Goal: Complete application form: Complete application form

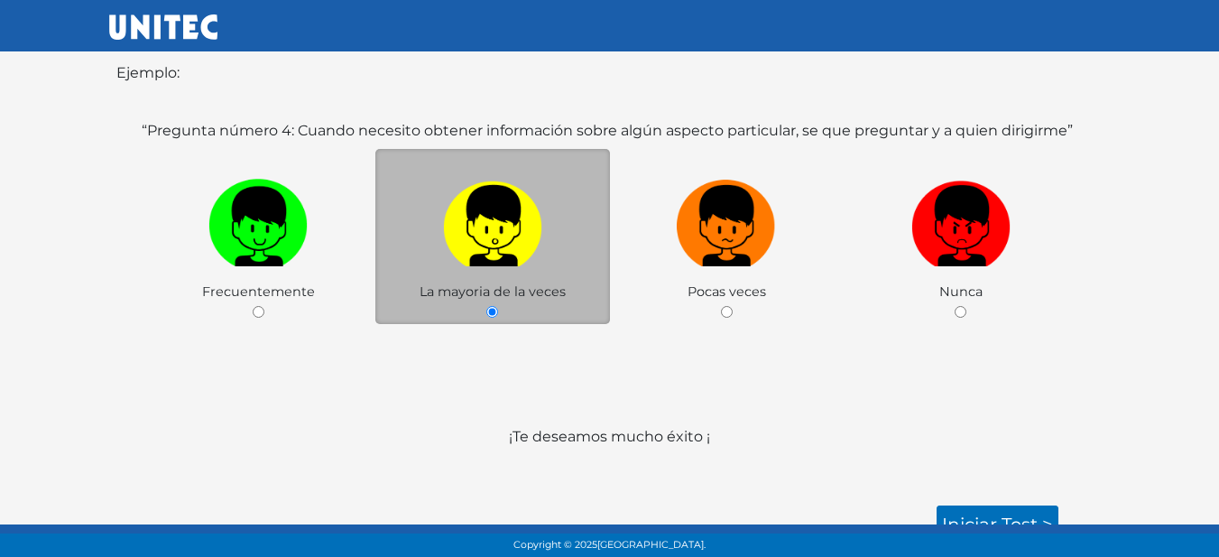
scroll to position [381, 0]
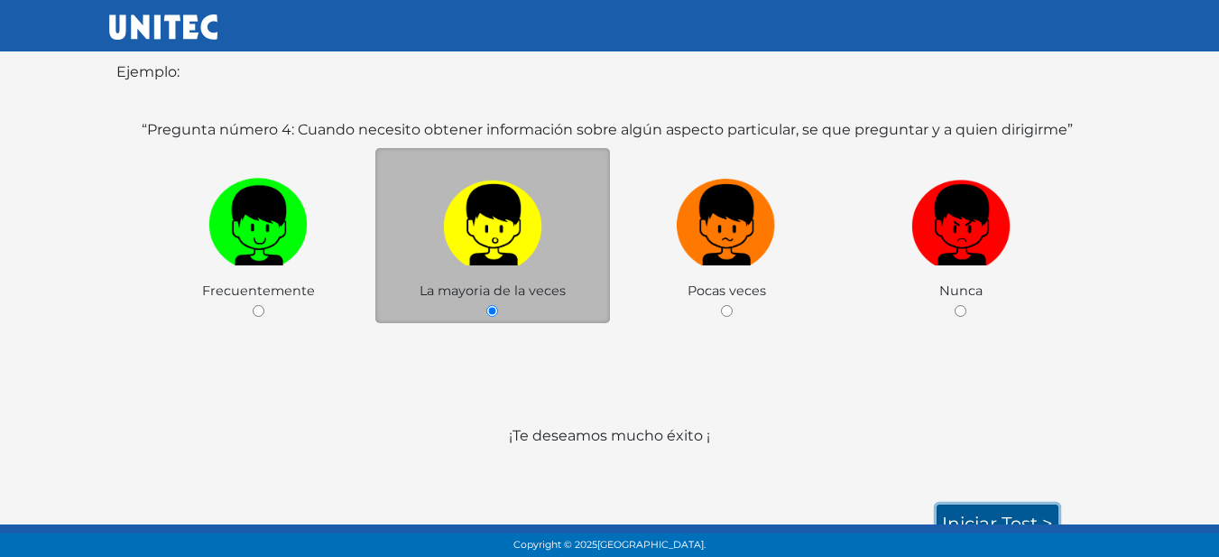
click at [1006, 504] on link "Iniciar test >" at bounding box center [997, 523] width 122 height 38
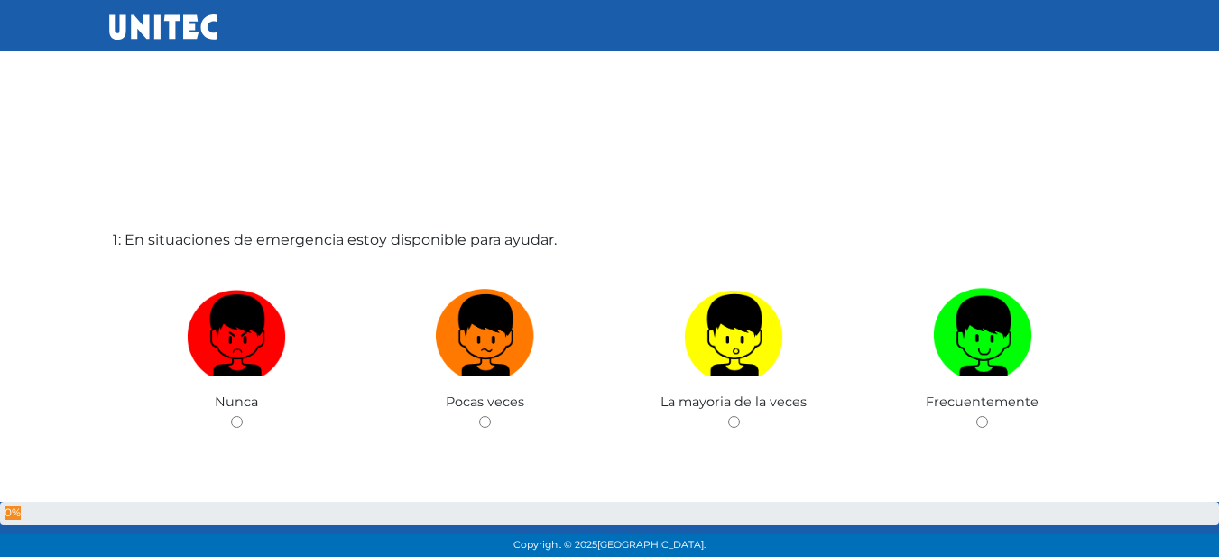
scroll to position [1, 0]
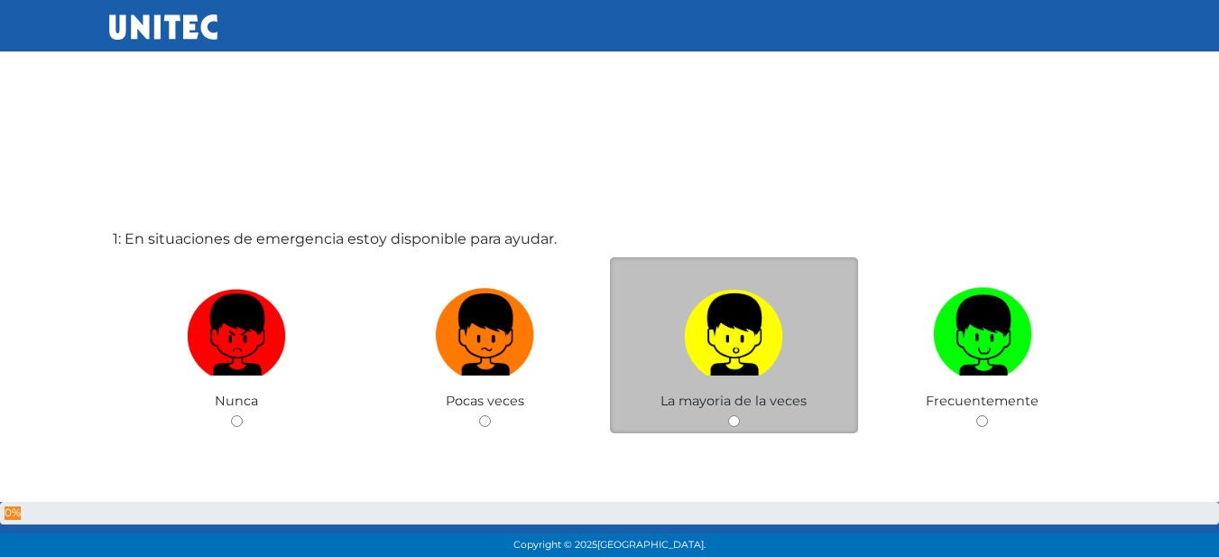
click at [786, 343] on label at bounding box center [734, 335] width 249 height 110
click at [740, 415] on input "radio" at bounding box center [734, 421] width 12 height 12
radio input "true"
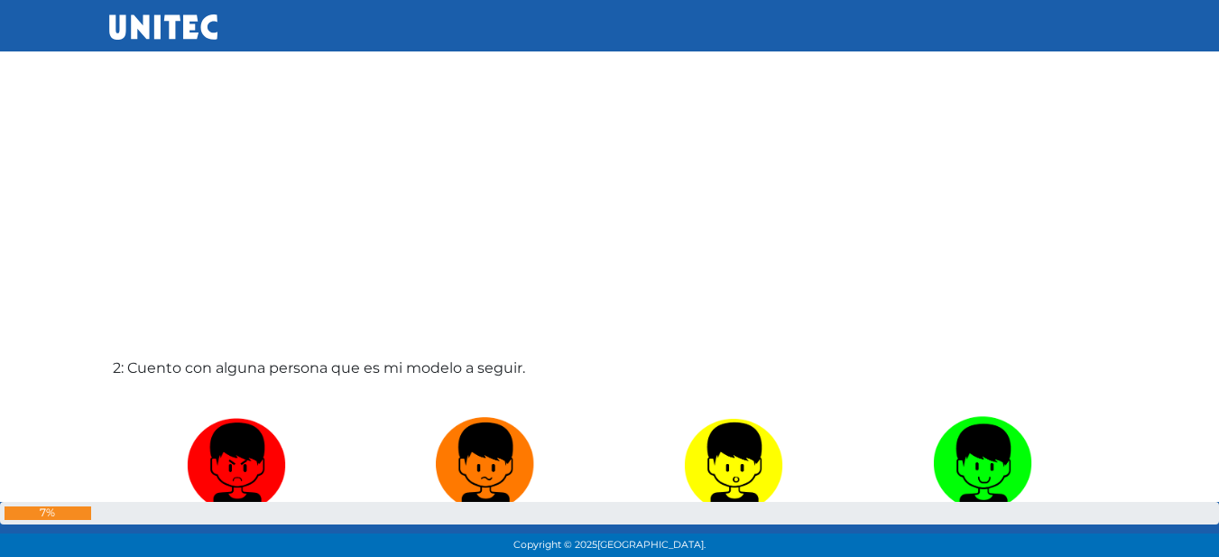
scroll to position [519, 0]
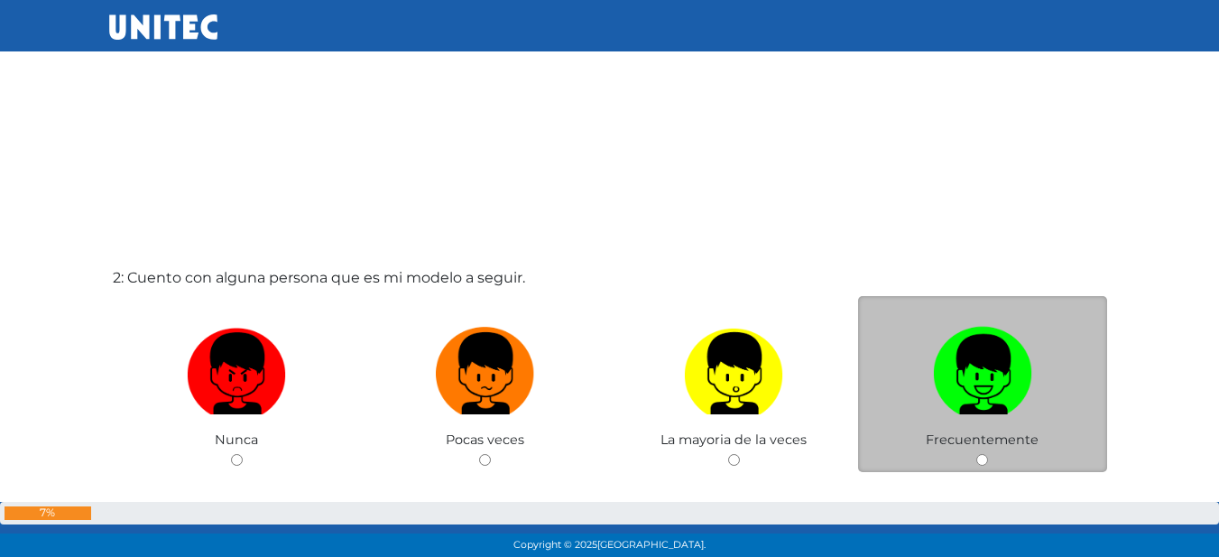
click at [966, 364] on img at bounding box center [982, 366] width 99 height 95
click at [976, 454] on input "radio" at bounding box center [982, 460] width 12 height 12
radio input "true"
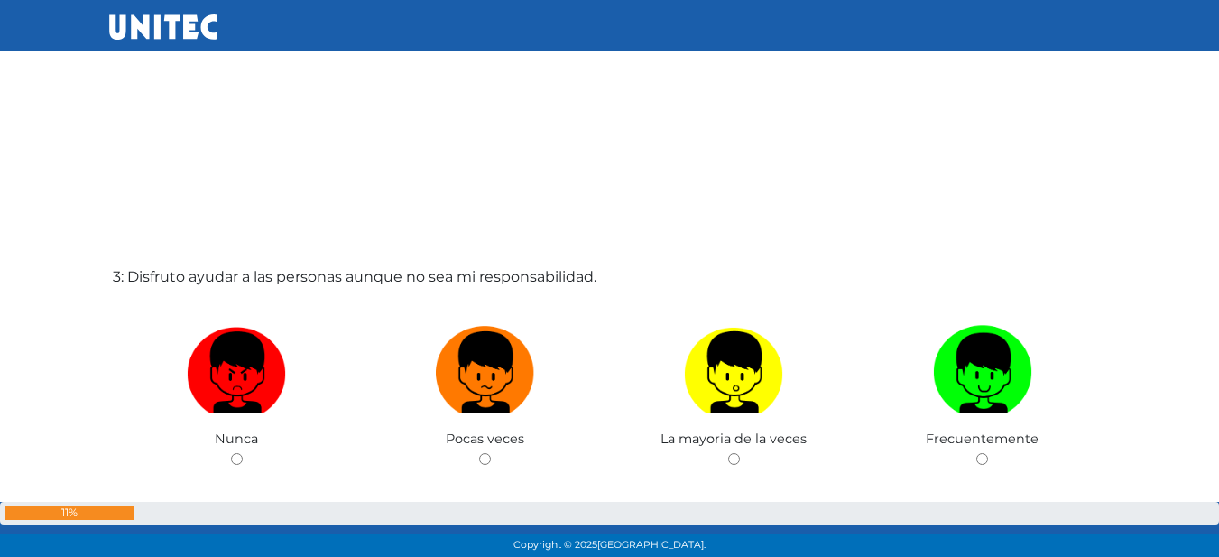
scroll to position [1147, 0]
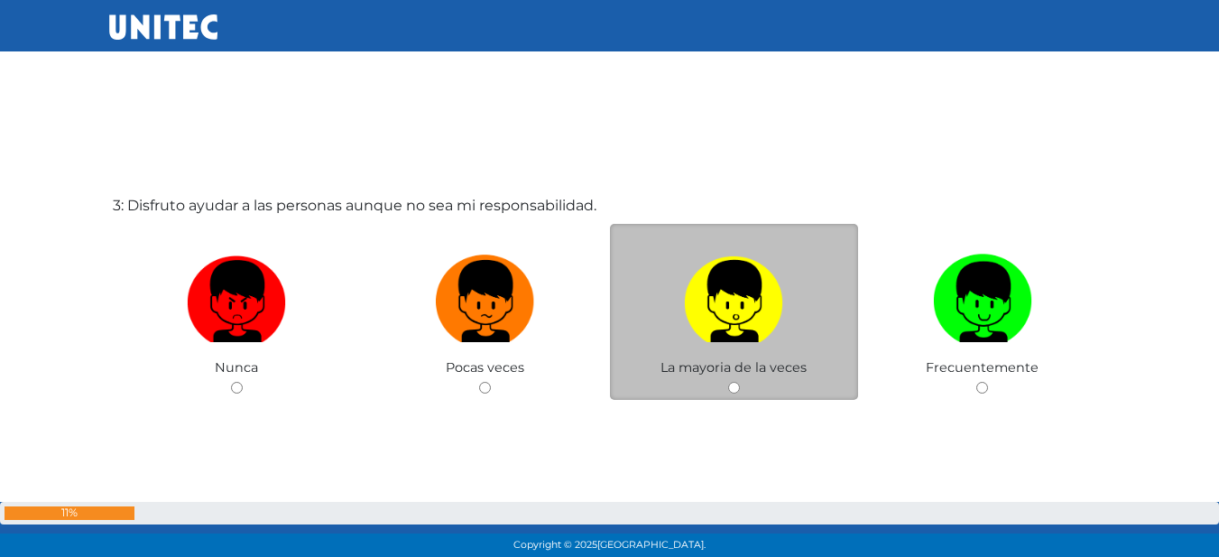
click at [633, 335] on label at bounding box center [734, 301] width 249 height 110
click at [728, 382] on input "radio" at bounding box center [734, 388] width 12 height 12
radio input "true"
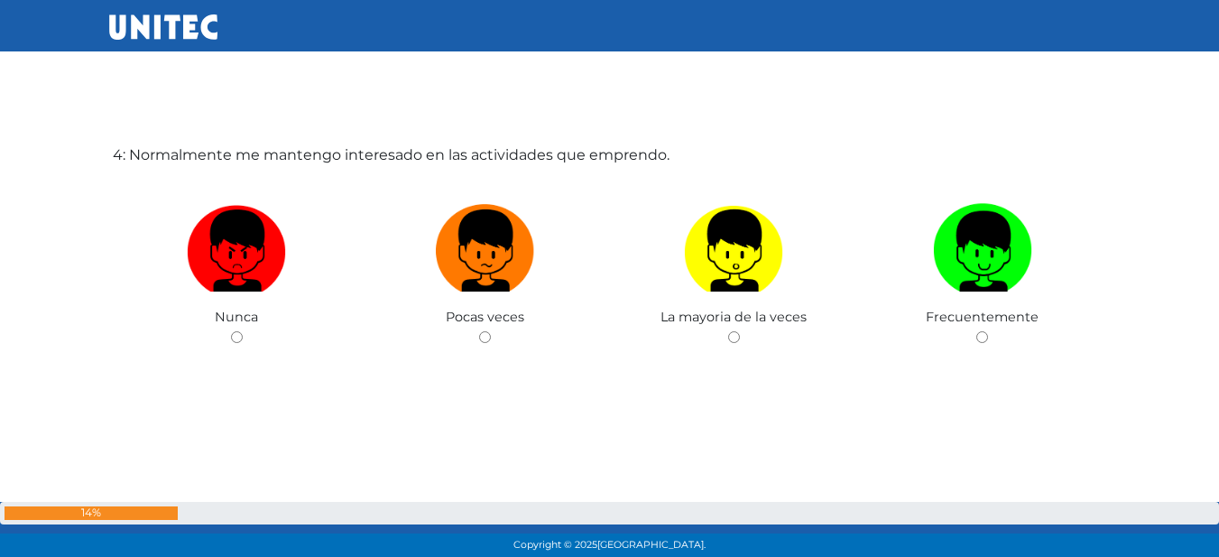
scroll to position [1760, 0]
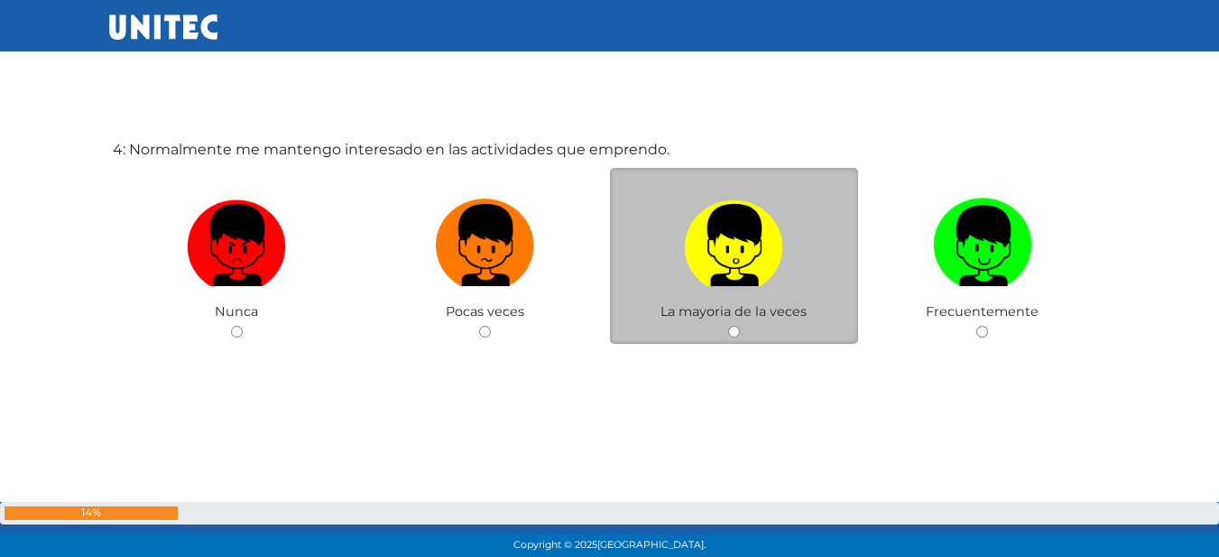
click at [692, 306] on span "La mayoria de la veces" at bounding box center [733, 311] width 146 height 16
click at [732, 336] on input "radio" at bounding box center [734, 332] width 12 height 12
radio input "true"
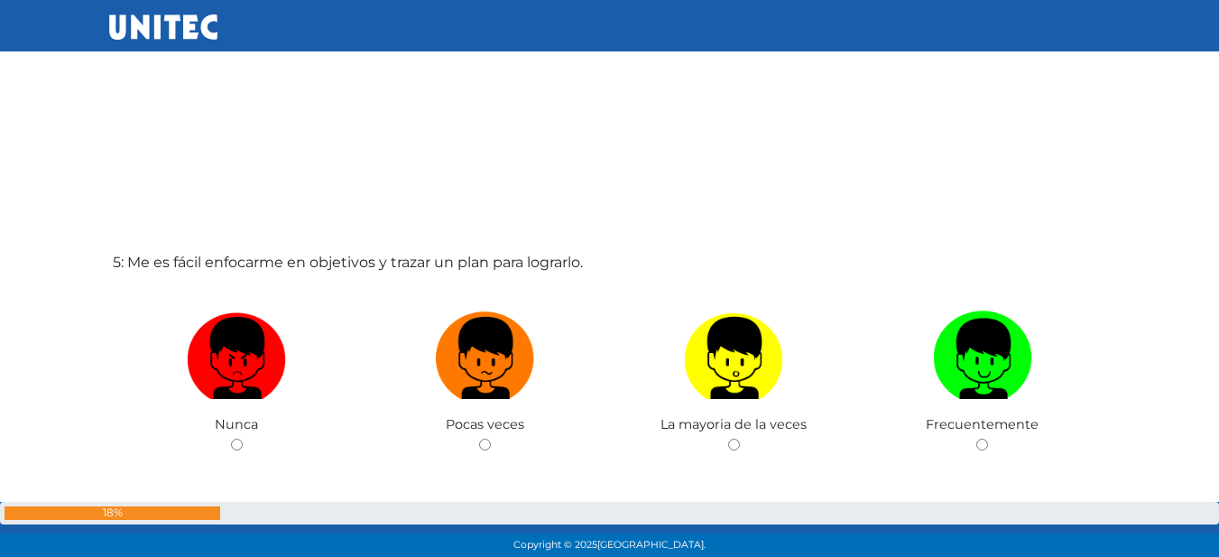
scroll to position [2307, 0]
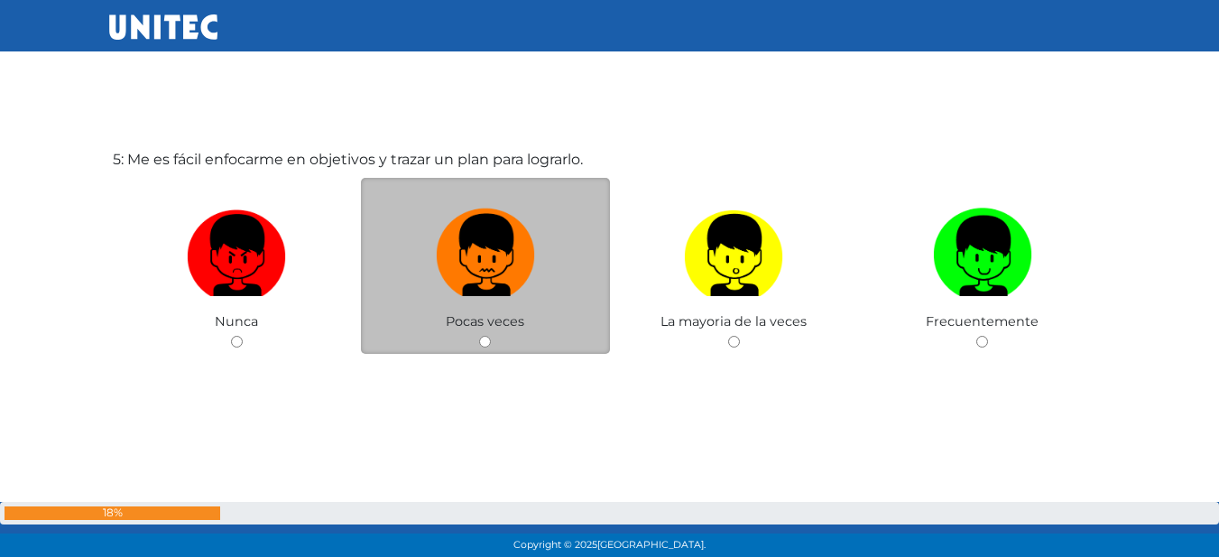
click at [492, 290] on img at bounding box center [485, 248] width 99 height 95
click at [491, 336] on input "radio" at bounding box center [485, 342] width 12 height 12
radio input "true"
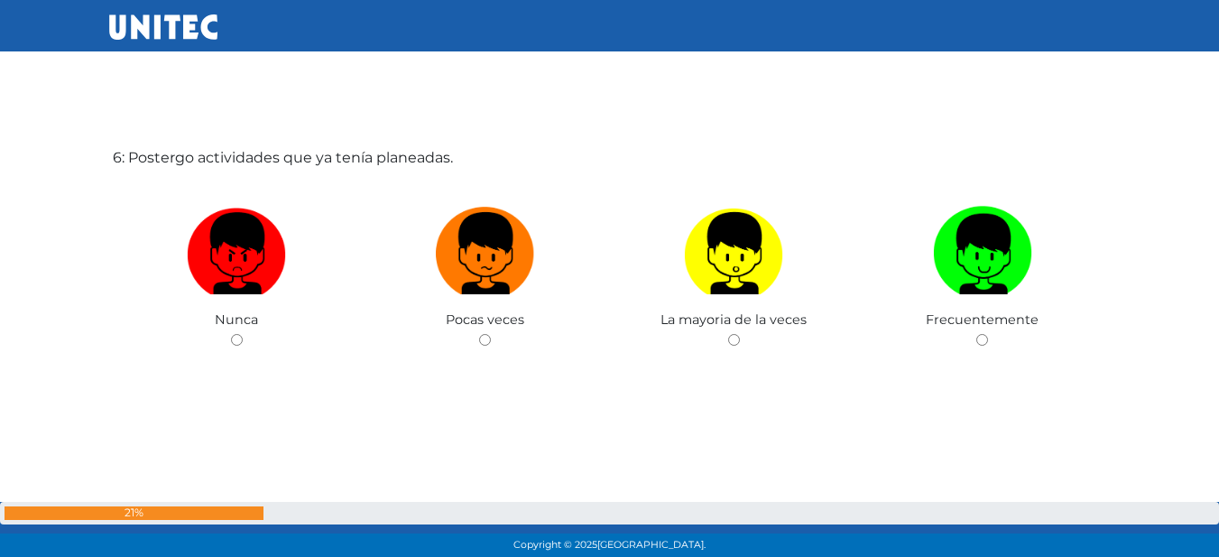
scroll to position [2873, 0]
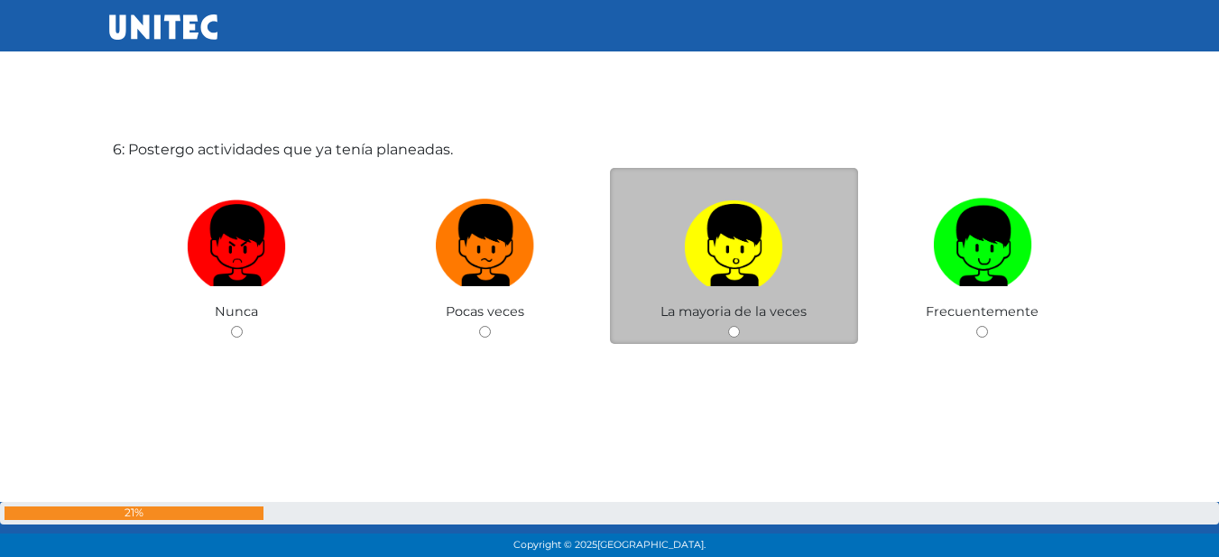
click at [735, 316] on span "La mayoria de la veces" at bounding box center [733, 311] width 146 height 16
click at [723, 251] on img at bounding box center [733, 238] width 99 height 95
click at [728, 326] on input "radio" at bounding box center [734, 332] width 12 height 12
radio input "true"
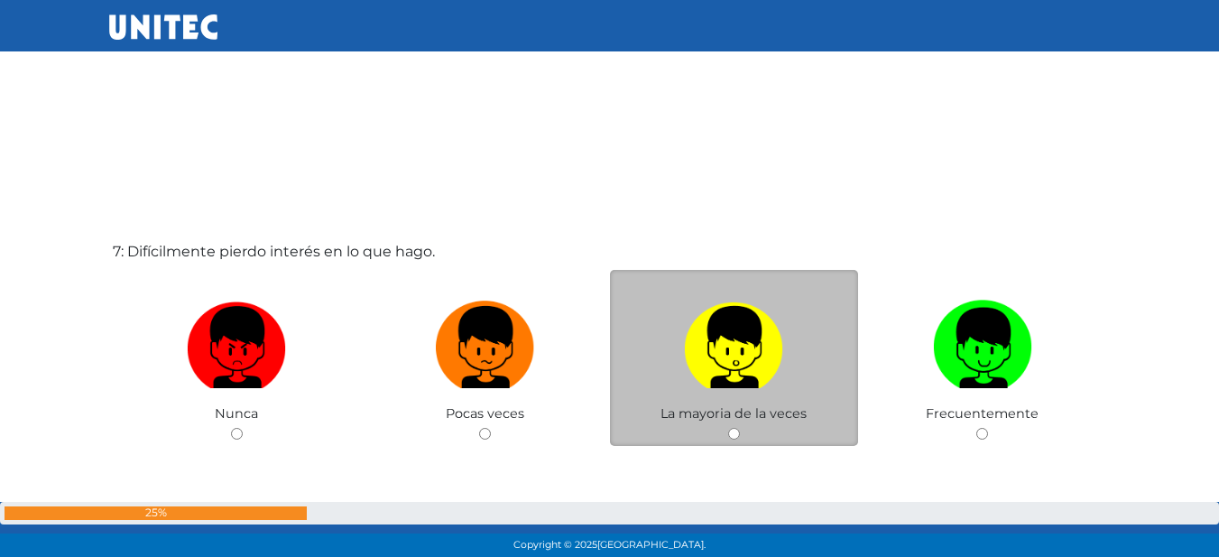
scroll to position [3418, 0]
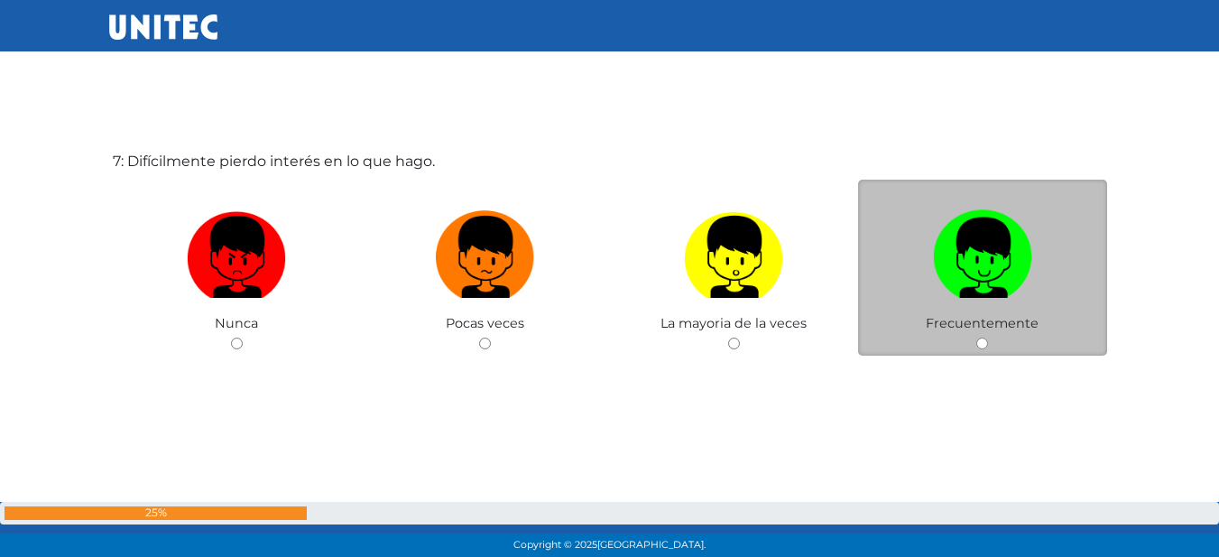
click at [1000, 315] on span "Frecuentemente" at bounding box center [982, 323] width 113 height 16
click at [1000, 221] on img at bounding box center [982, 250] width 99 height 95
click at [988, 337] on input "radio" at bounding box center [982, 343] width 12 height 12
radio input "true"
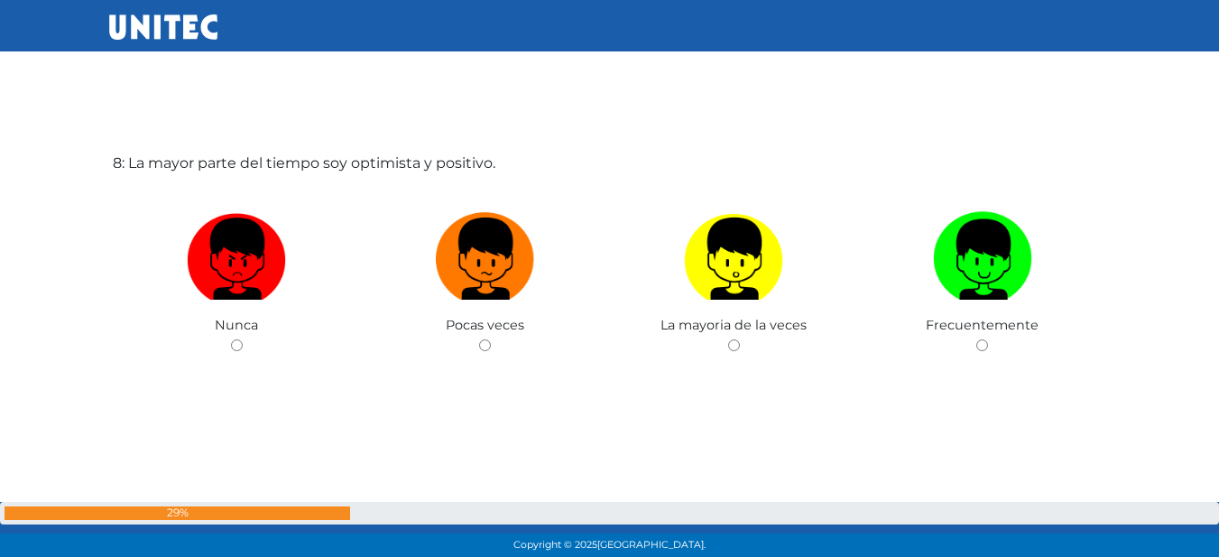
scroll to position [3986, 0]
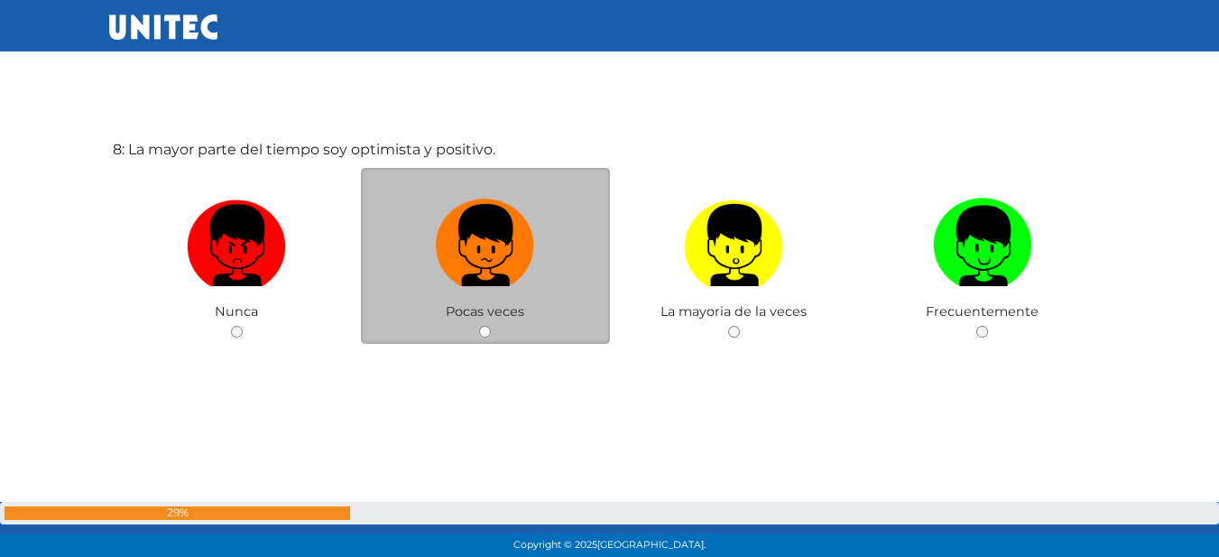
click at [574, 246] on label at bounding box center [485, 245] width 249 height 110
click at [491, 326] on input "radio" at bounding box center [485, 332] width 12 height 12
radio input "true"
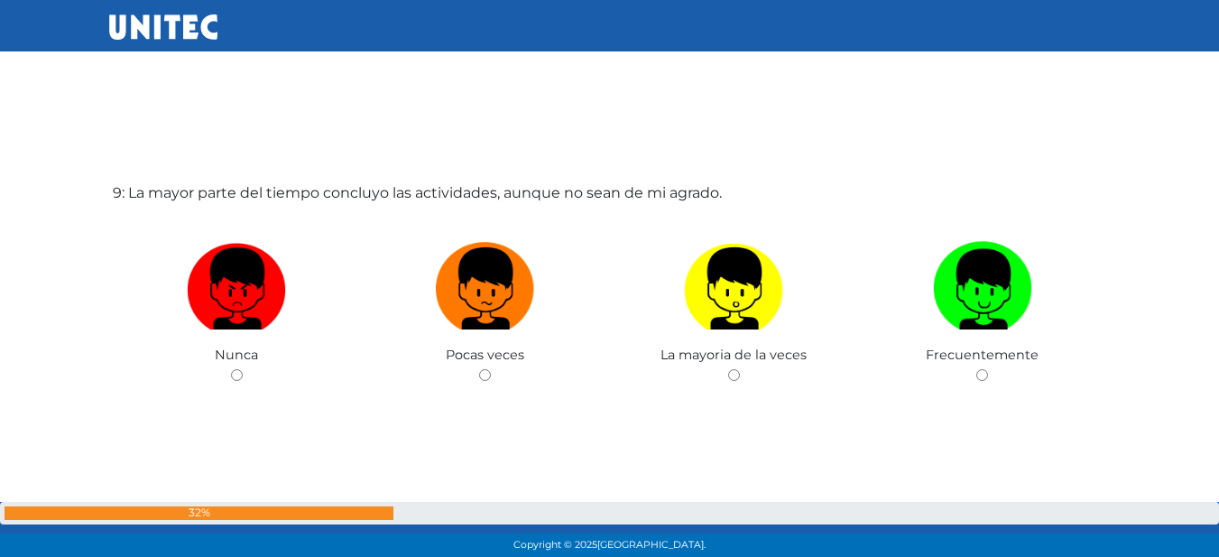
scroll to position [4531, 0]
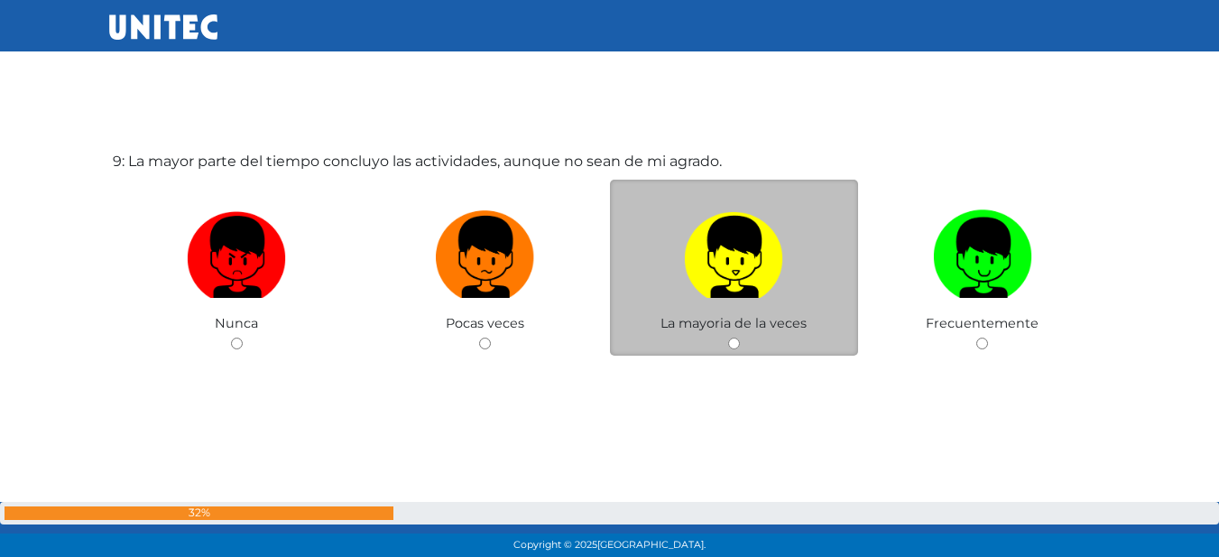
click at [696, 245] on img at bounding box center [733, 250] width 99 height 95
click at [728, 337] on input "radio" at bounding box center [734, 343] width 12 height 12
radio input "true"
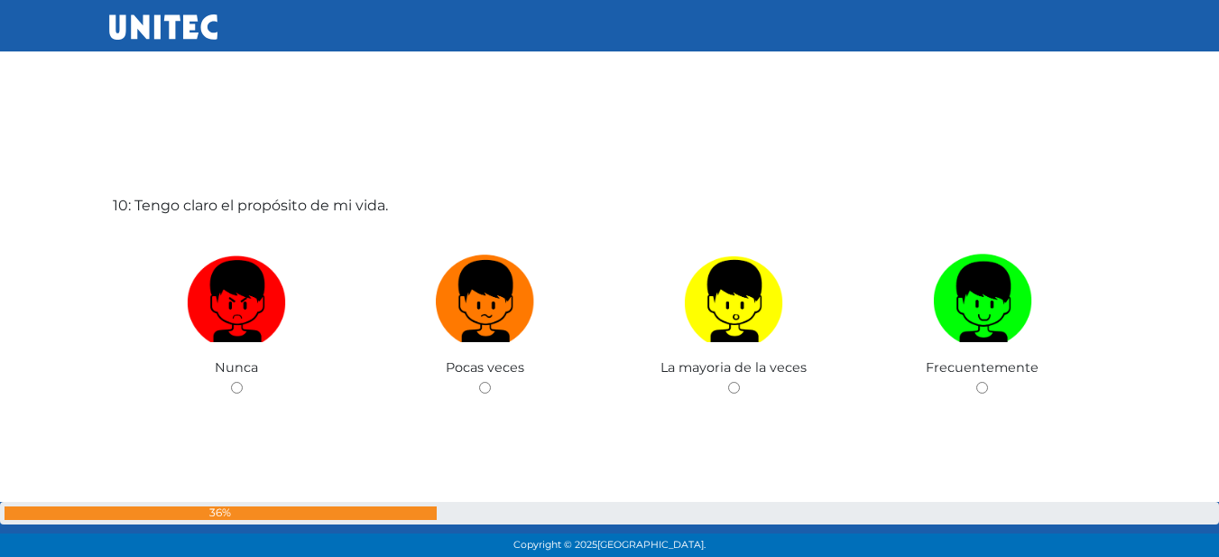
scroll to position [5075, 0]
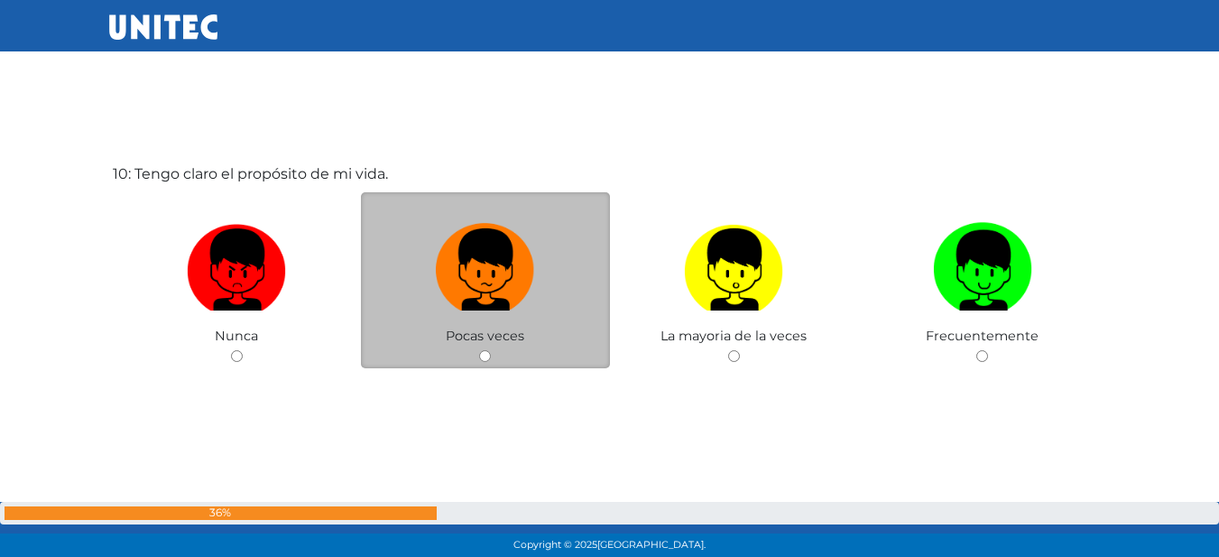
click at [544, 299] on label at bounding box center [485, 270] width 249 height 110
click at [491, 350] on input "radio" at bounding box center [485, 356] width 12 height 12
radio input "true"
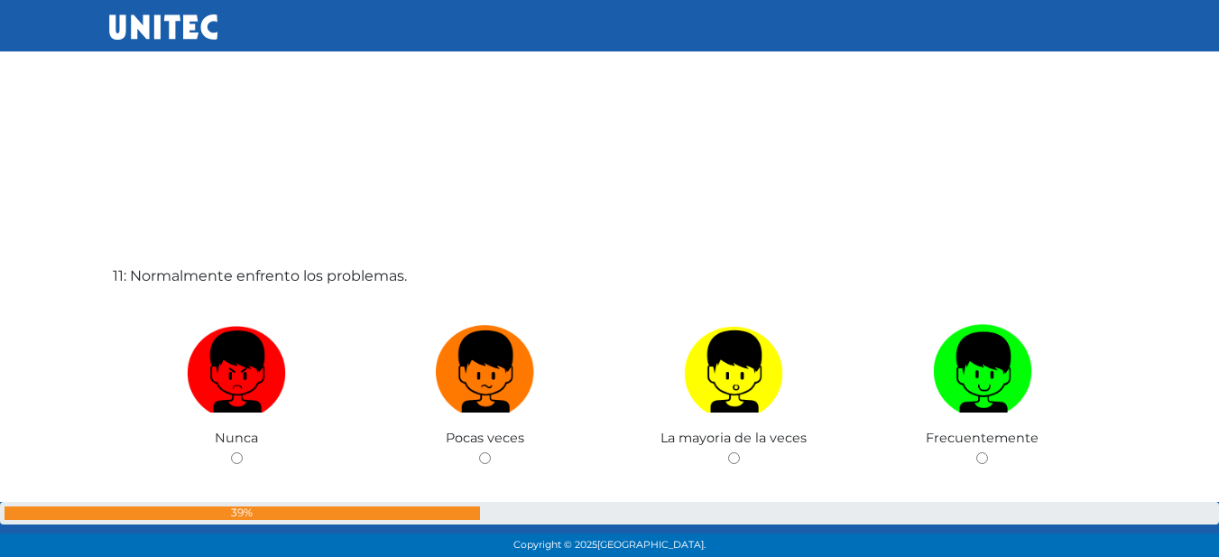
scroll to position [5620, 0]
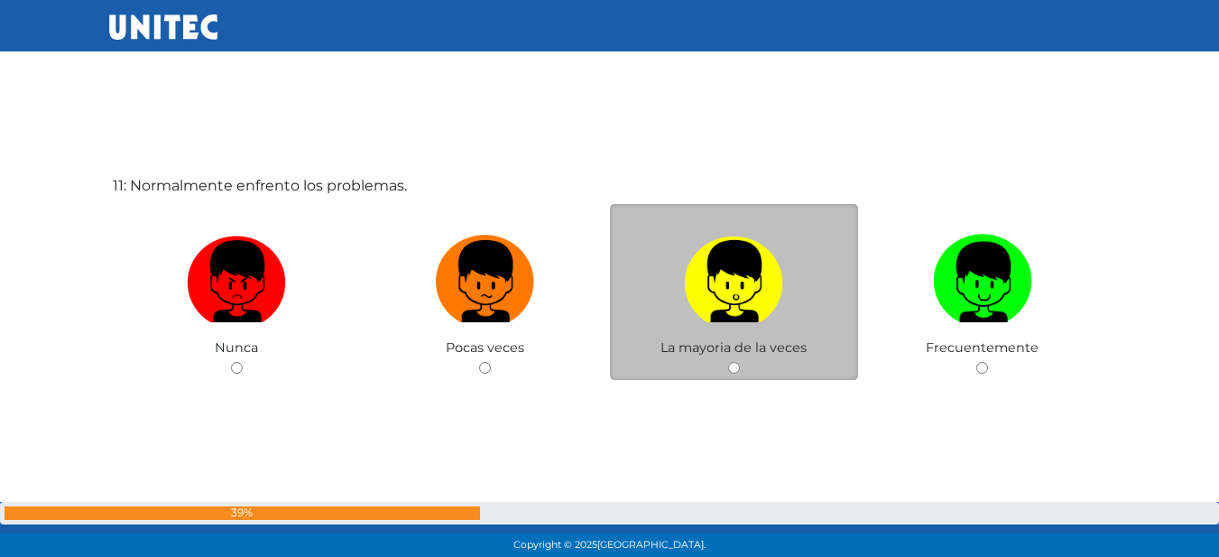
click at [657, 315] on label at bounding box center [734, 281] width 249 height 110
click at [728, 362] on input "radio" at bounding box center [734, 368] width 12 height 12
radio input "true"
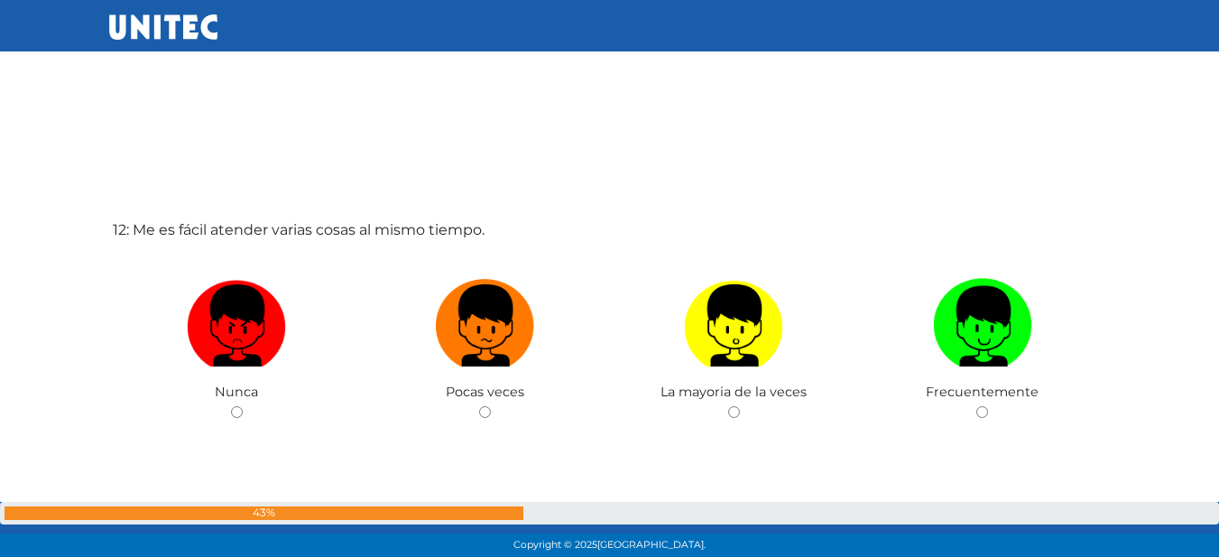
scroll to position [6164, 0]
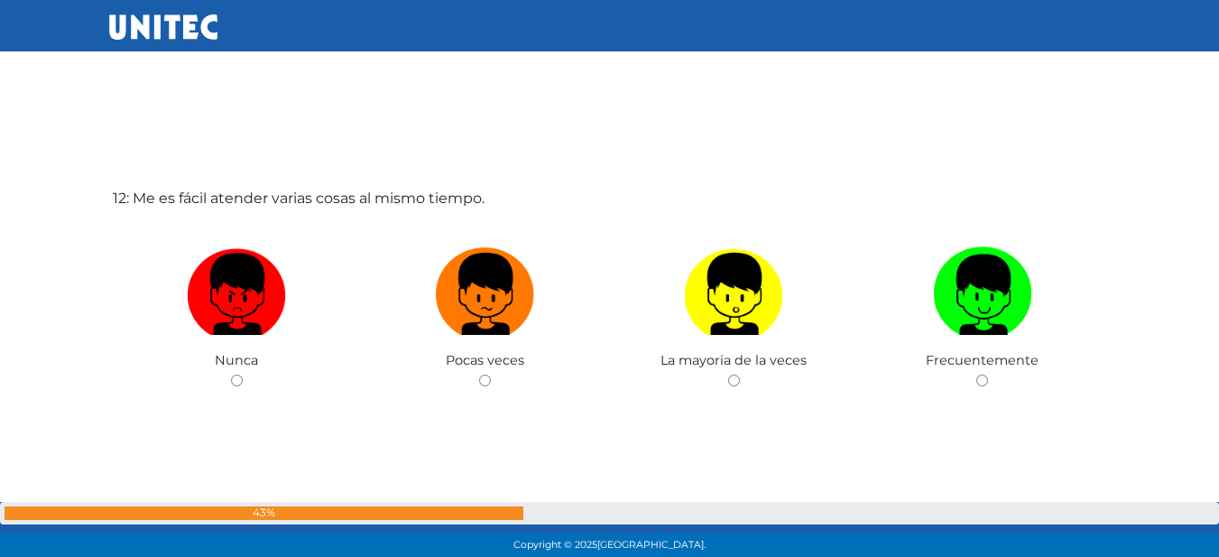
click at [657, 315] on label at bounding box center [734, 294] width 249 height 110
click at [728, 374] on input "radio" at bounding box center [734, 380] width 12 height 12
radio input "true"
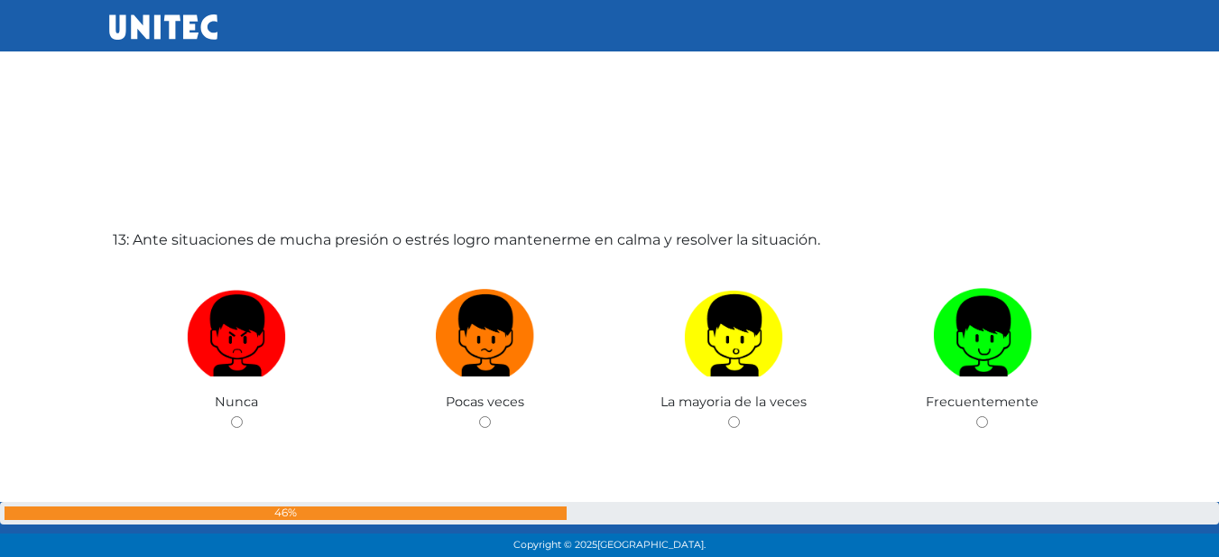
scroll to position [6709, 0]
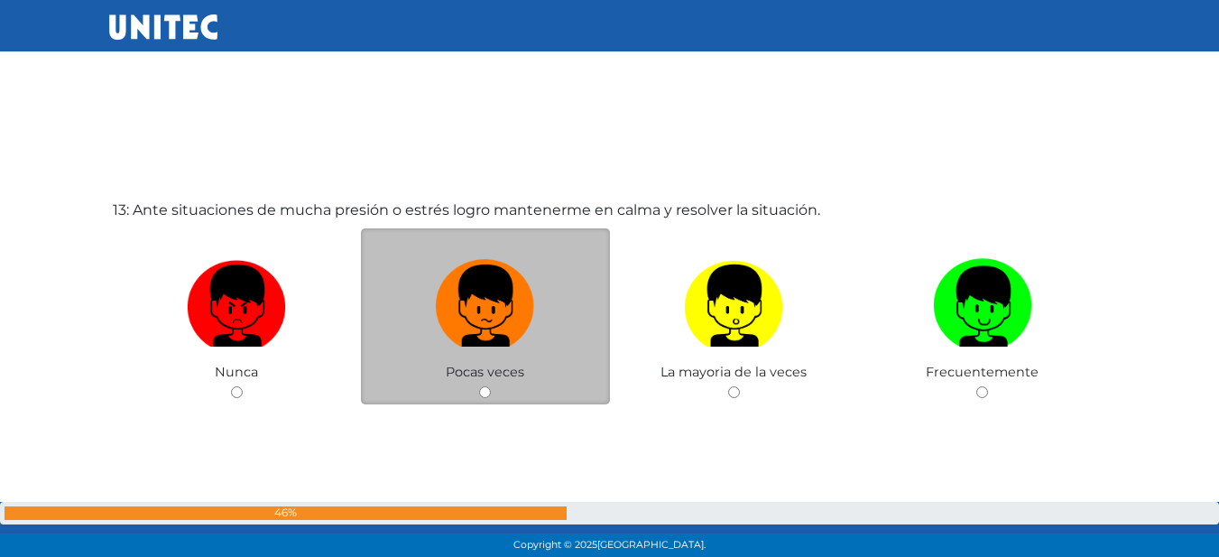
click at [473, 348] on label at bounding box center [485, 306] width 249 height 110
click at [479, 386] on input "radio" at bounding box center [485, 392] width 12 height 12
radio input "true"
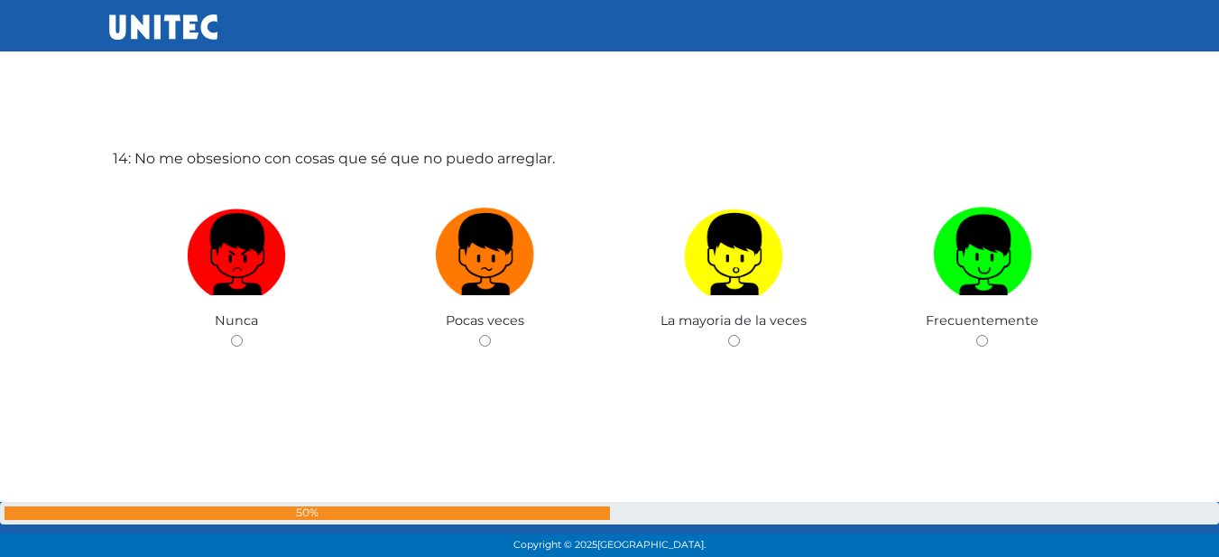
scroll to position [7326, 0]
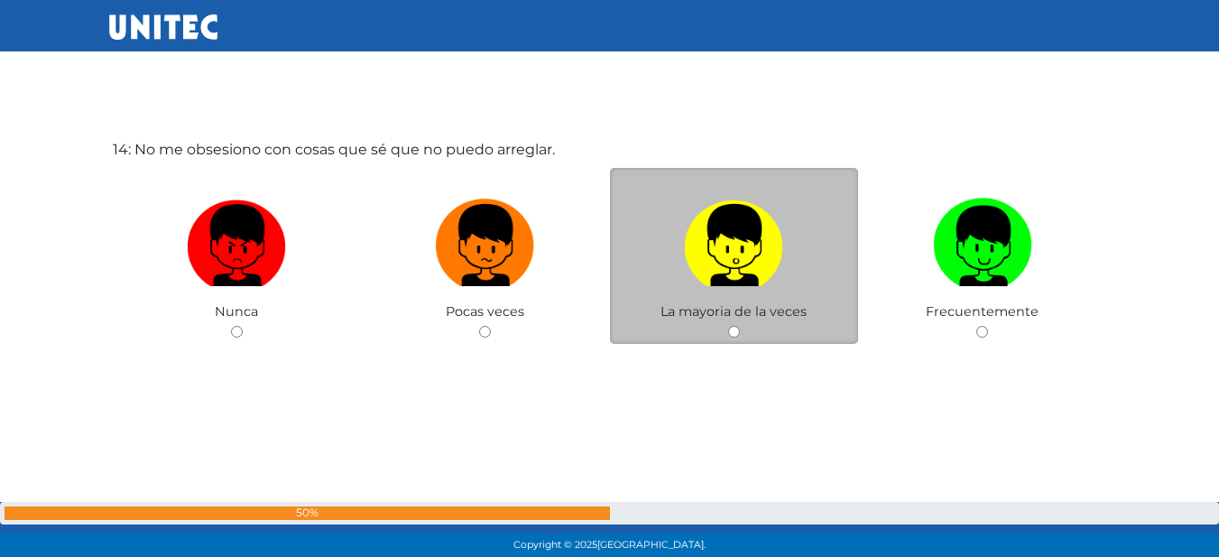
click at [800, 298] on label at bounding box center [734, 245] width 249 height 110
click at [740, 326] on input "radio" at bounding box center [734, 332] width 12 height 12
radio input "true"
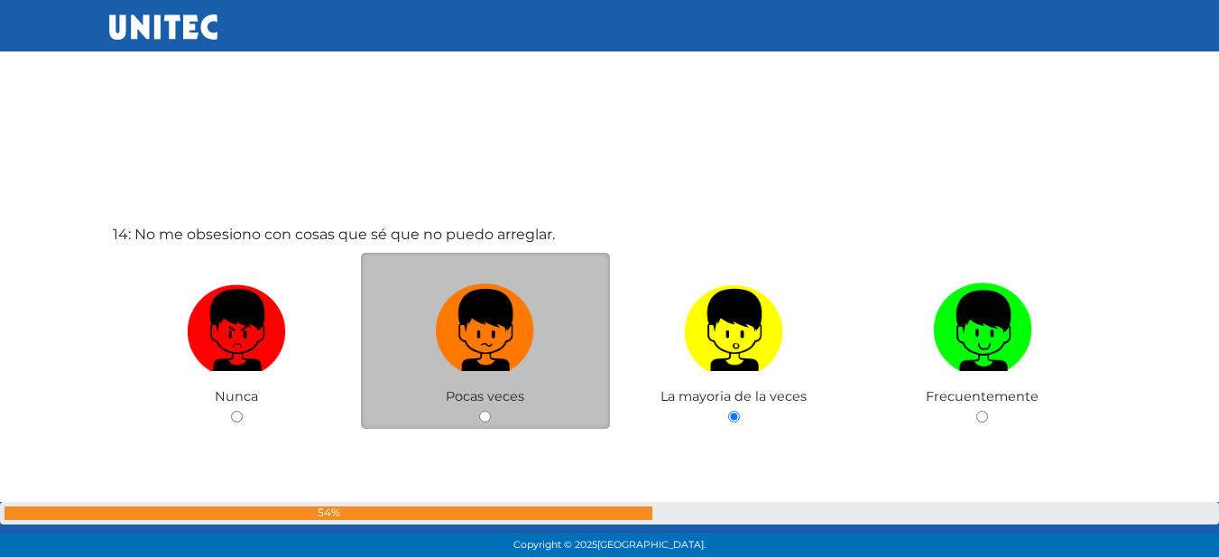
click at [549, 321] on label at bounding box center [485, 330] width 249 height 110
click at [491, 410] on input "radio" at bounding box center [485, 416] width 12 height 12
radio input "true"
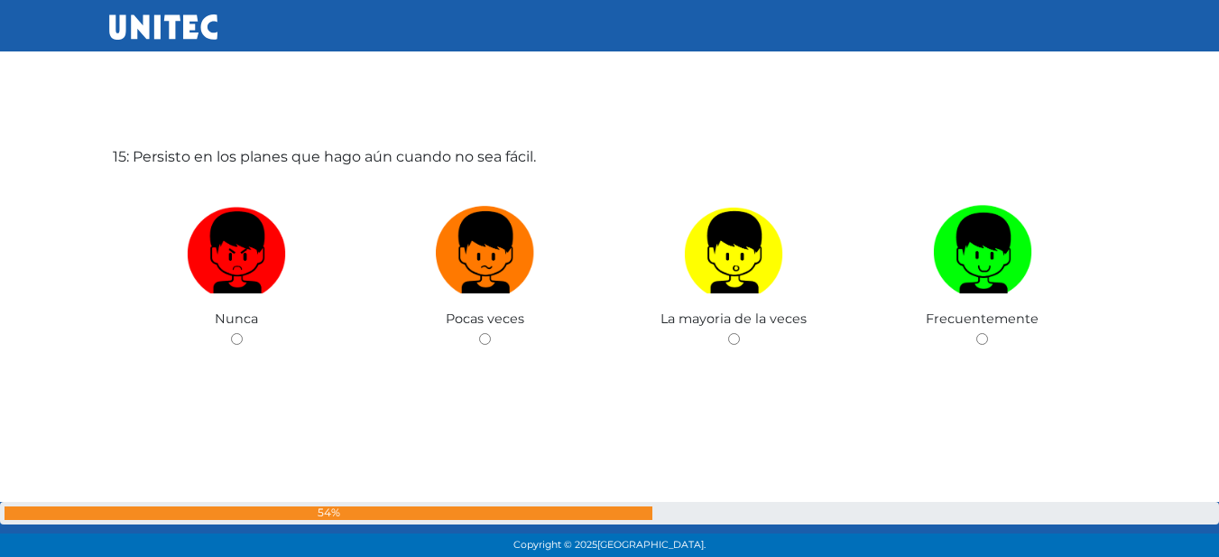
scroll to position [7883, 0]
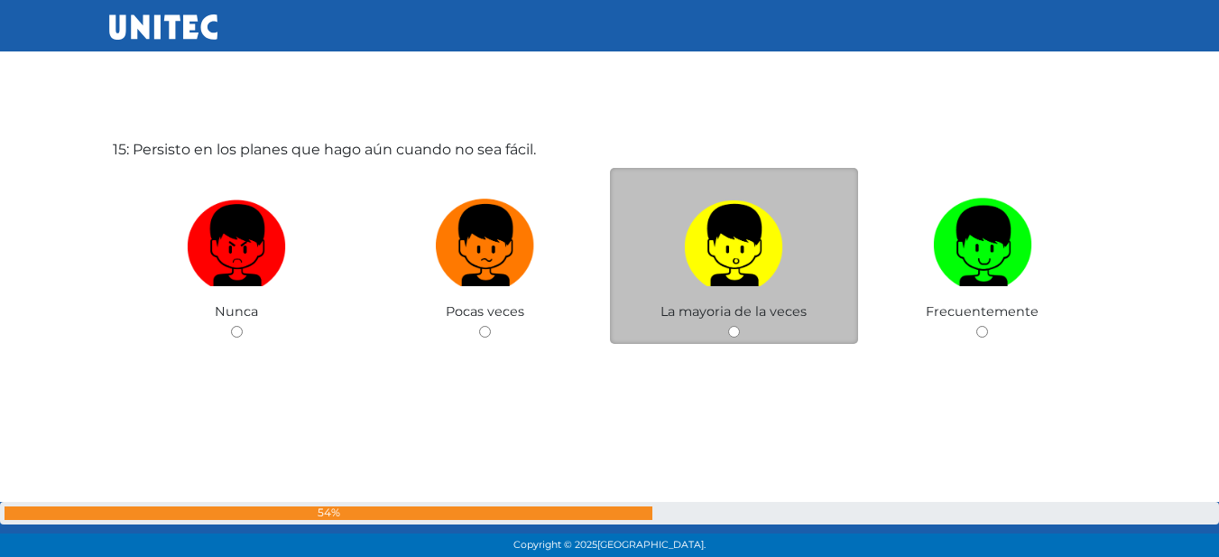
click at [744, 286] on label at bounding box center [734, 245] width 249 height 110
click at [740, 326] on input "radio" at bounding box center [734, 332] width 12 height 12
radio input "true"
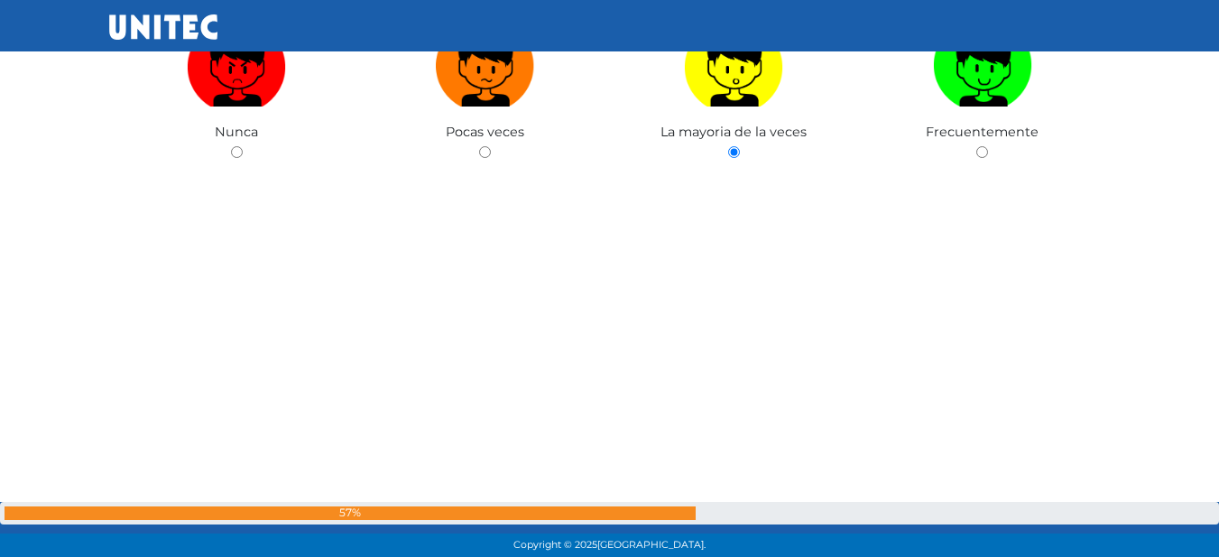
scroll to position [8423, 0]
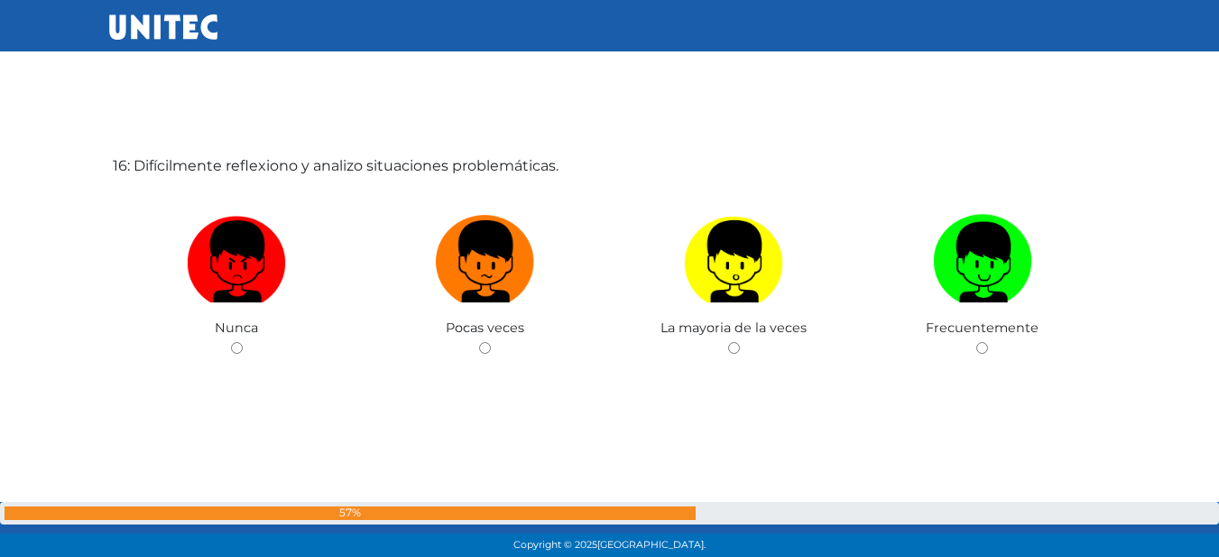
click at [713, 315] on label at bounding box center [734, 262] width 249 height 110
click at [728, 342] on input "radio" at bounding box center [734, 348] width 12 height 12
radio input "true"
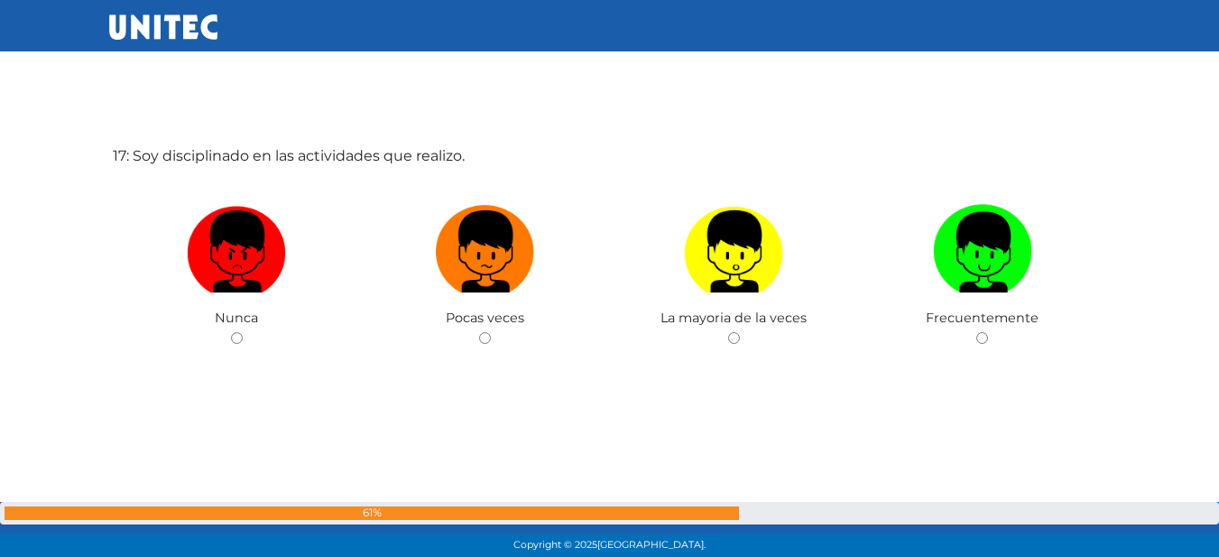
scroll to position [8996, 0]
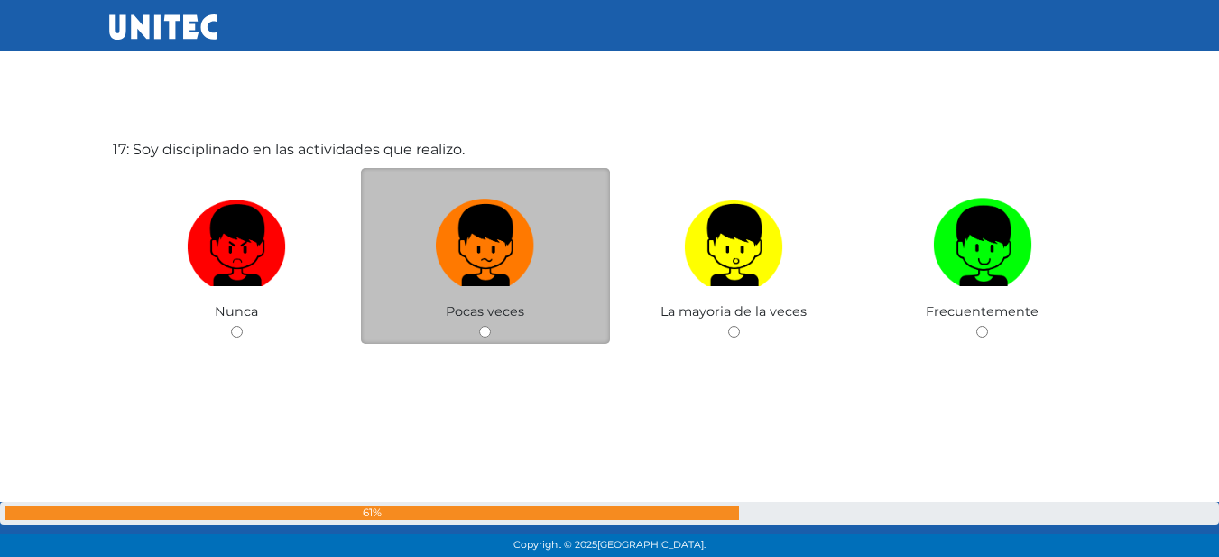
click at [559, 242] on label at bounding box center [485, 245] width 249 height 110
click at [491, 326] on input "radio" at bounding box center [485, 332] width 12 height 12
radio input "true"
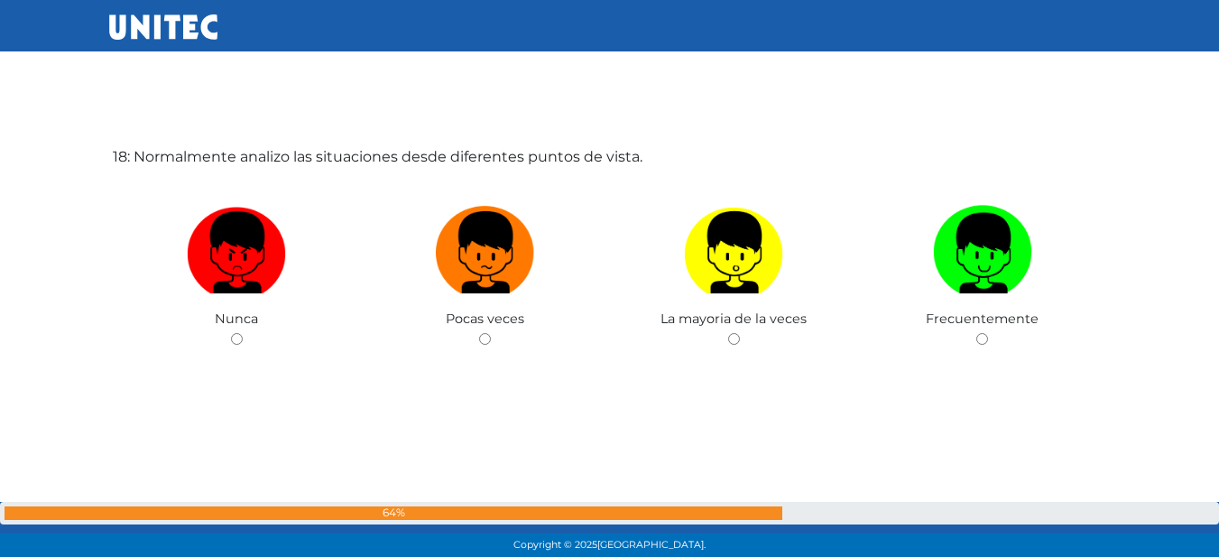
scroll to position [9552, 0]
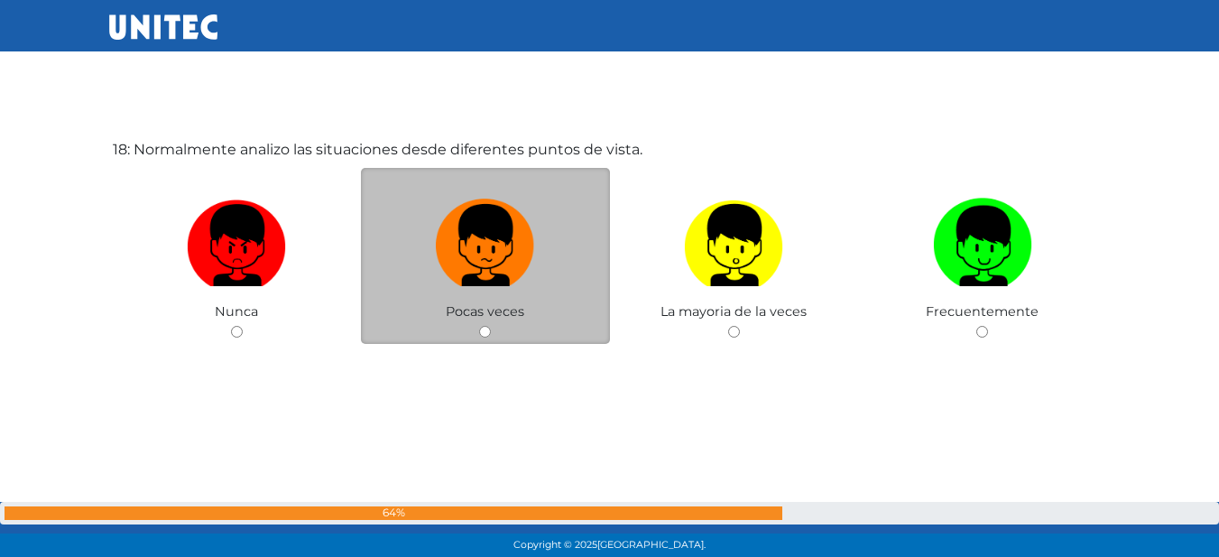
click at [570, 241] on label at bounding box center [485, 245] width 249 height 110
click at [491, 326] on input "radio" at bounding box center [485, 332] width 12 height 12
radio input "true"
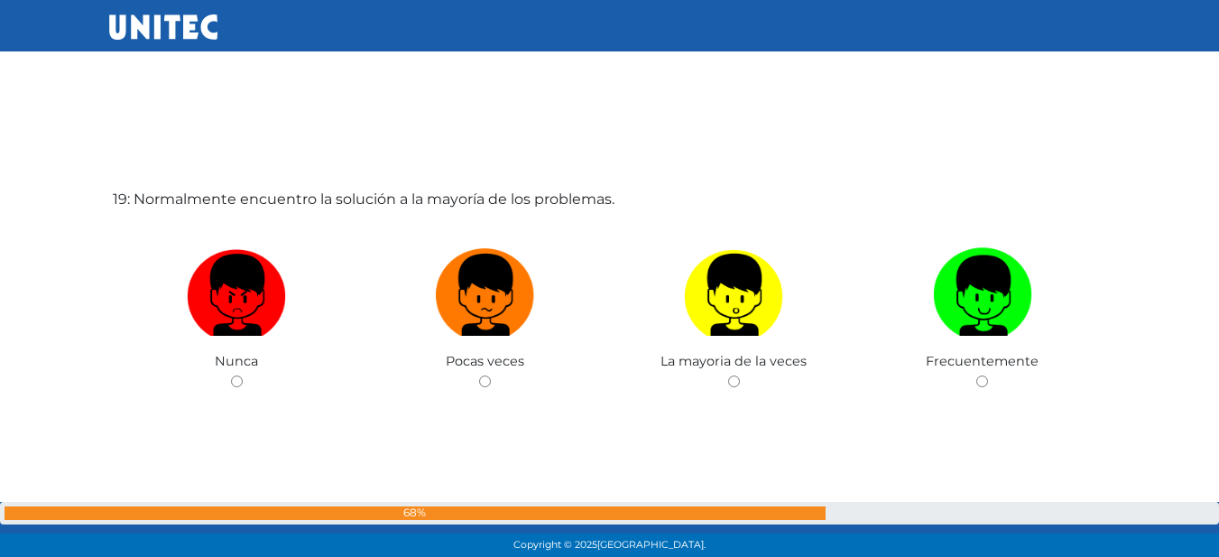
scroll to position [10091, 0]
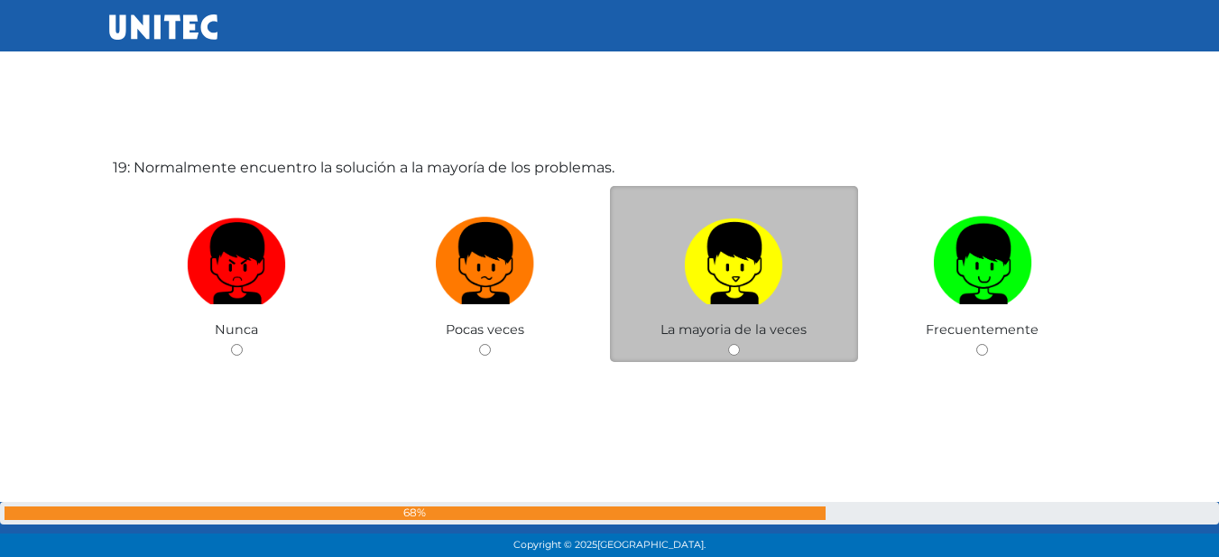
click at [710, 249] on img at bounding box center [733, 256] width 99 height 95
click at [728, 344] on input "radio" at bounding box center [734, 350] width 12 height 12
radio input "true"
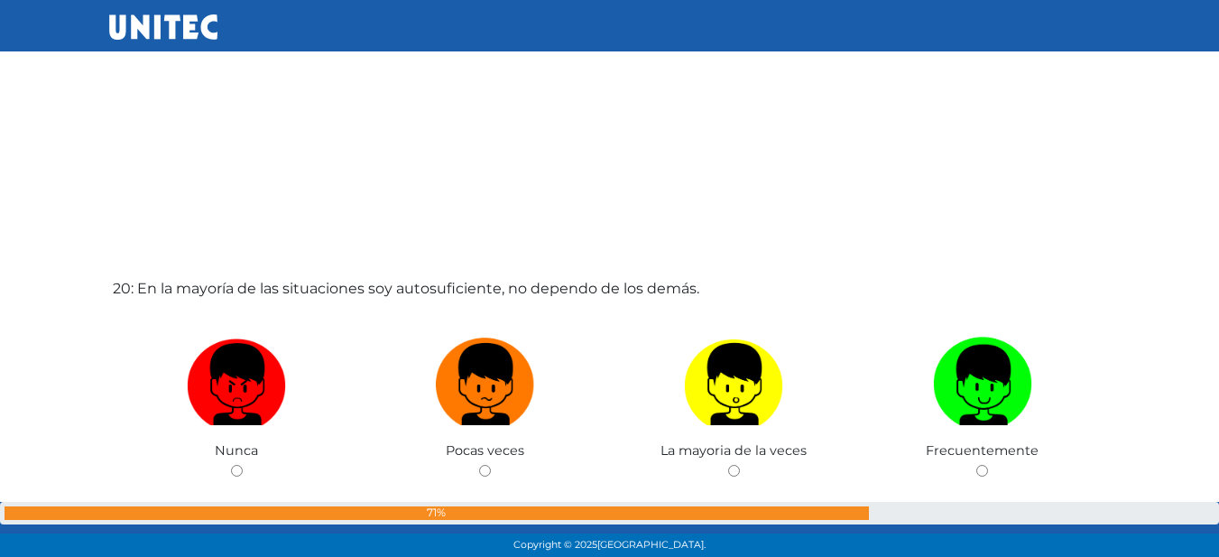
scroll to position [10617, 0]
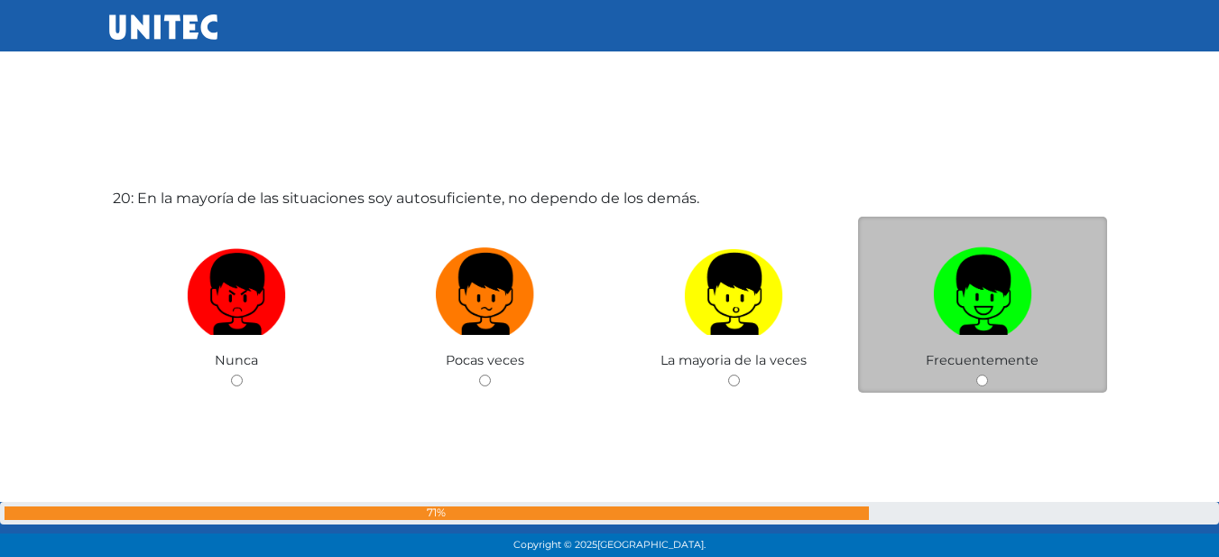
click at [970, 276] on img at bounding box center [982, 287] width 99 height 95
click at [976, 374] on input "radio" at bounding box center [982, 380] width 12 height 12
radio input "true"
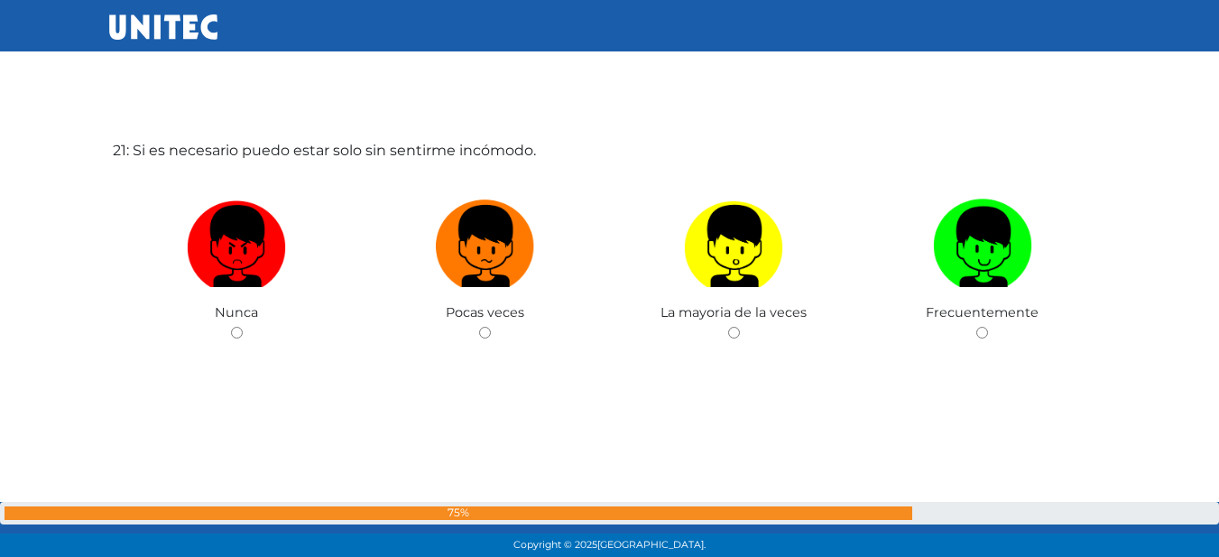
scroll to position [11222, 0]
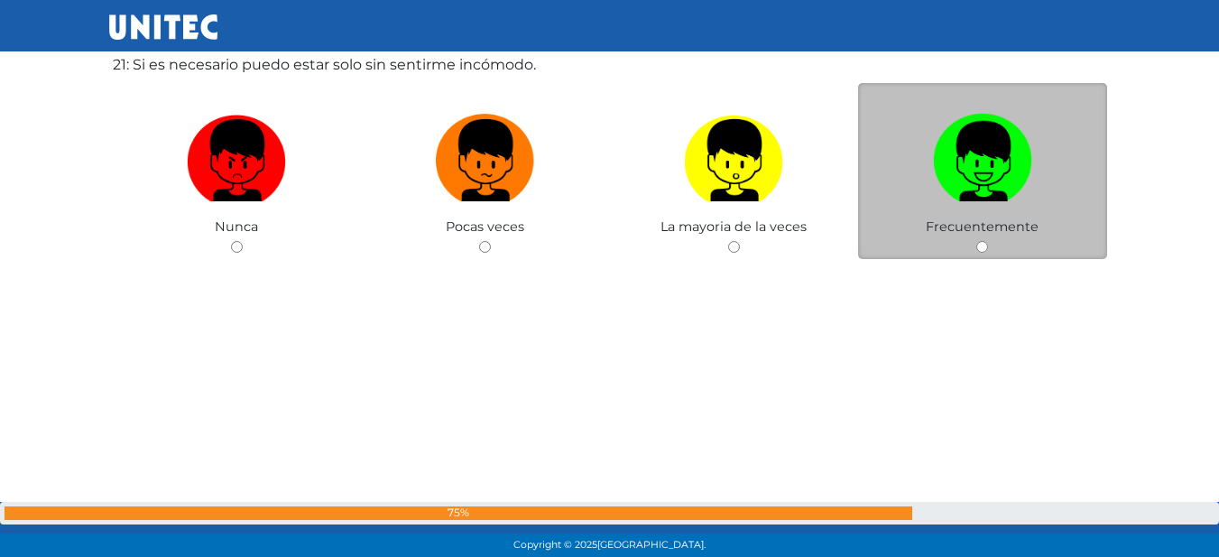
click at [981, 253] on div "Frecuentemente" at bounding box center [982, 171] width 249 height 176
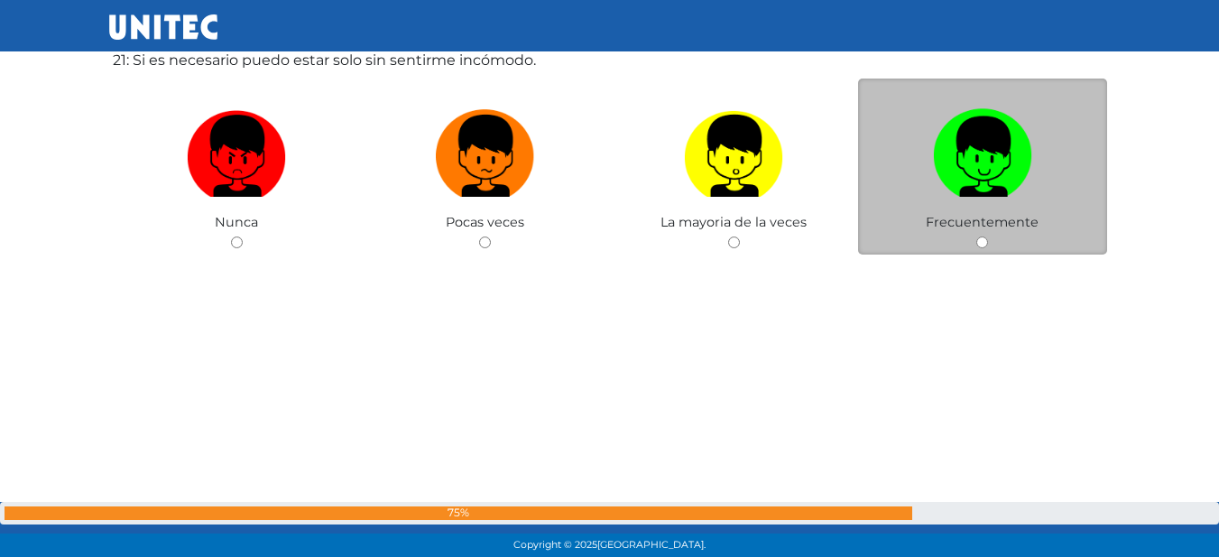
scroll to position [11312, 0]
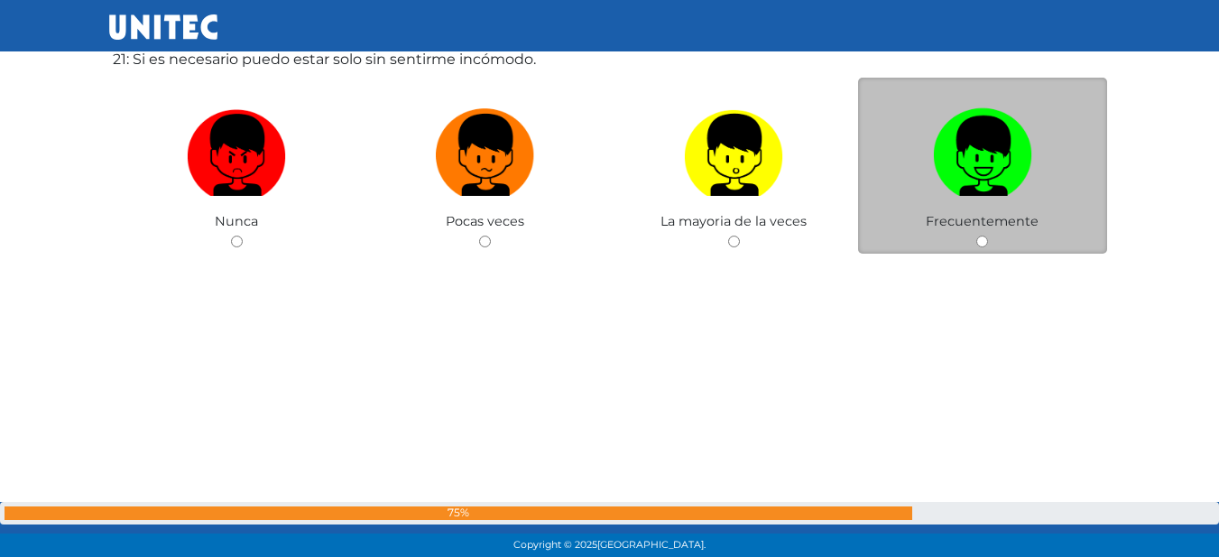
click at [981, 156] on img at bounding box center [982, 148] width 99 height 95
click at [981, 235] on input "radio" at bounding box center [982, 241] width 12 height 12
radio input "true"
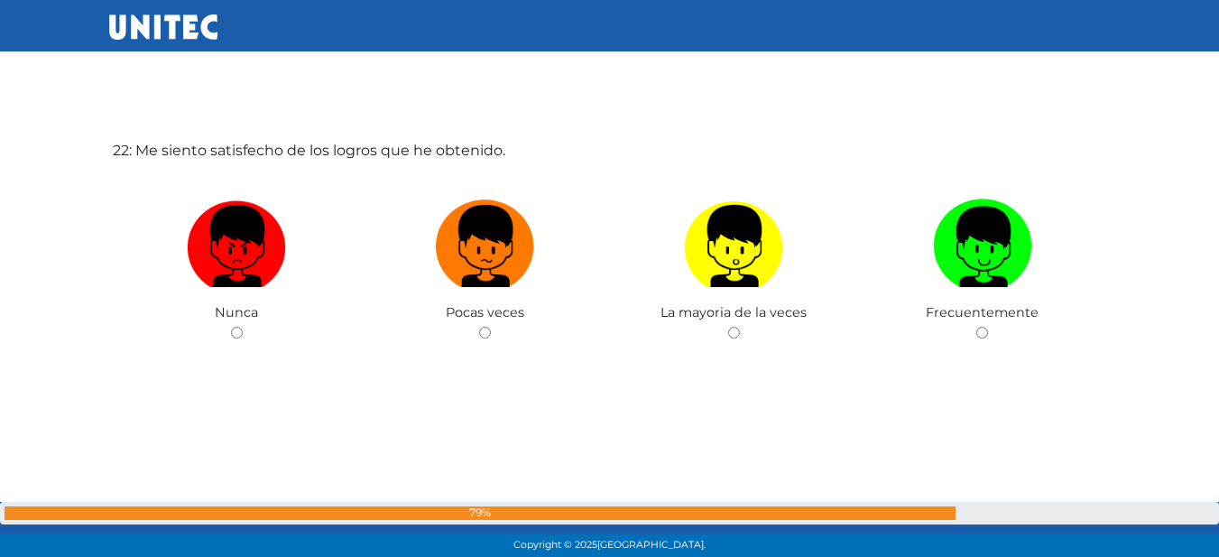
scroll to position [11779, 0]
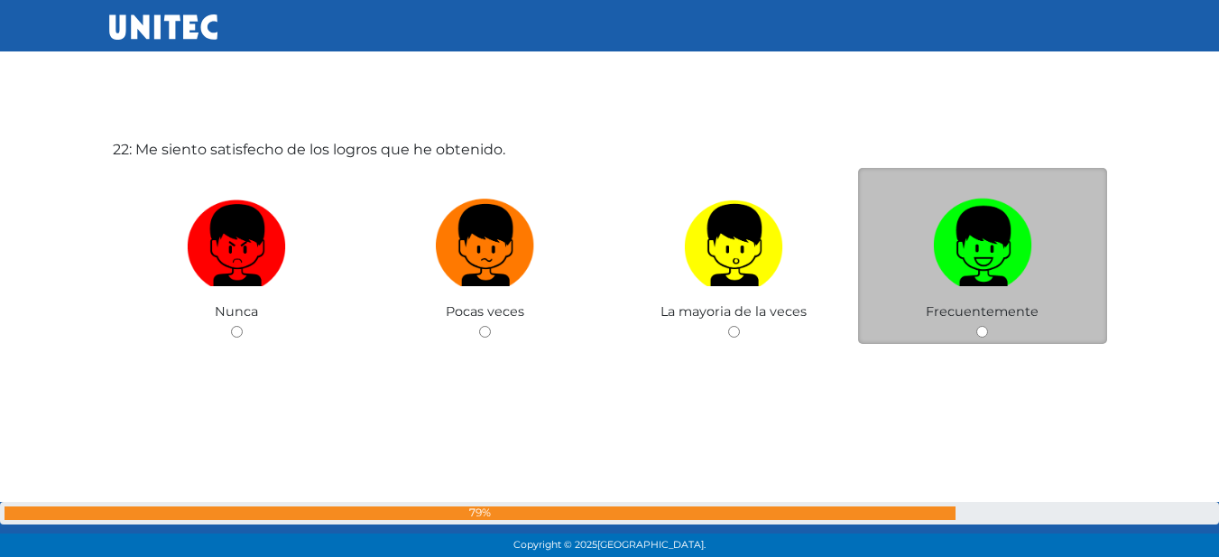
click at [954, 202] on img at bounding box center [982, 238] width 99 height 95
click at [976, 326] on input "radio" at bounding box center [982, 332] width 12 height 12
radio input "true"
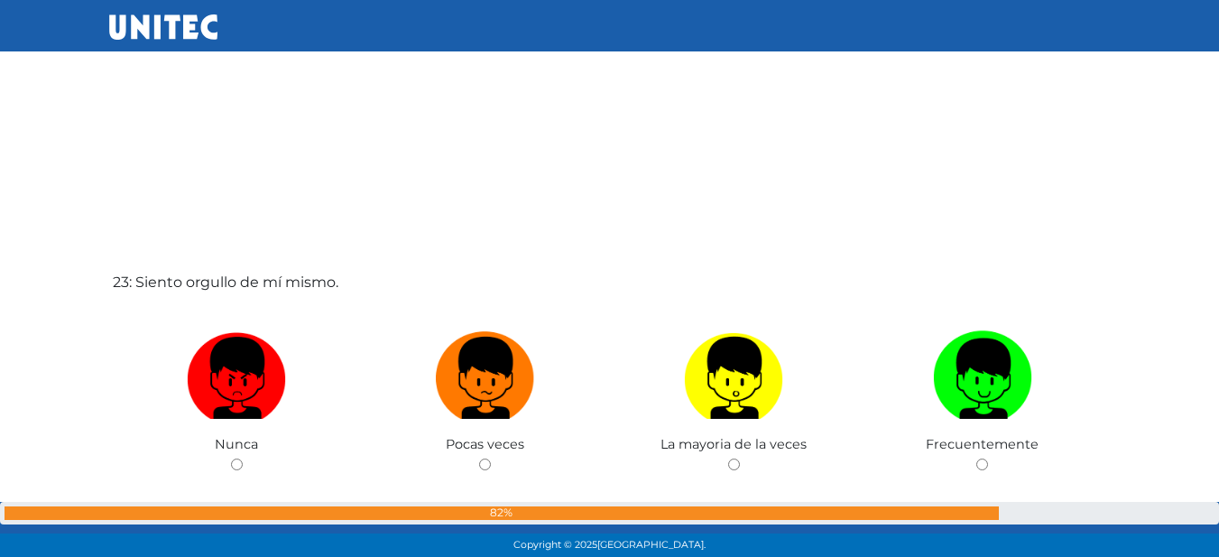
scroll to position [12234, 0]
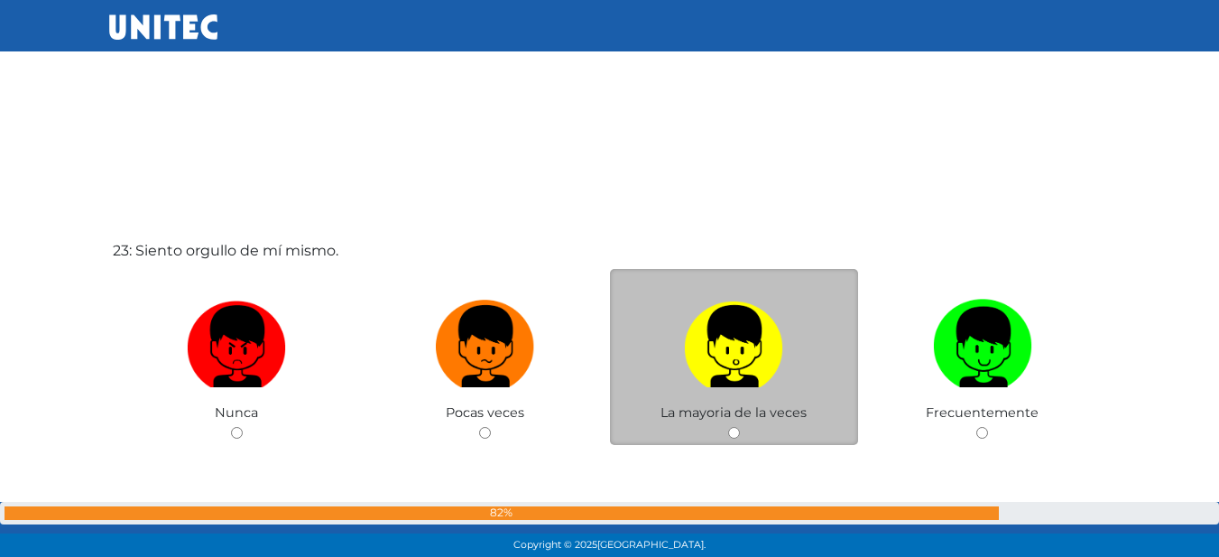
click at [802, 365] on label at bounding box center [734, 346] width 249 height 110
click at [740, 427] on input "radio" at bounding box center [734, 433] width 12 height 12
radio input "true"
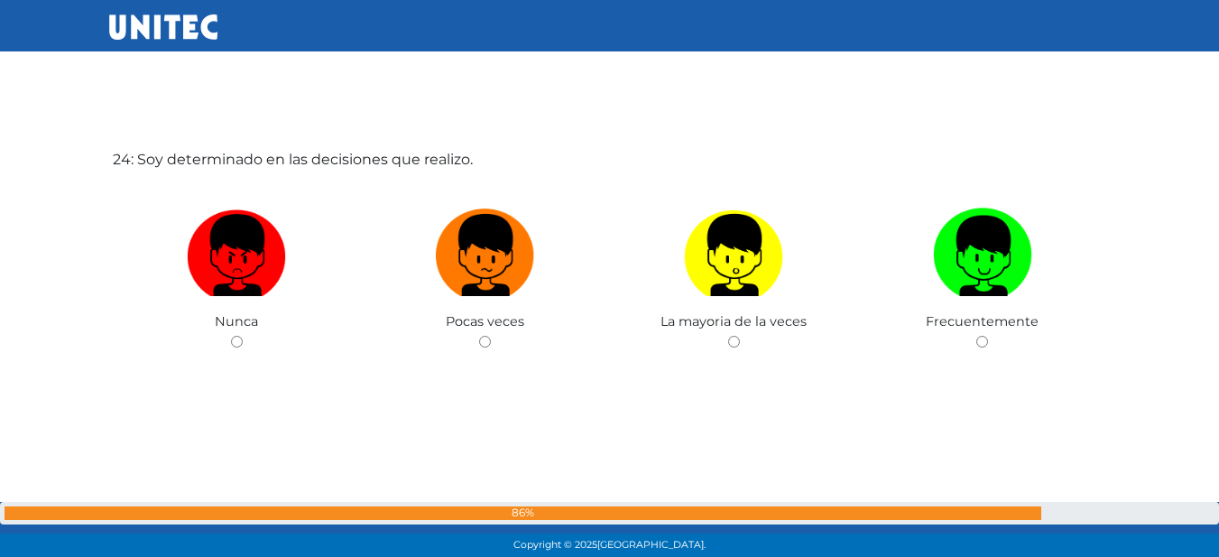
scroll to position [12892, 0]
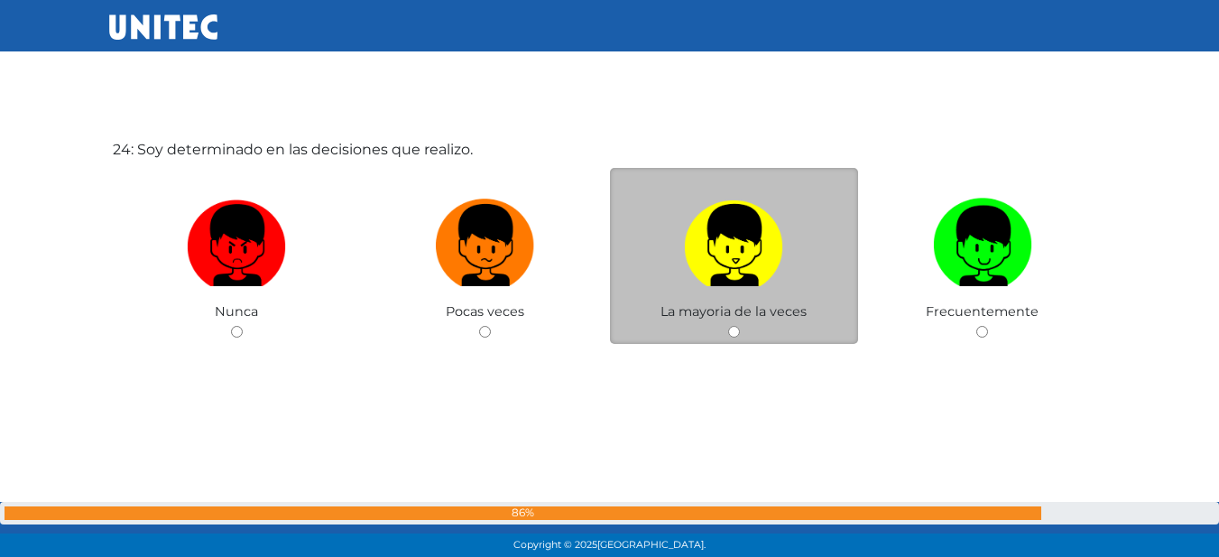
click at [760, 272] on img at bounding box center [733, 238] width 99 height 95
click at [740, 326] on input "radio" at bounding box center [734, 332] width 12 height 12
radio input "true"
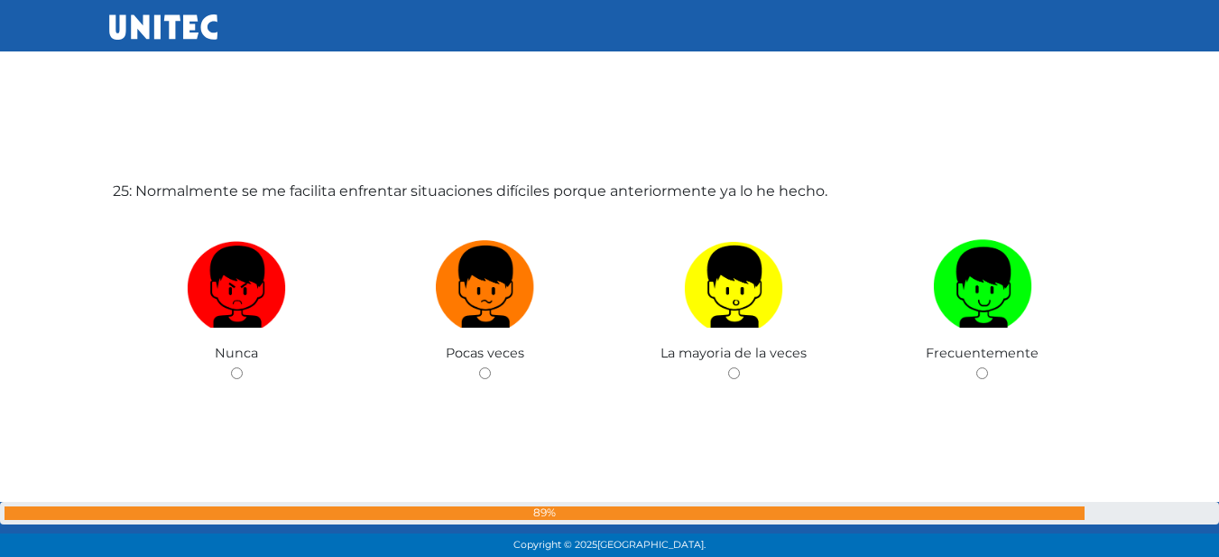
scroll to position [13439, 0]
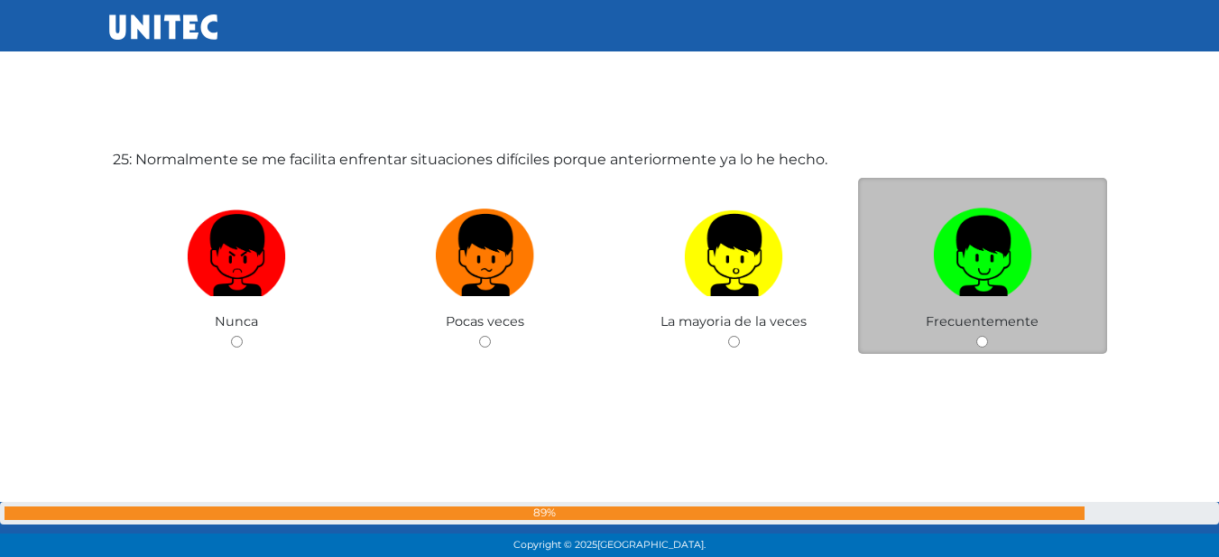
click at [925, 254] on label at bounding box center [982, 255] width 249 height 110
click at [976, 336] on input "radio" at bounding box center [982, 342] width 12 height 12
radio input "true"
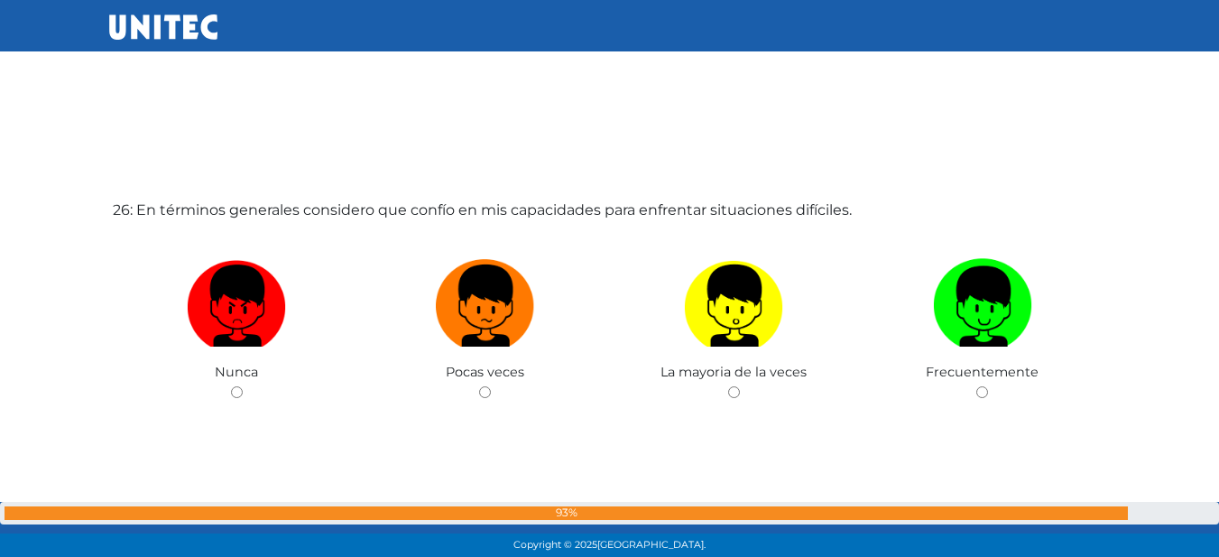
scroll to position [14005, 0]
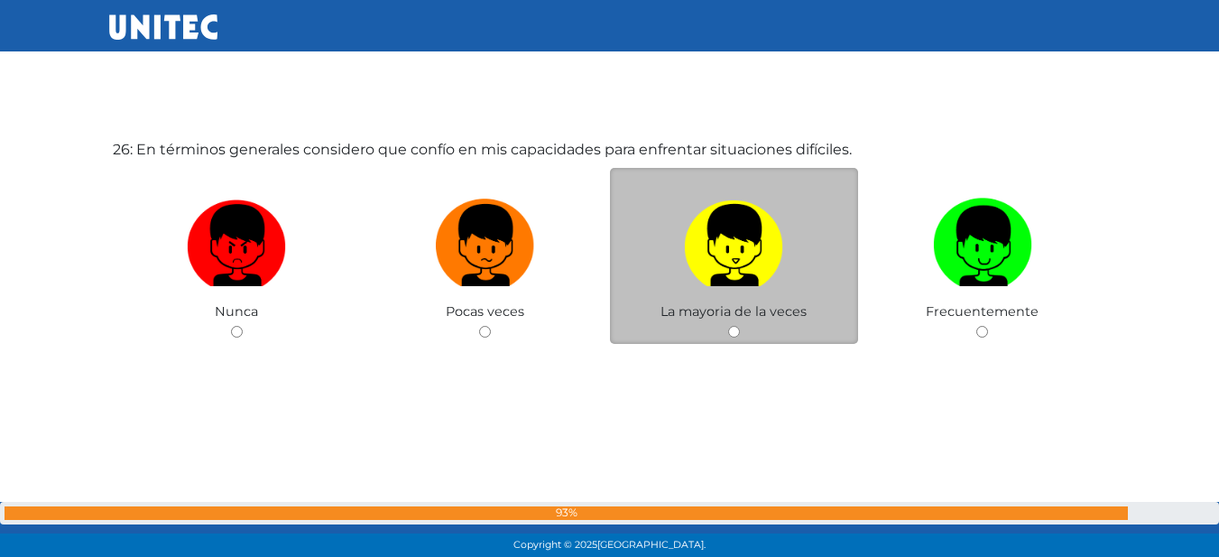
click at [727, 245] on img at bounding box center [733, 238] width 99 height 95
click at [728, 326] on input "radio" at bounding box center [734, 332] width 12 height 12
radio input "true"
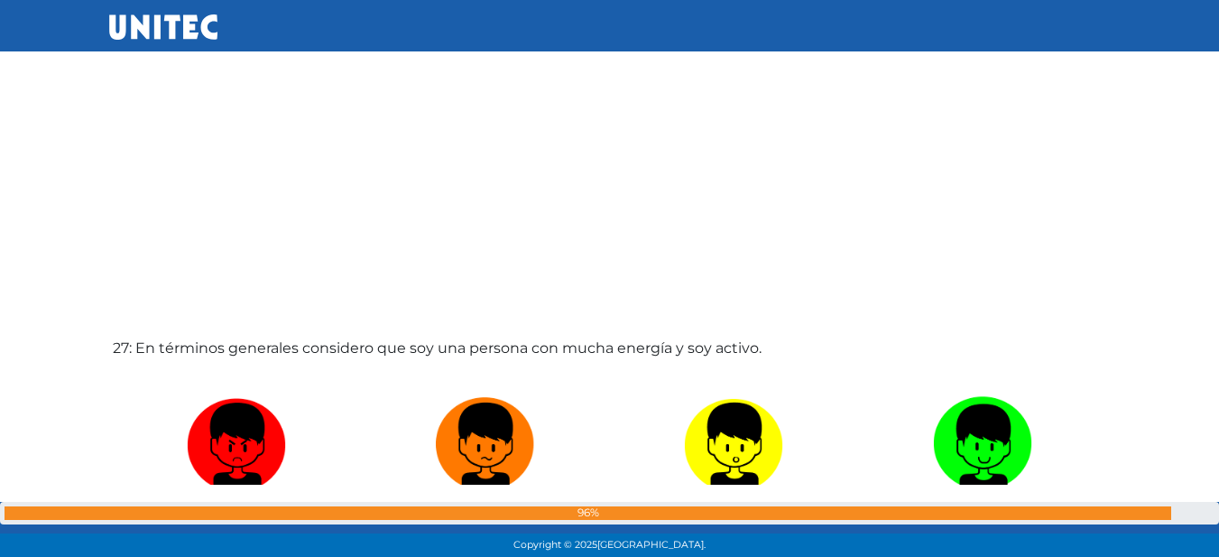
scroll to position [14454, 0]
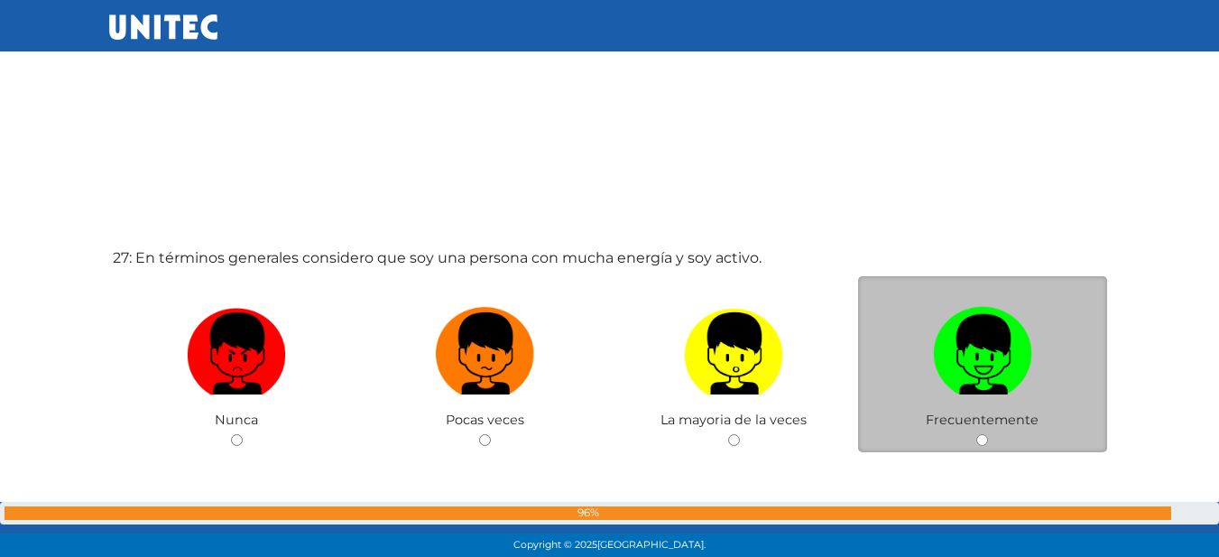
click at [998, 318] on img at bounding box center [982, 347] width 99 height 95
click at [988, 434] on input "radio" at bounding box center [982, 440] width 12 height 12
radio input "true"
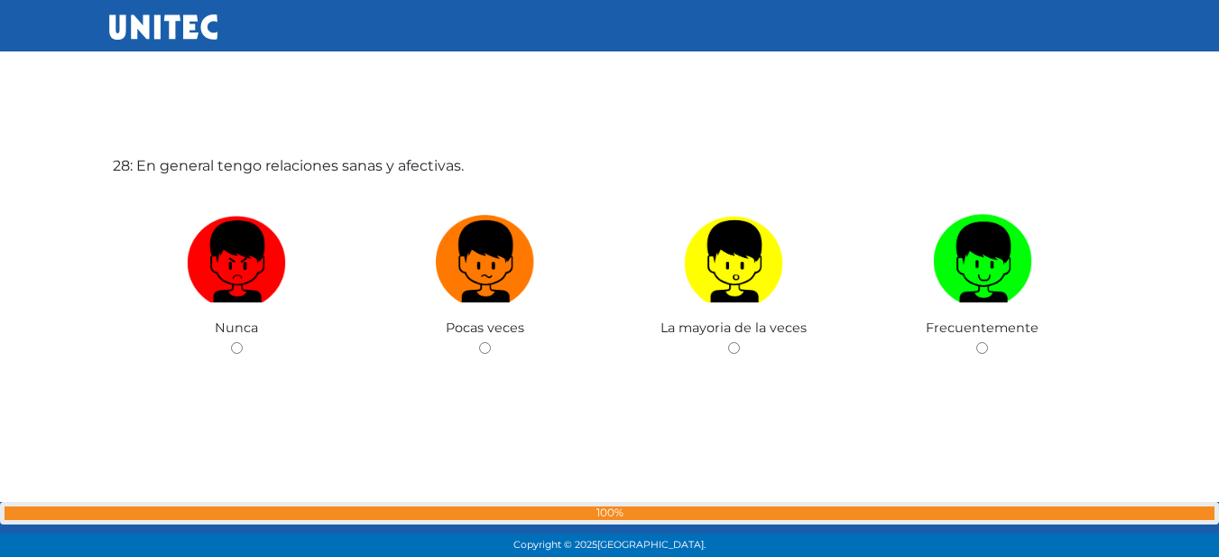
scroll to position [15118, 0]
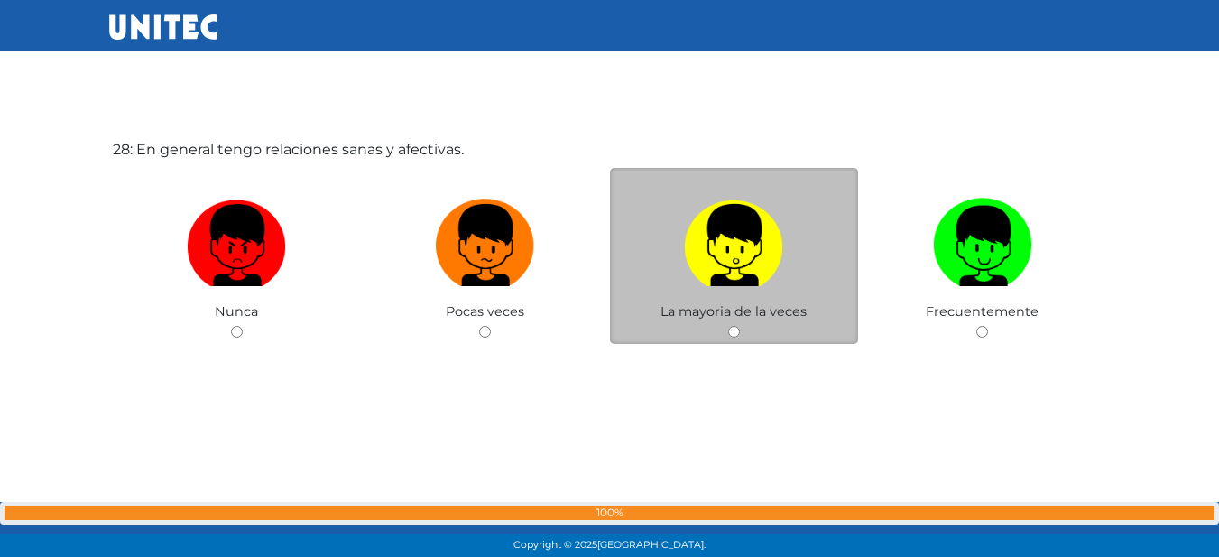
click at [825, 274] on label at bounding box center [734, 245] width 249 height 110
click at [740, 326] on input "radio" at bounding box center [734, 332] width 12 height 12
radio input "true"
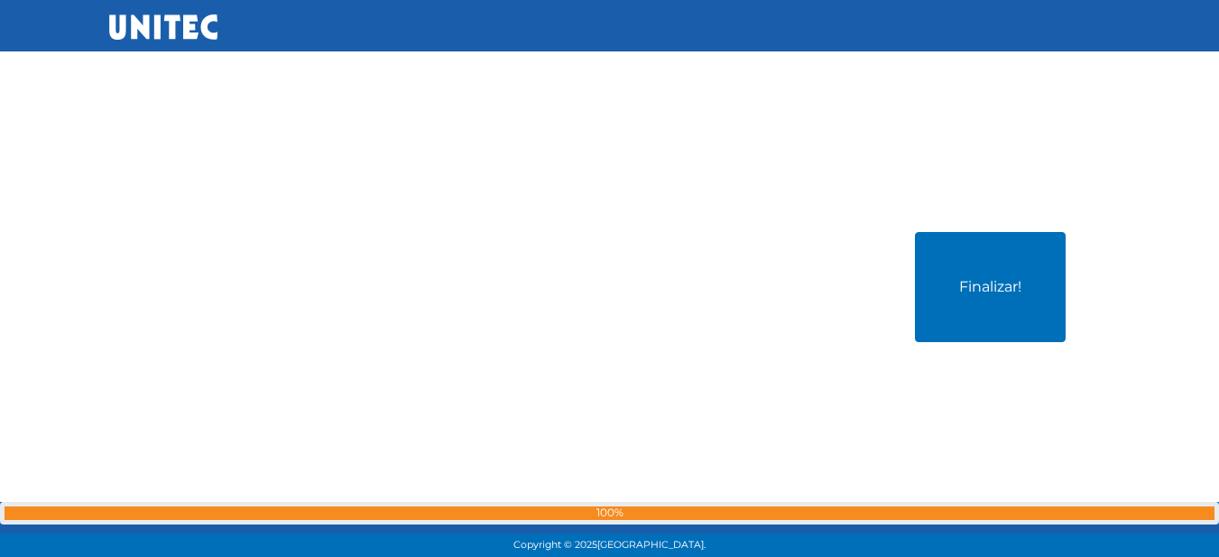
scroll to position [15664, 0]
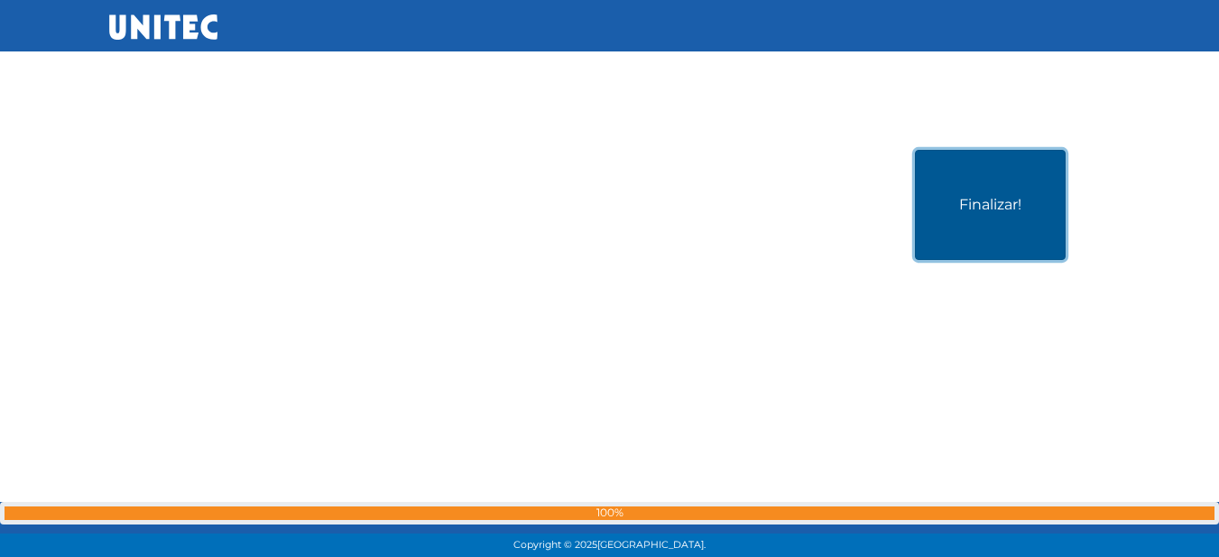
click at [1014, 239] on button "Finalizar!" at bounding box center [990, 205] width 151 height 110
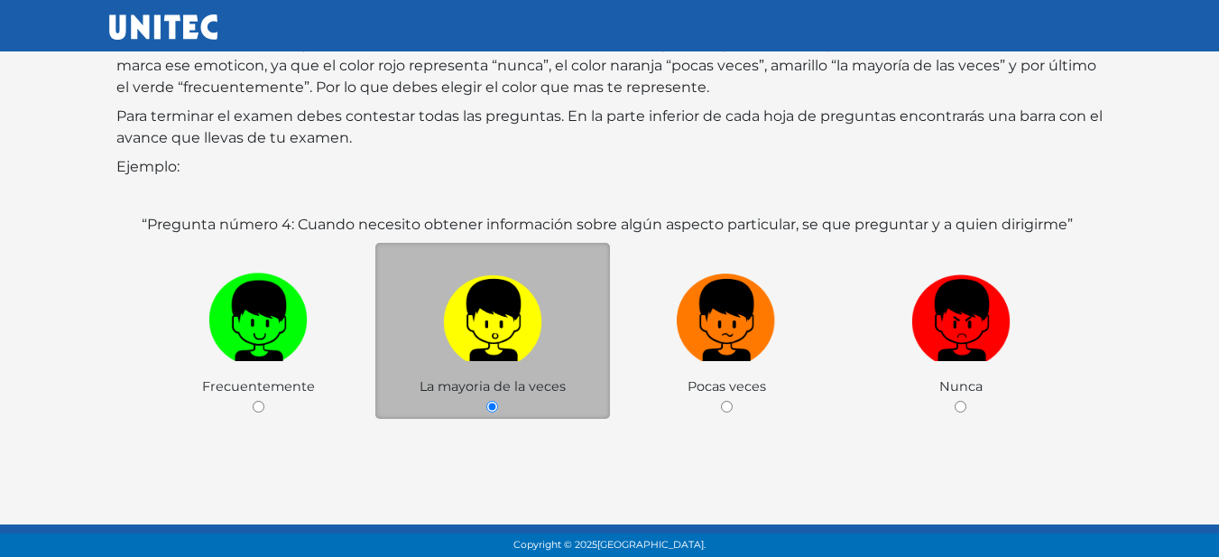
scroll to position [300, 0]
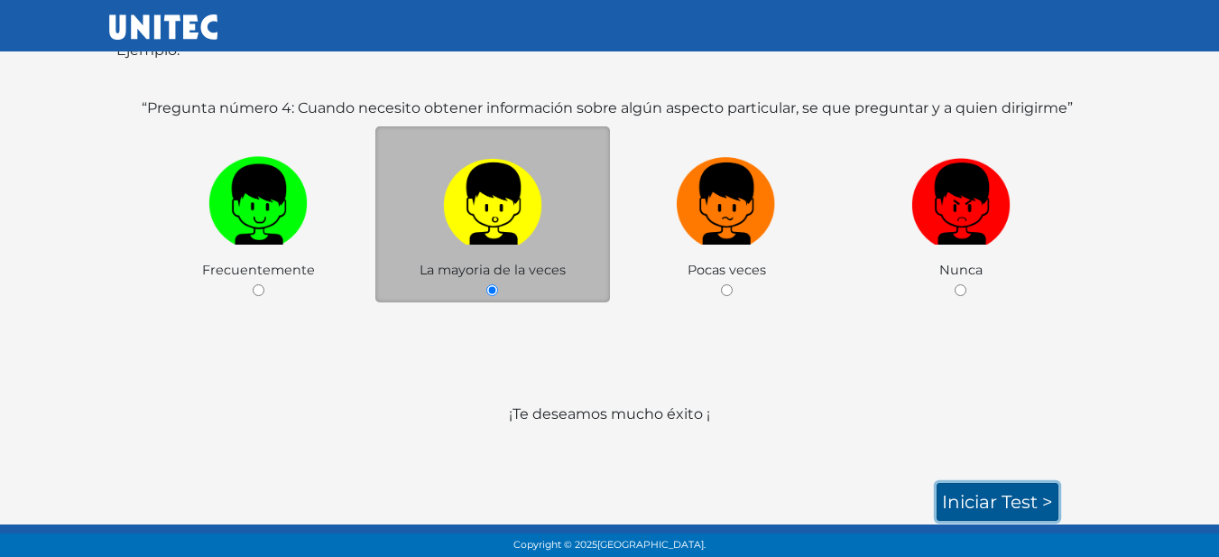
click at [974, 498] on link "Iniciar test >" at bounding box center [997, 502] width 122 height 38
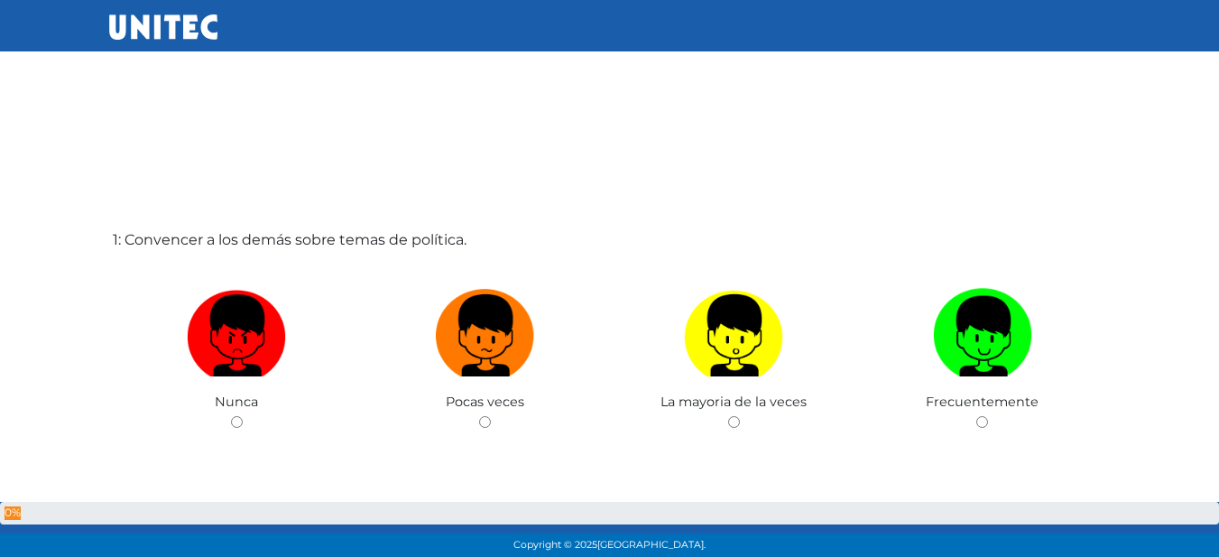
scroll to position [3, 0]
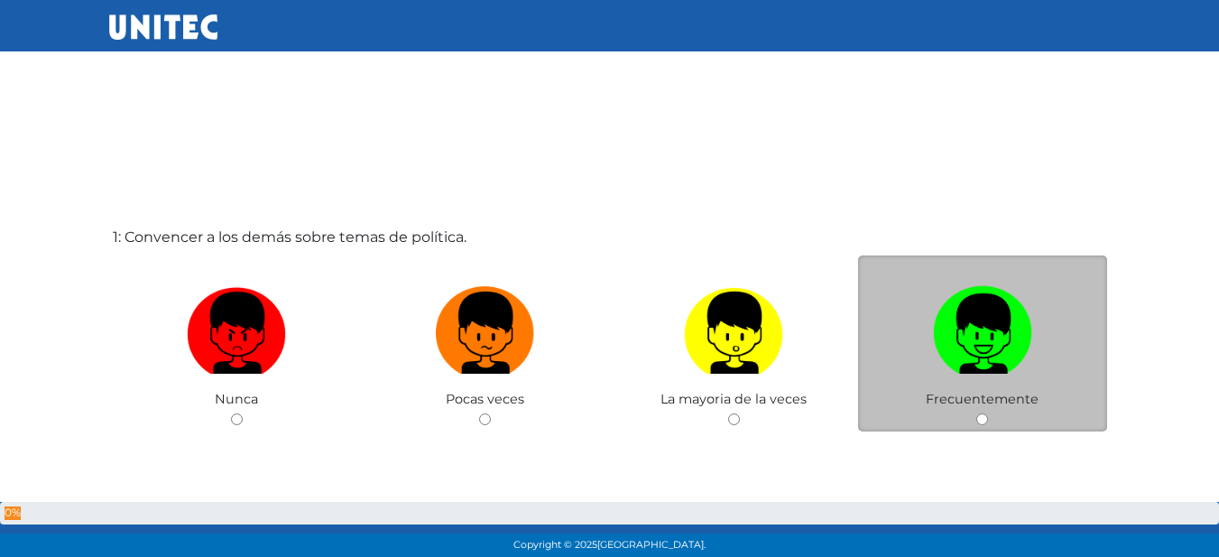
click at [1018, 312] on img at bounding box center [982, 326] width 99 height 95
click at [988, 413] on input "radio" at bounding box center [982, 419] width 12 height 12
radio input "true"
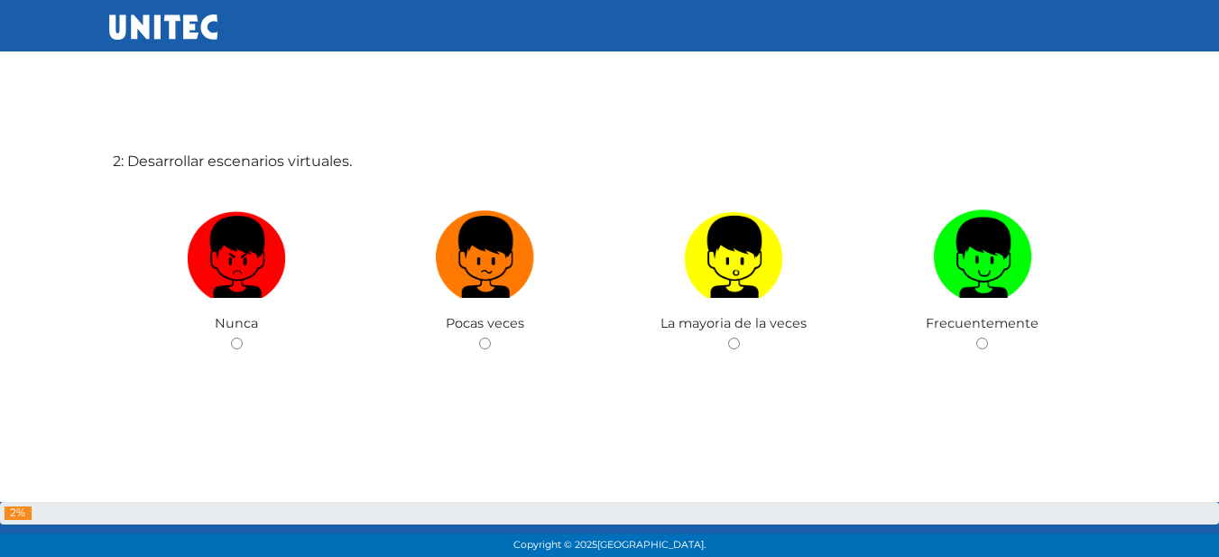
scroll to position [647, 0]
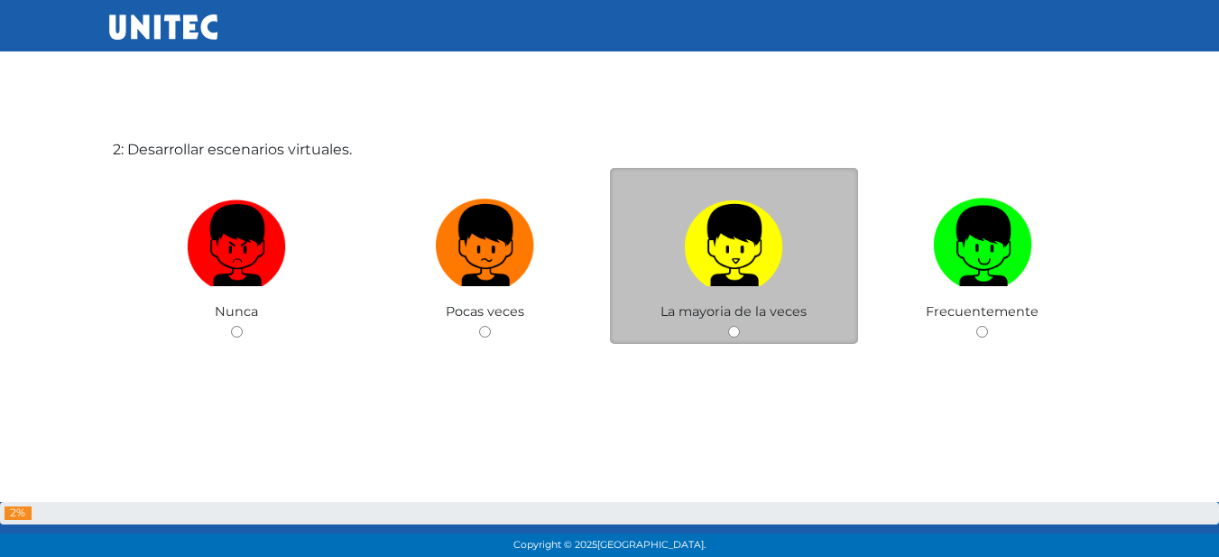
click at [711, 273] on img at bounding box center [733, 238] width 99 height 95
click at [728, 326] on input "radio" at bounding box center [734, 332] width 12 height 12
radio input "true"
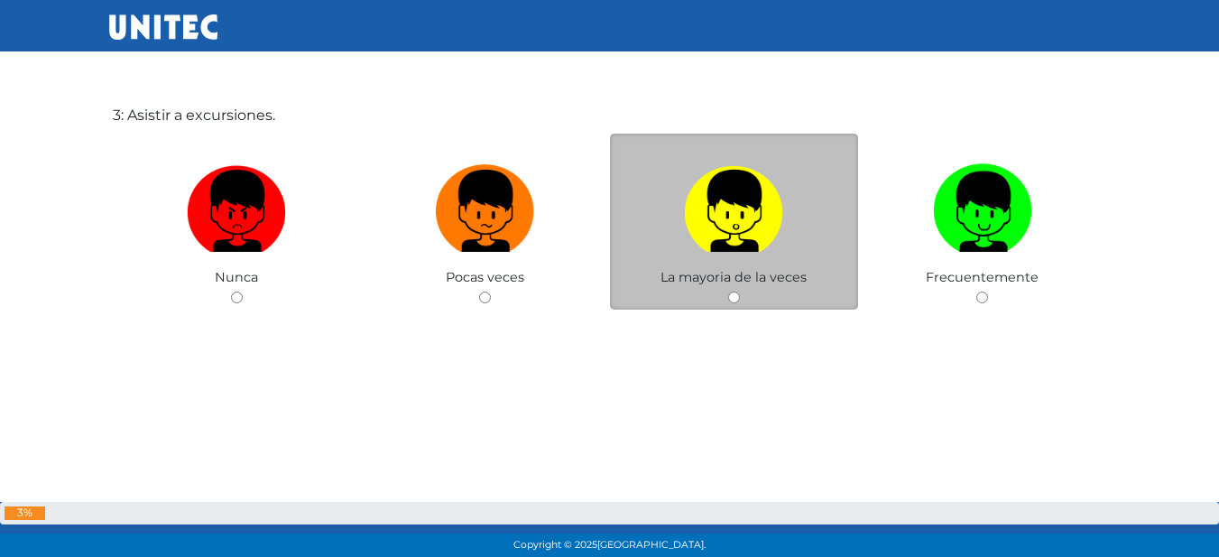
scroll to position [1206, 0]
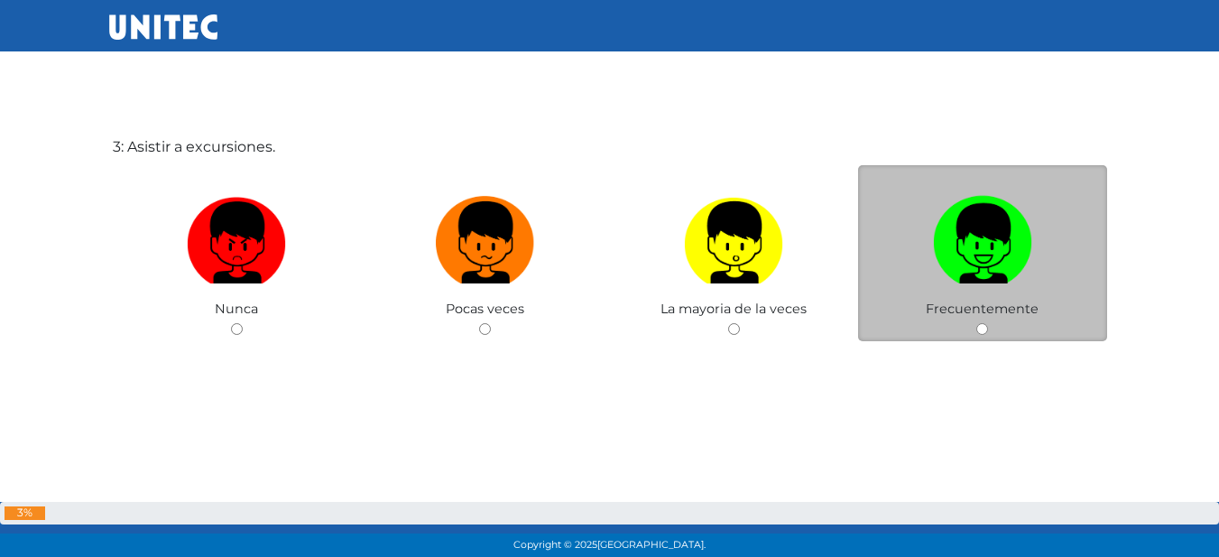
click at [993, 238] on img at bounding box center [982, 236] width 99 height 95
click at [988, 323] on input "radio" at bounding box center [982, 329] width 12 height 12
radio input "true"
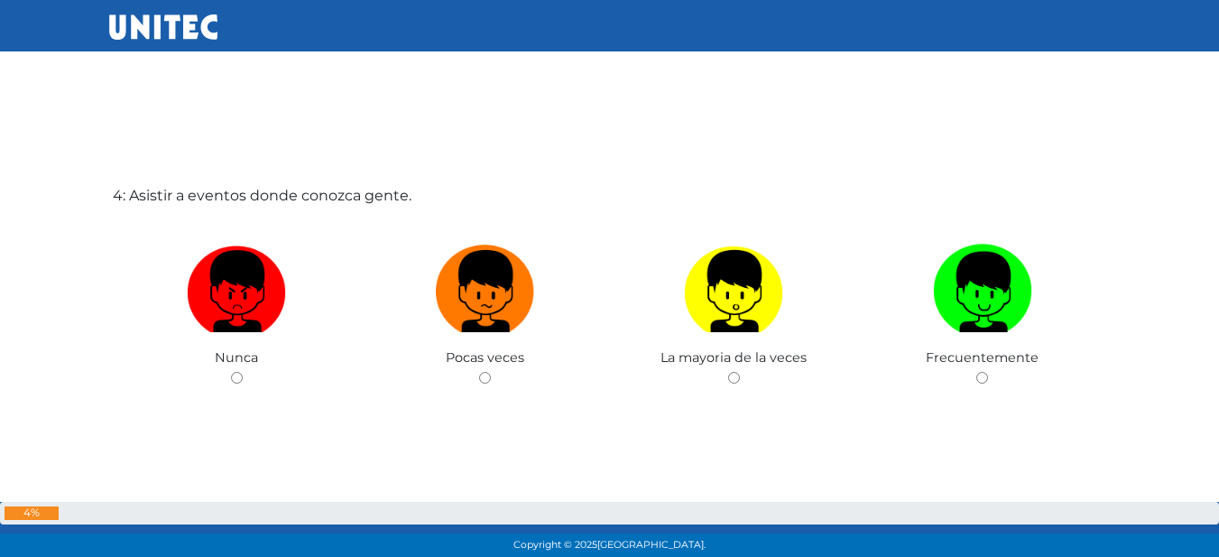
scroll to position [1746, 0]
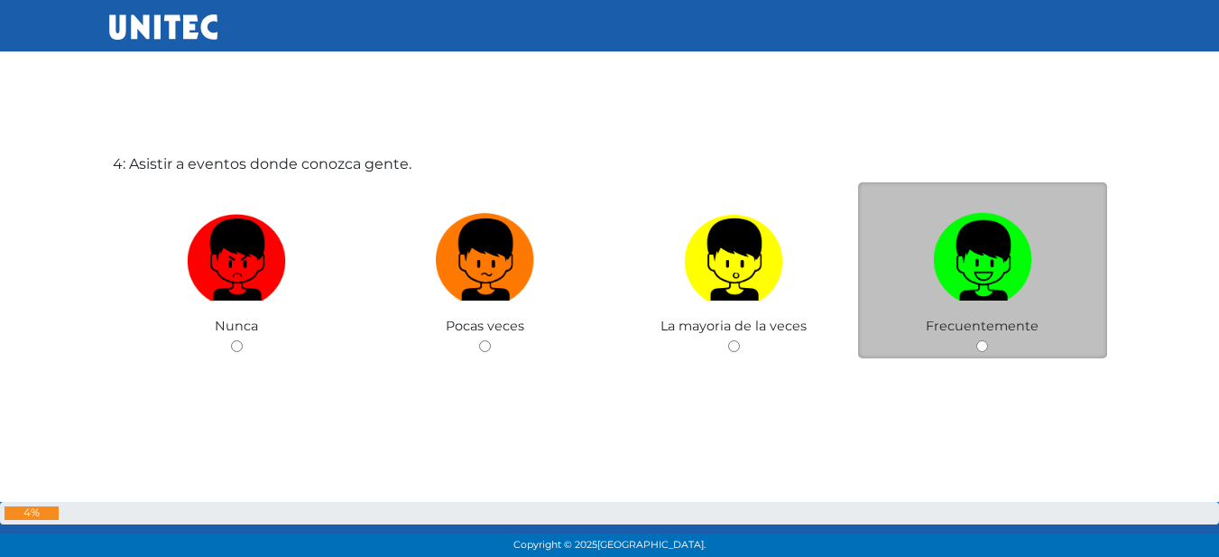
click at [986, 239] on img at bounding box center [982, 253] width 99 height 95
click at [986, 340] on input "radio" at bounding box center [982, 346] width 12 height 12
radio input "true"
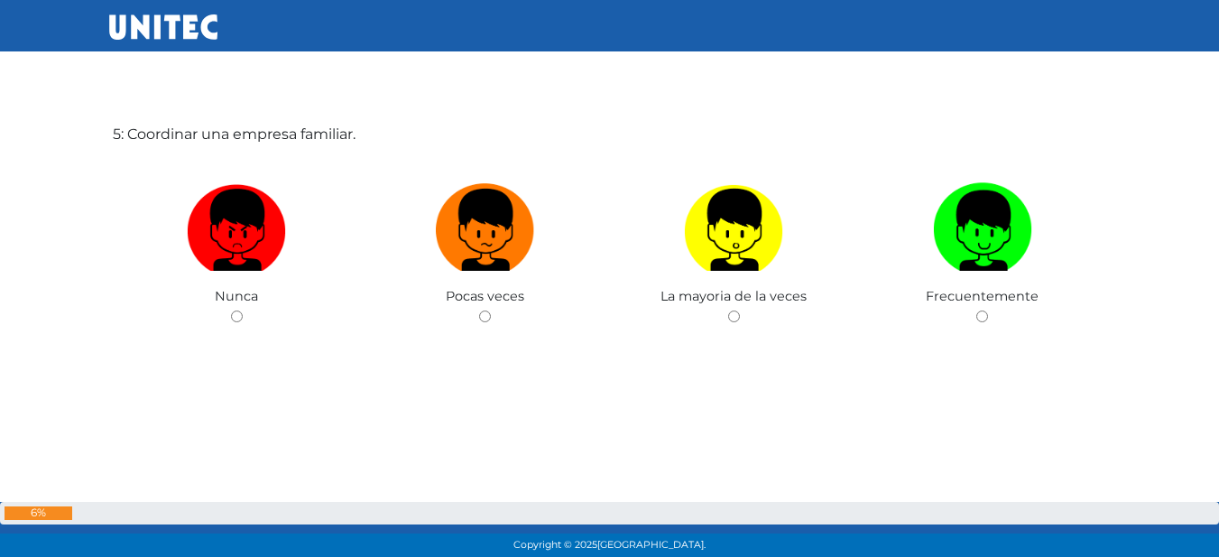
scroll to position [2381, 0]
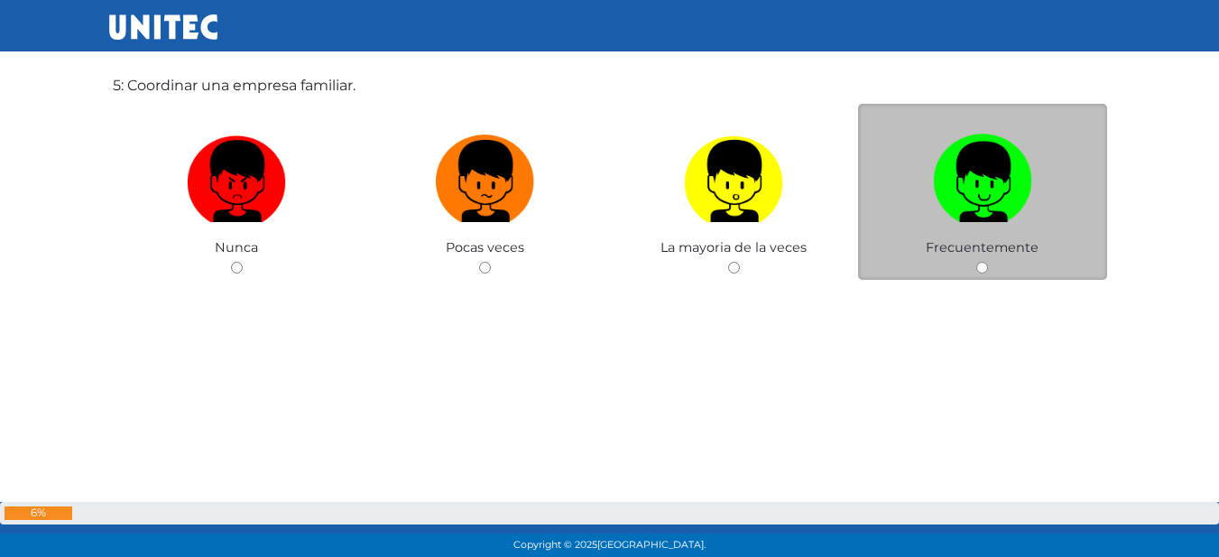
click at [980, 240] on span "Frecuentemente" at bounding box center [982, 247] width 113 height 16
click at [999, 177] on img at bounding box center [982, 174] width 99 height 95
click at [988, 262] on input "radio" at bounding box center [982, 268] width 12 height 12
radio input "true"
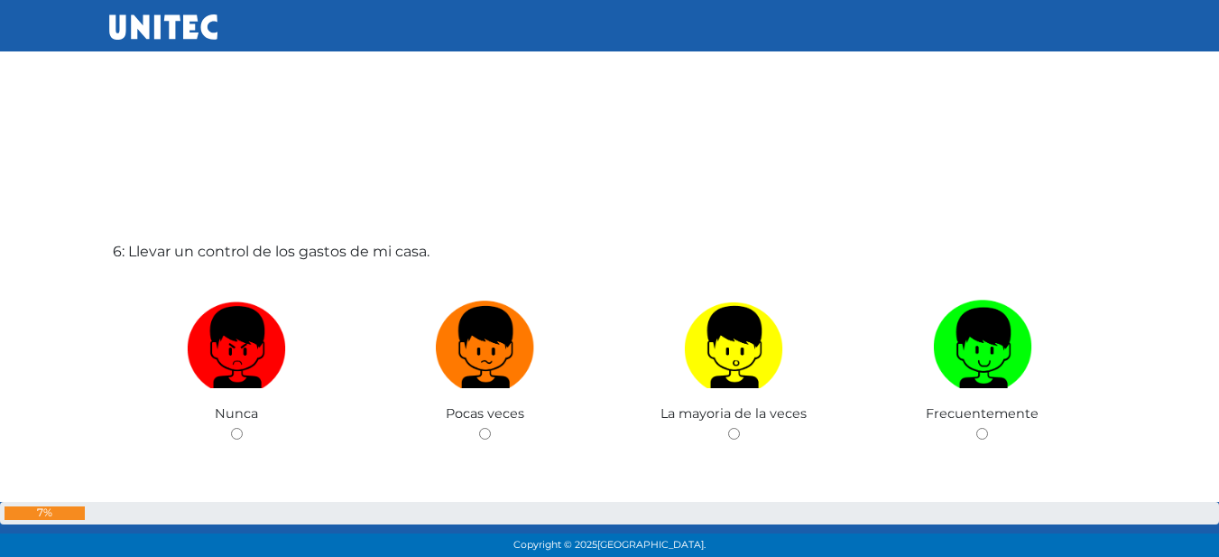
scroll to position [2804, 0]
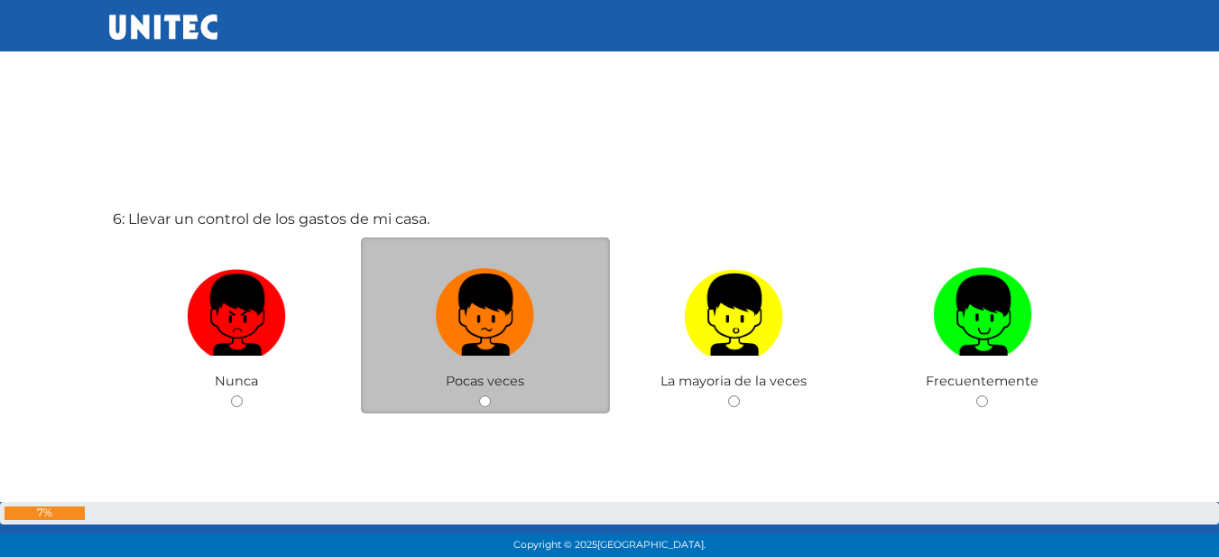
click at [567, 329] on label at bounding box center [485, 315] width 249 height 110
click at [491, 395] on input "radio" at bounding box center [485, 401] width 12 height 12
radio input "true"
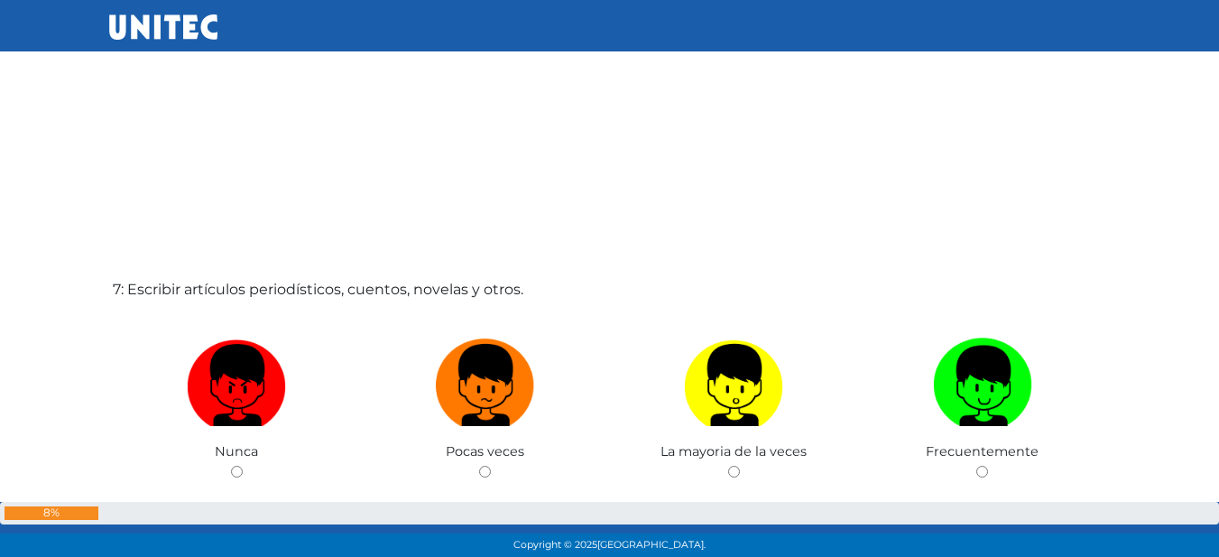
scroll to position [3423, 0]
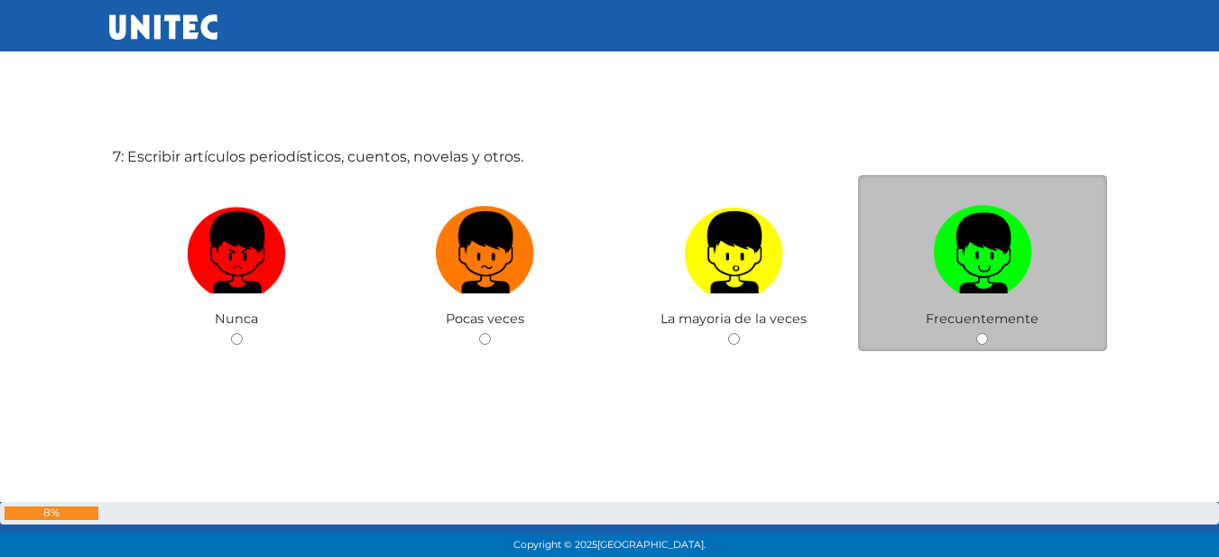
click at [946, 346] on div "Frecuentemente" at bounding box center [982, 263] width 249 height 176
click at [1045, 305] on label at bounding box center [982, 253] width 249 height 110
click at [988, 333] on input "radio" at bounding box center [982, 339] width 12 height 12
radio input "true"
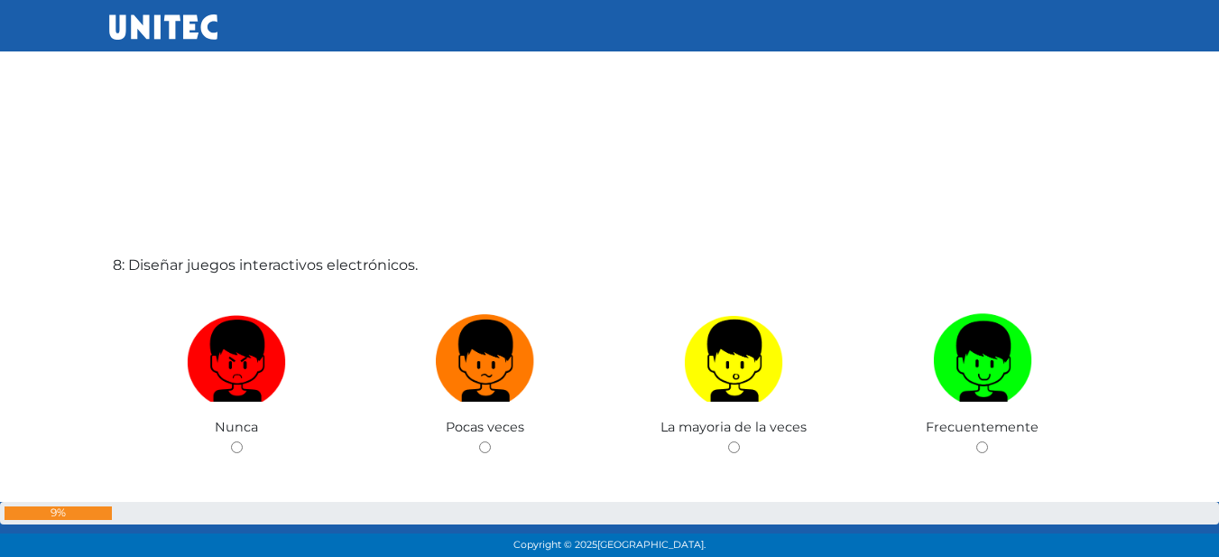
scroll to position [3961, 0]
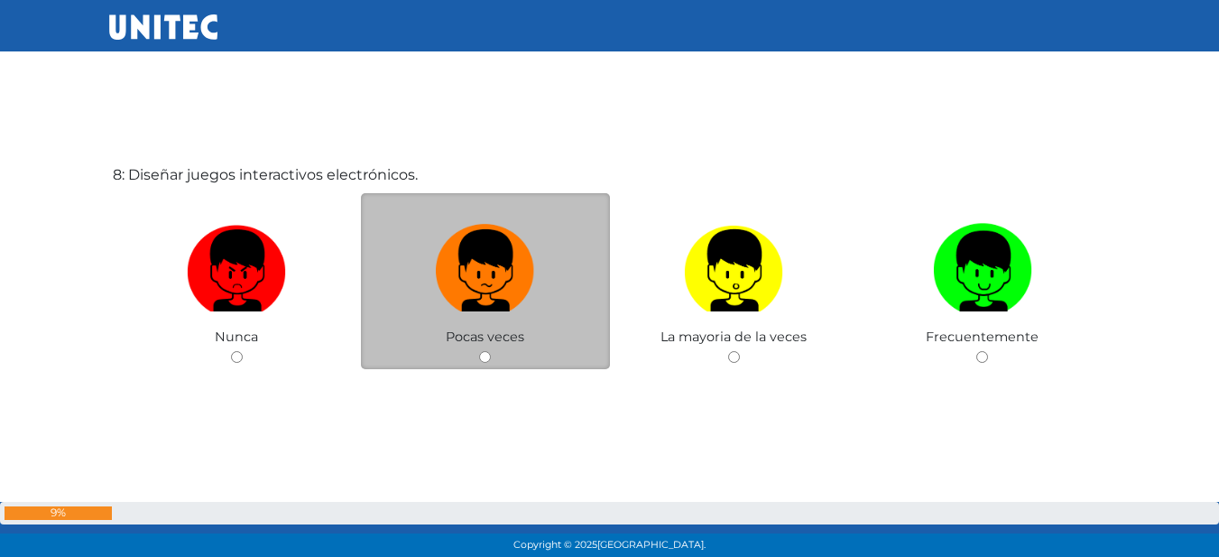
click at [429, 237] on label at bounding box center [485, 271] width 249 height 110
click at [479, 351] on input "radio" at bounding box center [485, 357] width 12 height 12
radio input "true"
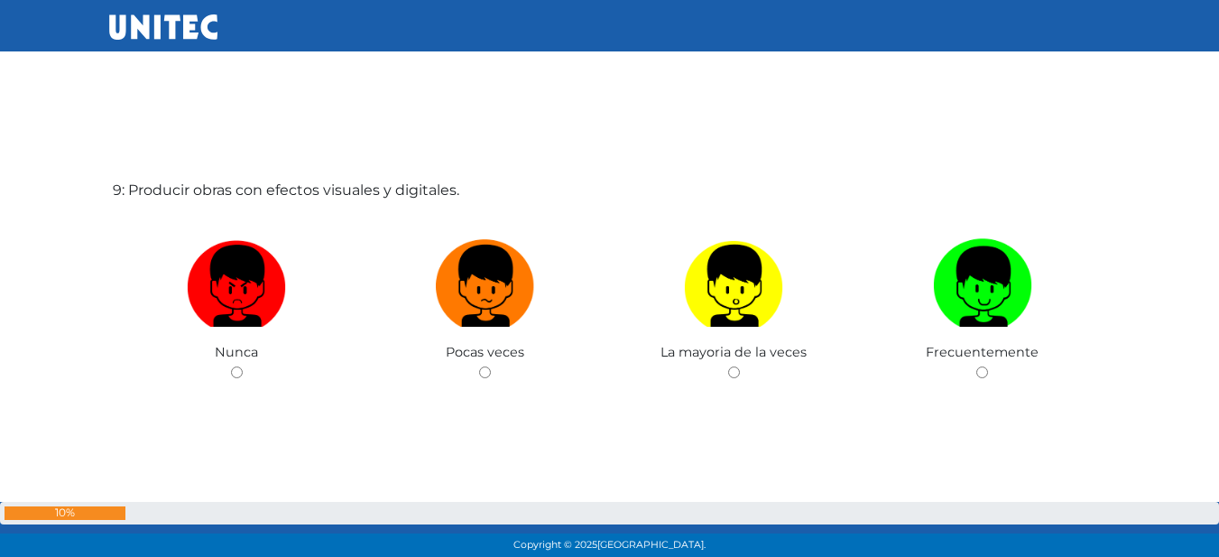
scroll to position [4543, 0]
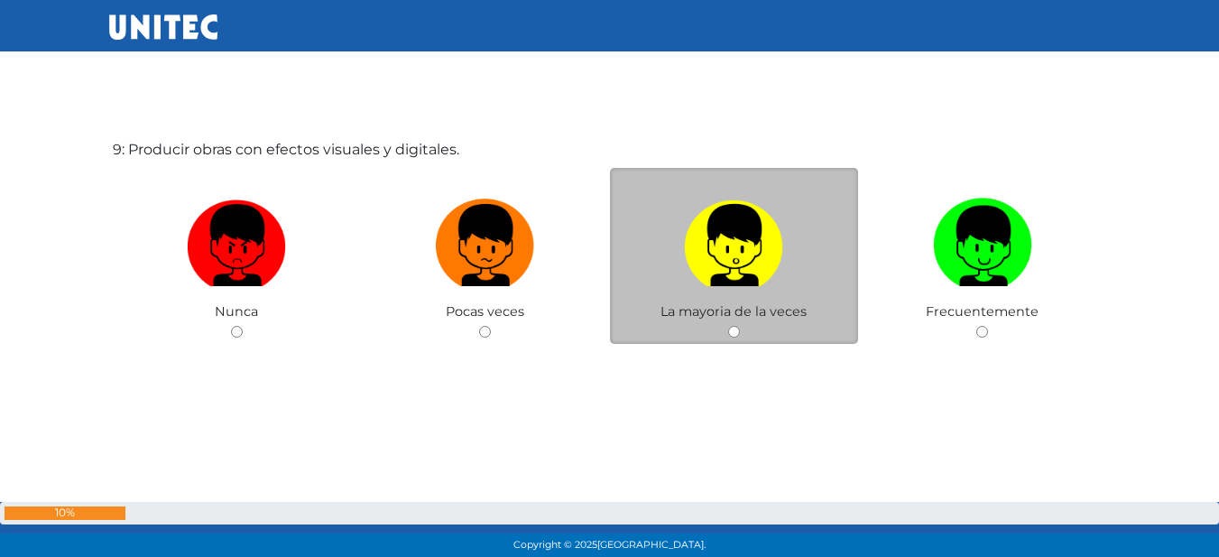
click at [681, 247] on label at bounding box center [734, 245] width 249 height 110
click at [728, 326] on input "radio" at bounding box center [734, 332] width 12 height 12
radio input "true"
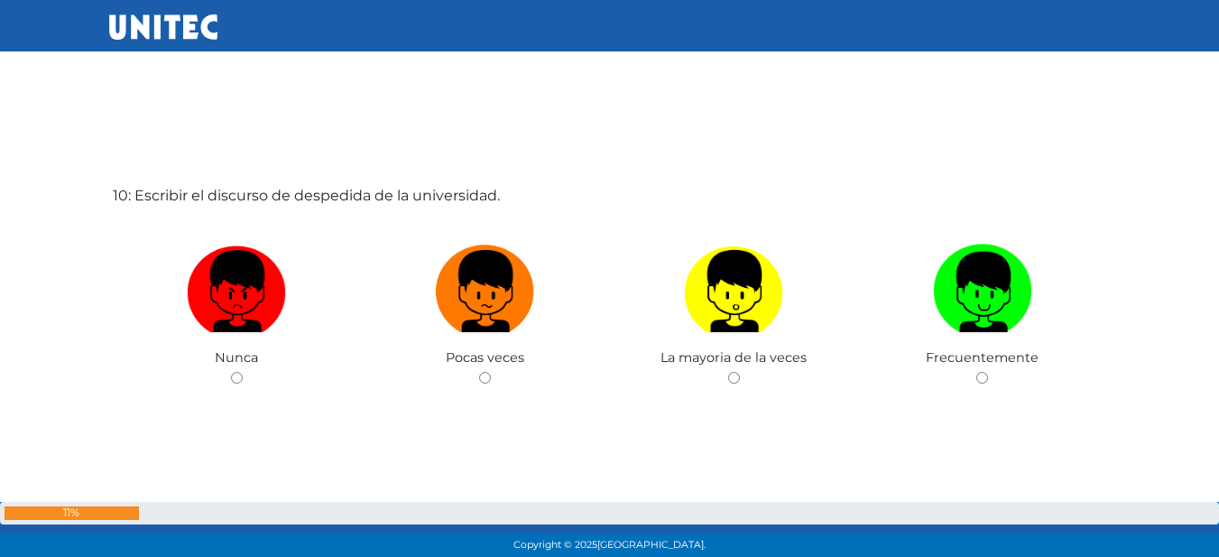
scroll to position [5100, 0]
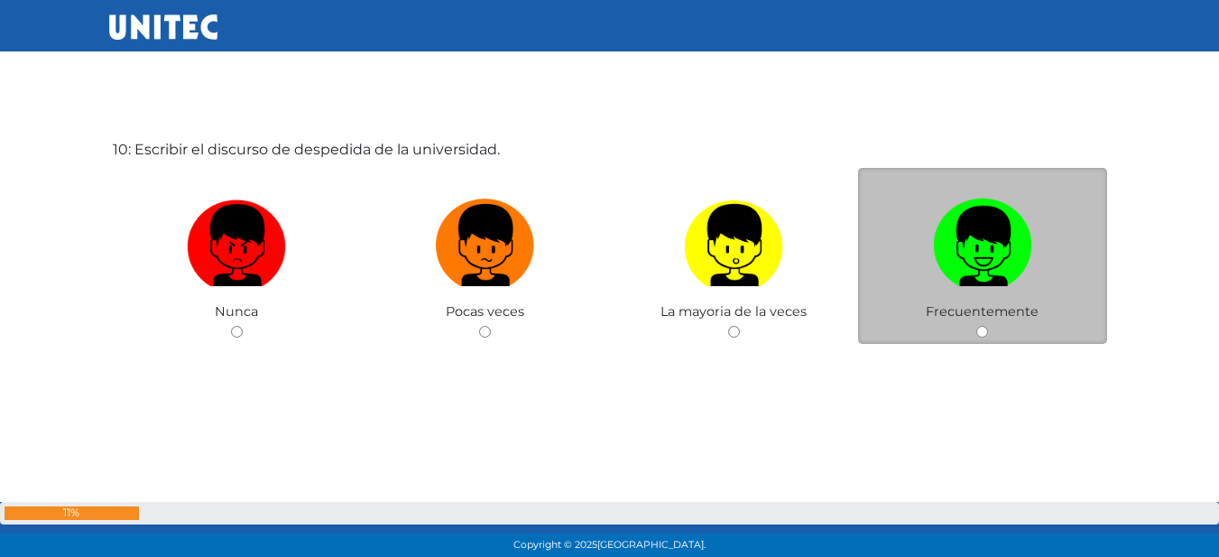
click at [982, 274] on img at bounding box center [982, 238] width 99 height 95
click at [982, 326] on input "radio" at bounding box center [982, 332] width 12 height 12
radio input "true"
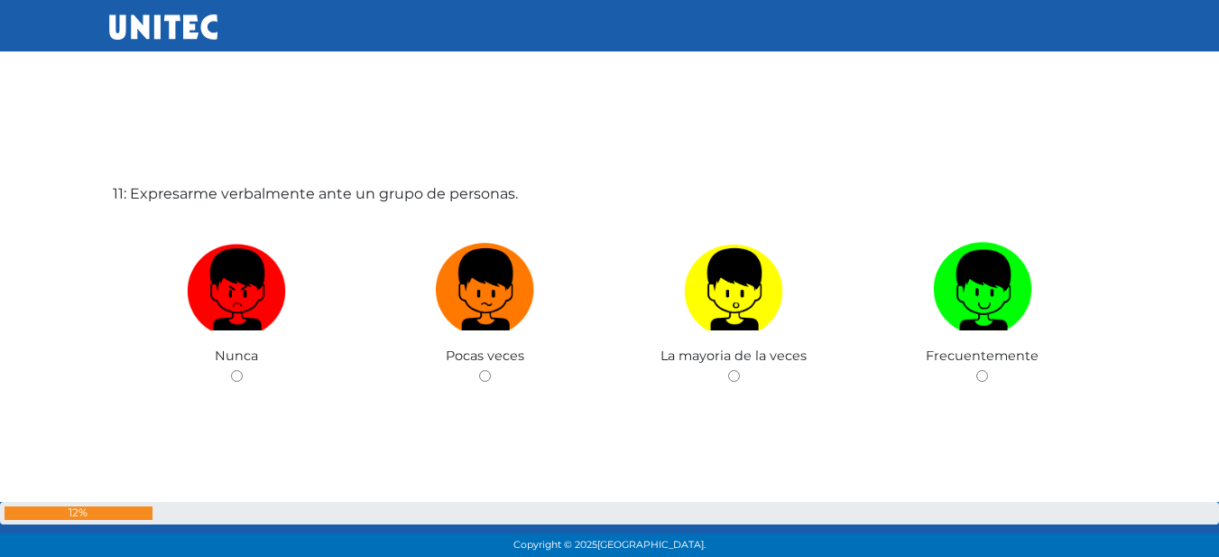
scroll to position [5644, 0]
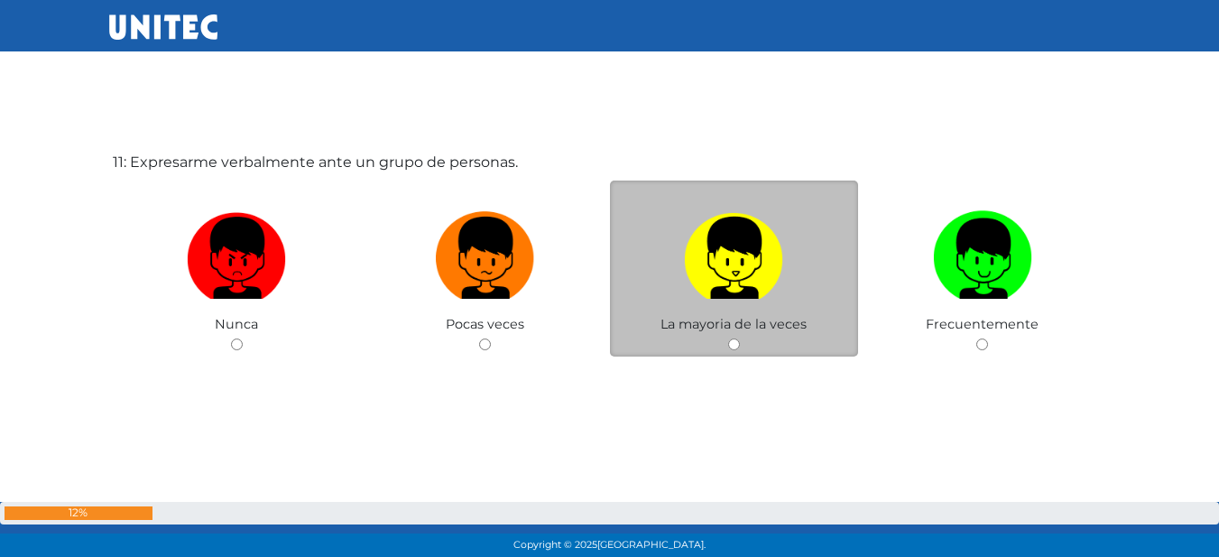
click at [706, 246] on img at bounding box center [733, 251] width 99 height 95
click at [728, 338] on input "radio" at bounding box center [734, 344] width 12 height 12
radio input "true"
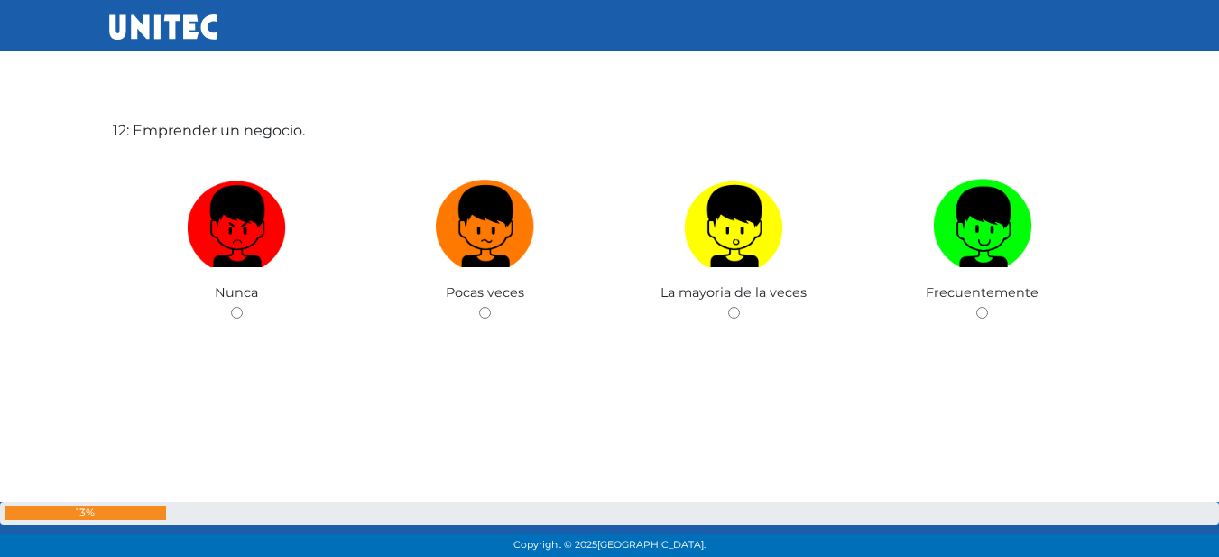
scroll to position [6161, 0]
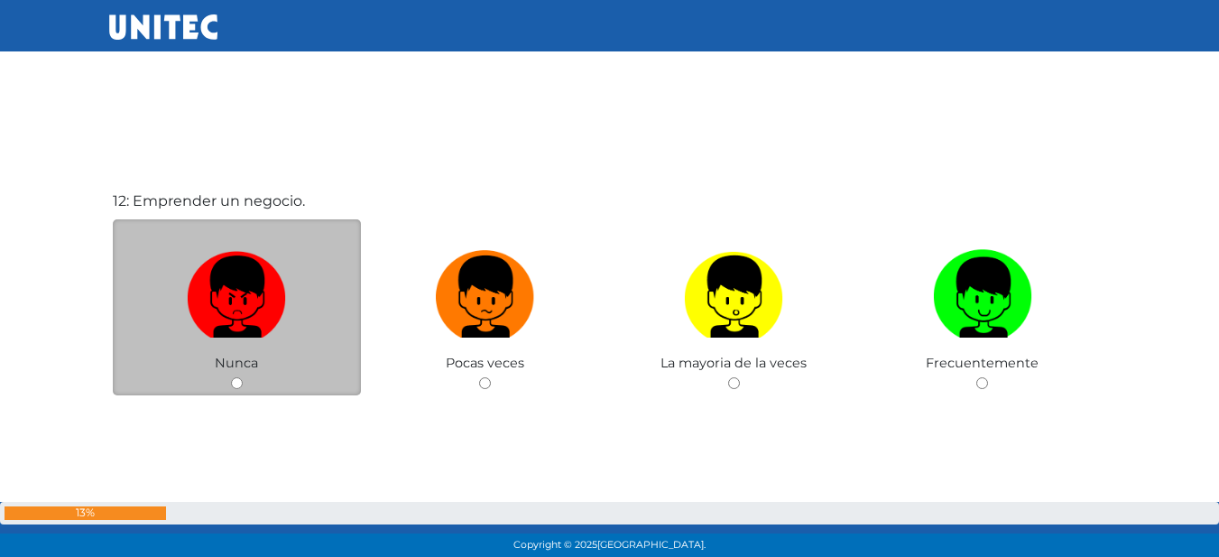
click at [294, 262] on label at bounding box center [237, 297] width 249 height 110
click at [243, 377] on input "radio" at bounding box center [237, 383] width 12 height 12
radio input "true"
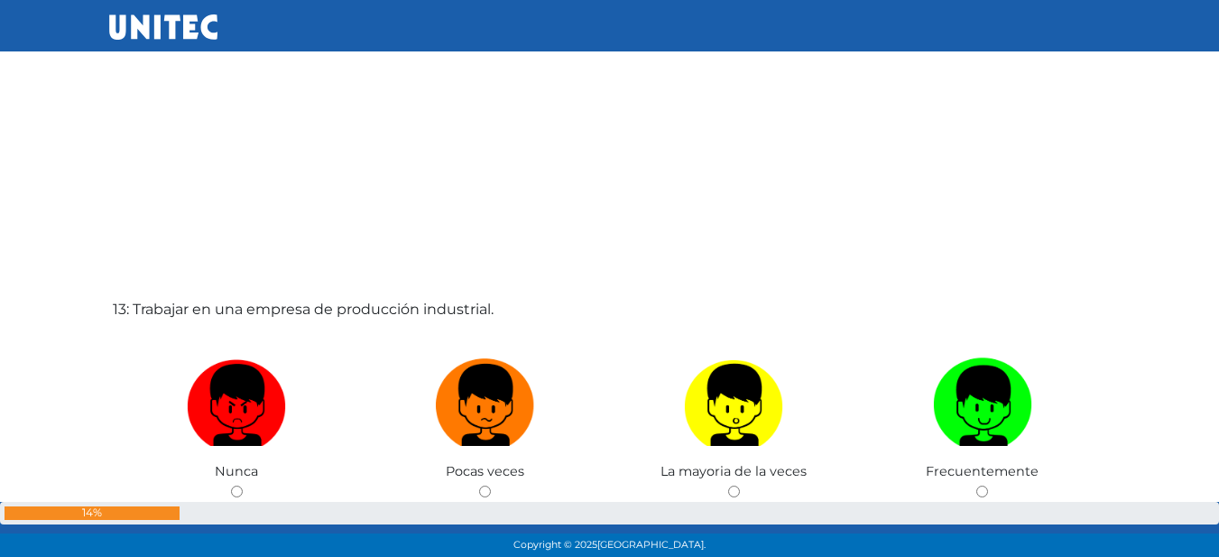
scroll to position [6700, 0]
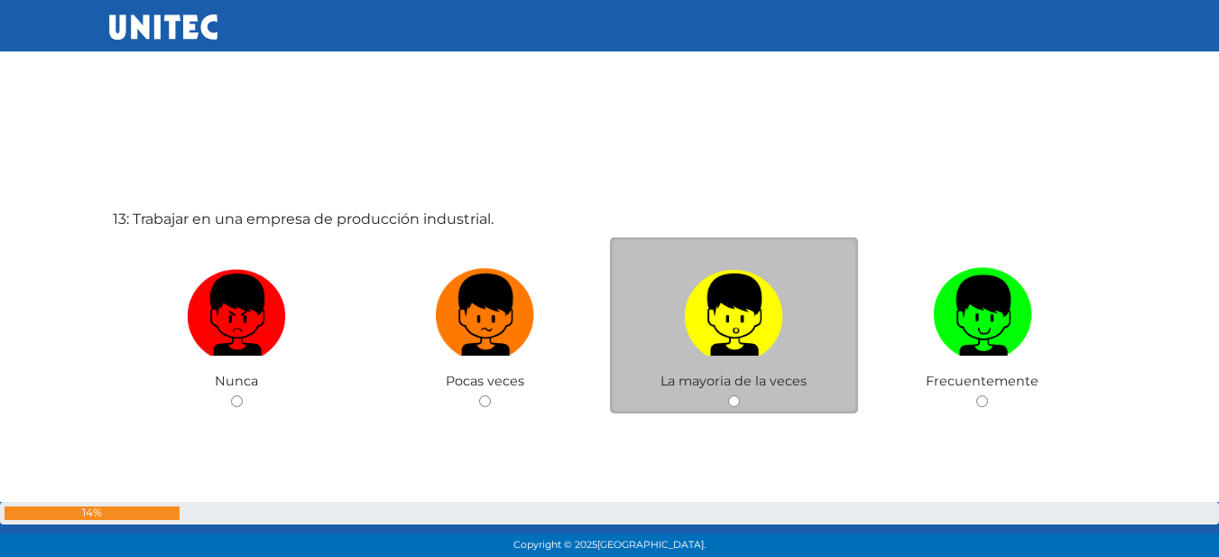
click at [788, 281] on label at bounding box center [734, 315] width 249 height 110
click at [740, 395] on input "radio" at bounding box center [734, 401] width 12 height 12
radio input "true"
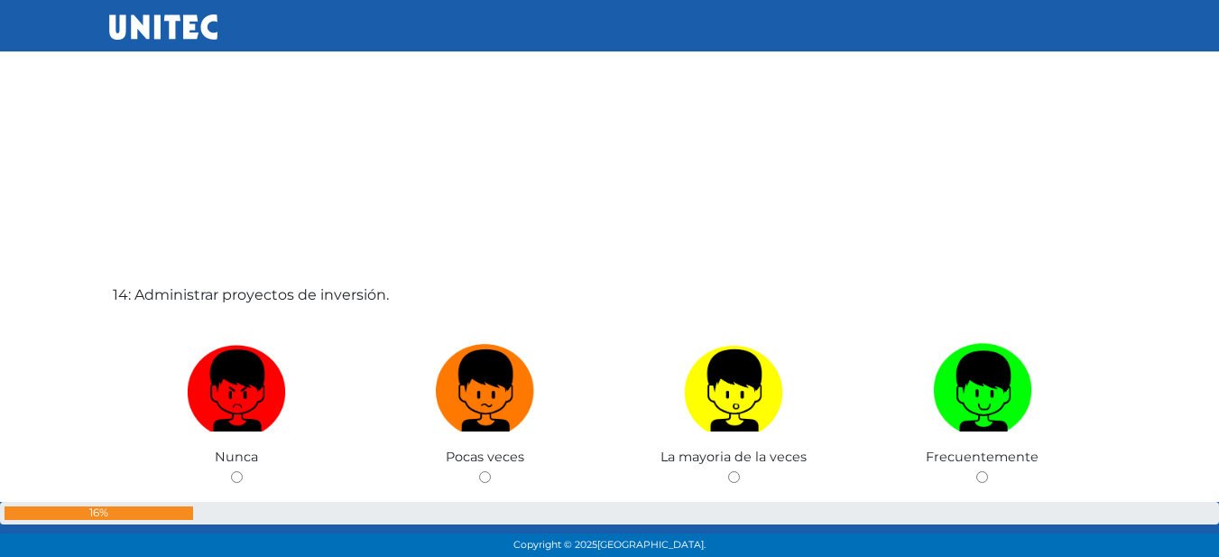
scroll to position [7212, 0]
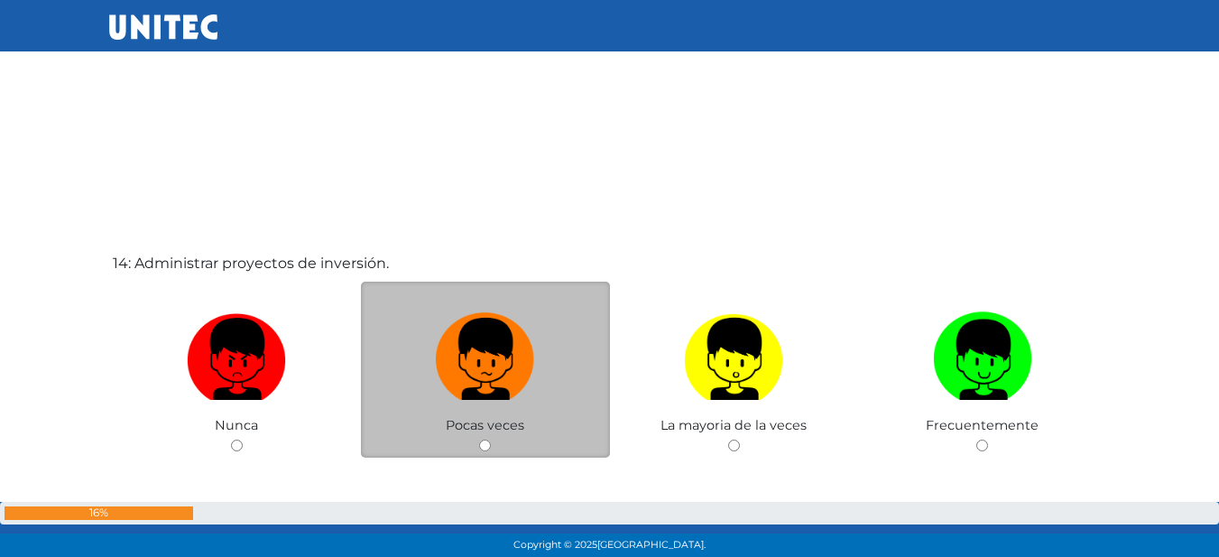
click at [539, 312] on label at bounding box center [485, 359] width 249 height 110
click at [491, 439] on input "radio" at bounding box center [485, 445] width 12 height 12
radio input "true"
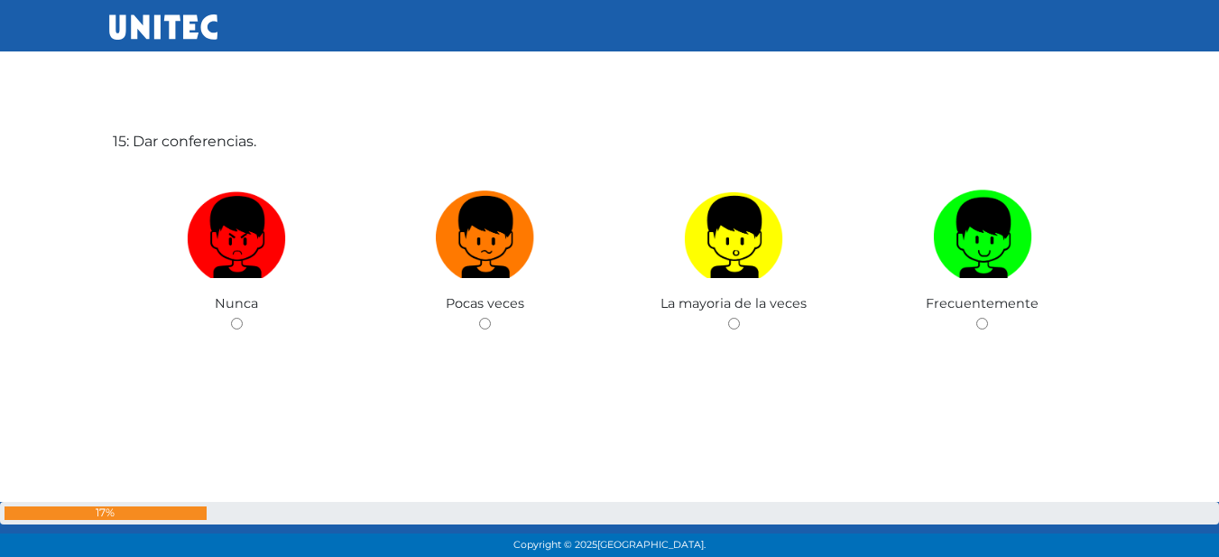
scroll to position [7931, 0]
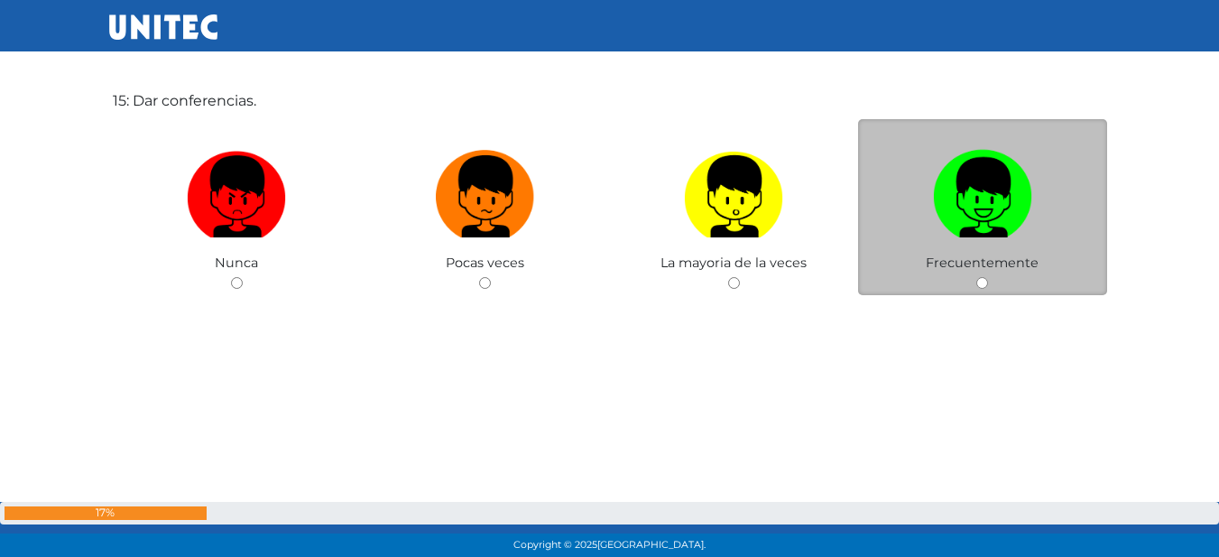
click at [953, 215] on img at bounding box center [982, 190] width 99 height 95
click at [976, 277] on input "radio" at bounding box center [982, 283] width 12 height 12
radio input "true"
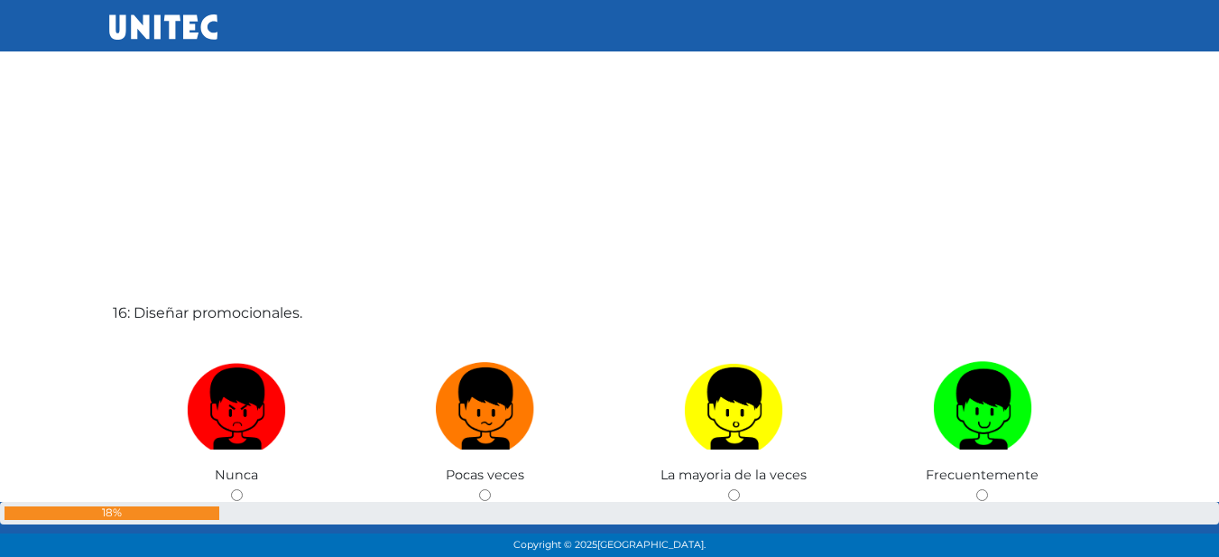
scroll to position [8439, 0]
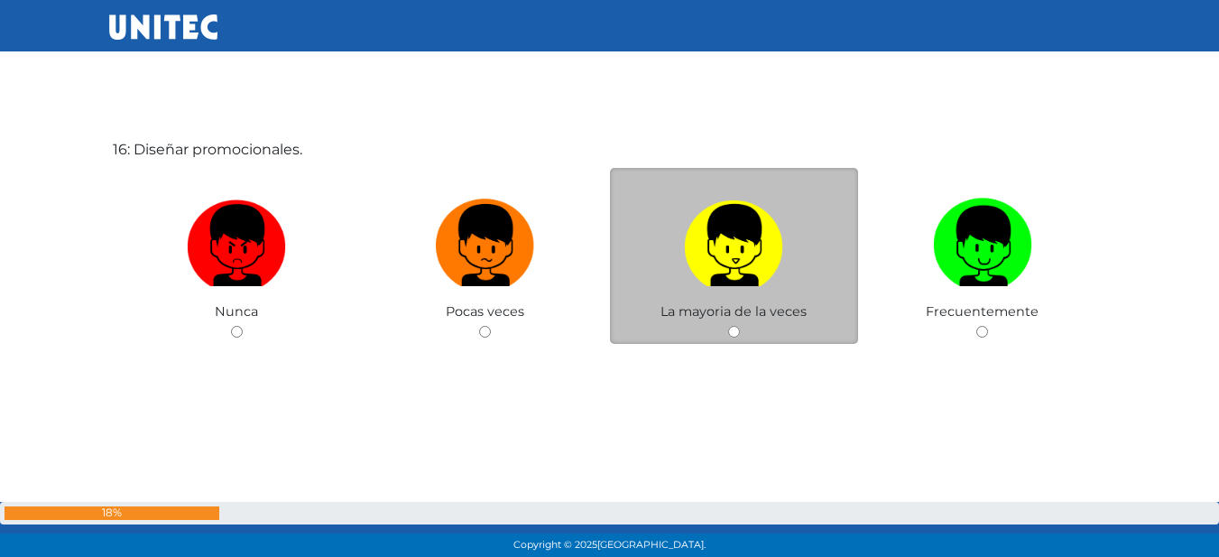
click at [749, 269] on img at bounding box center [733, 238] width 99 height 95
click at [740, 326] on input "radio" at bounding box center [734, 332] width 12 height 12
radio input "true"
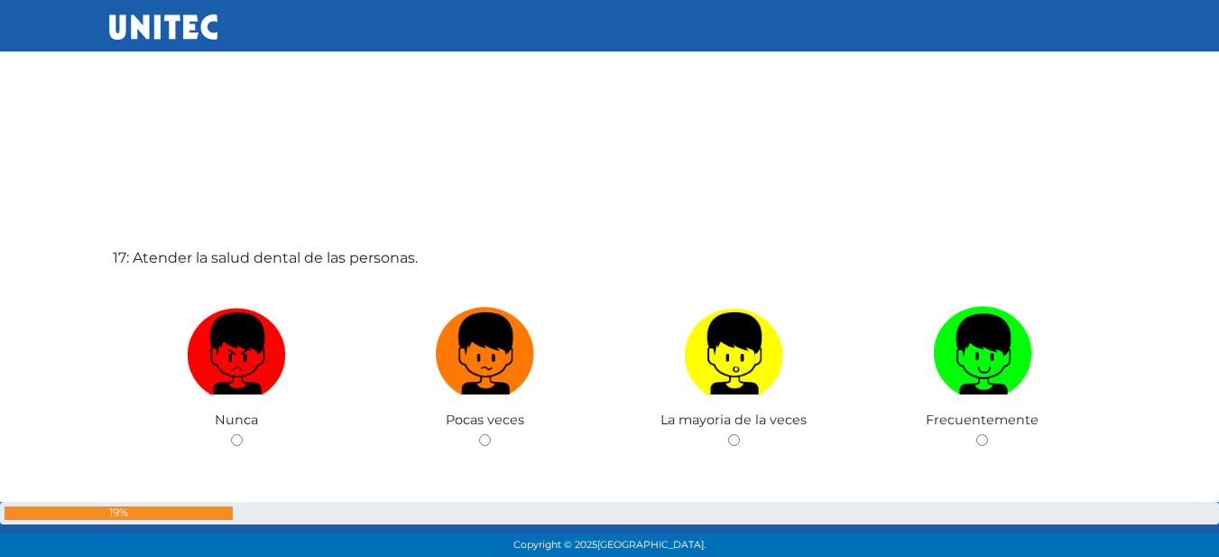
scroll to position [8978, 0]
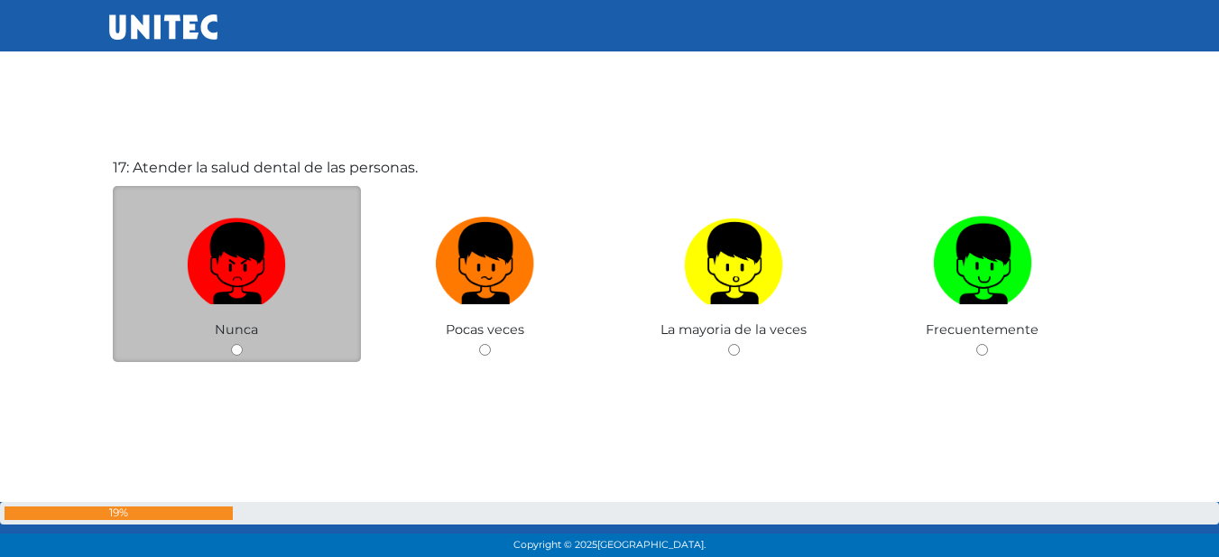
click at [316, 210] on label at bounding box center [237, 263] width 249 height 110
click at [243, 344] on input "radio" at bounding box center [237, 350] width 12 height 12
radio input "true"
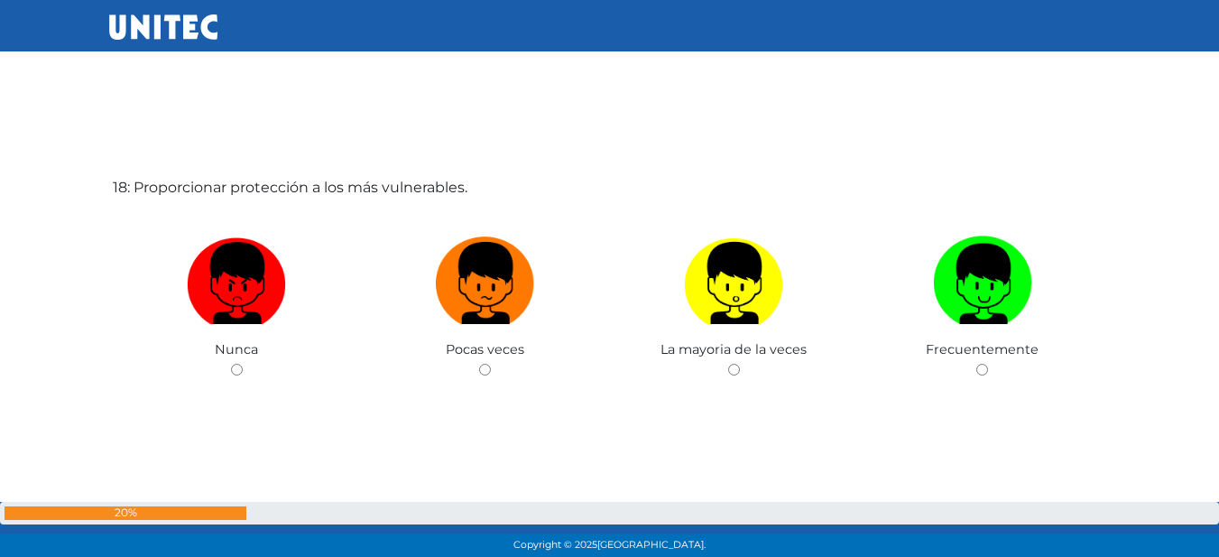
scroll to position [9517, 0]
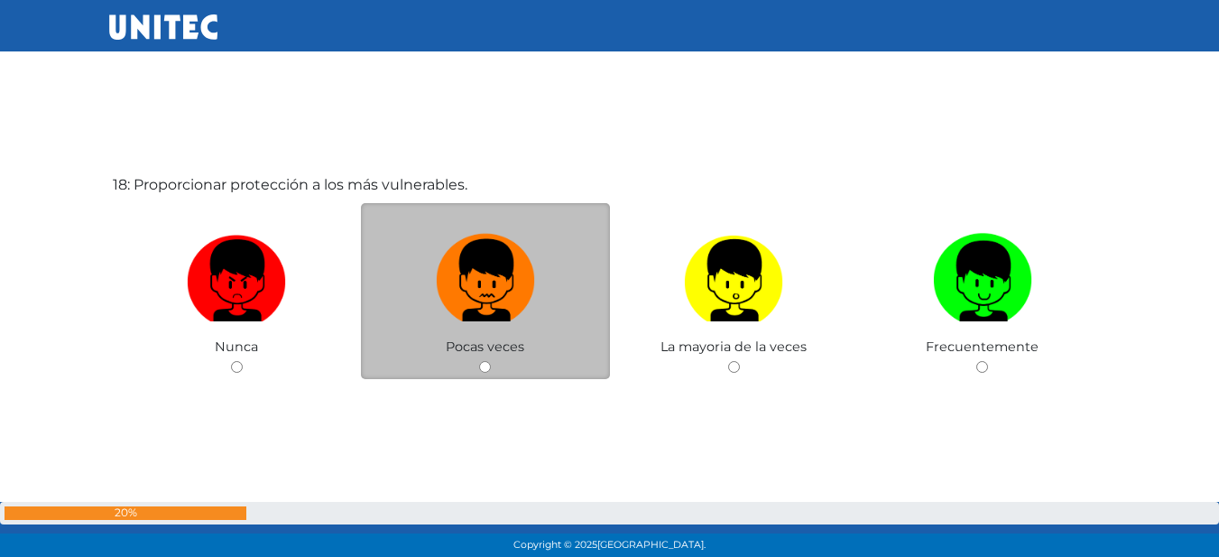
click at [477, 236] on img at bounding box center [485, 273] width 99 height 95
click at [479, 361] on input "radio" at bounding box center [485, 367] width 12 height 12
radio input "true"
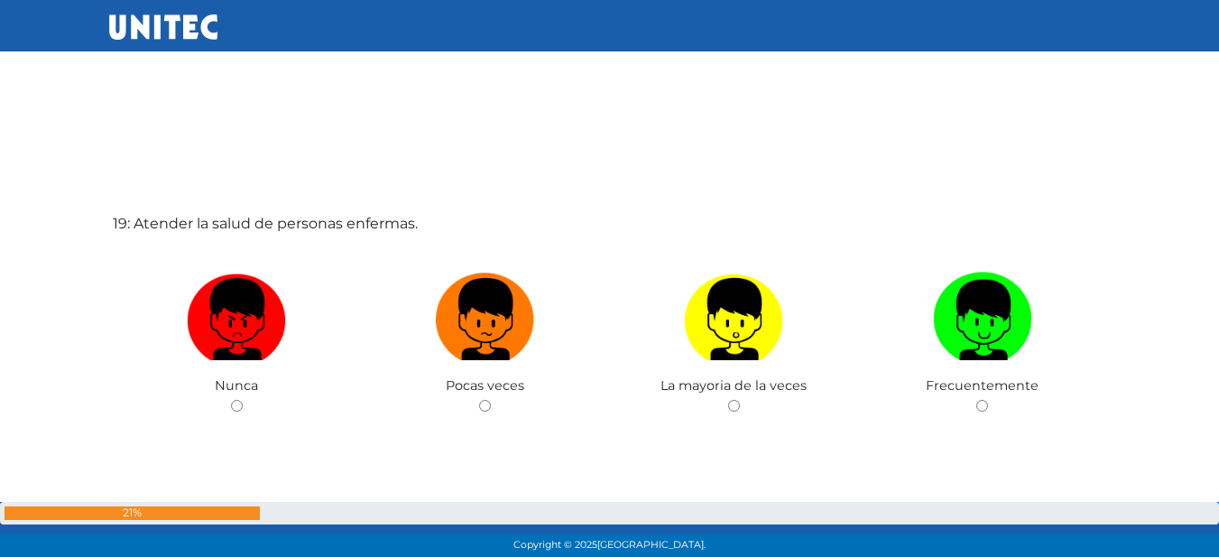
scroll to position [10125, 0]
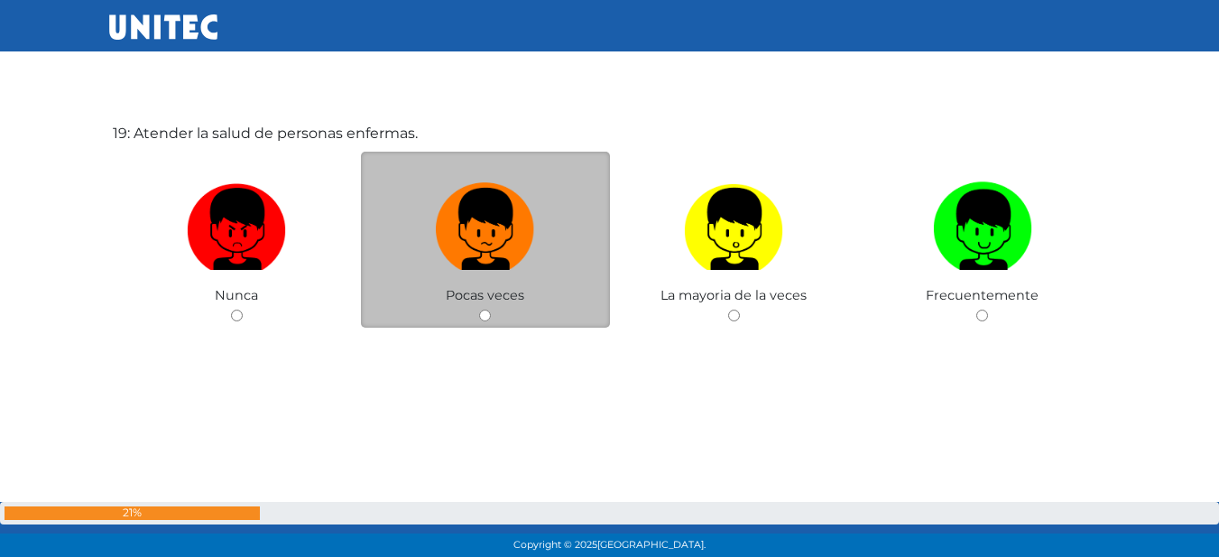
click at [576, 199] on label at bounding box center [485, 229] width 249 height 110
click at [491, 309] on input "radio" at bounding box center [485, 315] width 12 height 12
radio input "true"
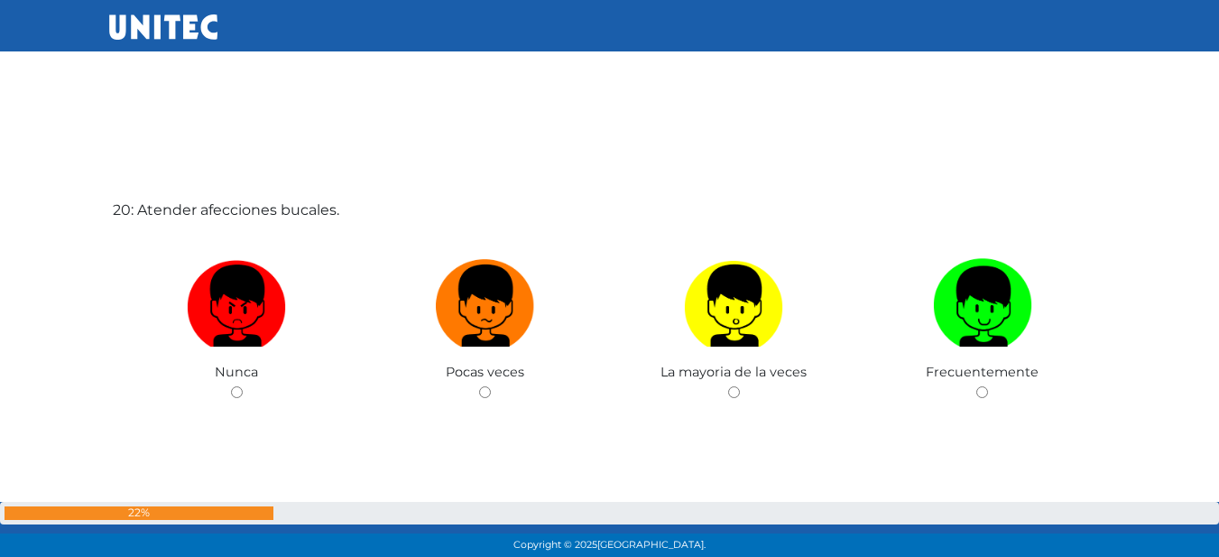
scroll to position [10638, 0]
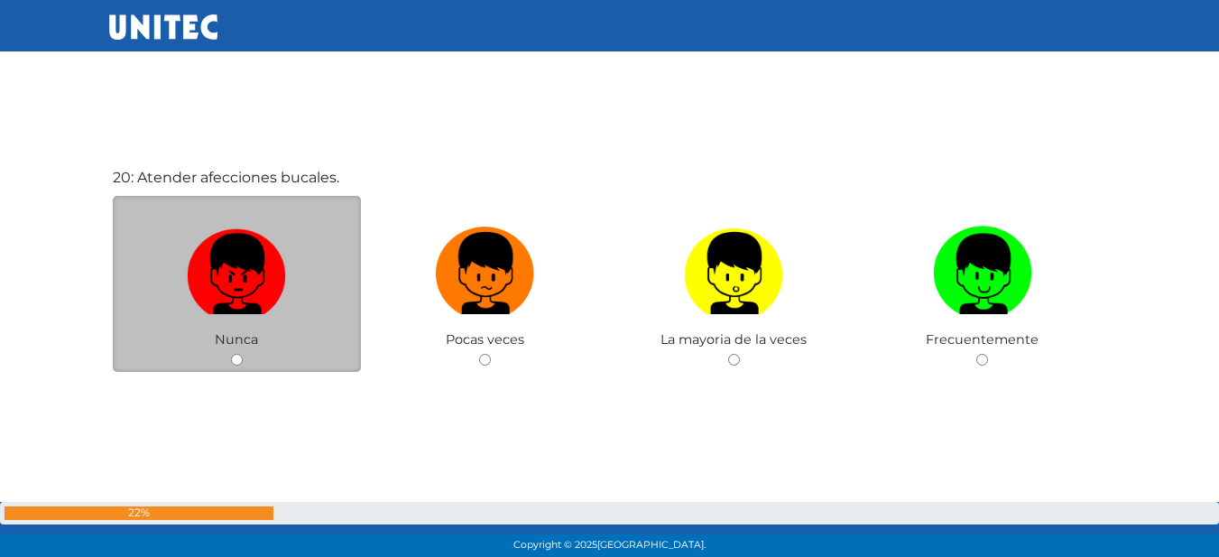
click at [256, 244] on img at bounding box center [236, 266] width 99 height 95
click at [243, 354] on input "radio" at bounding box center [237, 360] width 12 height 12
radio input "true"
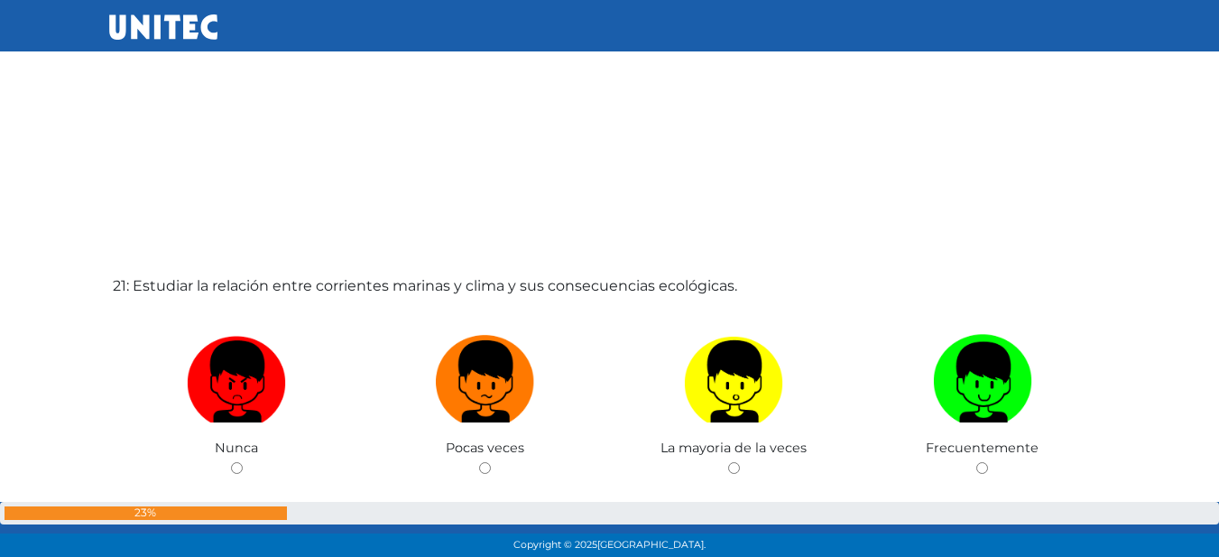
scroll to position [11176, 0]
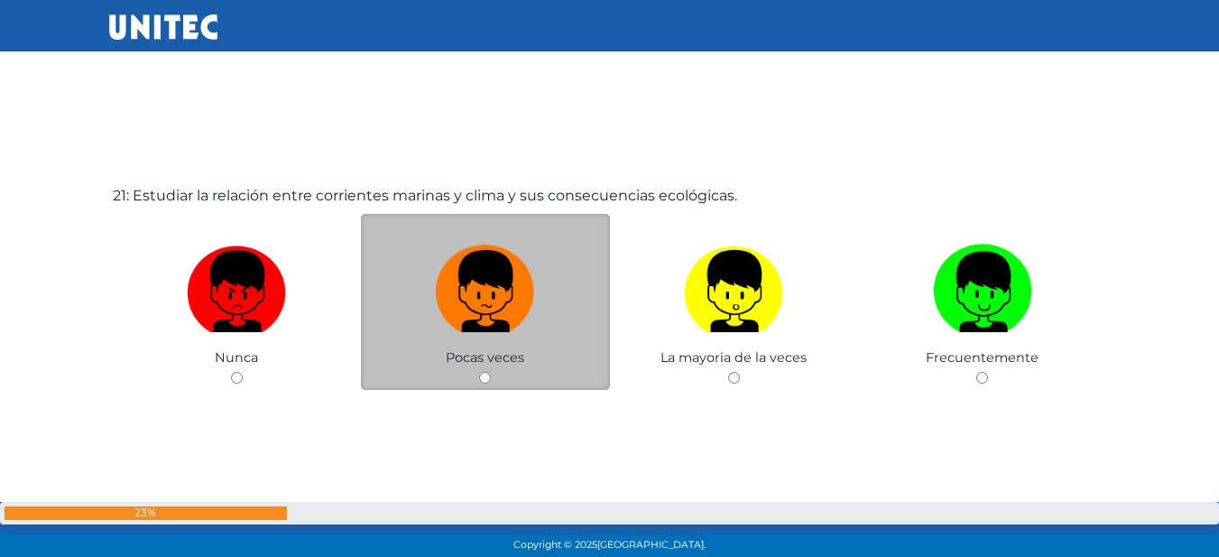
click at [386, 269] on label at bounding box center [485, 291] width 249 height 110
click at [479, 372] on input "radio" at bounding box center [485, 378] width 12 height 12
radio input "true"
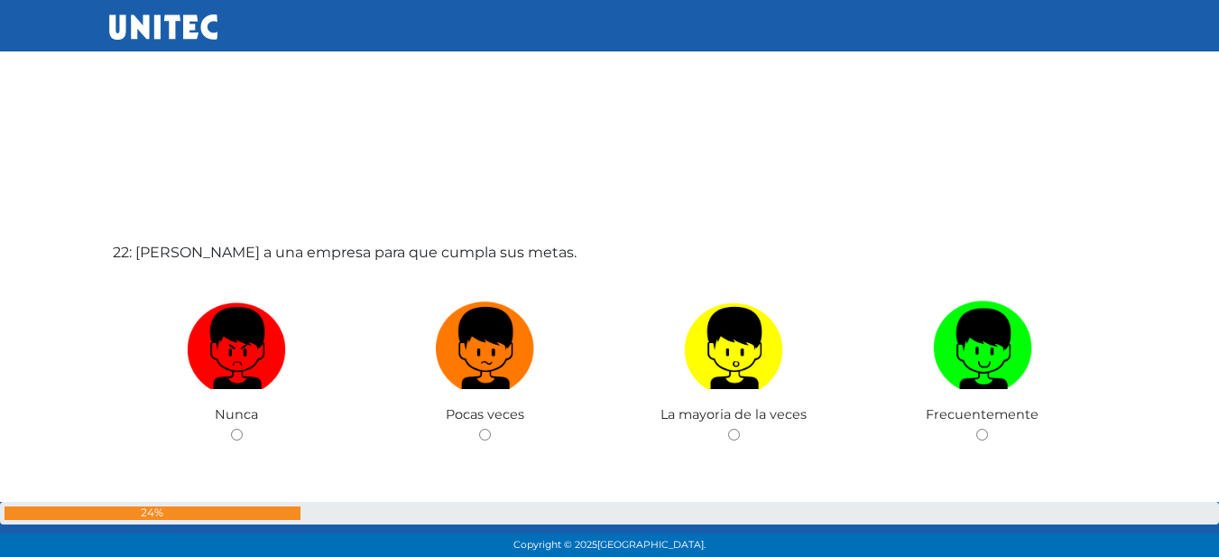
scroll to position [11708, 0]
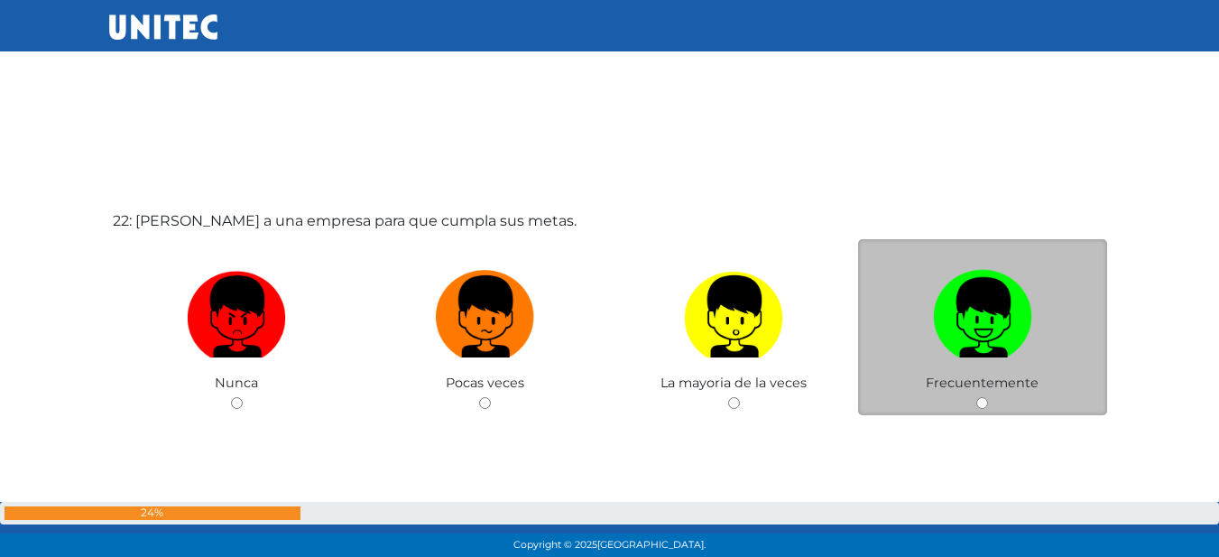
click at [956, 309] on img at bounding box center [982, 310] width 99 height 95
click at [976, 397] on input "radio" at bounding box center [982, 403] width 12 height 12
radio input "true"
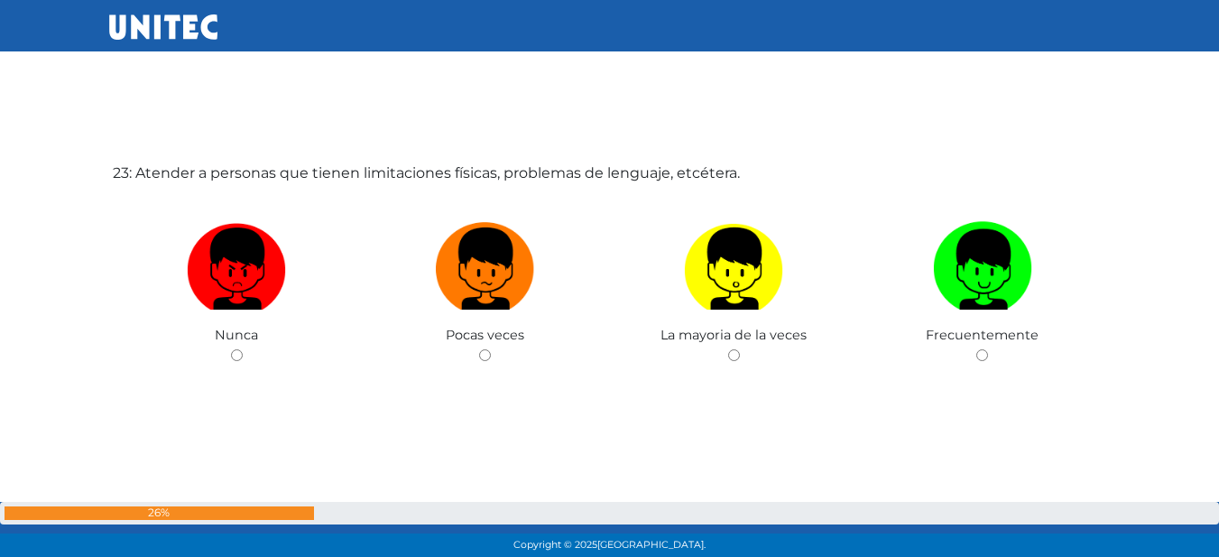
scroll to position [12340, 0]
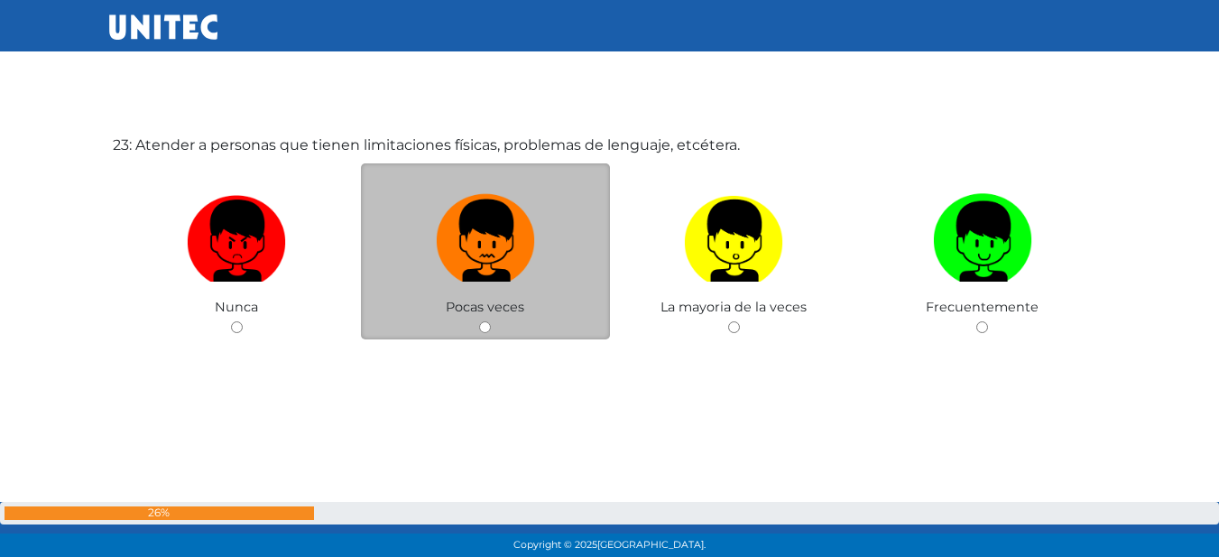
click at [445, 241] on img at bounding box center [485, 234] width 99 height 95
click at [479, 321] on input "radio" at bounding box center [485, 327] width 12 height 12
radio input "true"
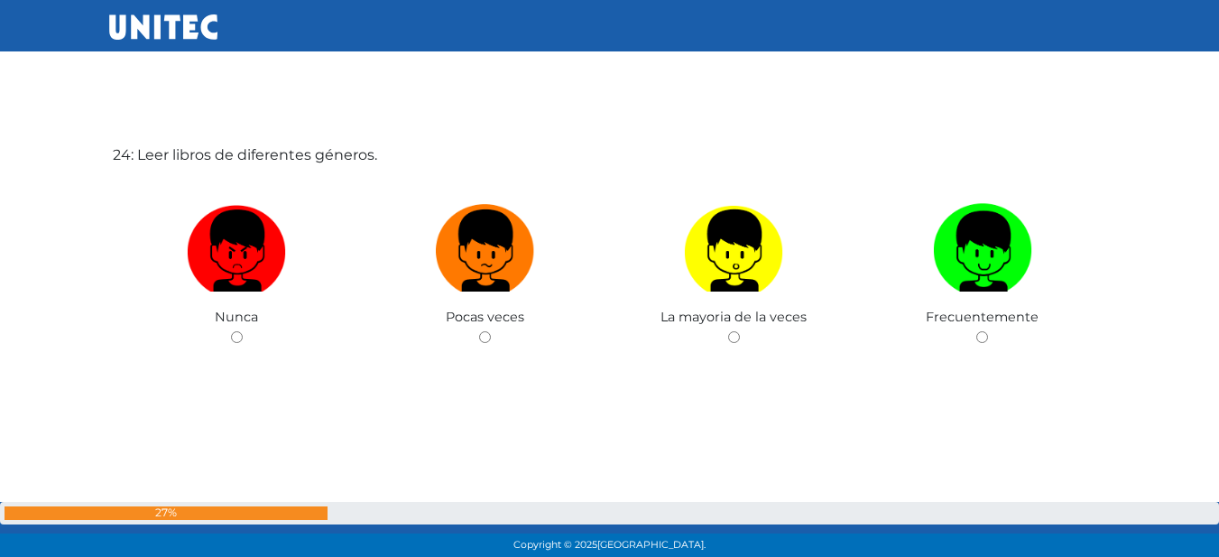
scroll to position [12855, 0]
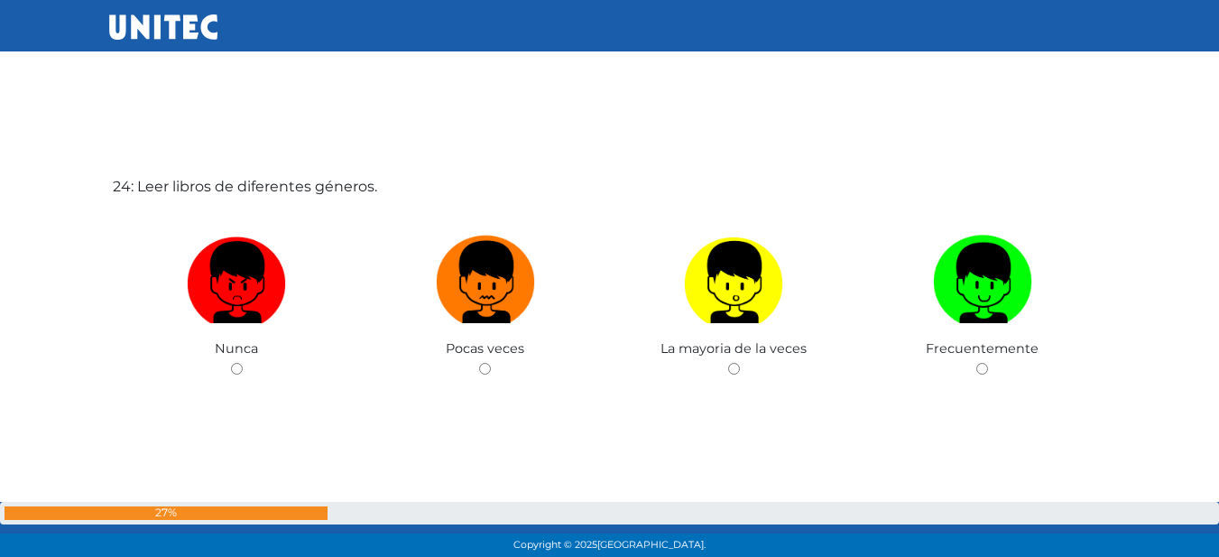
click at [445, 241] on img at bounding box center [485, 275] width 99 height 95
click at [479, 363] on input "radio" at bounding box center [485, 369] width 12 height 12
radio input "true"
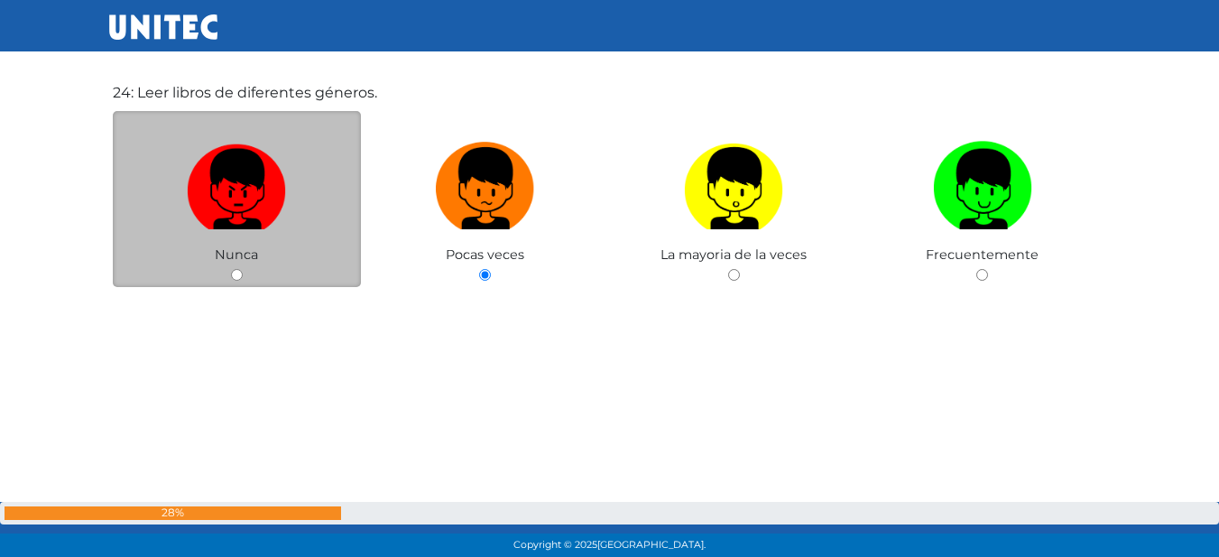
click at [247, 192] on img at bounding box center [236, 181] width 99 height 95
click at [243, 269] on input "radio" at bounding box center [237, 275] width 12 height 12
radio input "true"
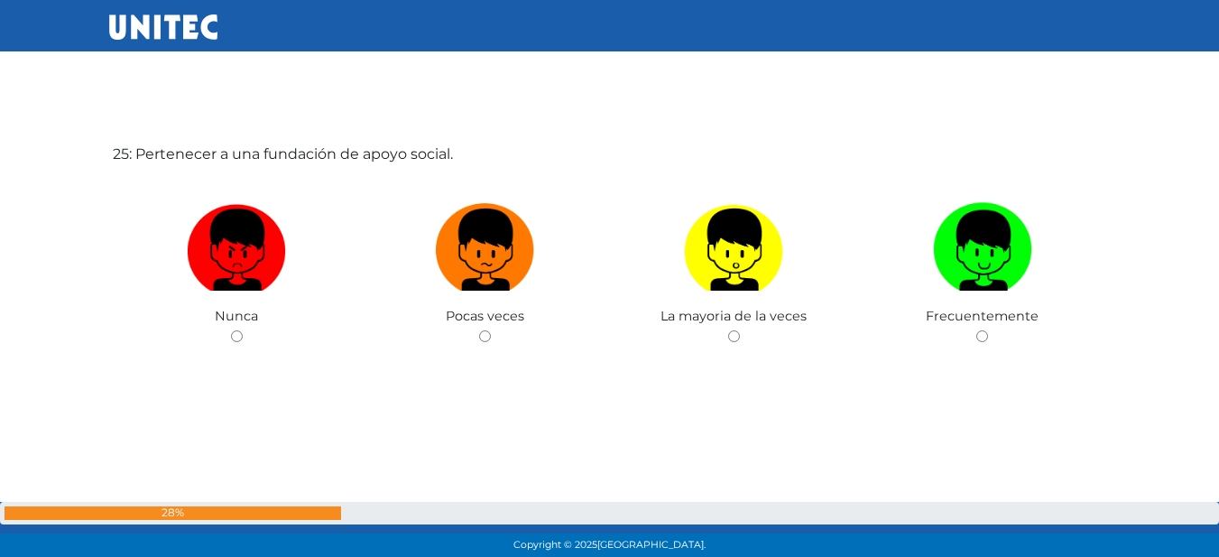
scroll to position [13469, 0]
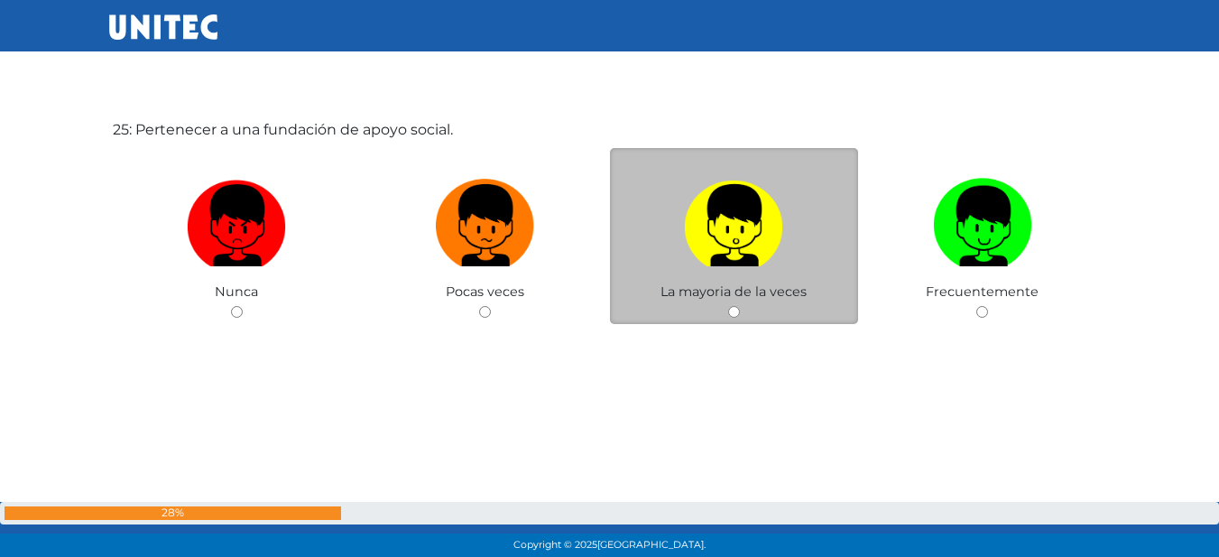
drag, startPoint x: 646, startPoint y: 212, endPoint x: 644, endPoint y: 221, distance: 9.2
click at [644, 221] on label at bounding box center [734, 225] width 249 height 110
click at [728, 306] on input "radio" at bounding box center [734, 312] width 12 height 12
radio input "true"
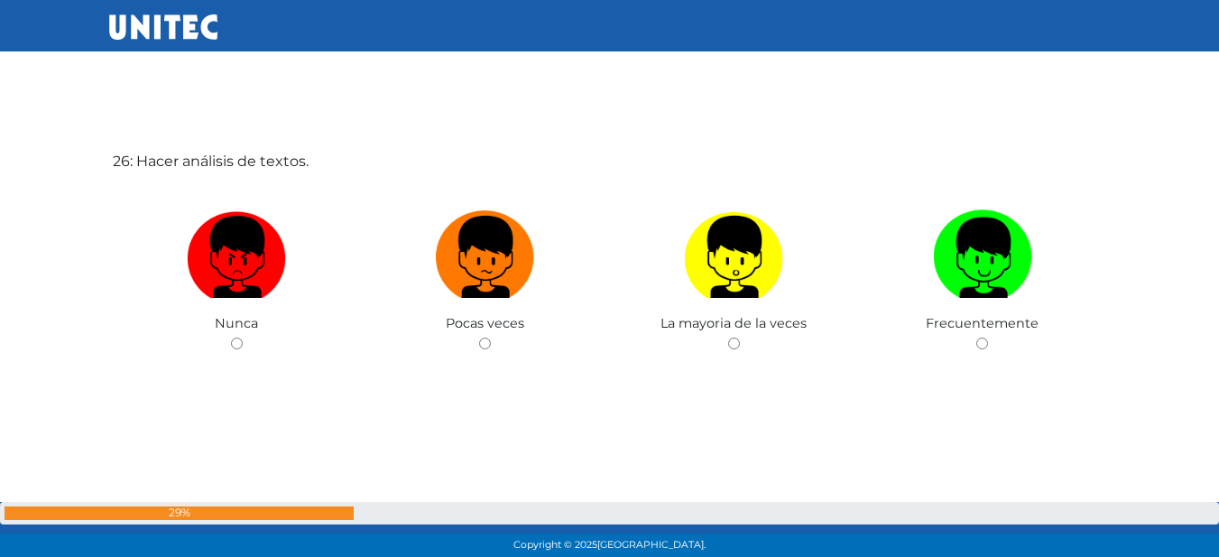
scroll to position [13994, 0]
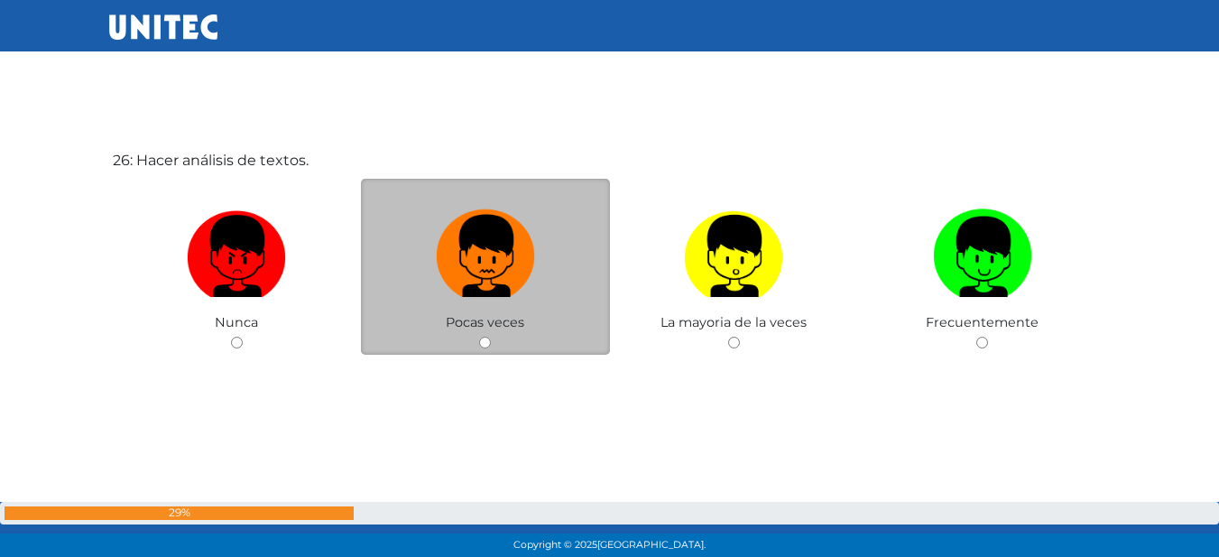
click at [480, 233] on img at bounding box center [485, 249] width 99 height 95
click at [480, 336] on input "radio" at bounding box center [485, 342] width 12 height 12
radio input "true"
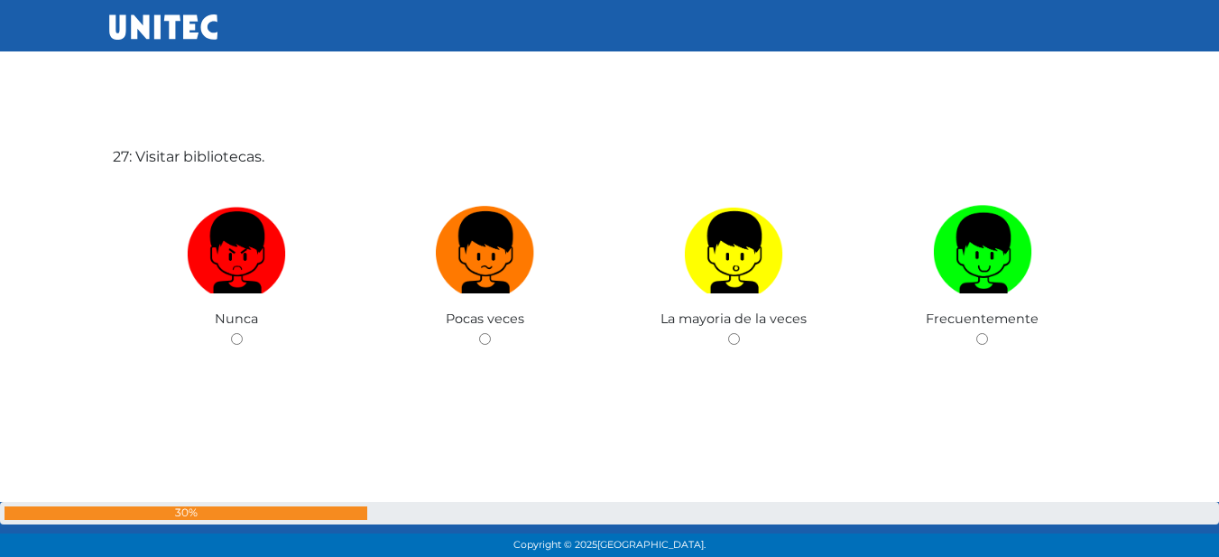
scroll to position [14562, 0]
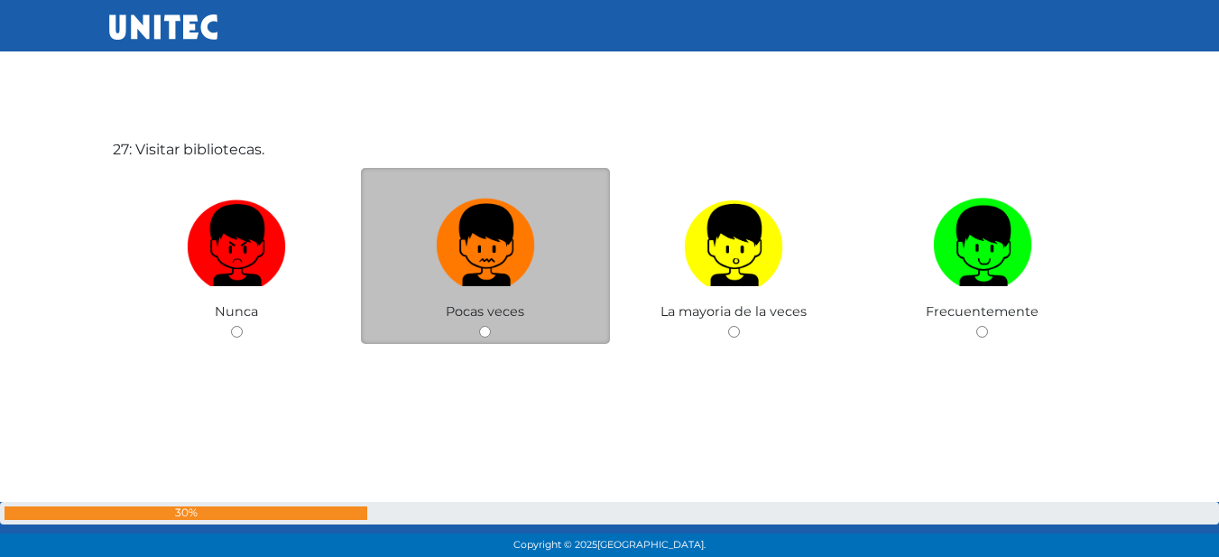
click at [484, 228] on img at bounding box center [485, 238] width 99 height 95
click at [484, 326] on input "radio" at bounding box center [485, 332] width 12 height 12
radio input "true"
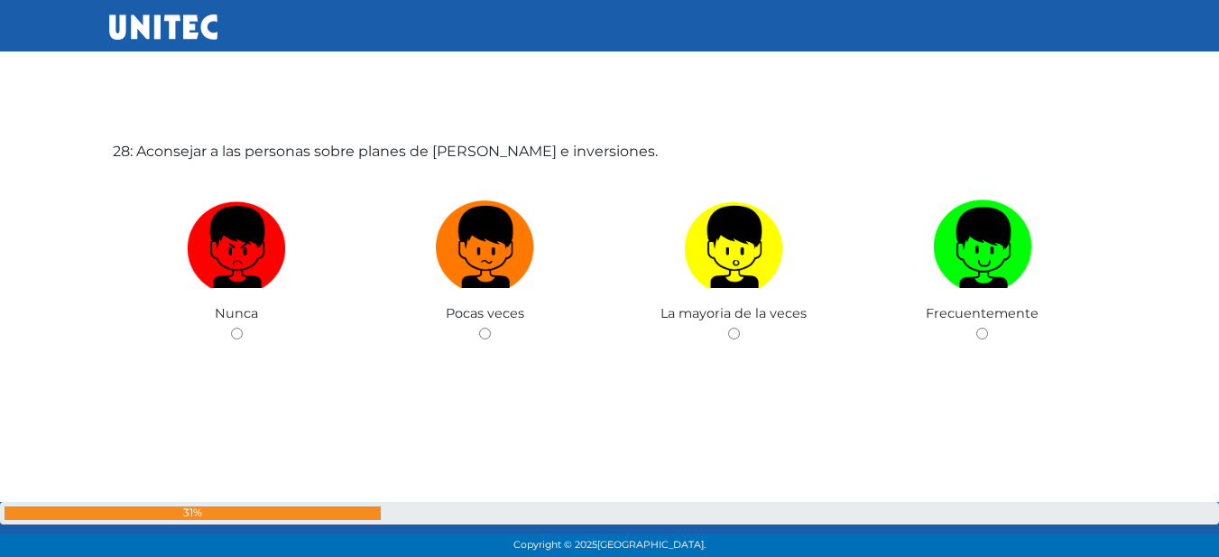
scroll to position [15118, 0]
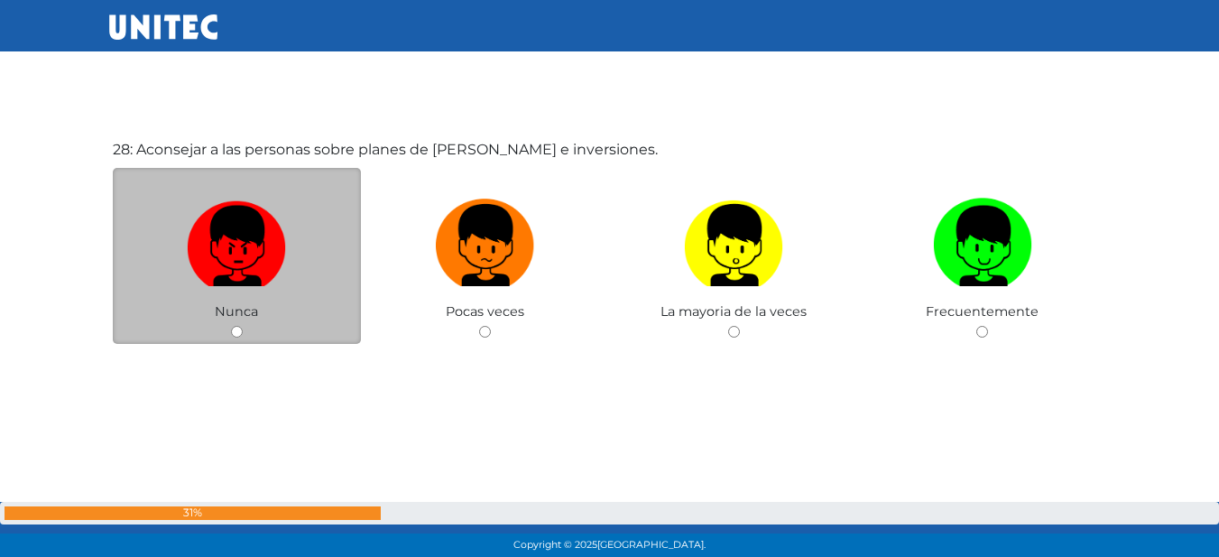
click at [205, 222] on img at bounding box center [236, 238] width 99 height 95
click at [231, 326] on input "radio" at bounding box center [237, 332] width 12 height 12
radio input "true"
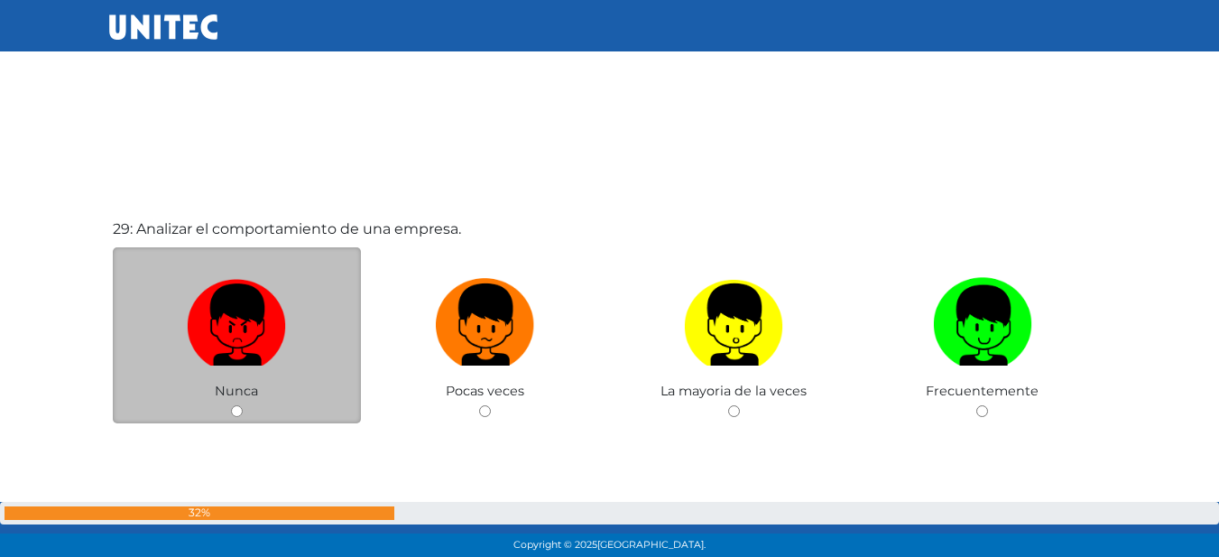
scroll to position [15675, 0]
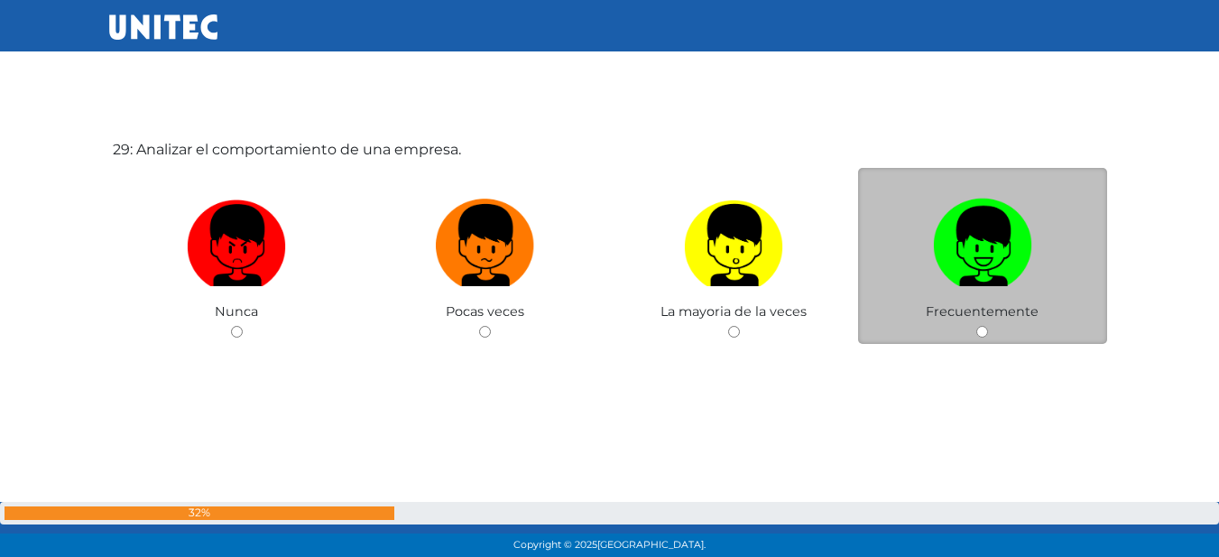
click at [1026, 228] on img at bounding box center [982, 238] width 99 height 95
click at [988, 326] on input "radio" at bounding box center [982, 332] width 12 height 12
radio input "true"
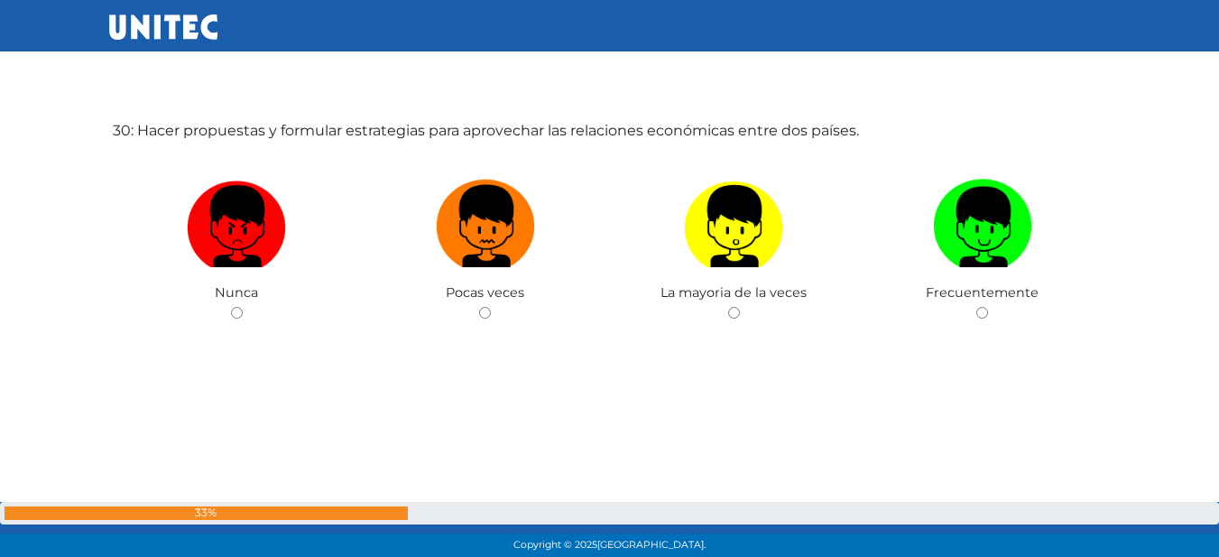
scroll to position [16283, 0]
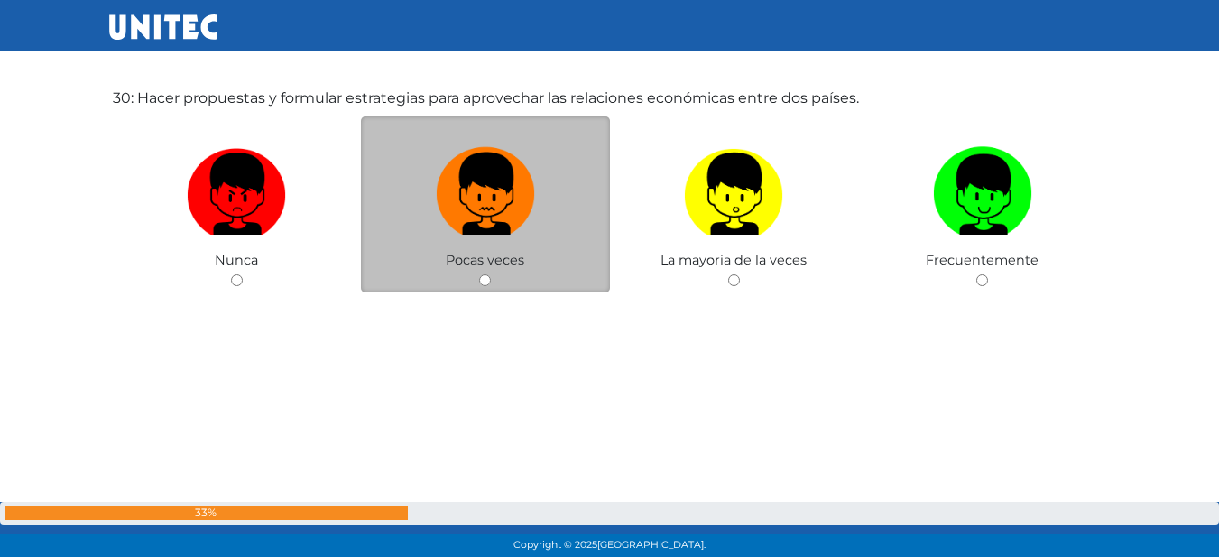
click at [511, 205] on img at bounding box center [485, 187] width 99 height 95
click at [491, 274] on input "radio" at bounding box center [485, 280] width 12 height 12
radio input "true"
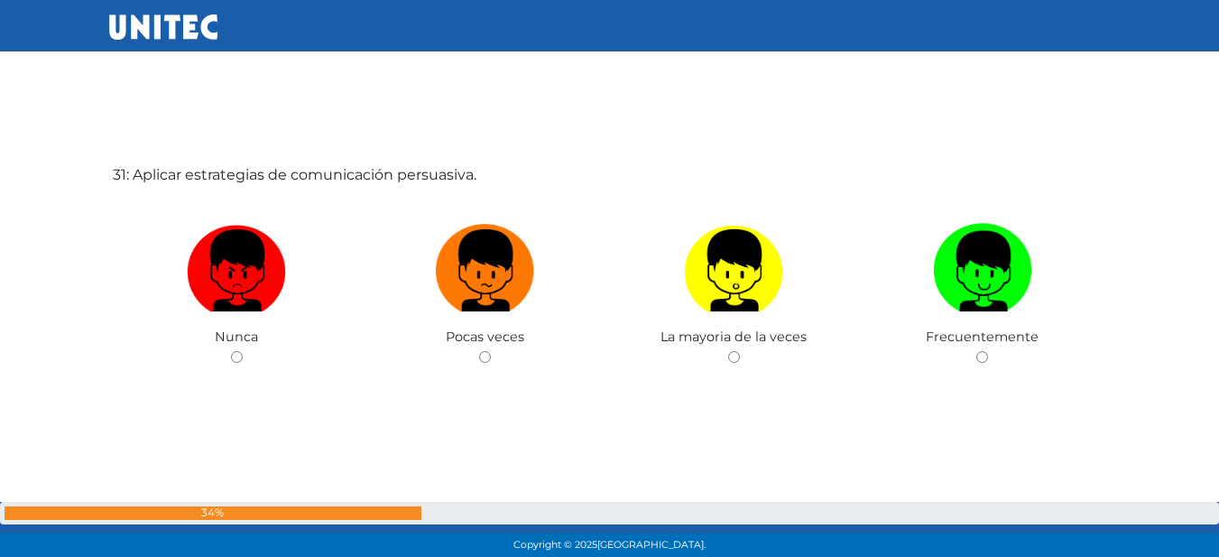
scroll to position [16788, 0]
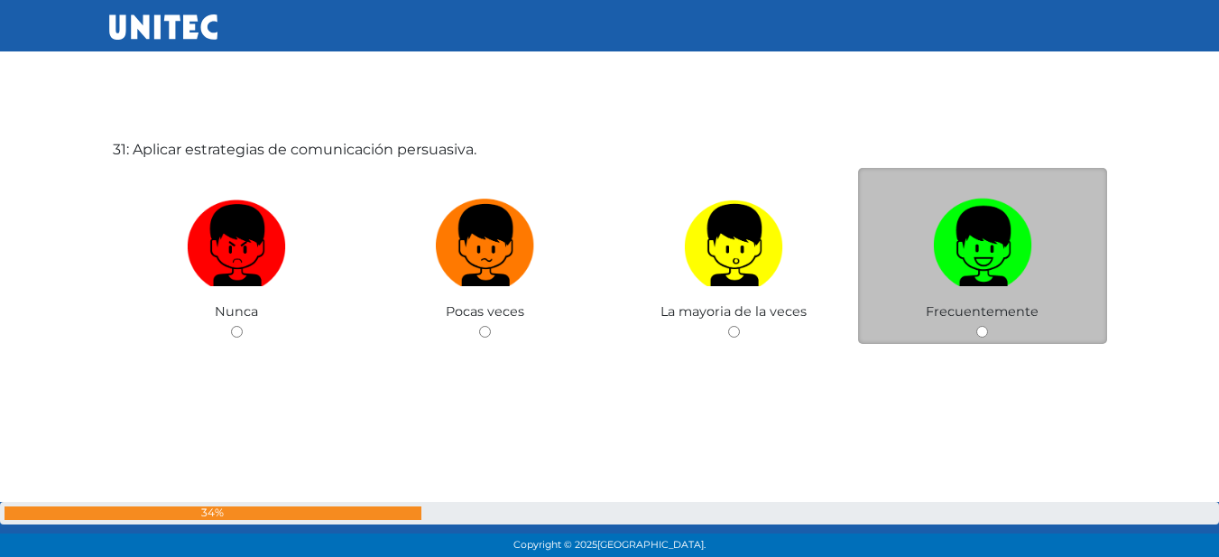
click at [977, 226] on img at bounding box center [982, 238] width 99 height 95
click at [977, 326] on input "radio" at bounding box center [982, 332] width 12 height 12
radio input "true"
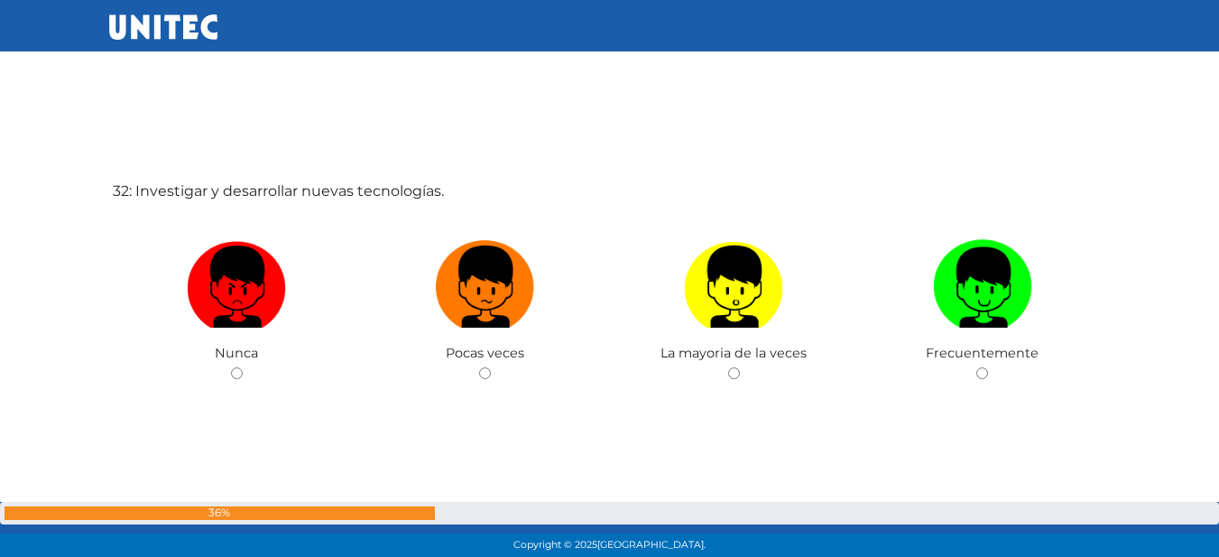
scroll to position [17394, 0]
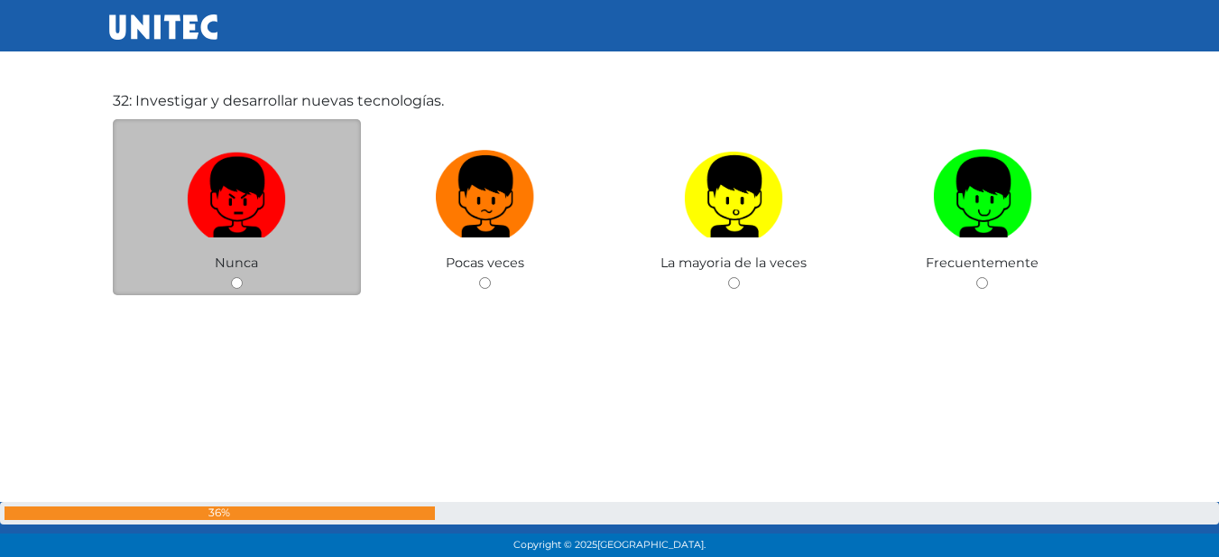
click at [222, 167] on img at bounding box center [236, 190] width 99 height 95
click at [231, 277] on input "radio" at bounding box center [237, 283] width 12 height 12
radio input "true"
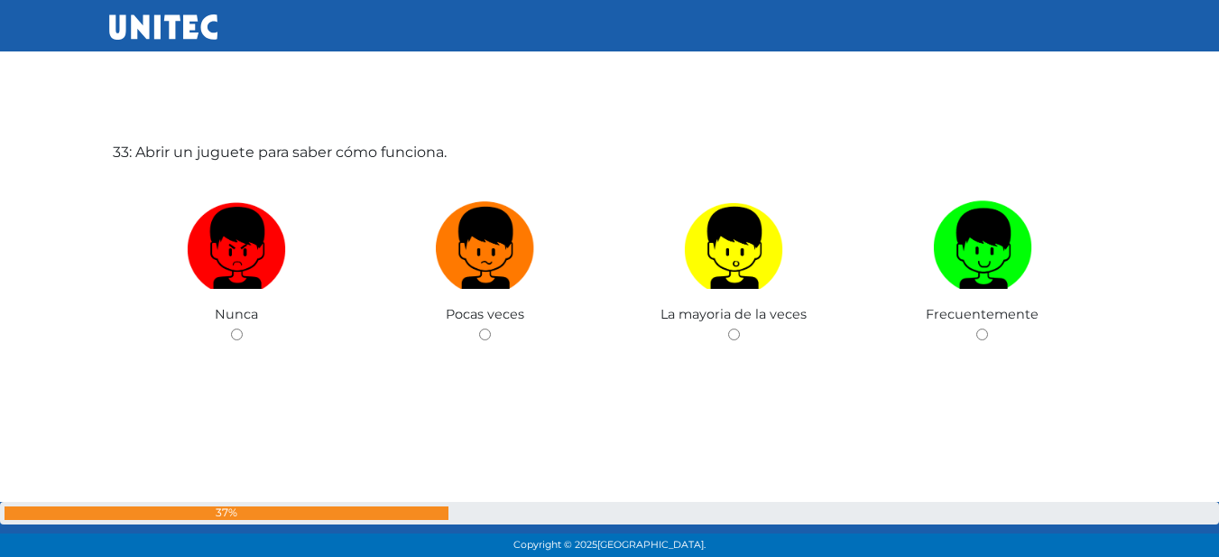
scroll to position [17902, 0]
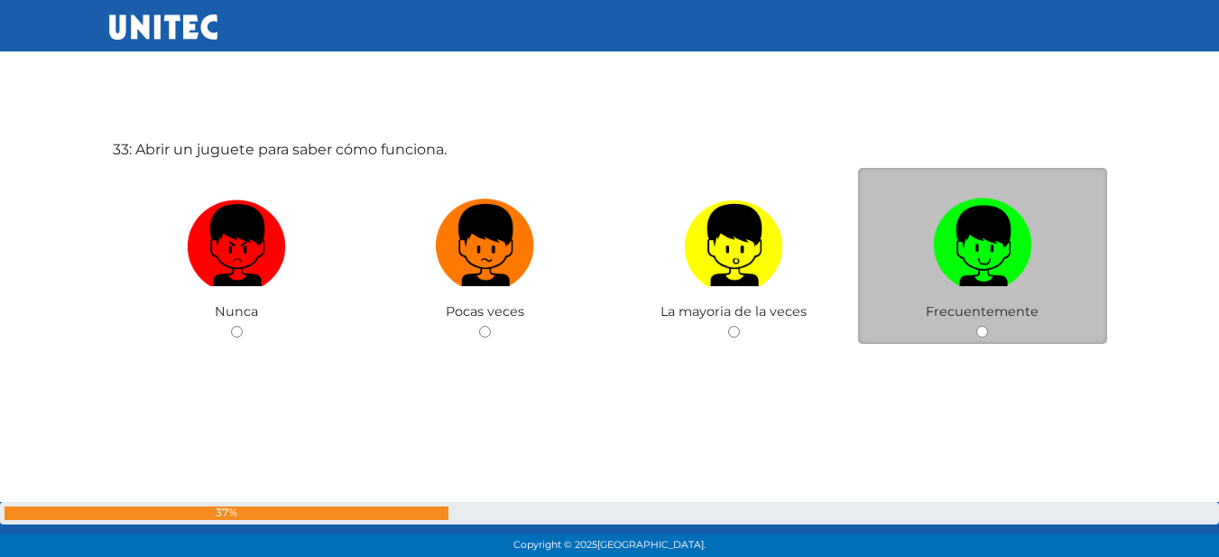
click at [1064, 263] on label at bounding box center [982, 245] width 249 height 110
click at [988, 326] on input "radio" at bounding box center [982, 332] width 12 height 12
radio input "true"
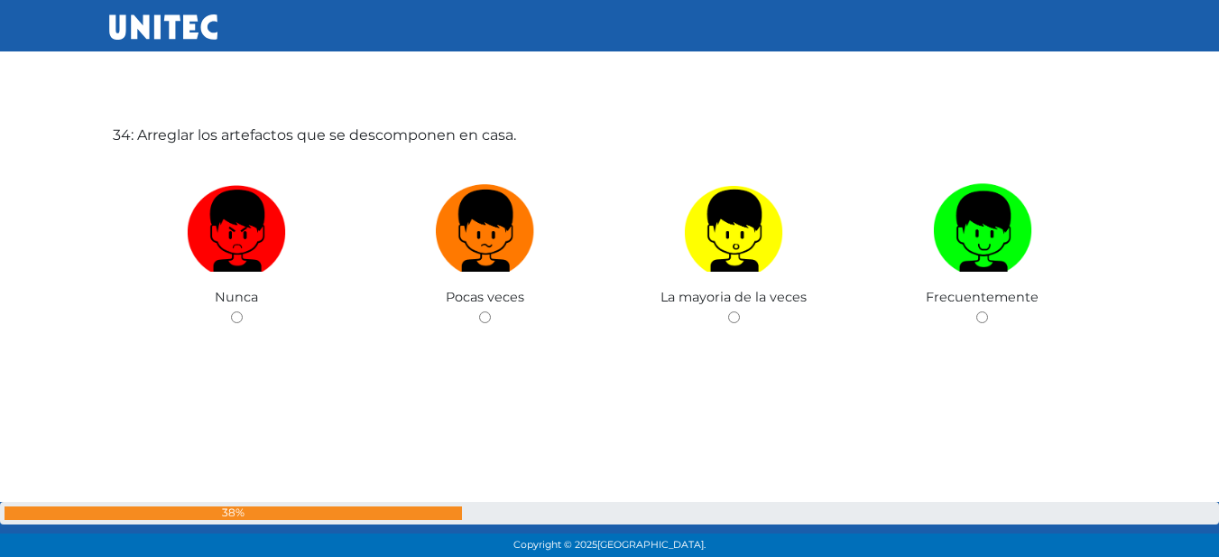
scroll to position [18444, 0]
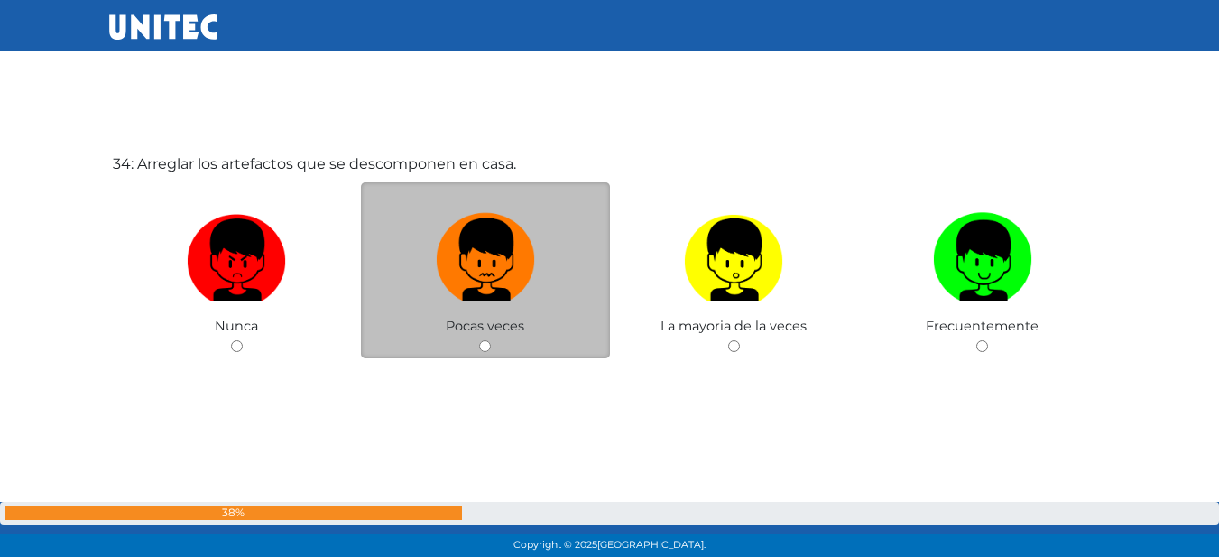
click at [477, 247] on img at bounding box center [485, 253] width 99 height 95
click at [479, 340] on input "radio" at bounding box center [485, 346] width 12 height 12
radio input "true"
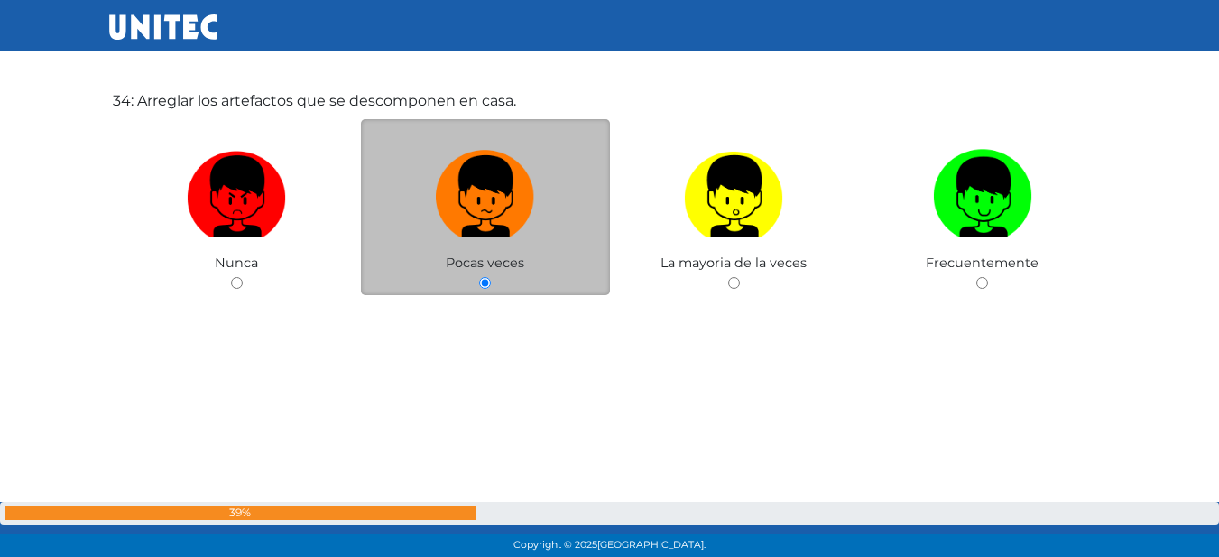
scroll to position [18955, 0]
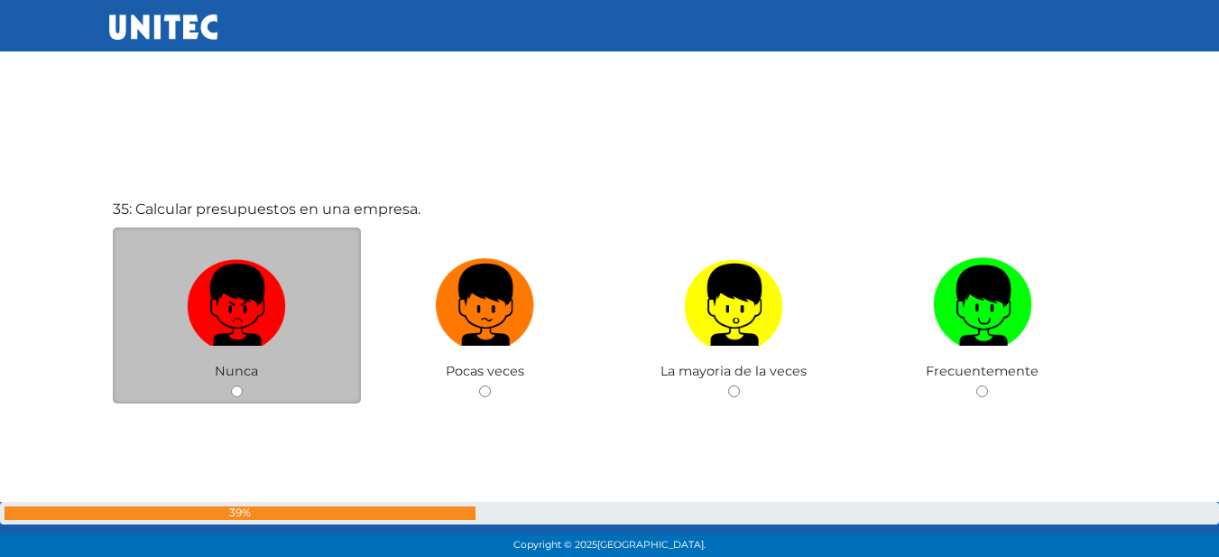
click at [326, 278] on label at bounding box center [237, 305] width 249 height 110
click at [243, 385] on input "radio" at bounding box center [237, 391] width 12 height 12
radio input "true"
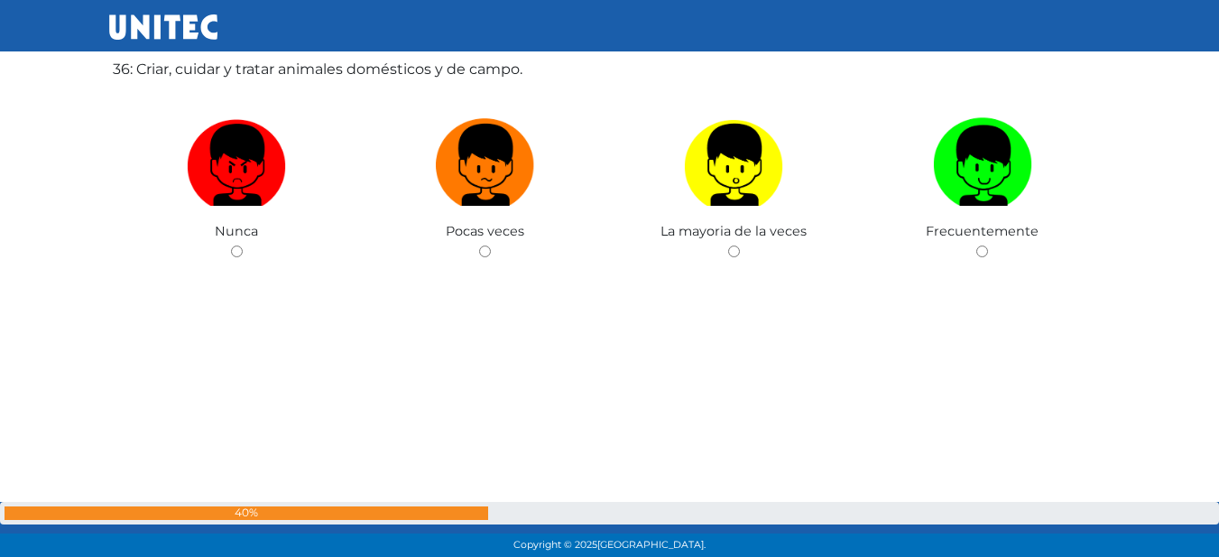
scroll to position [19662, 0]
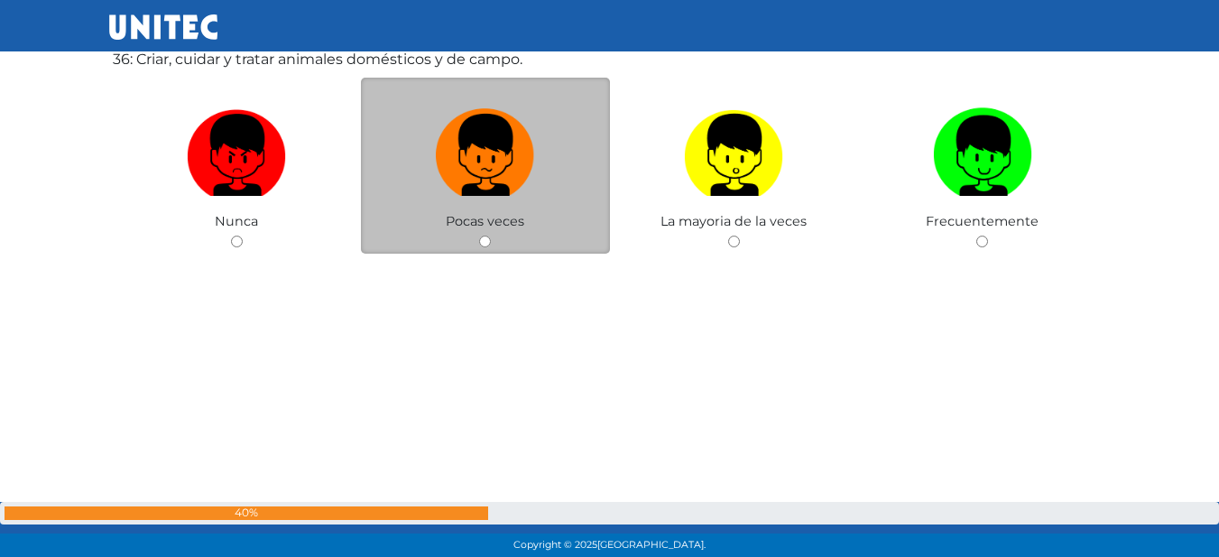
click at [540, 198] on label at bounding box center [485, 155] width 249 height 110
click at [491, 235] on input "radio" at bounding box center [485, 241] width 12 height 12
radio input "true"
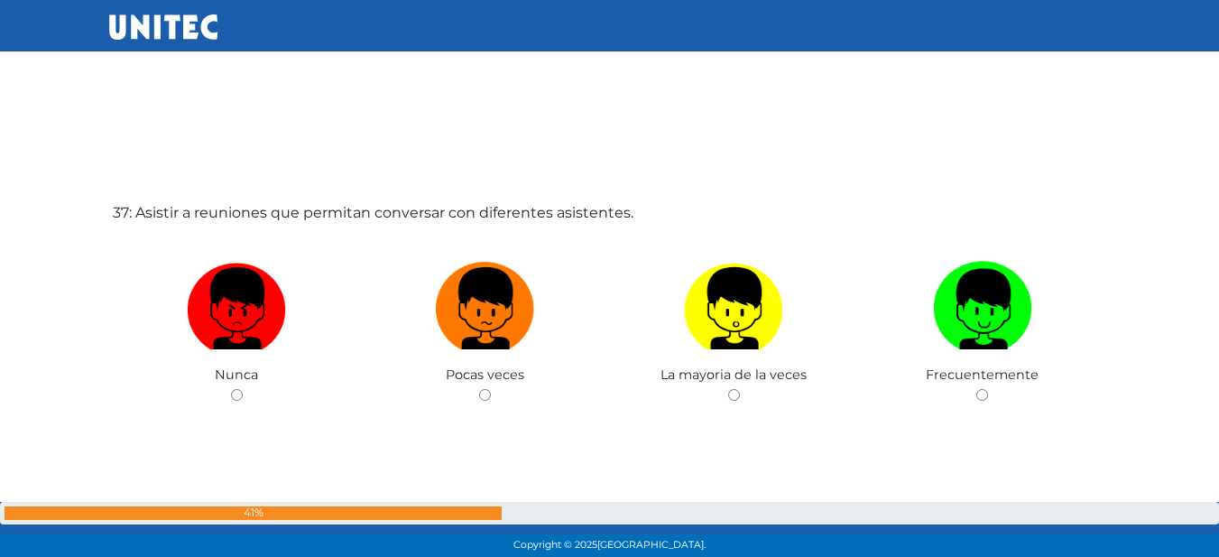
scroll to position [20113, 0]
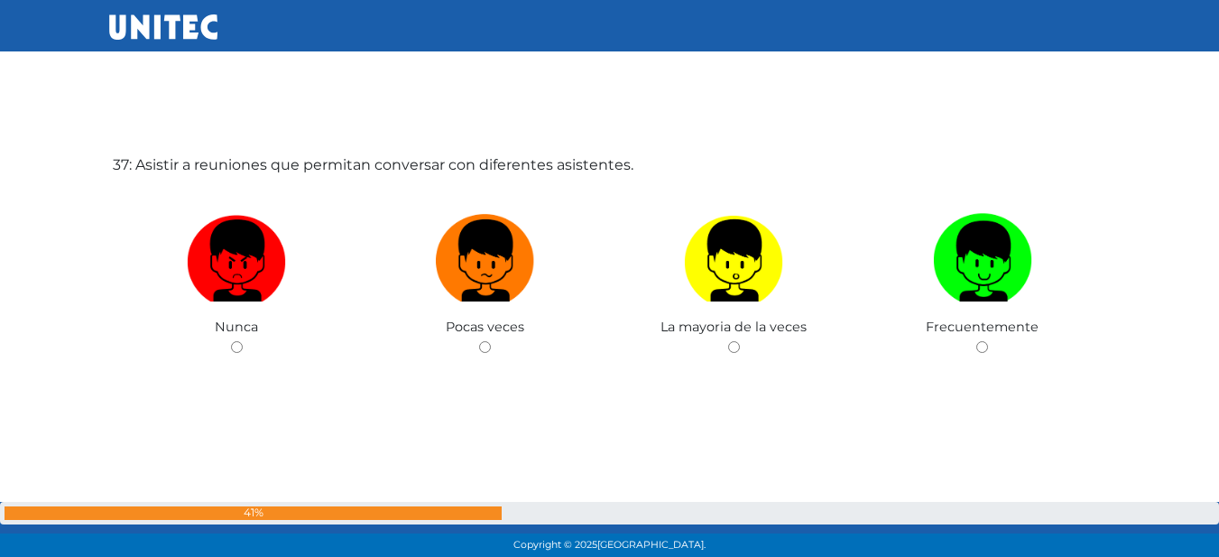
click at [540, 198] on div "Pocas veces" at bounding box center [485, 271] width 249 height 176
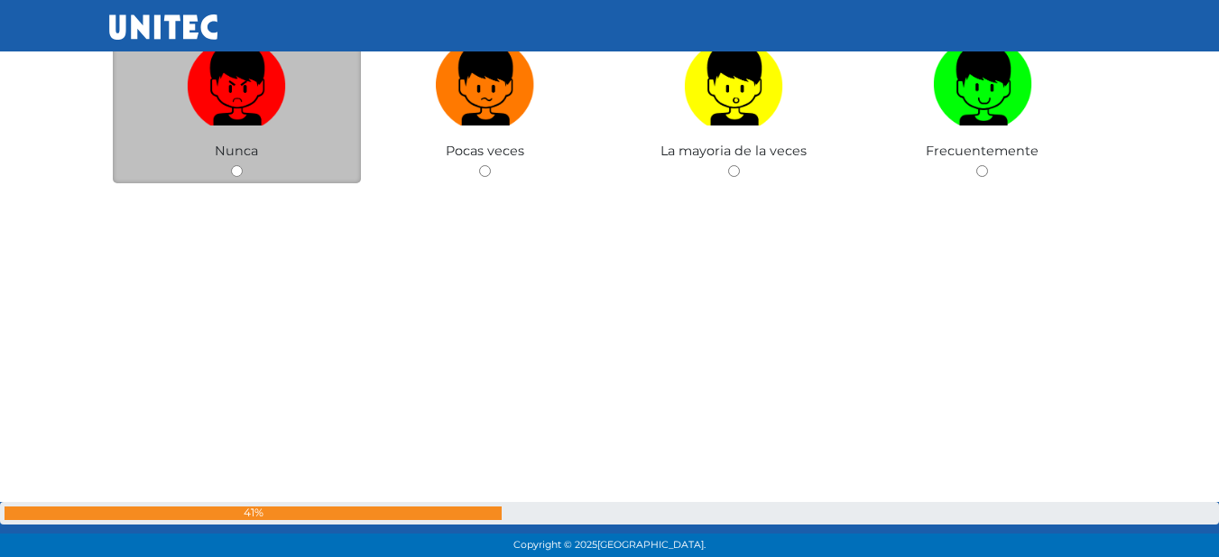
scroll to position [20293, 0]
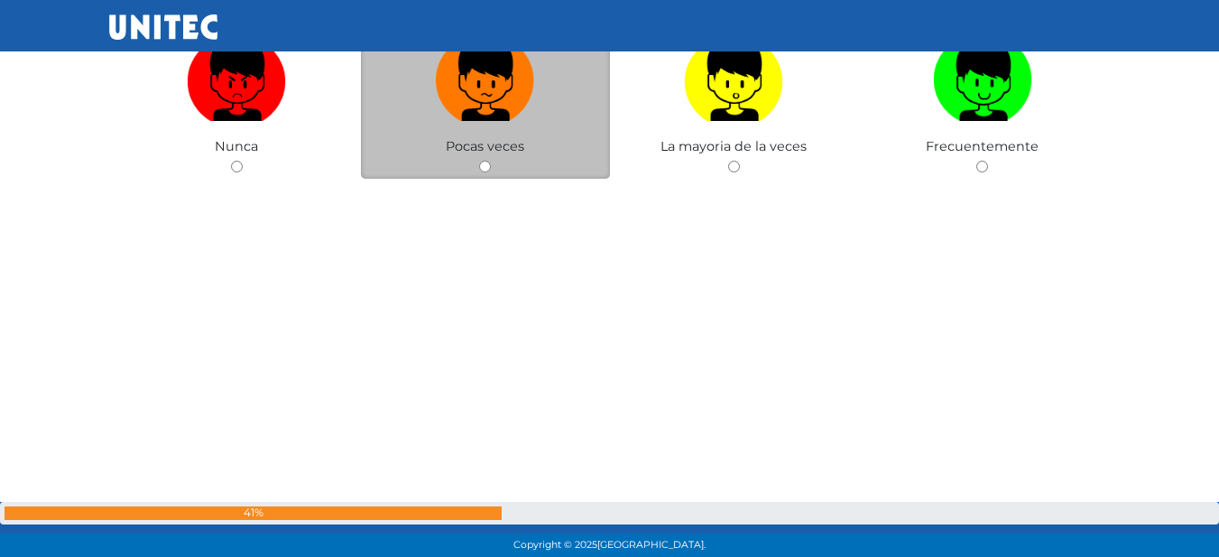
click at [528, 135] on div "Pocas veces" at bounding box center [485, 91] width 249 height 176
click at [487, 161] on input "radio" at bounding box center [485, 167] width 12 height 12
radio input "true"
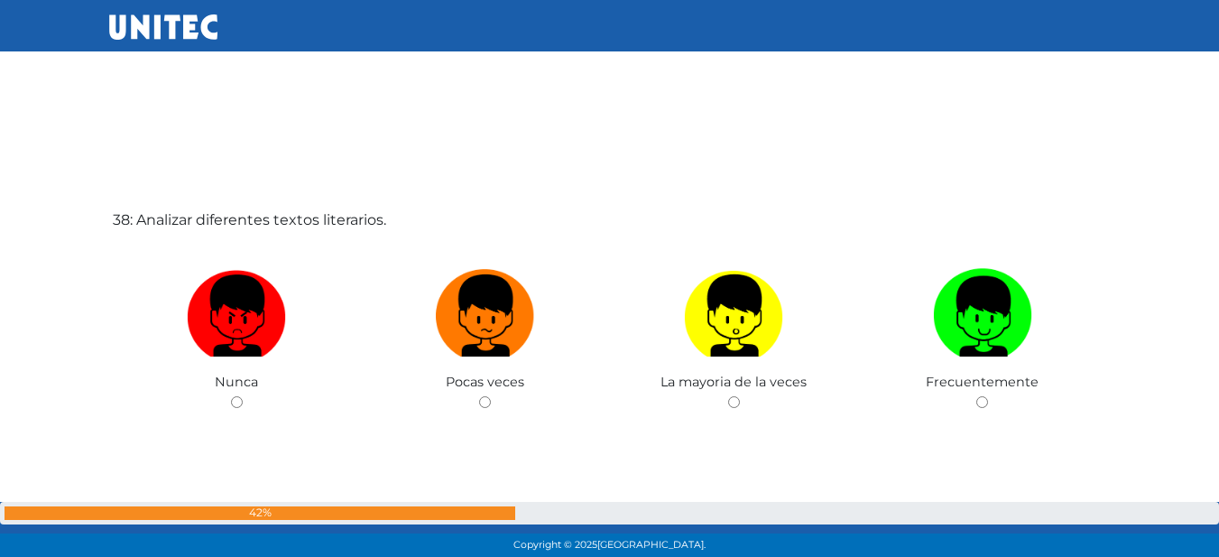
scroll to position [20671, 0]
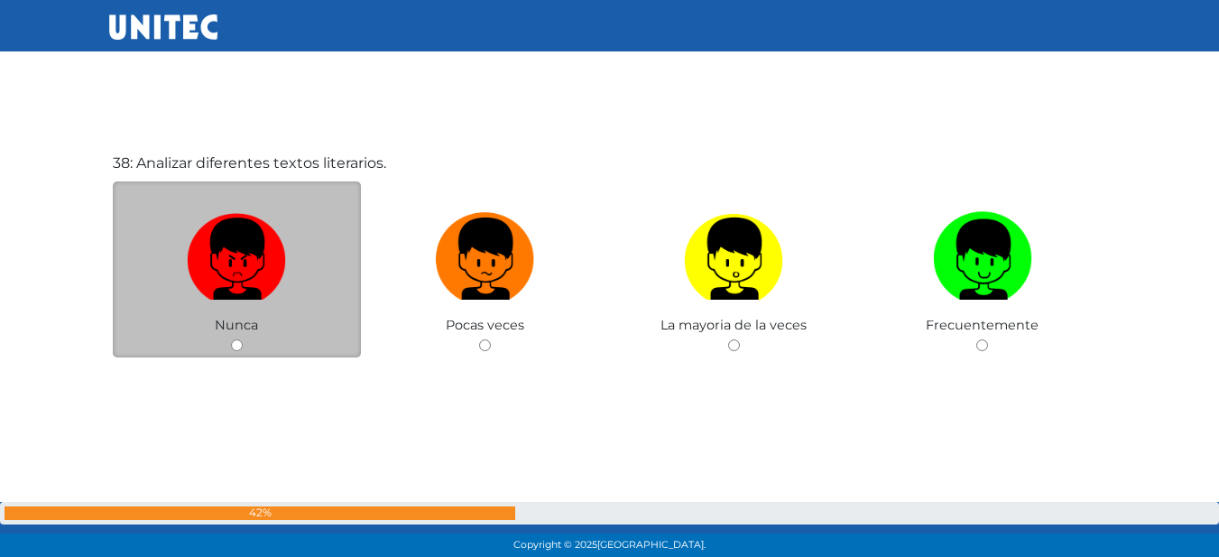
click at [288, 276] on label at bounding box center [237, 259] width 249 height 110
click at [243, 339] on input "radio" at bounding box center [237, 345] width 12 height 12
radio input "true"
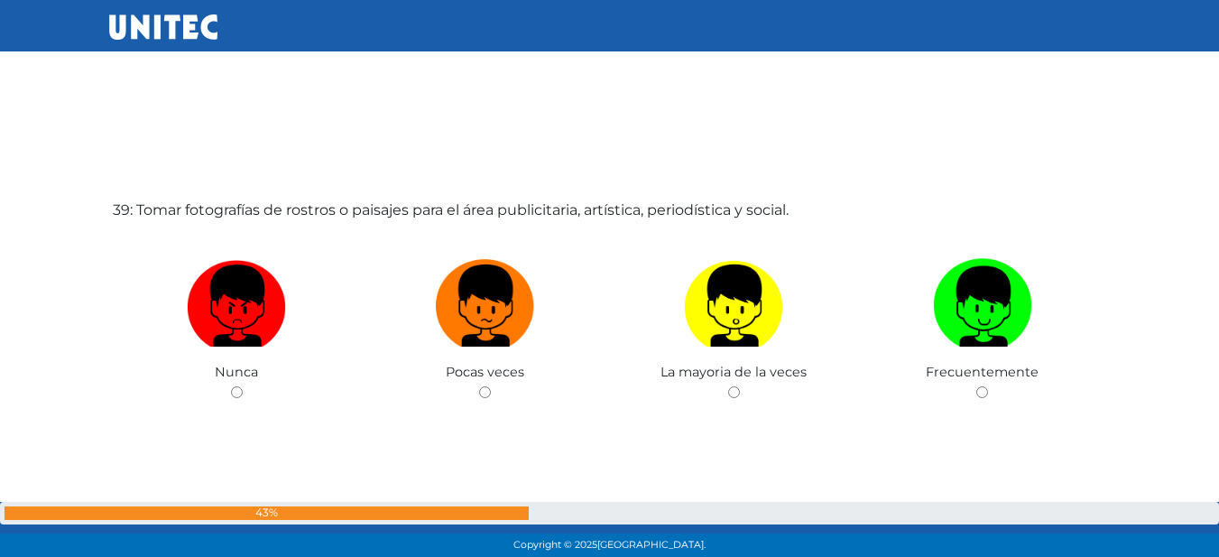
scroll to position [21271, 0]
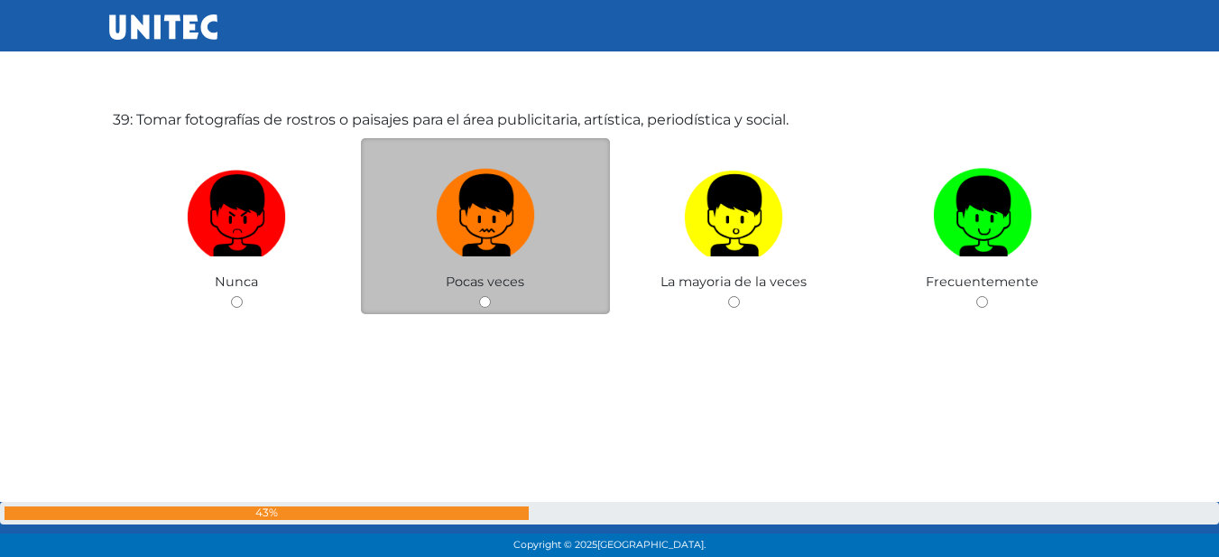
click at [484, 209] on img at bounding box center [485, 208] width 99 height 95
click at [484, 296] on input "radio" at bounding box center [485, 302] width 12 height 12
radio input "true"
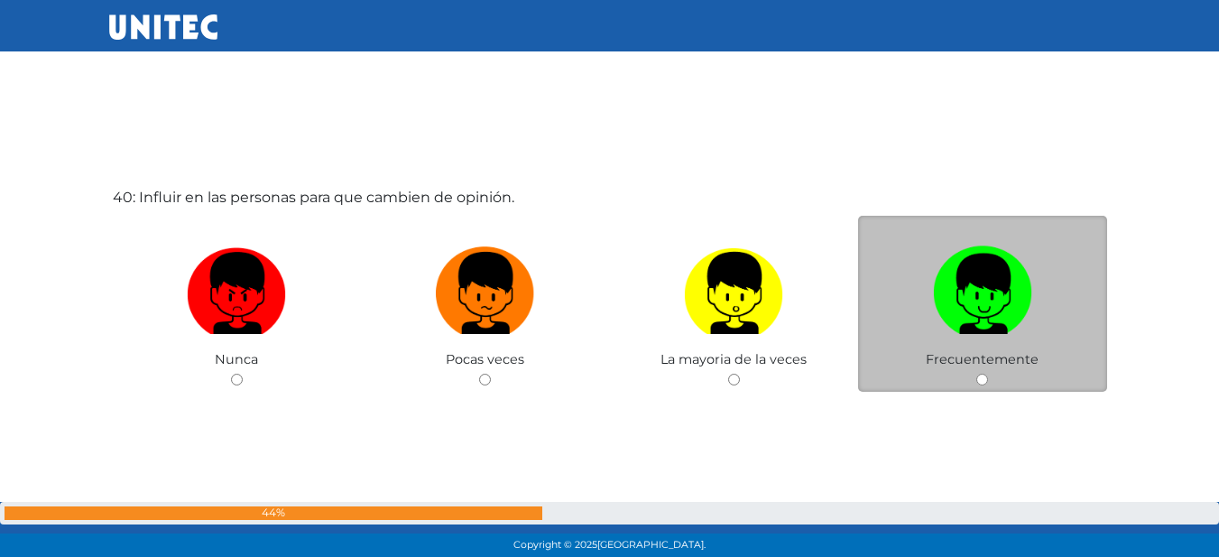
scroll to position [21781, 0]
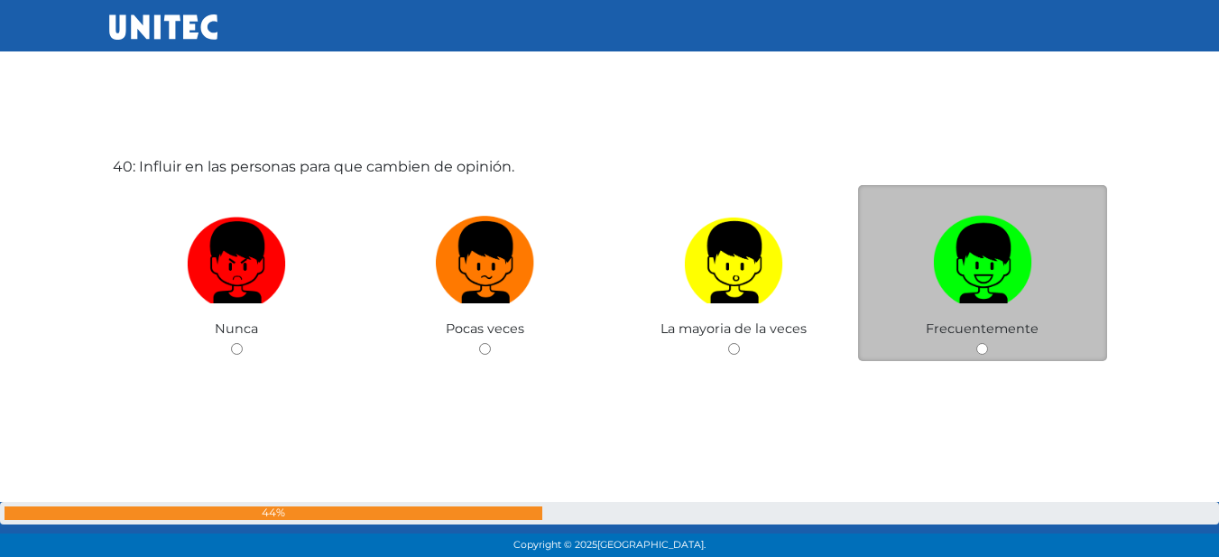
click at [1026, 251] on img at bounding box center [982, 255] width 99 height 95
click at [988, 343] on input "radio" at bounding box center [982, 349] width 12 height 12
radio input "true"
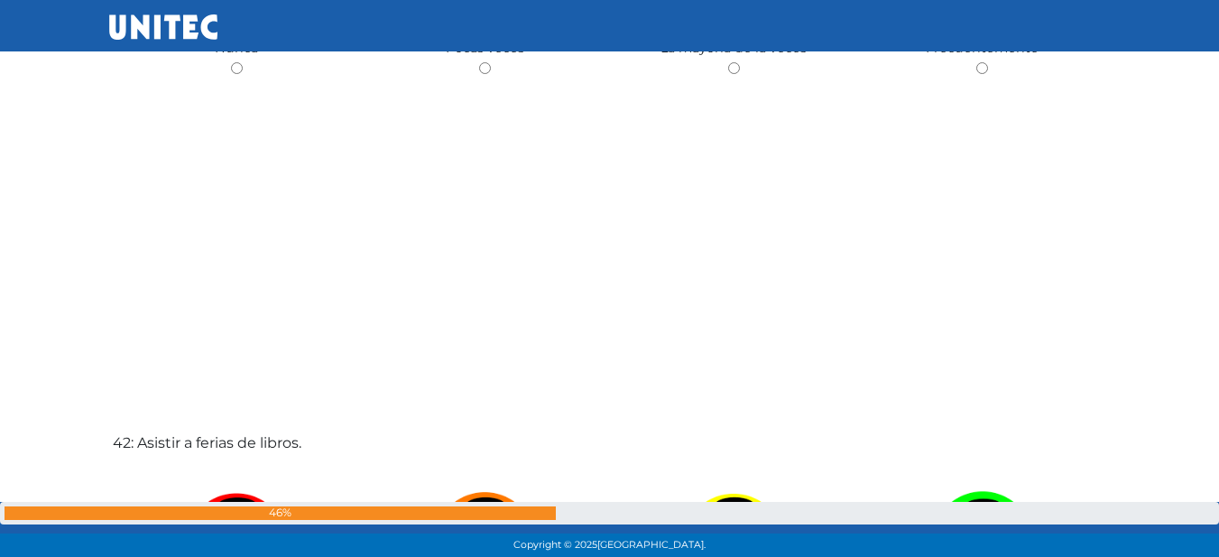
scroll to position [22325, 0]
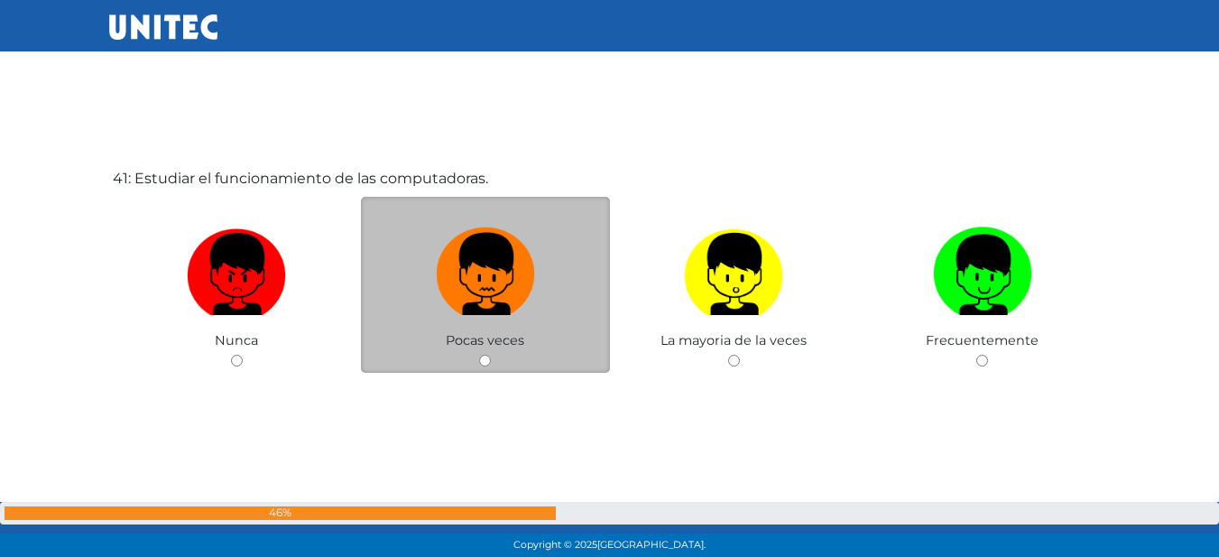
click at [514, 261] on img at bounding box center [485, 267] width 99 height 95
click at [491, 355] on input "radio" at bounding box center [485, 361] width 12 height 12
radio input "true"
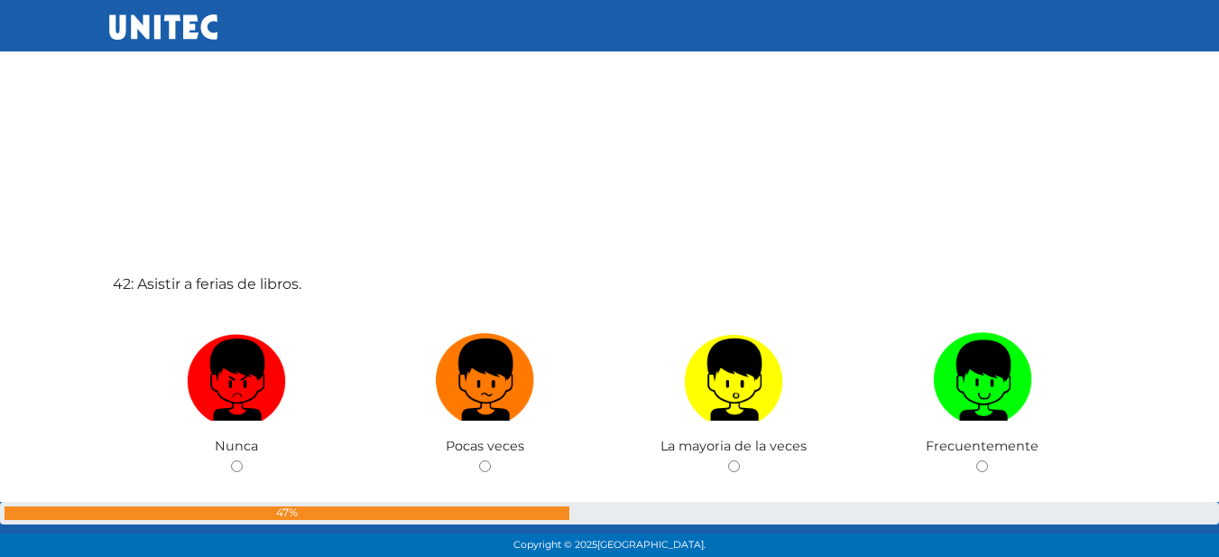
scroll to position [22867, 0]
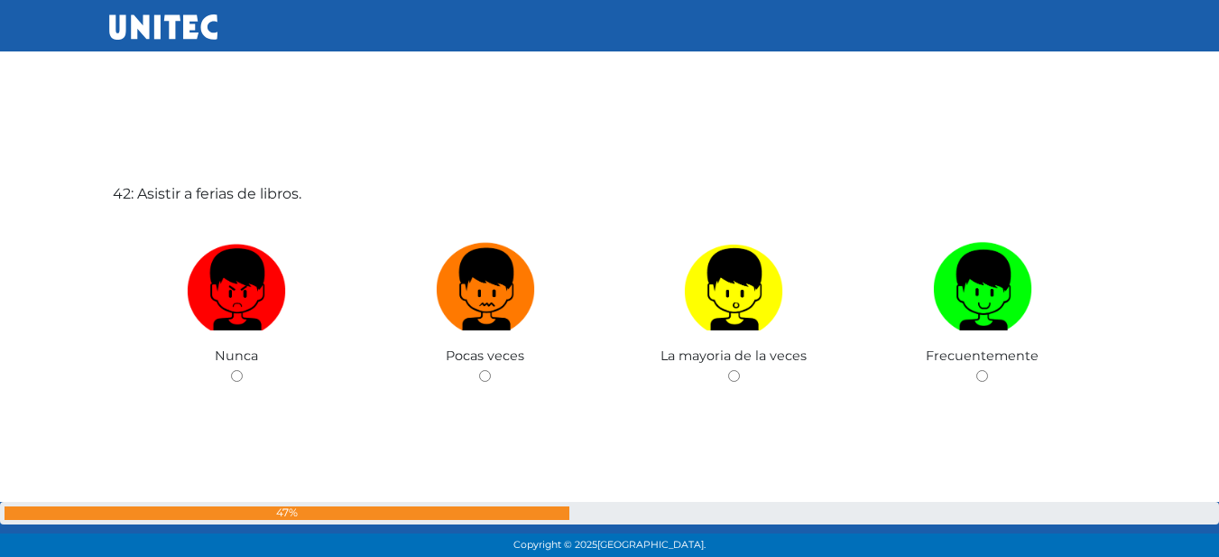
click at [485, 267] on img at bounding box center [485, 282] width 99 height 95
click at [485, 370] on input "radio" at bounding box center [485, 376] width 12 height 12
radio input "true"
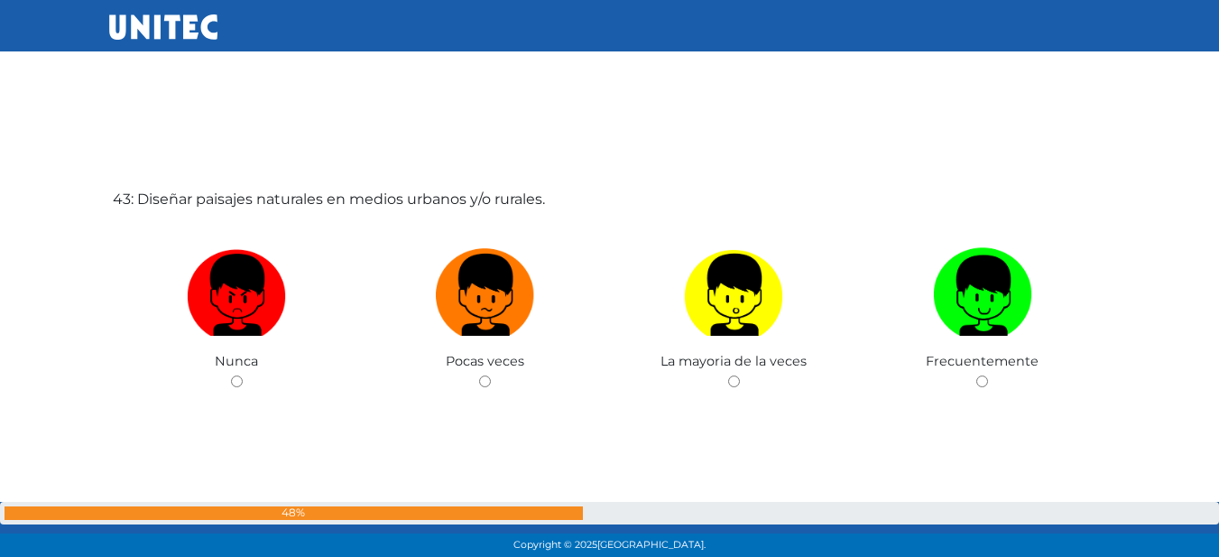
scroll to position [23468, 0]
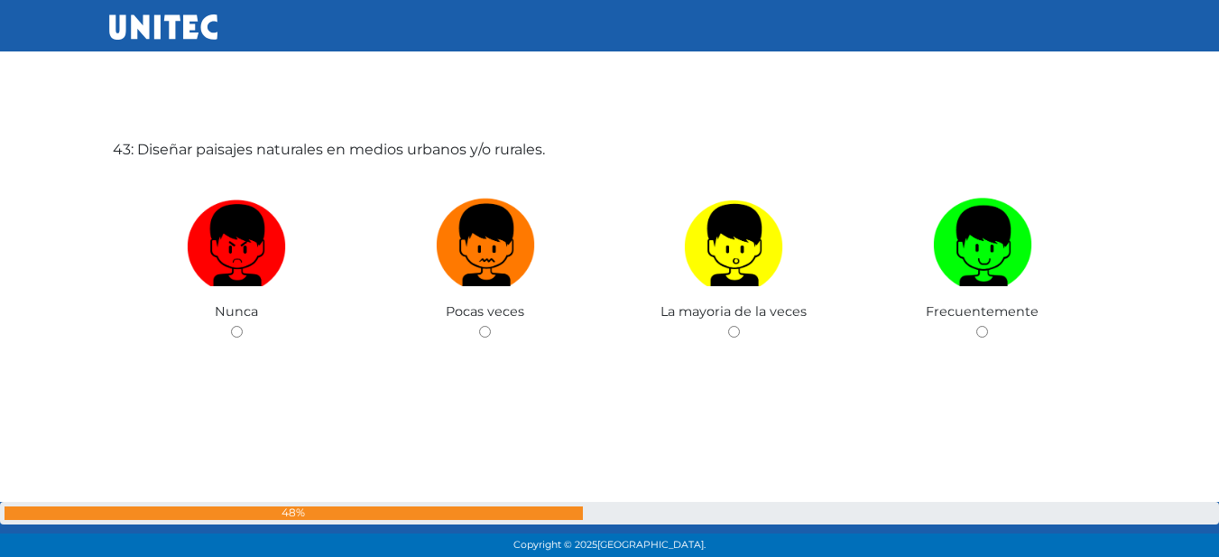
click at [485, 267] on img at bounding box center [485, 238] width 99 height 95
click at [485, 326] on input "radio" at bounding box center [485, 332] width 12 height 12
radio input "true"
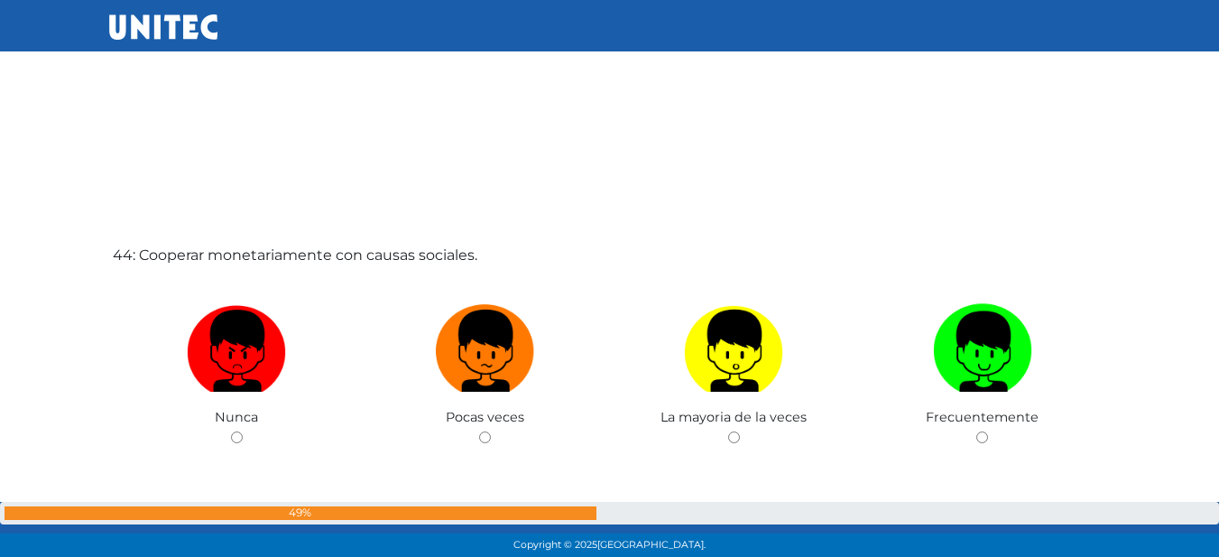
scroll to position [23922, 0]
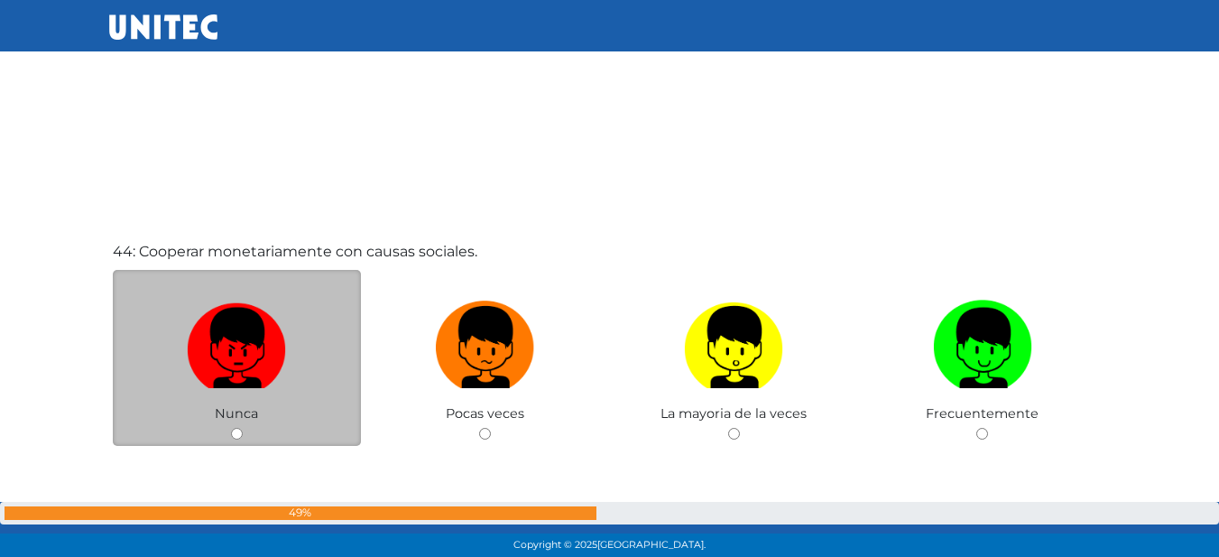
click at [208, 342] on img at bounding box center [236, 340] width 99 height 95
click at [231, 428] on input "radio" at bounding box center [237, 434] width 12 height 12
radio input "true"
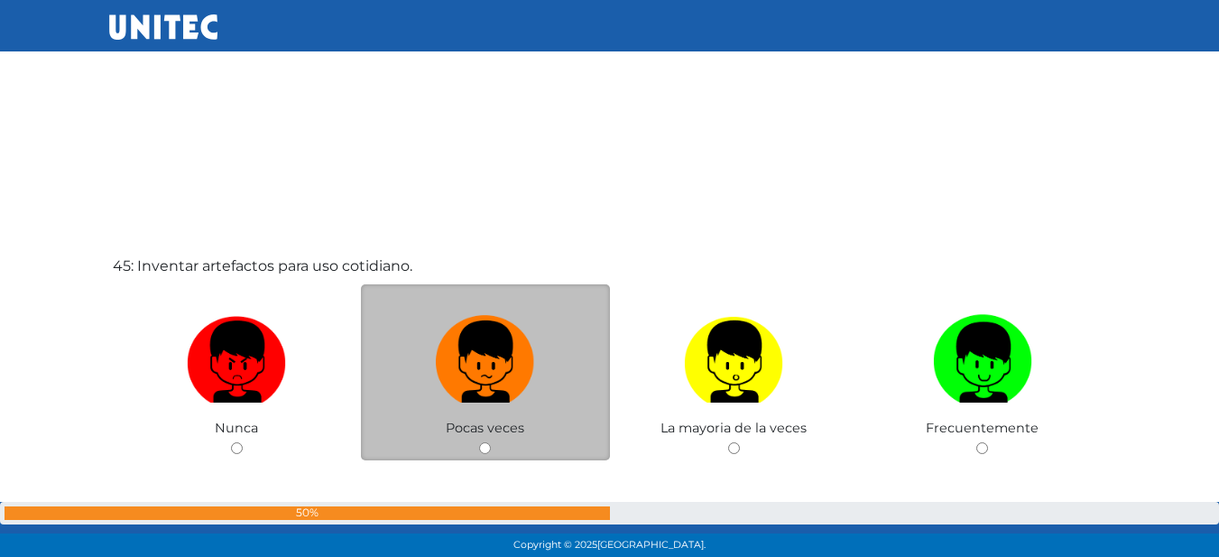
scroll to position [24555, 0]
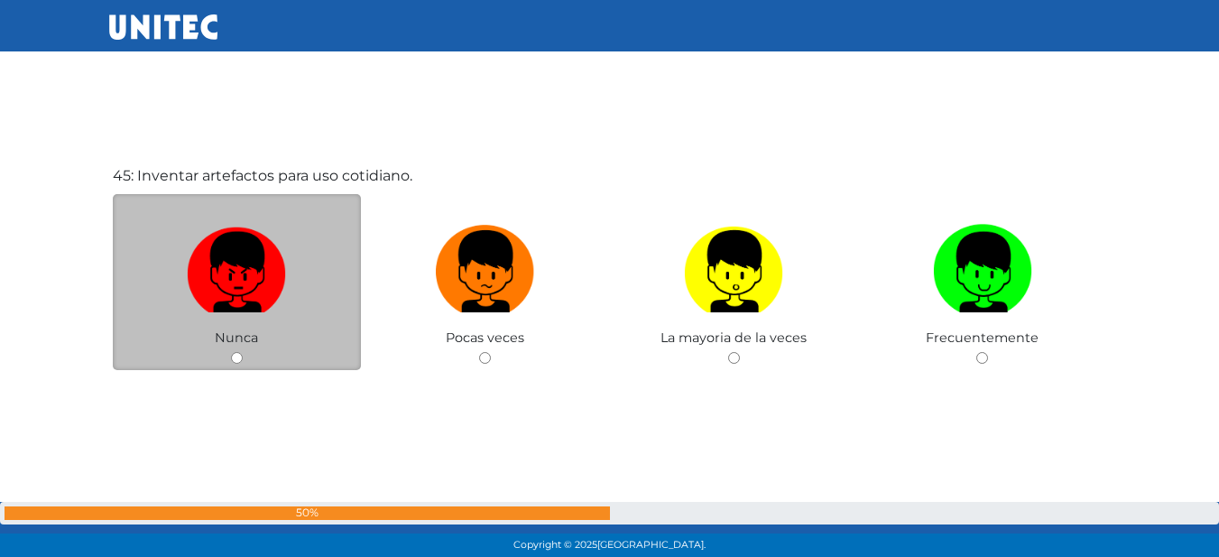
click at [222, 260] on img at bounding box center [236, 264] width 99 height 95
click at [231, 352] on input "radio" at bounding box center [237, 358] width 12 height 12
radio input "true"
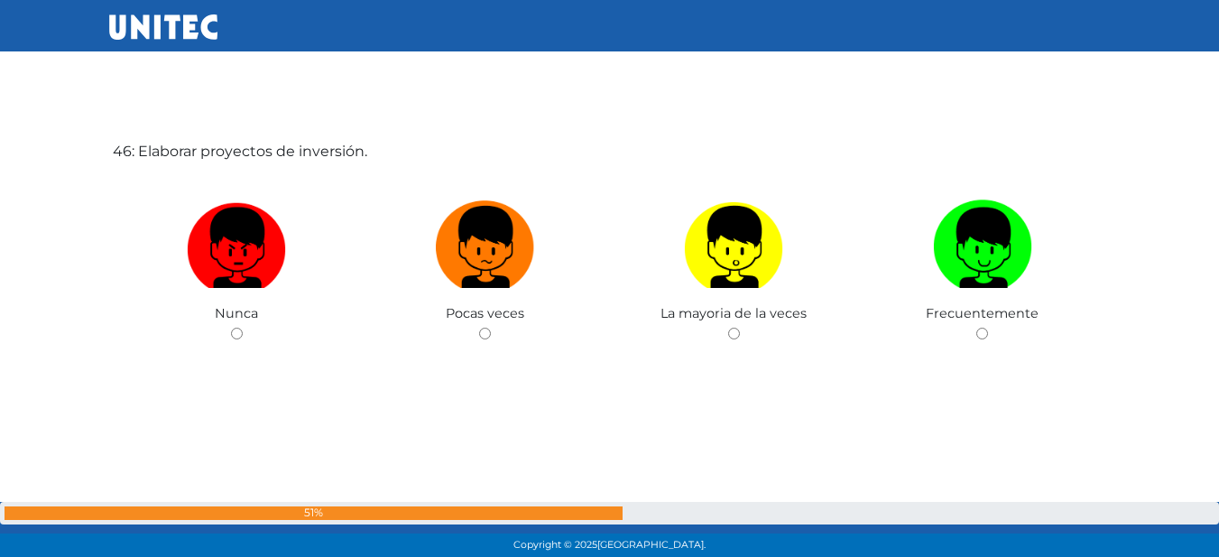
scroll to position [25137, 0]
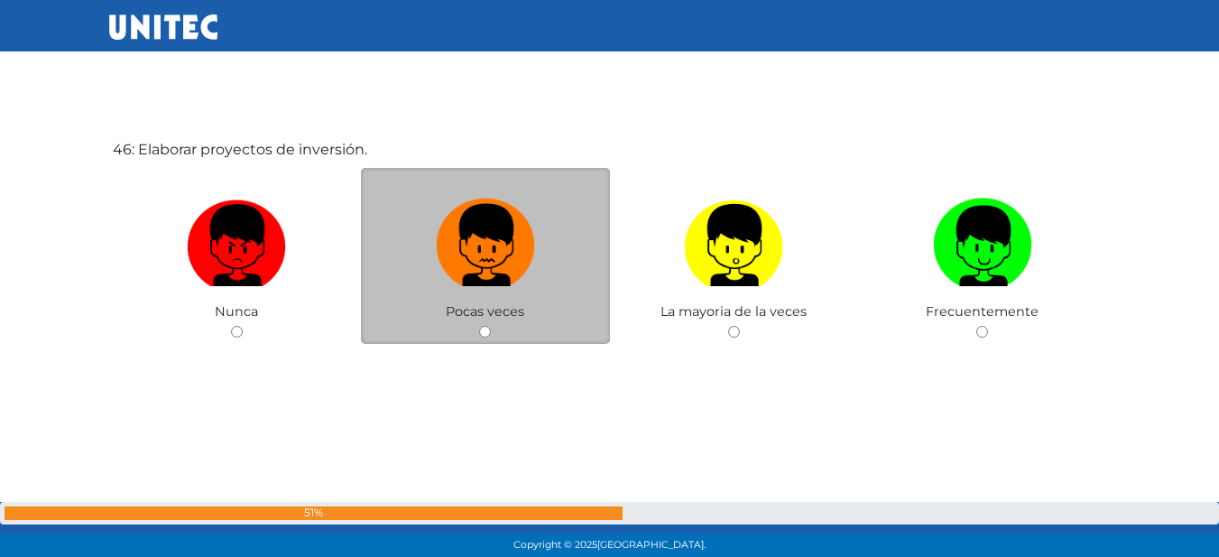
click at [511, 251] on img at bounding box center [485, 238] width 99 height 95
click at [491, 326] on input "radio" at bounding box center [485, 332] width 12 height 12
radio input "true"
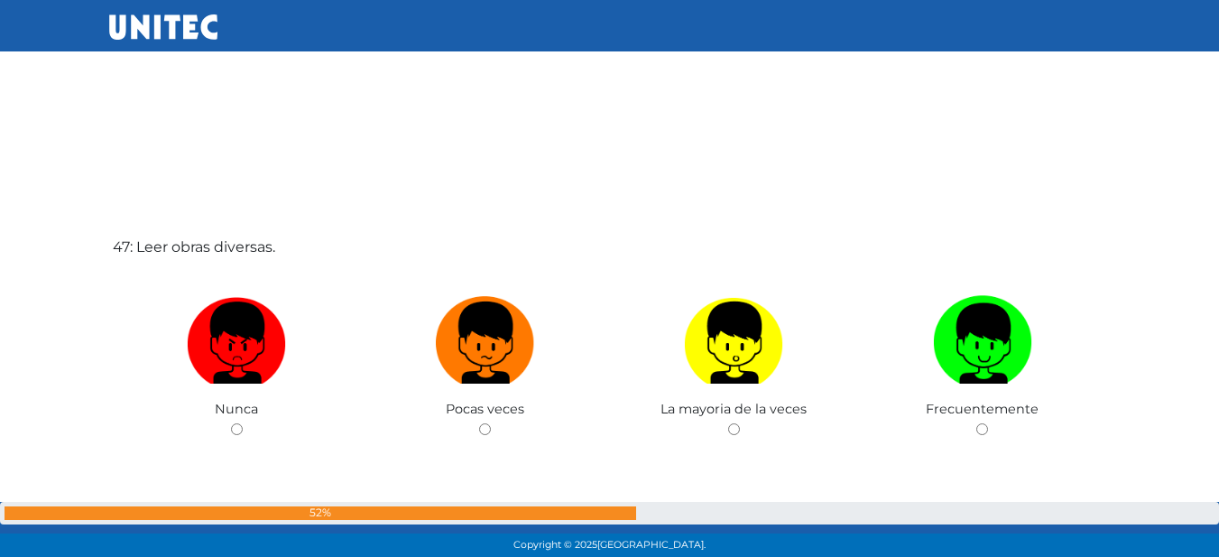
scroll to position [25644, 0]
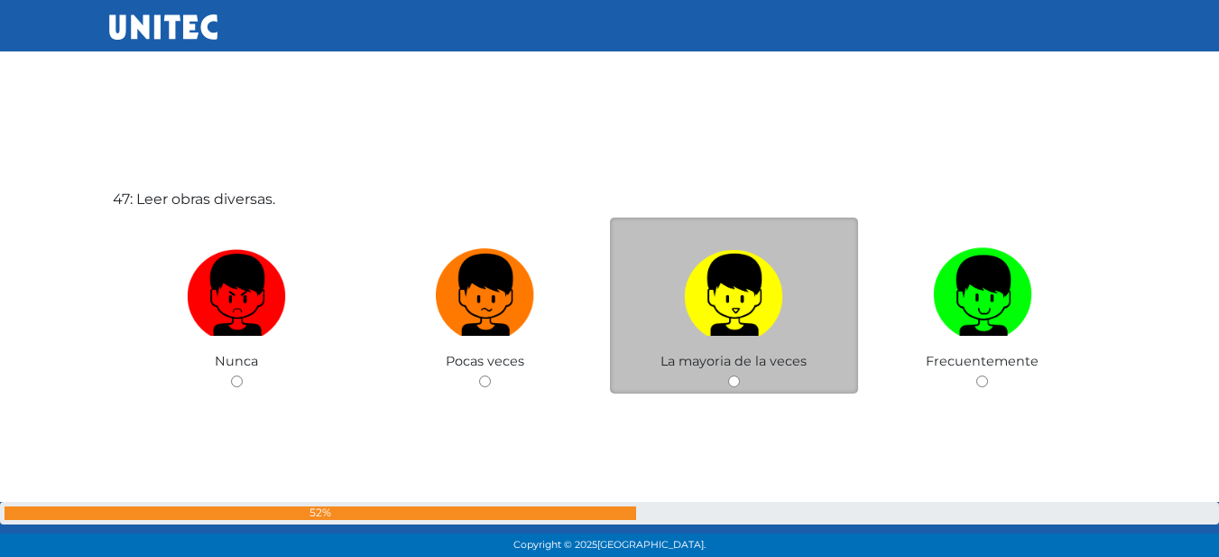
click at [734, 274] on img at bounding box center [733, 288] width 99 height 95
click at [734, 375] on input "radio" at bounding box center [734, 381] width 12 height 12
radio input "true"
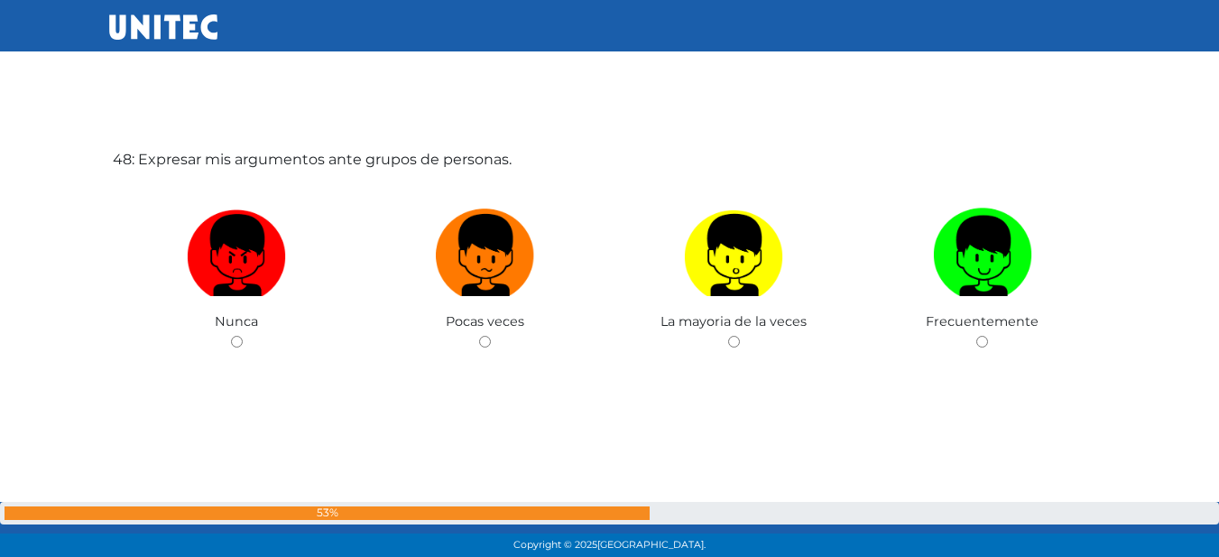
scroll to position [26162, 0]
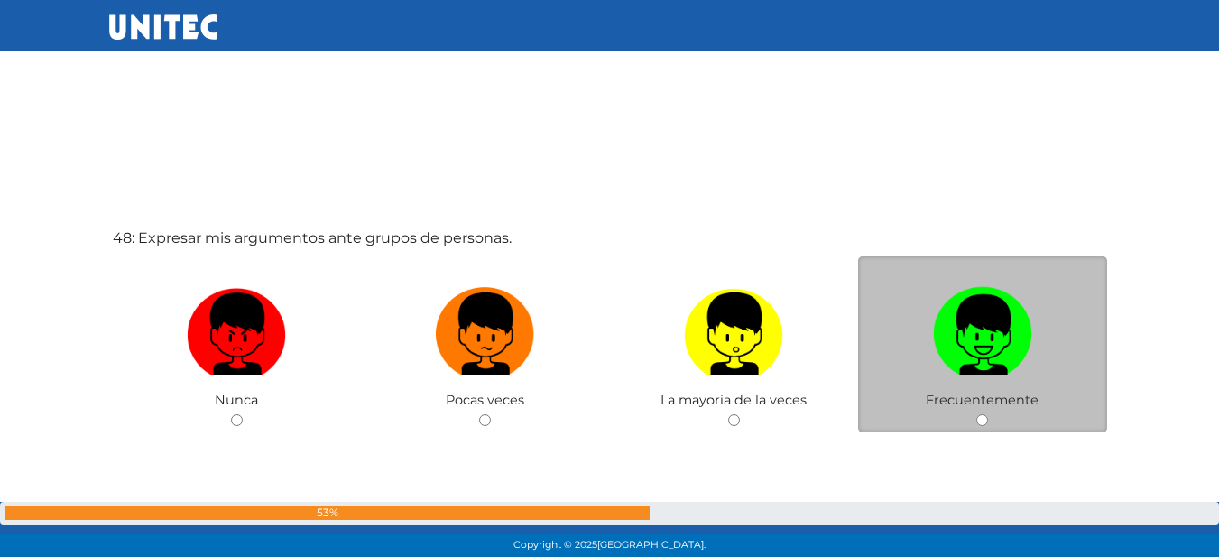
click at [993, 285] on img at bounding box center [982, 327] width 99 height 95
click at [988, 414] on input "radio" at bounding box center [982, 420] width 12 height 12
radio input "true"
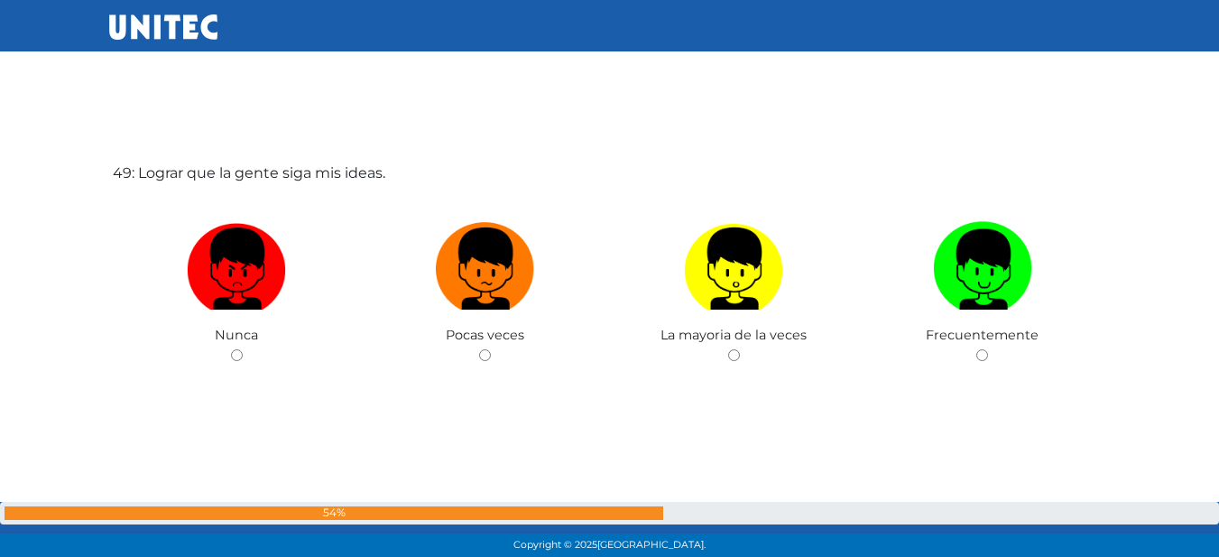
scroll to position [26807, 0]
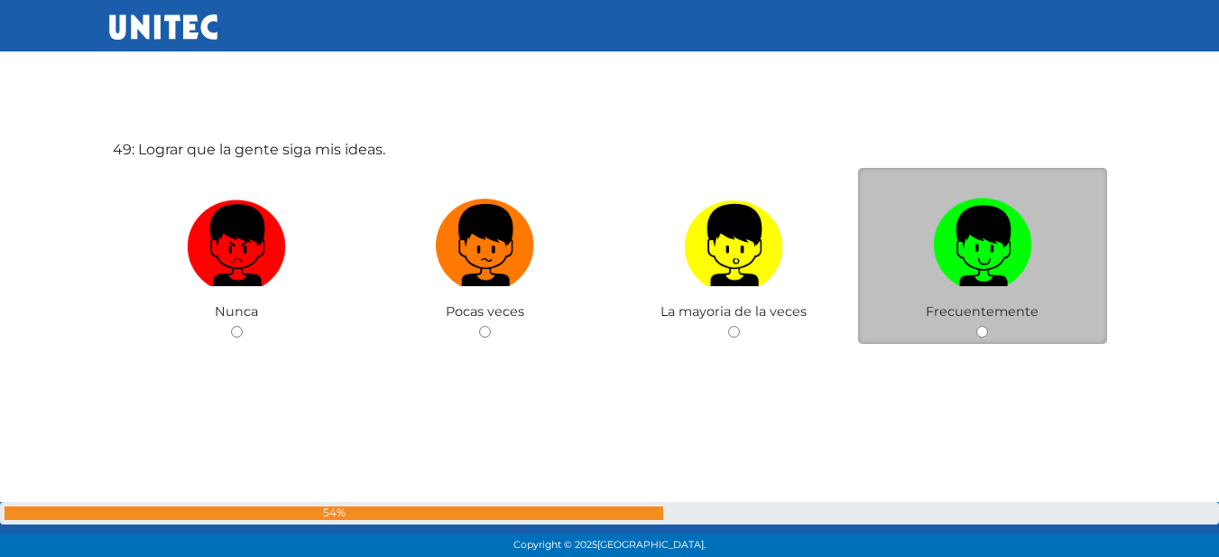
click at [925, 257] on label at bounding box center [982, 245] width 249 height 110
click at [976, 326] on input "radio" at bounding box center [982, 332] width 12 height 12
radio input "true"
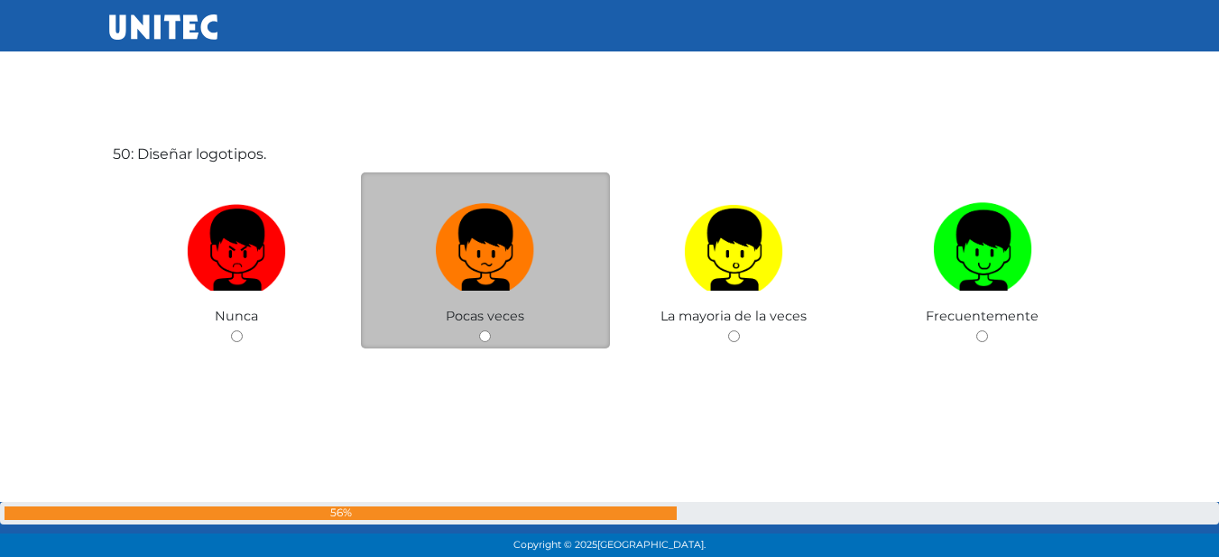
scroll to position [27364, 0]
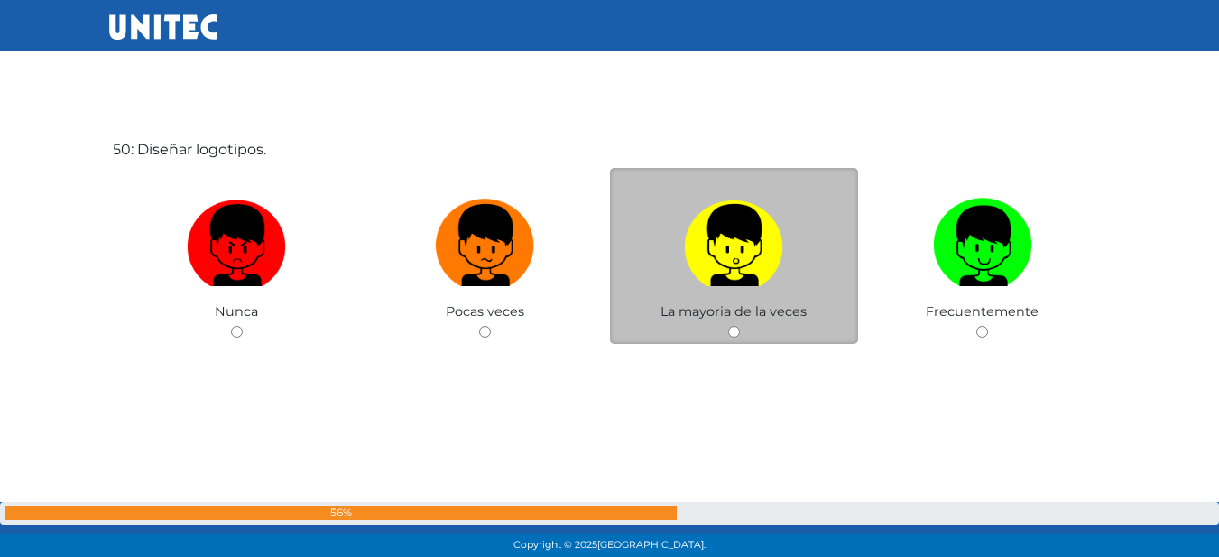
click at [849, 249] on label at bounding box center [734, 245] width 249 height 110
click at [740, 326] on input "radio" at bounding box center [734, 332] width 12 height 12
radio input "true"
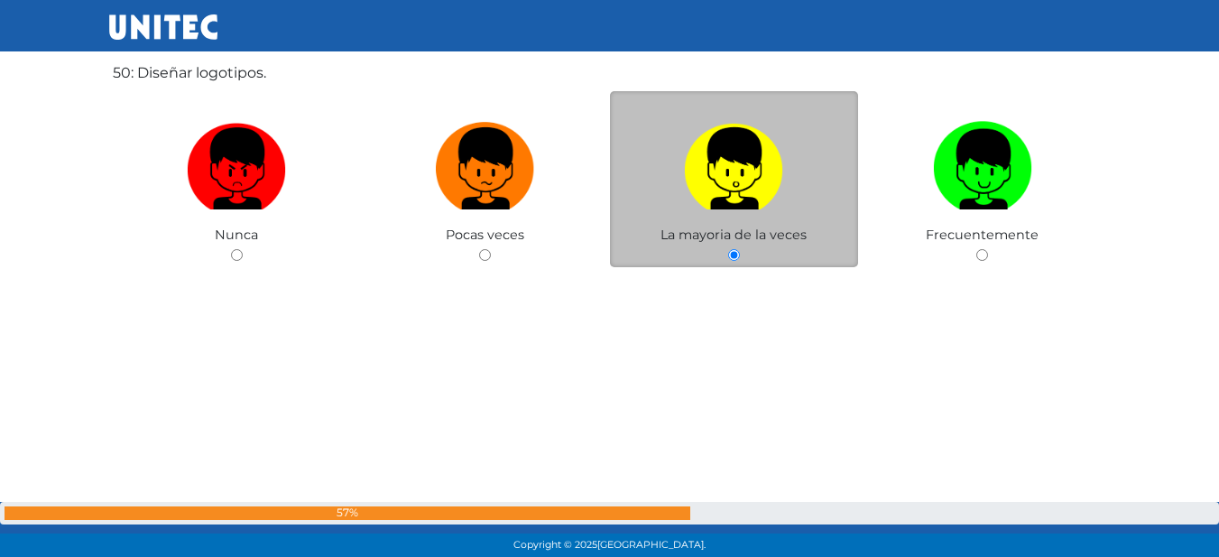
scroll to position [27458, 0]
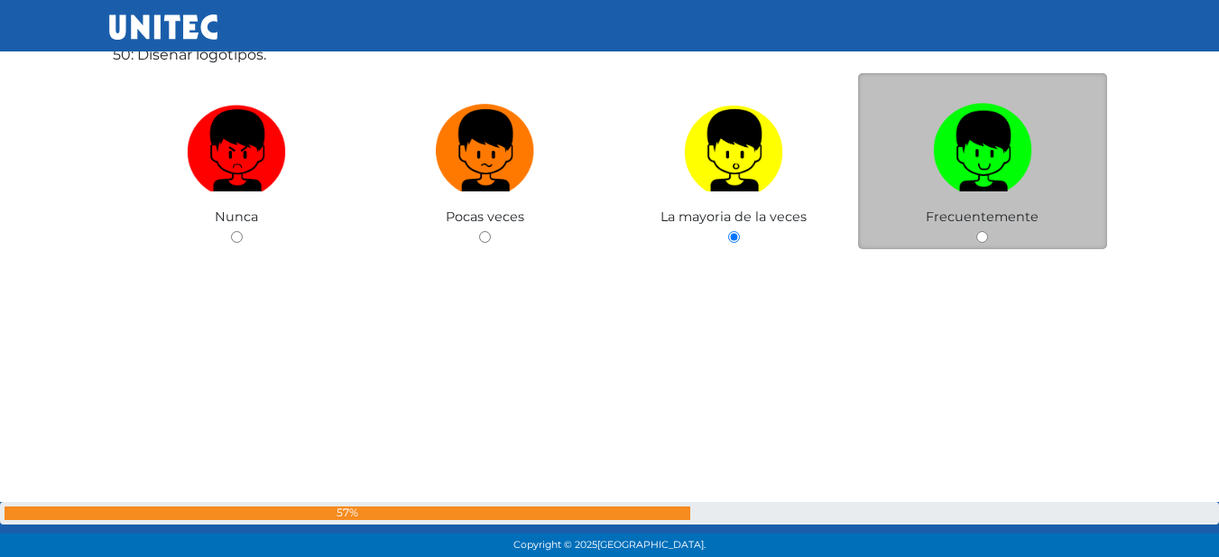
click at [908, 180] on label at bounding box center [982, 151] width 249 height 110
click at [976, 231] on input "radio" at bounding box center [982, 237] width 12 height 12
radio input "true"
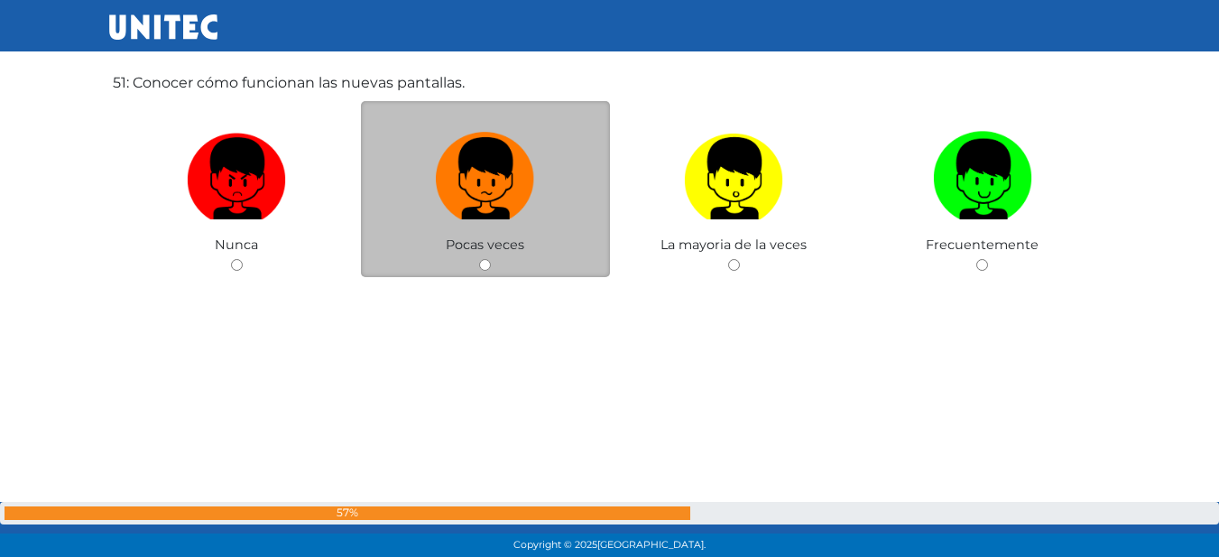
scroll to position [28008, 0]
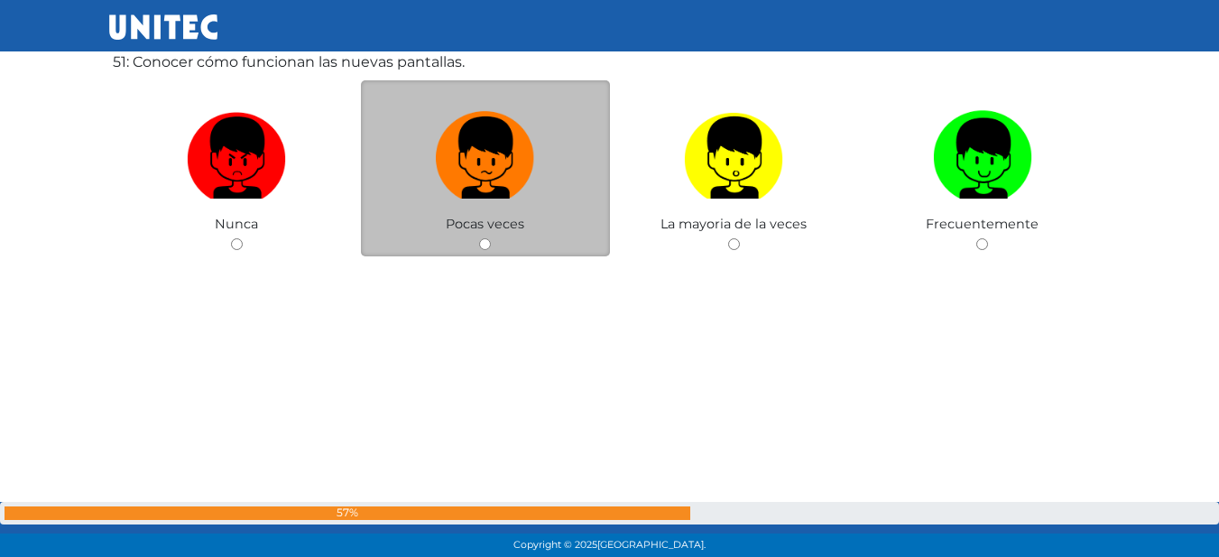
drag, startPoint x: 380, startPoint y: 189, endPoint x: 373, endPoint y: 203, distance: 16.1
click at [373, 203] on label at bounding box center [485, 158] width 249 height 110
click at [479, 238] on input "radio" at bounding box center [485, 244] width 12 height 12
radio input "true"
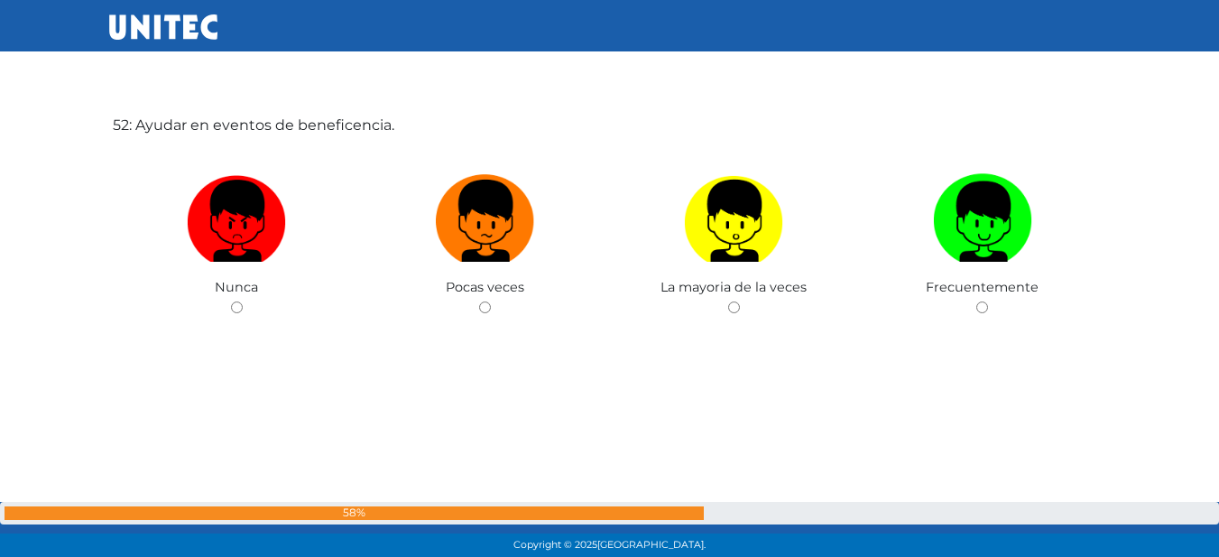
scroll to position [28541, 0]
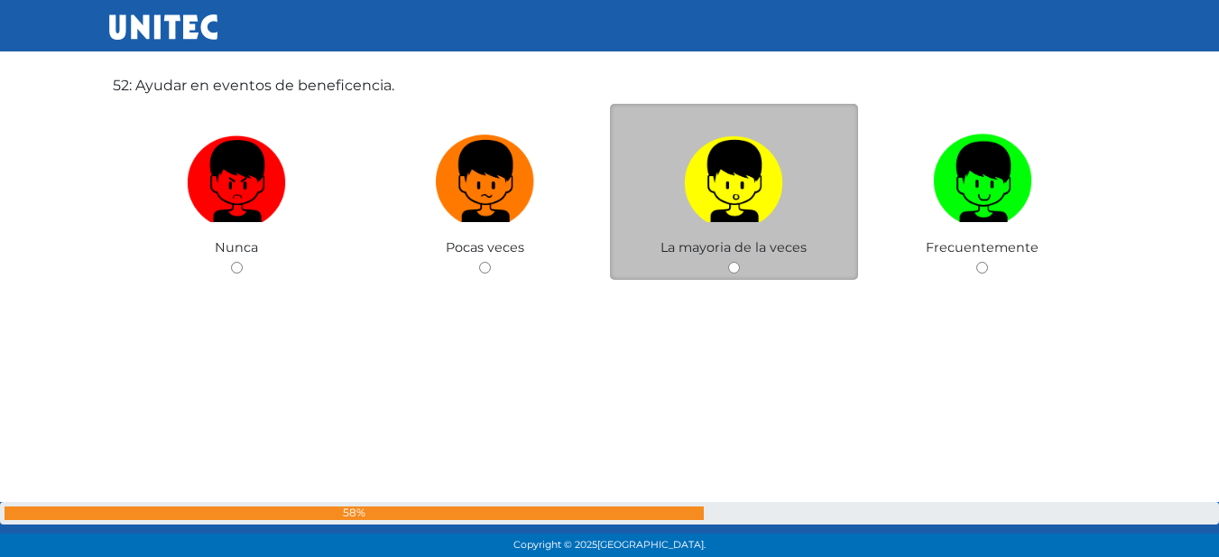
click at [745, 254] on span "La mayoria de la veces" at bounding box center [733, 247] width 146 height 16
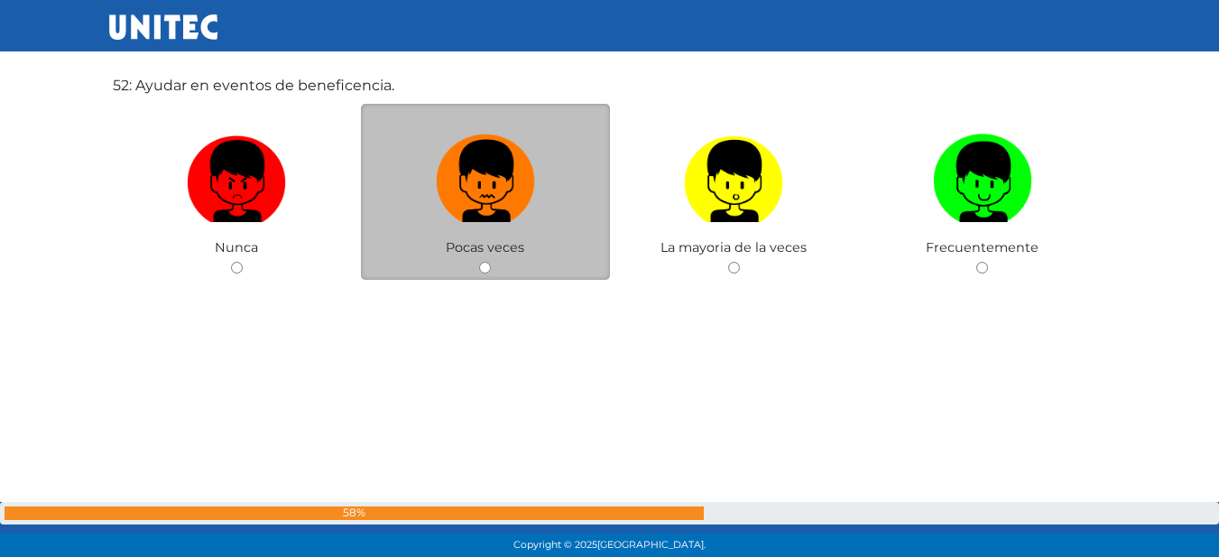
click at [522, 214] on img at bounding box center [485, 174] width 99 height 95
click at [491, 262] on input "radio" at bounding box center [485, 268] width 12 height 12
radio input "true"
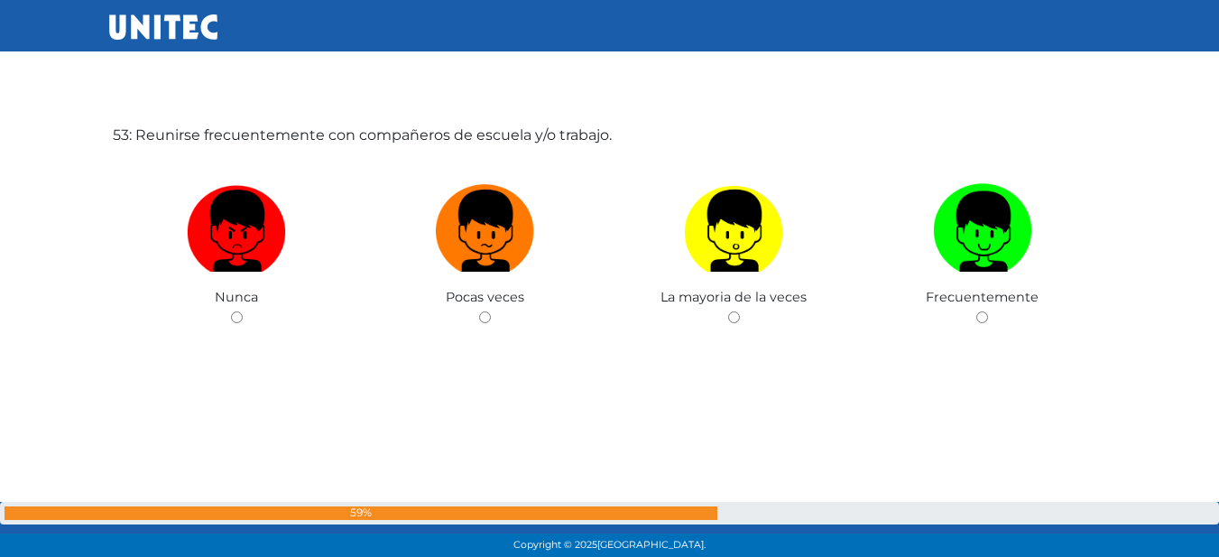
scroll to position [29052, 0]
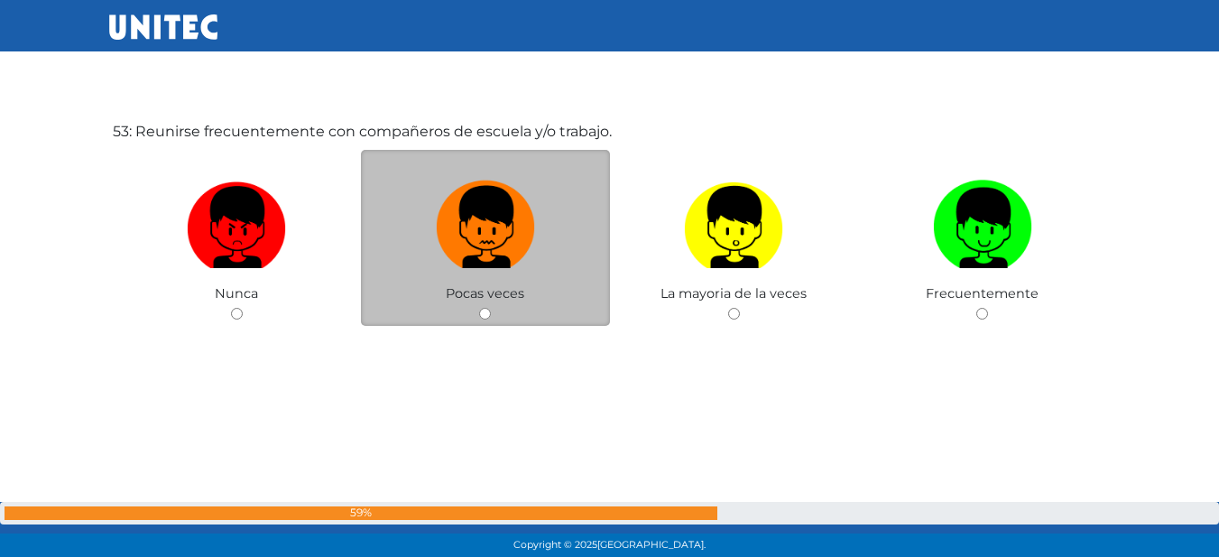
click at [519, 212] on img at bounding box center [485, 220] width 99 height 95
click at [491, 308] on input "radio" at bounding box center [485, 314] width 12 height 12
radio input "true"
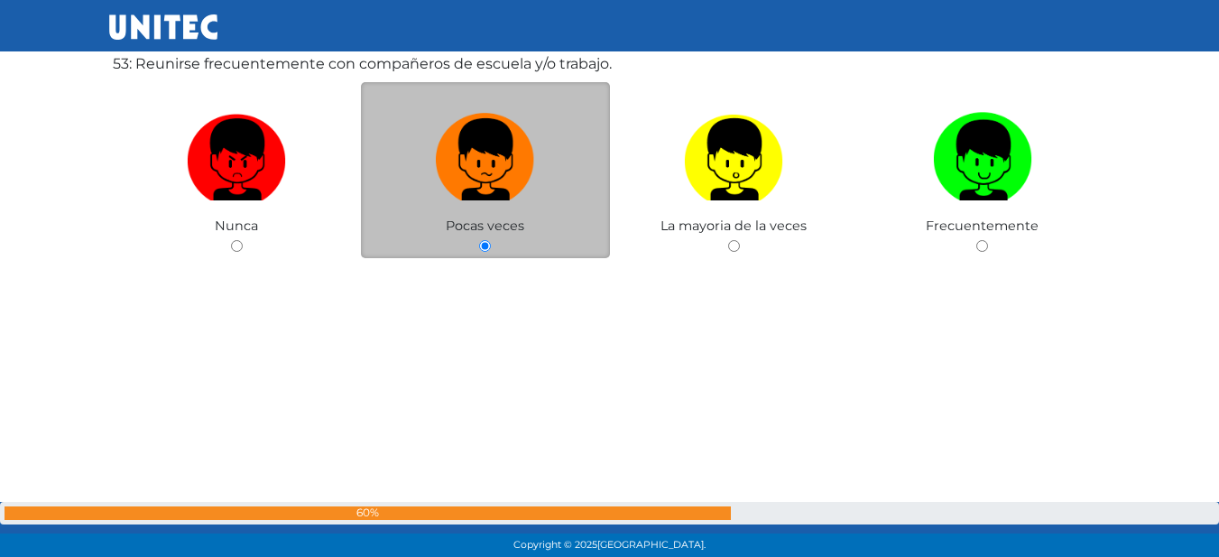
scroll to position [29057, 0]
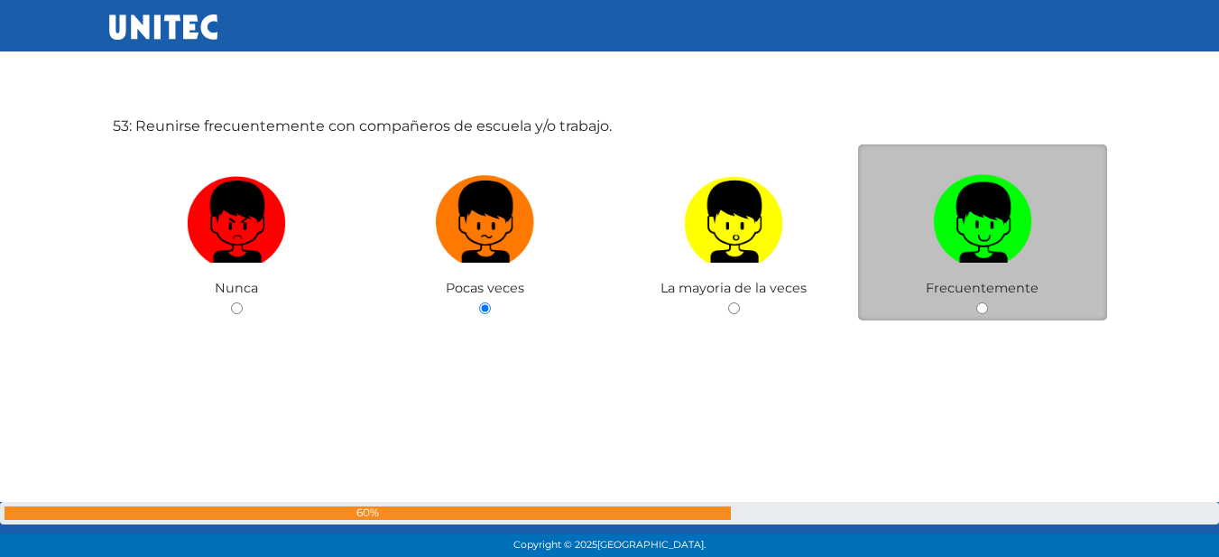
click at [905, 245] on label at bounding box center [982, 222] width 249 height 110
click at [976, 302] on input "radio" at bounding box center [982, 308] width 12 height 12
radio input "true"
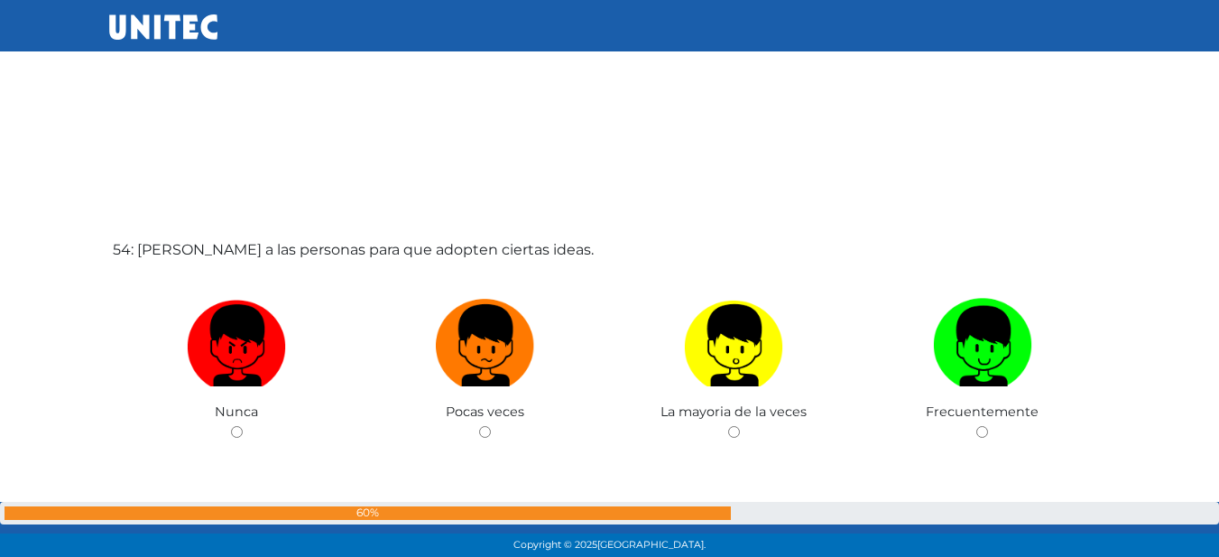
scroll to position [29510, 0]
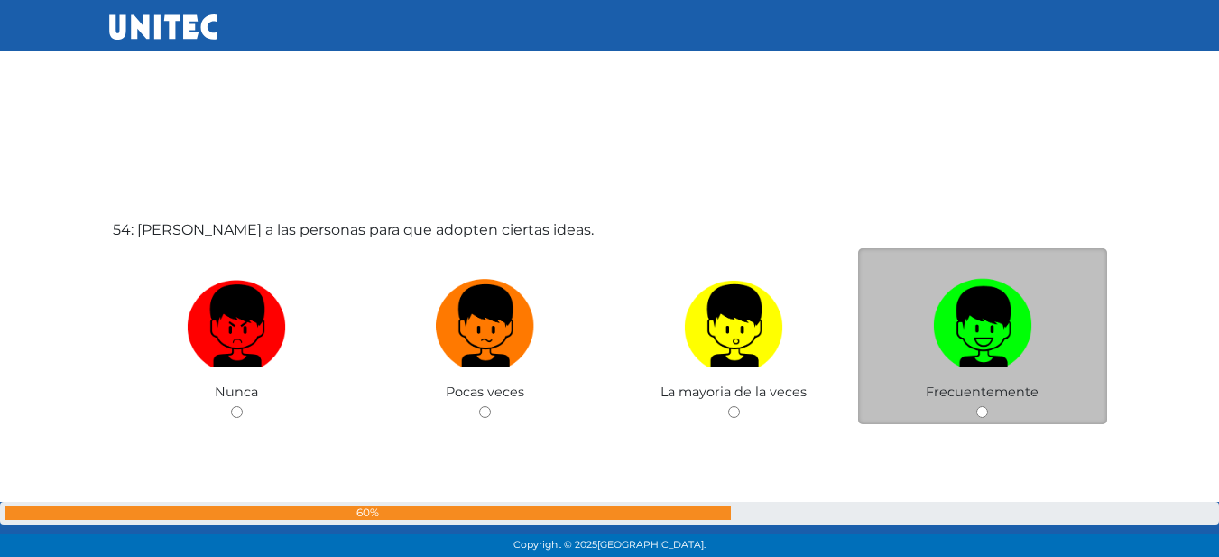
click at [941, 327] on img at bounding box center [982, 319] width 99 height 95
click at [976, 406] on input "radio" at bounding box center [982, 412] width 12 height 12
radio input "true"
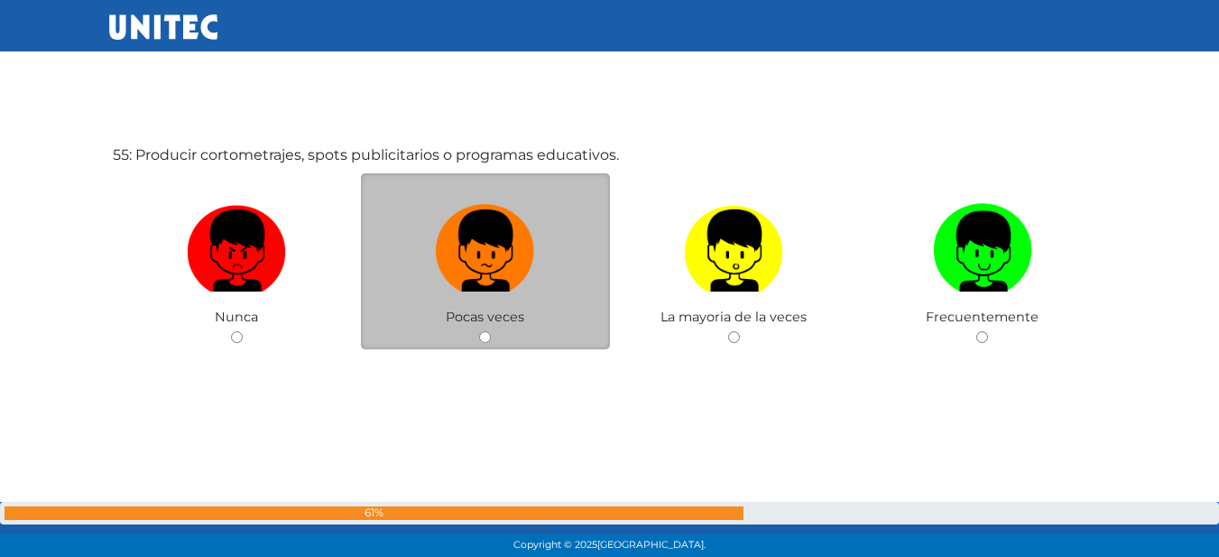
scroll to position [30147, 0]
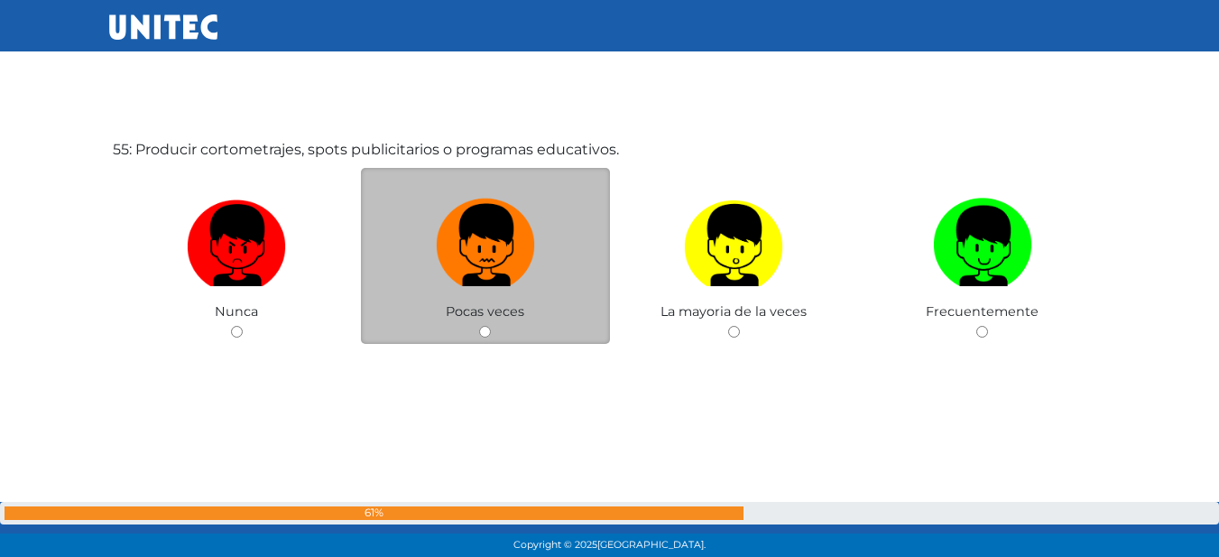
click at [491, 226] on img at bounding box center [485, 238] width 99 height 95
click at [491, 326] on input "radio" at bounding box center [485, 332] width 12 height 12
radio input "true"
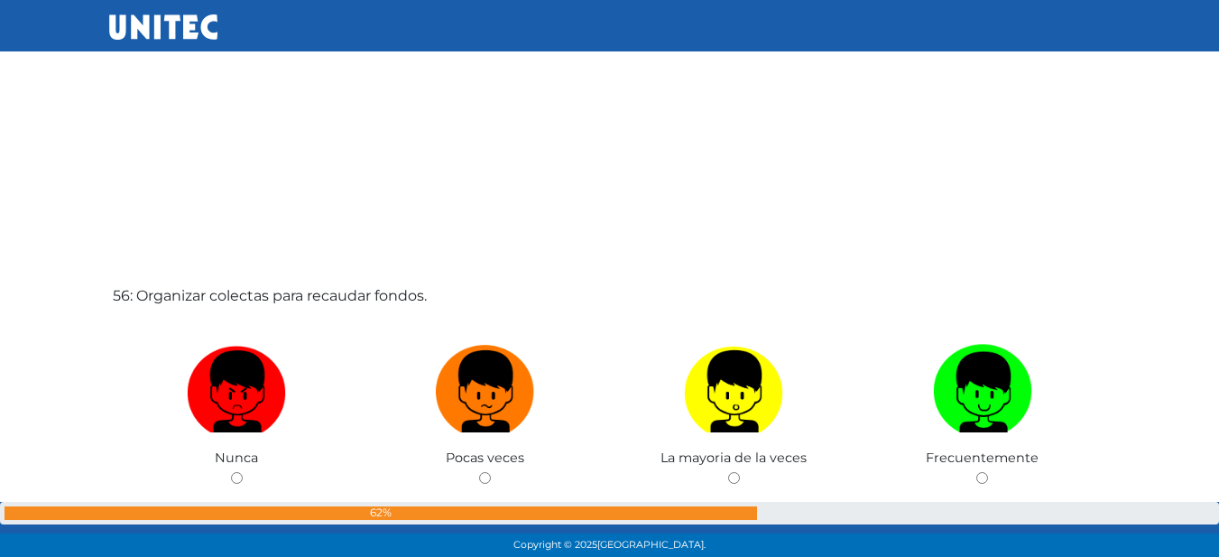
scroll to position [30650, 0]
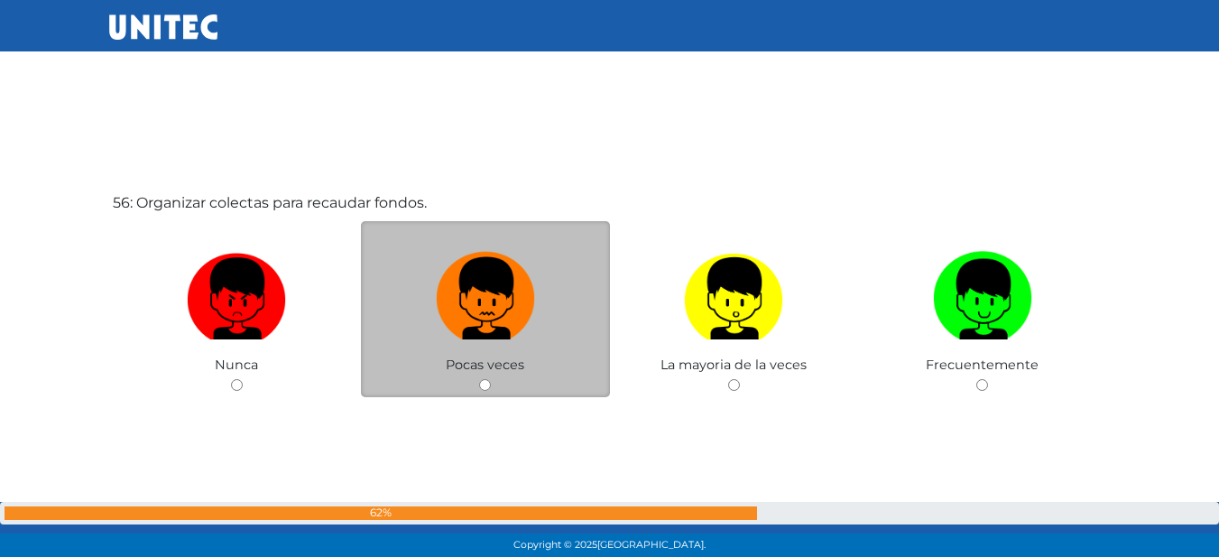
click at [443, 321] on img at bounding box center [485, 291] width 99 height 95
click at [479, 379] on input "radio" at bounding box center [485, 385] width 12 height 12
radio input "true"
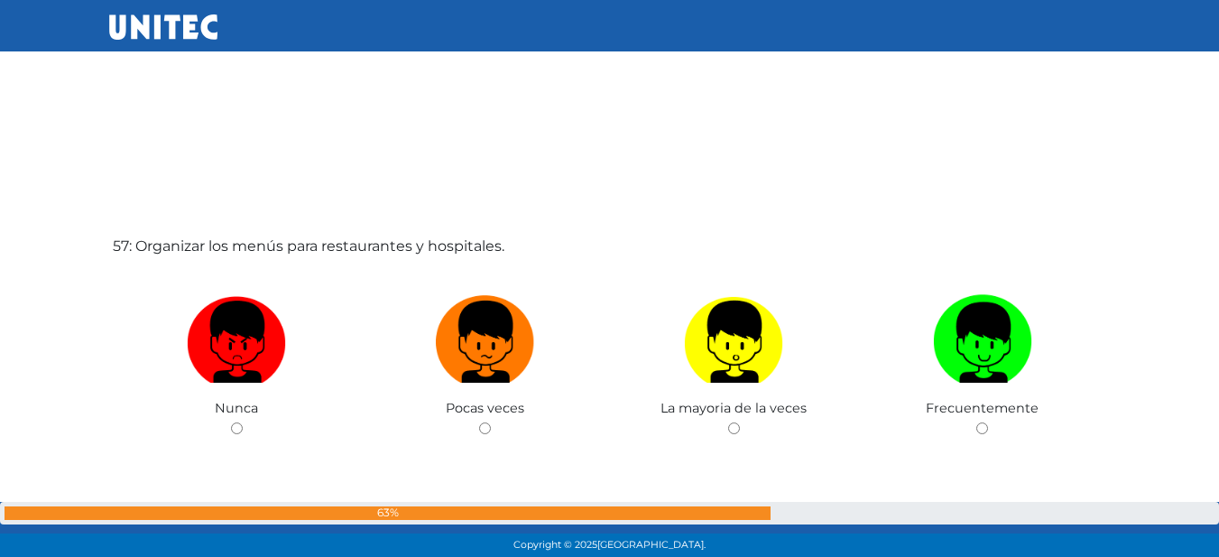
scroll to position [31193, 0]
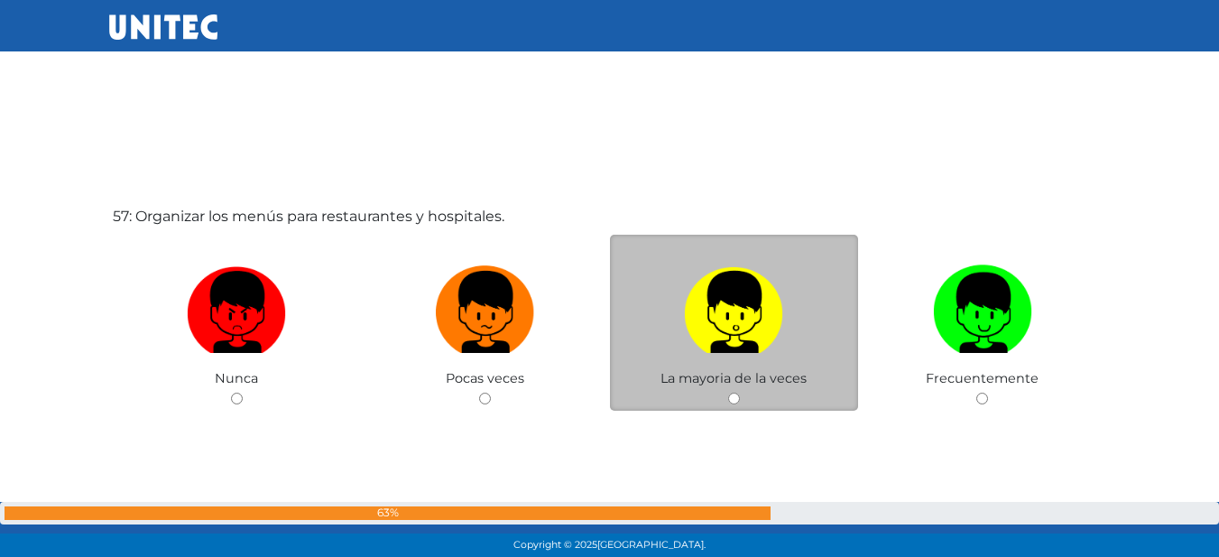
click at [792, 336] on label at bounding box center [734, 312] width 249 height 110
click at [740, 392] on input "radio" at bounding box center [734, 398] width 12 height 12
radio input "true"
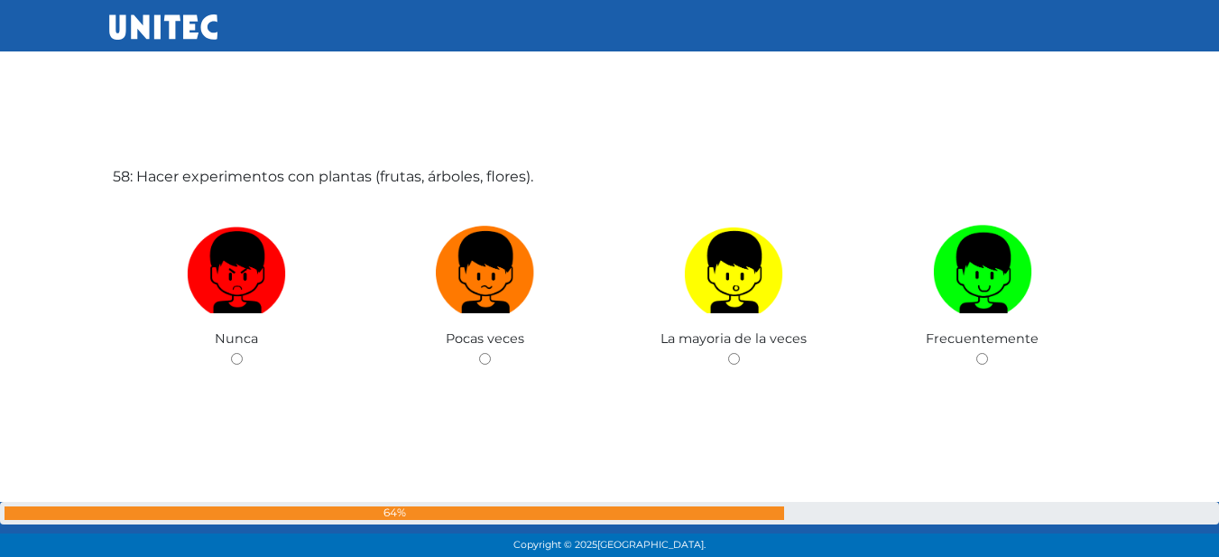
scroll to position [31817, 0]
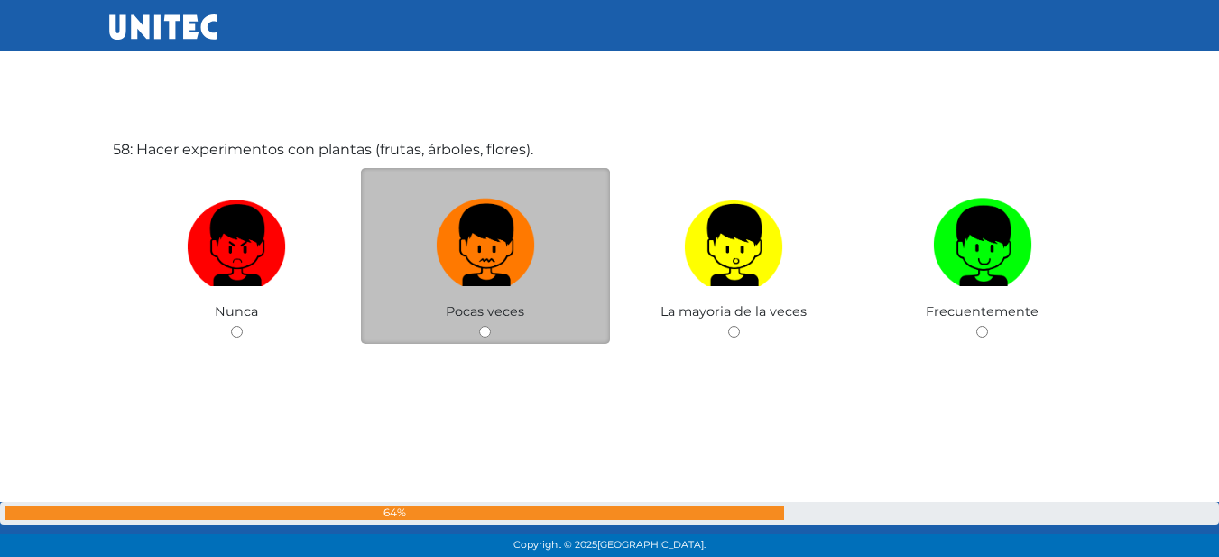
click at [505, 246] on img at bounding box center [485, 238] width 99 height 95
click at [491, 326] on input "radio" at bounding box center [485, 332] width 12 height 12
radio input "true"
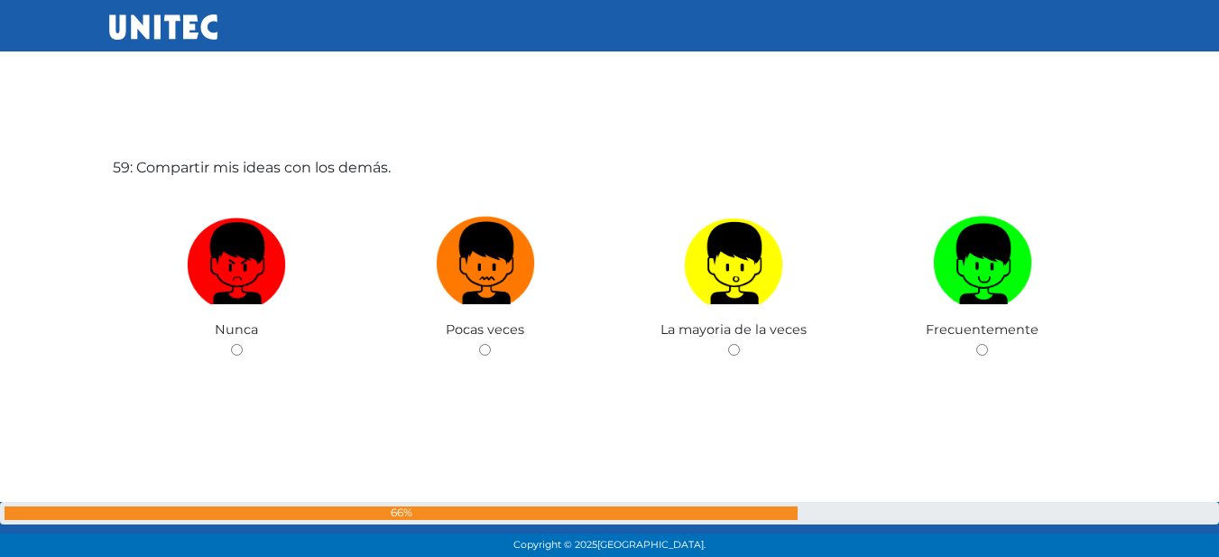
scroll to position [32445, 0]
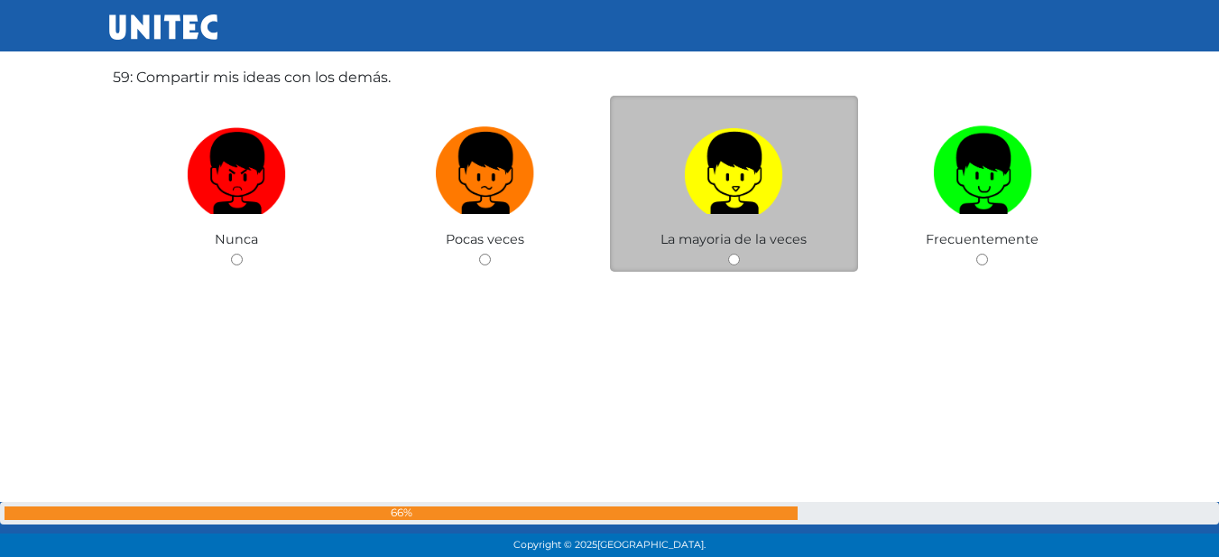
click at [770, 183] on img at bounding box center [733, 166] width 99 height 95
click at [740, 253] on input "radio" at bounding box center [734, 259] width 12 height 12
radio input "true"
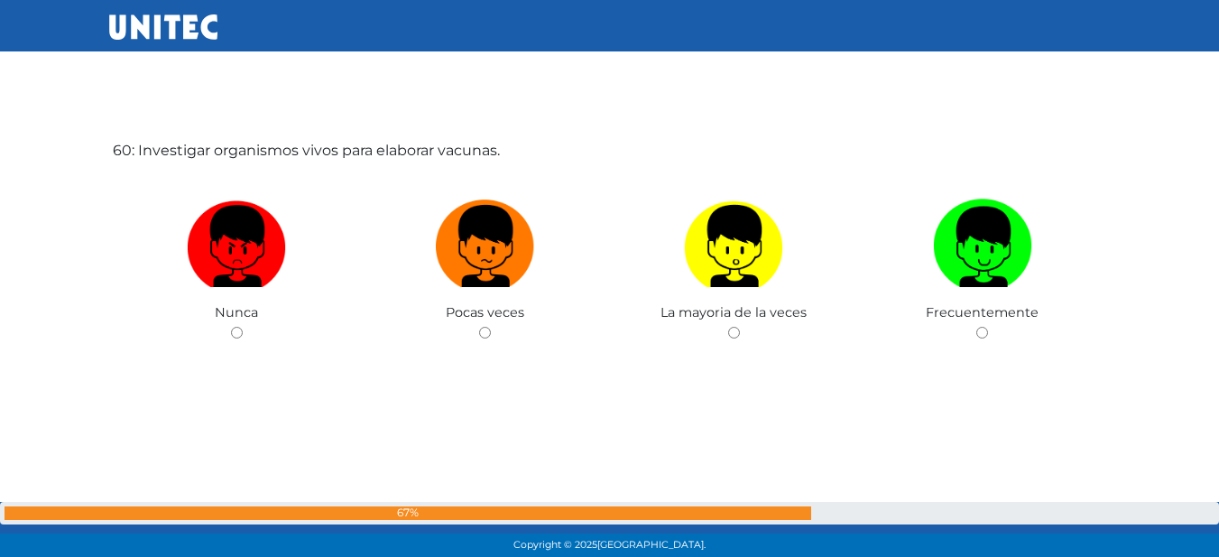
scroll to position [32930, 0]
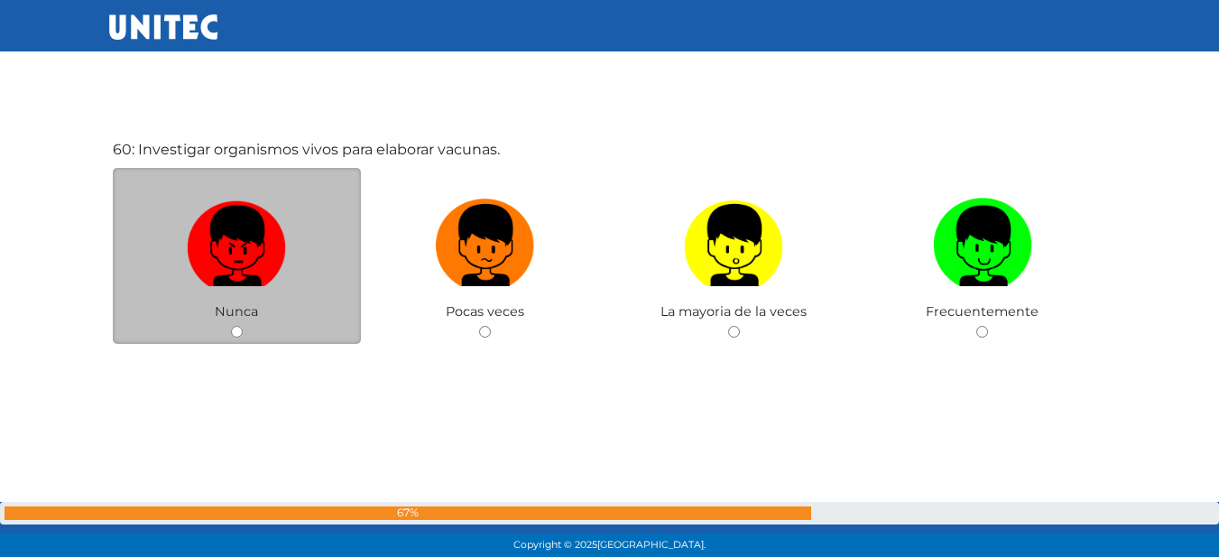
click at [219, 233] on img at bounding box center [236, 238] width 99 height 95
click at [231, 326] on input "radio" at bounding box center [237, 332] width 12 height 12
radio input "true"
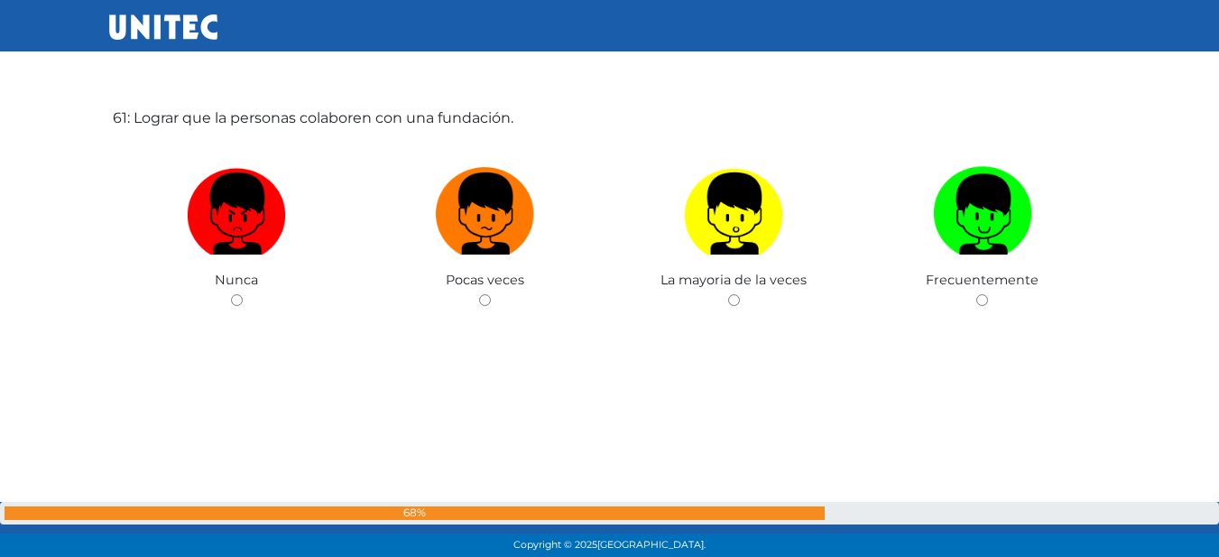
scroll to position [33486, 0]
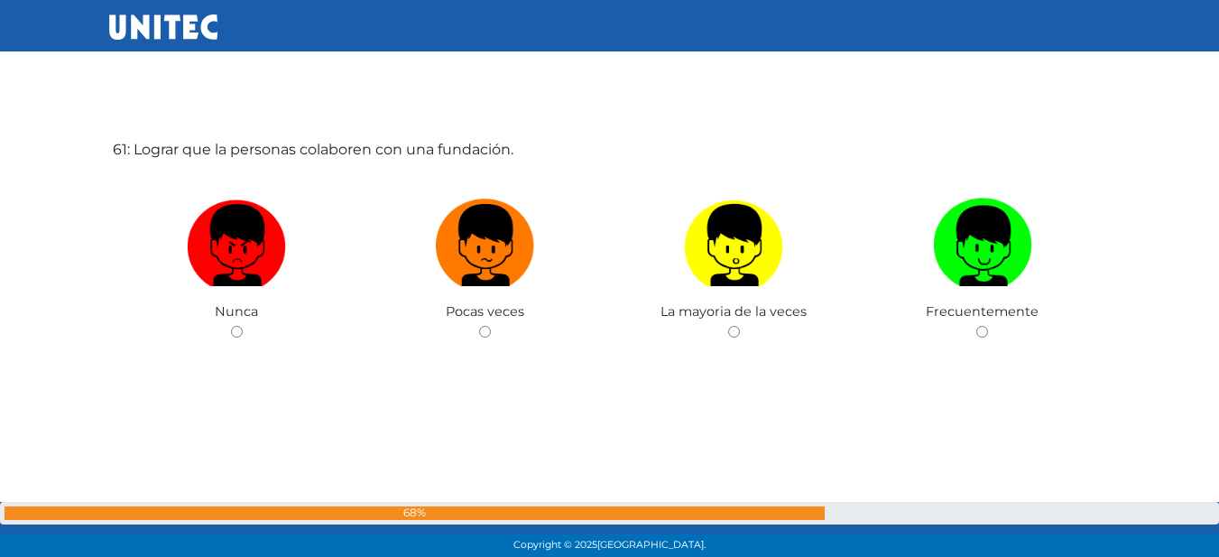
click at [429, 244] on label at bounding box center [485, 245] width 249 height 110
click at [479, 326] on input "radio" at bounding box center [485, 332] width 12 height 12
radio input "true"
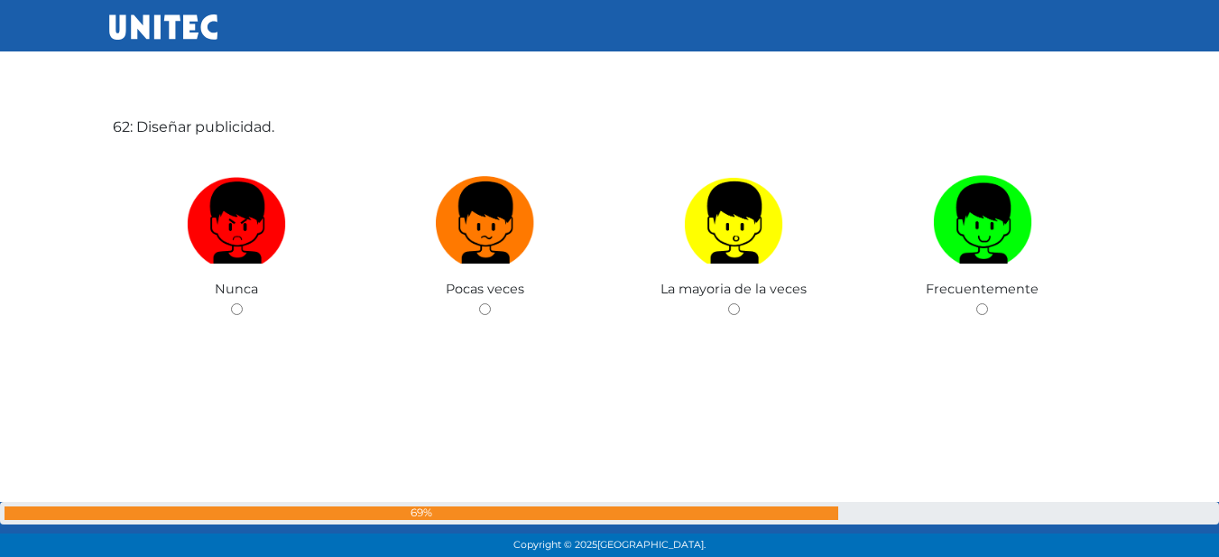
scroll to position [34033, 0]
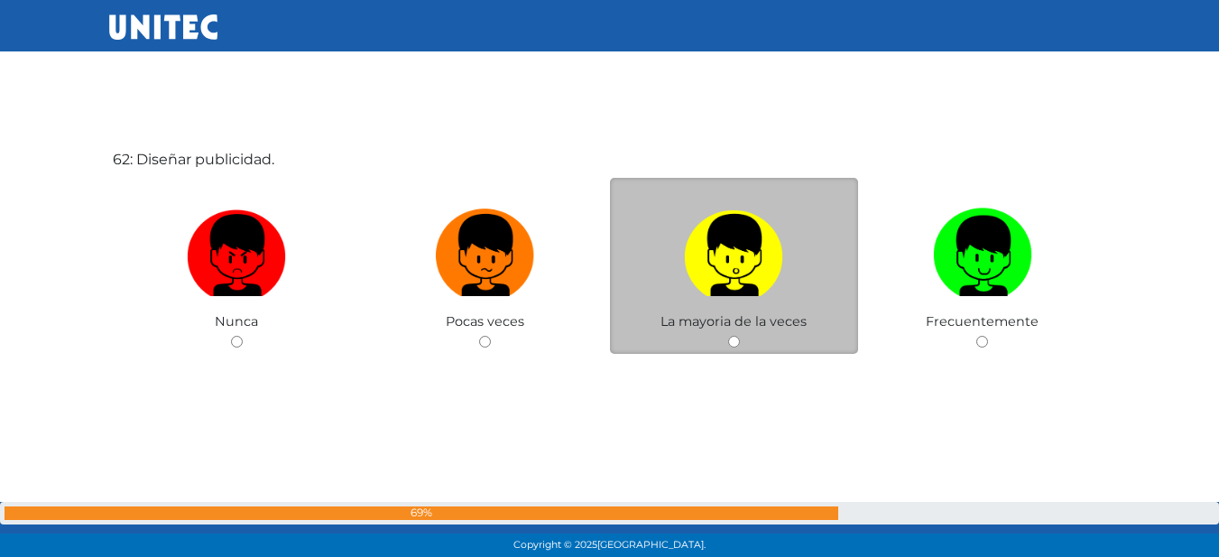
click at [846, 273] on label at bounding box center [734, 255] width 249 height 110
click at [740, 336] on input "radio" at bounding box center [734, 342] width 12 height 12
radio input "true"
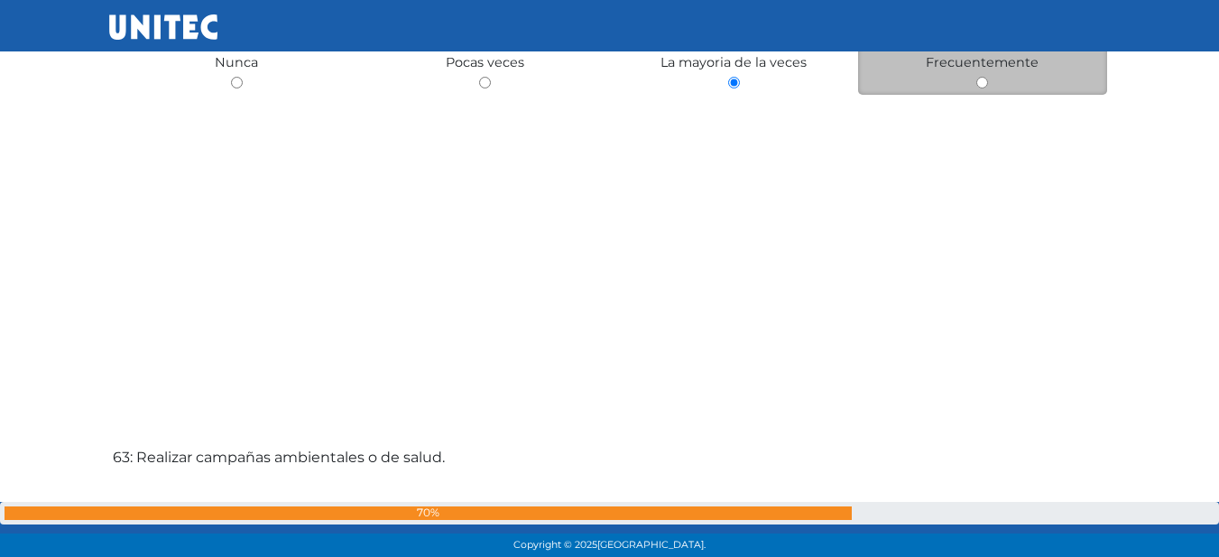
scroll to position [34239, 0]
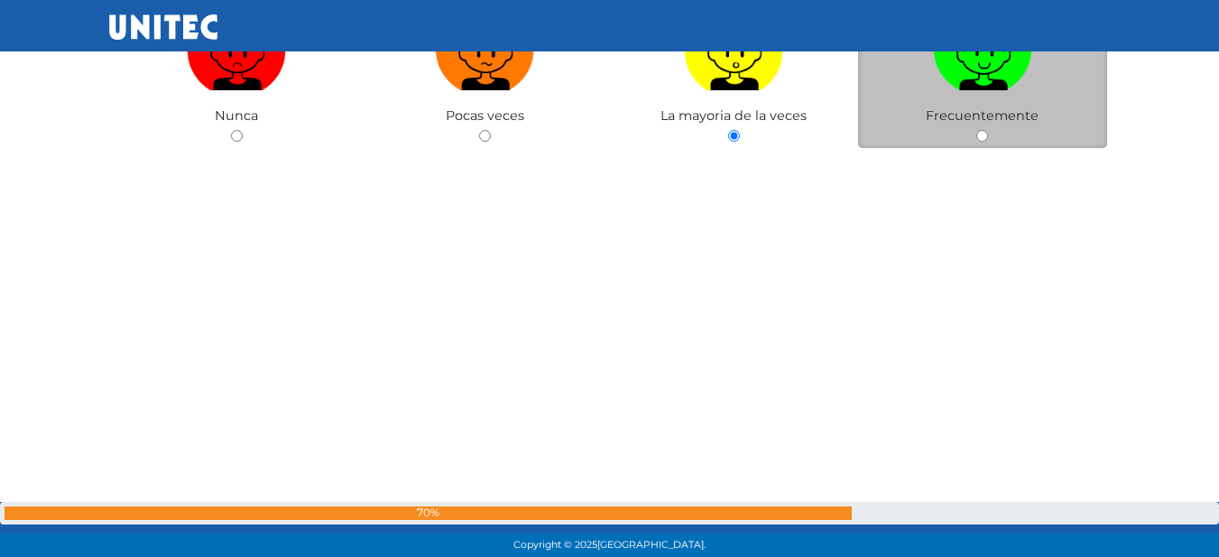
click at [982, 115] on span "Frecuentemente" at bounding box center [982, 115] width 113 height 16
click at [982, 133] on input "radio" at bounding box center [982, 136] width 12 height 12
radio input "true"
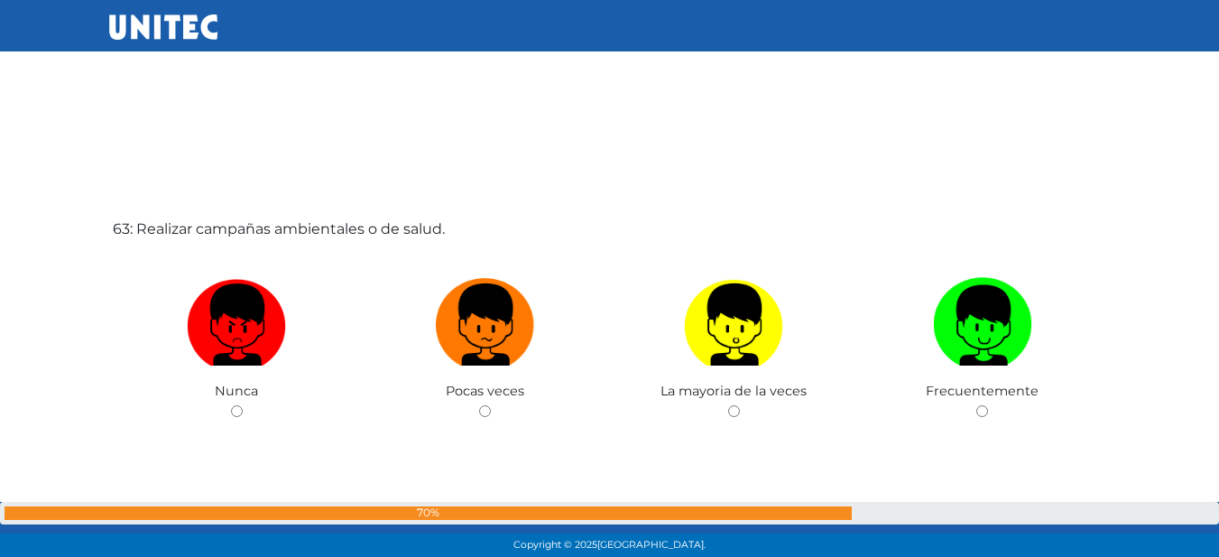
scroll to position [34531, 0]
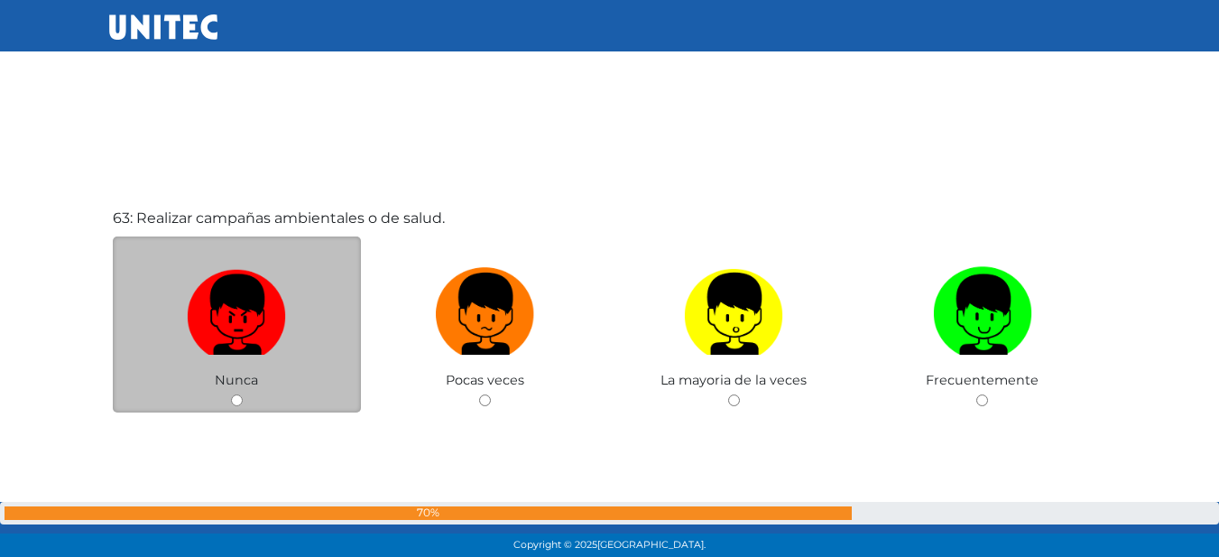
click at [242, 263] on img at bounding box center [236, 307] width 99 height 95
click at [242, 394] on input "radio" at bounding box center [237, 400] width 12 height 12
radio input "true"
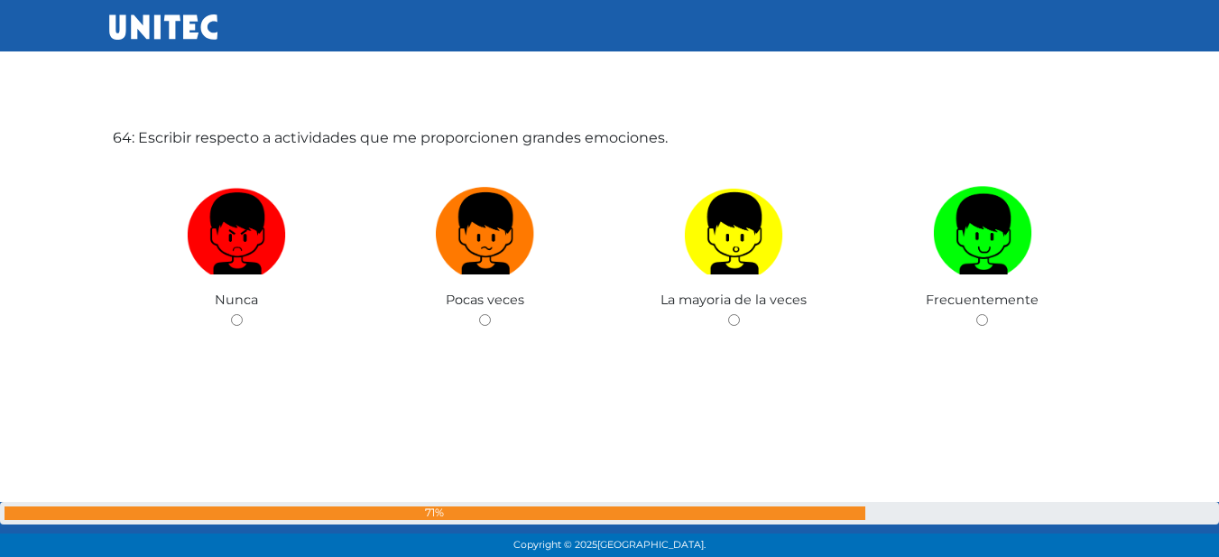
scroll to position [35135, 0]
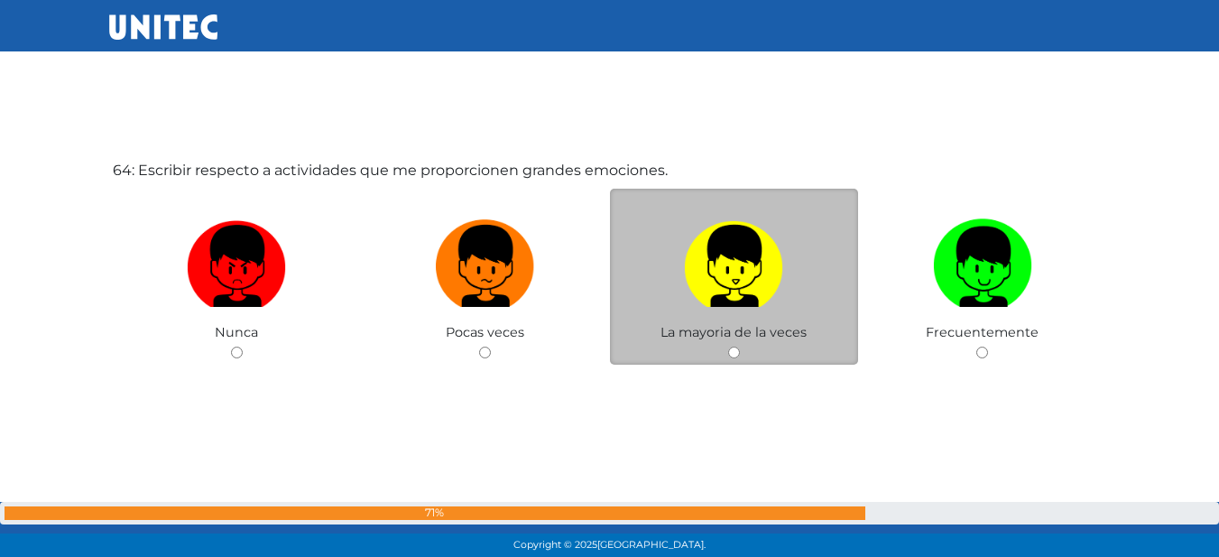
click at [745, 282] on img at bounding box center [733, 259] width 99 height 95
click at [740, 346] on input "radio" at bounding box center [734, 352] width 12 height 12
radio input "true"
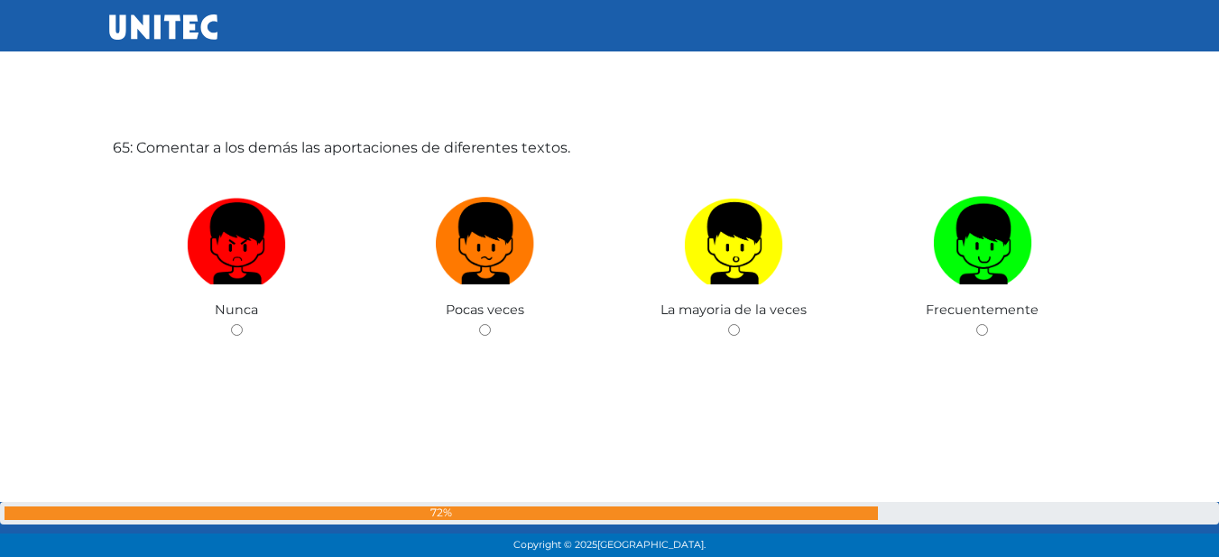
scroll to position [35683, 0]
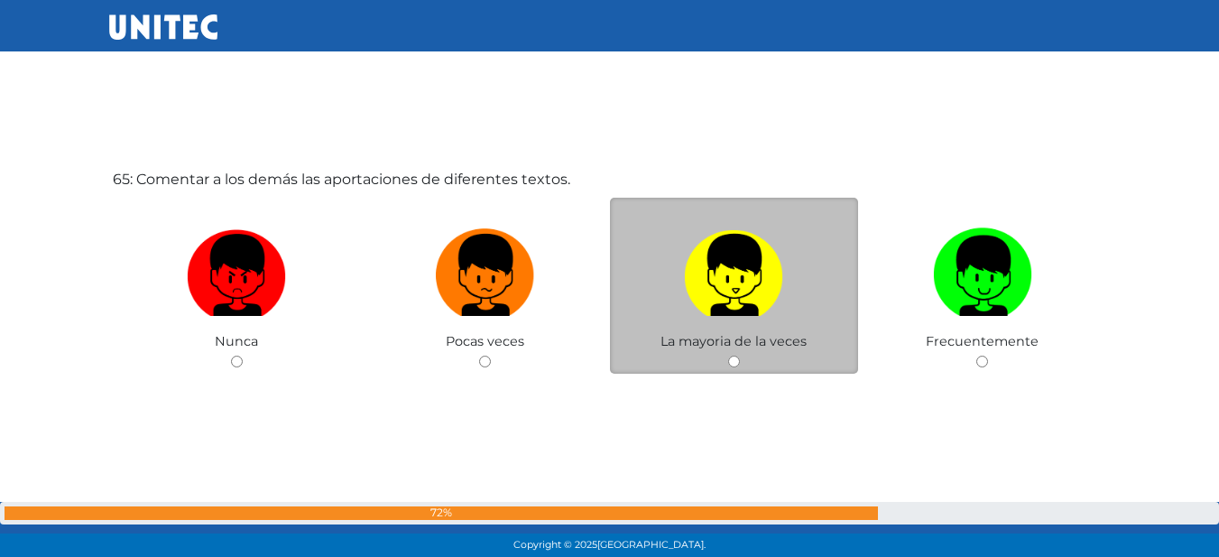
click at [690, 293] on img at bounding box center [733, 268] width 99 height 95
click at [728, 355] on input "radio" at bounding box center [734, 361] width 12 height 12
radio input "true"
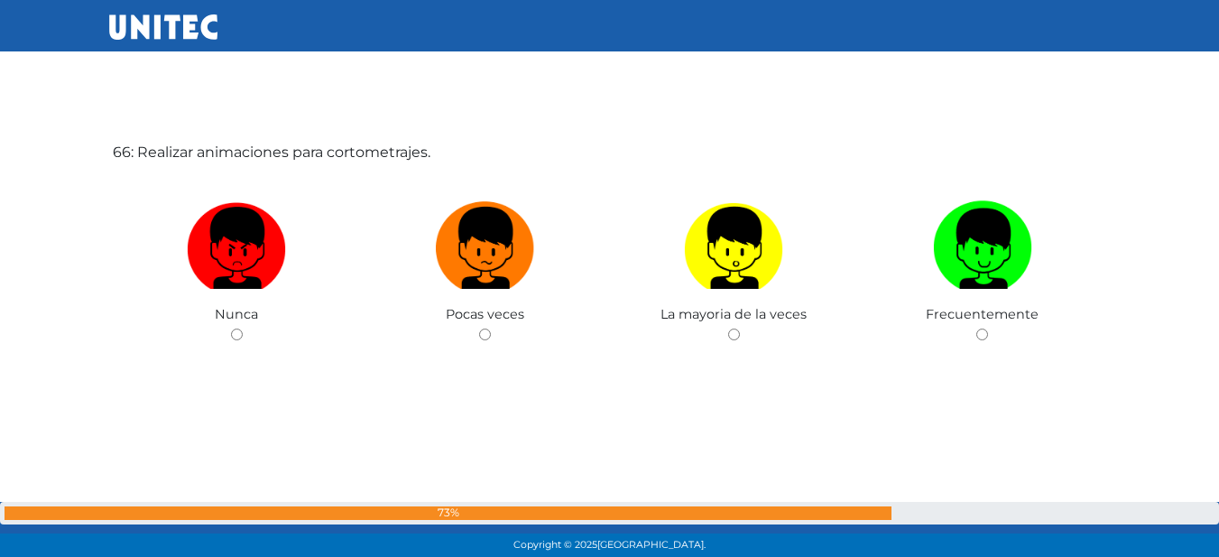
scroll to position [36269, 0]
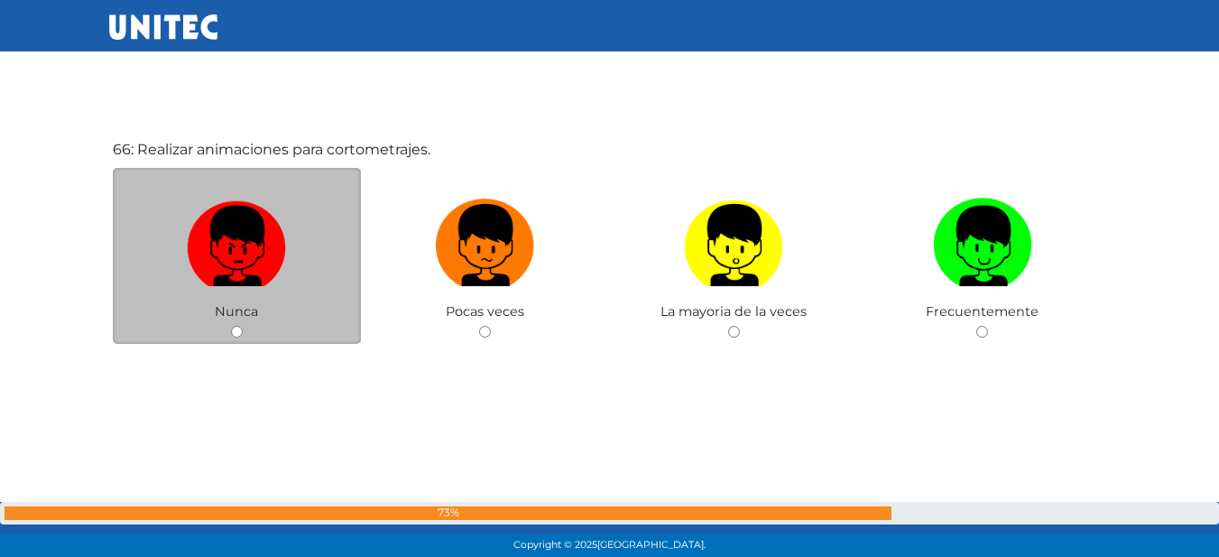
click at [285, 220] on img at bounding box center [236, 238] width 99 height 95
click at [243, 326] on input "radio" at bounding box center [237, 332] width 12 height 12
radio input "true"
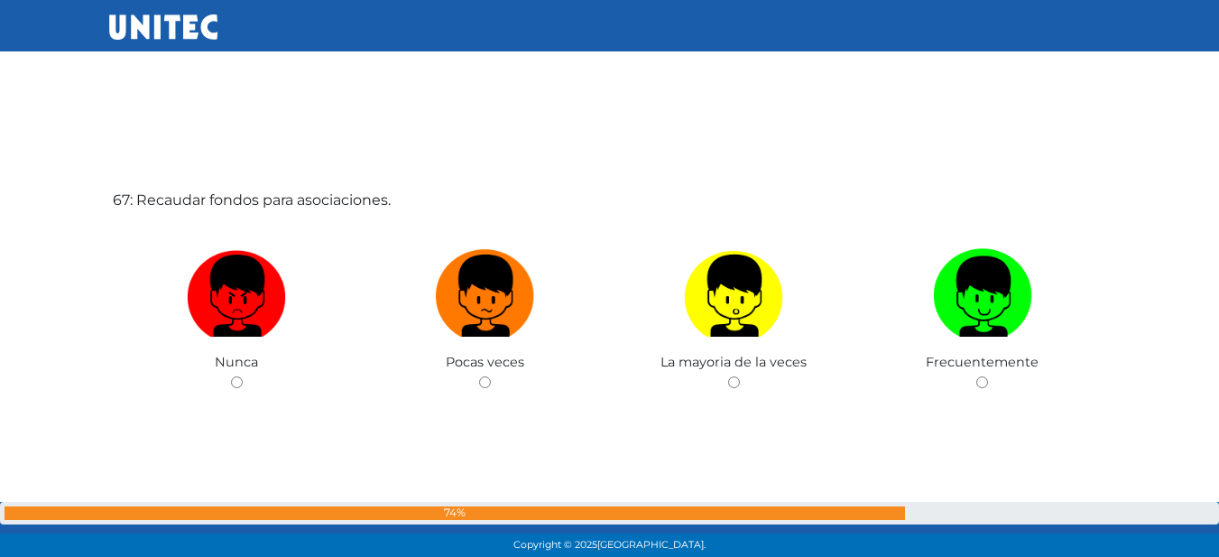
scroll to position [36826, 0]
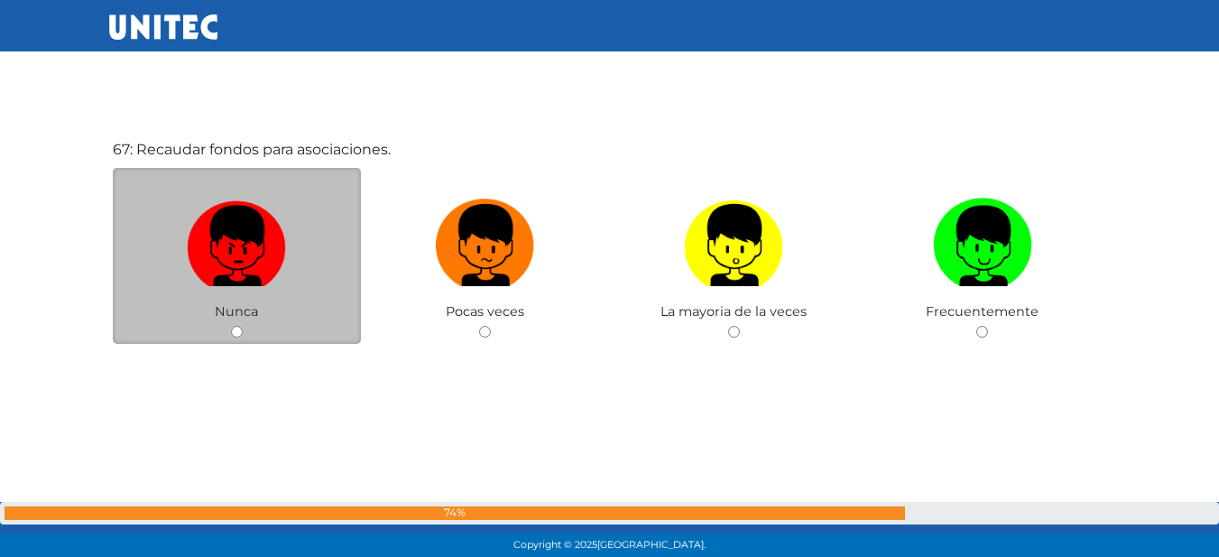
click at [284, 220] on img at bounding box center [236, 238] width 99 height 95
click at [243, 326] on input "radio" at bounding box center [237, 332] width 12 height 12
radio input "true"
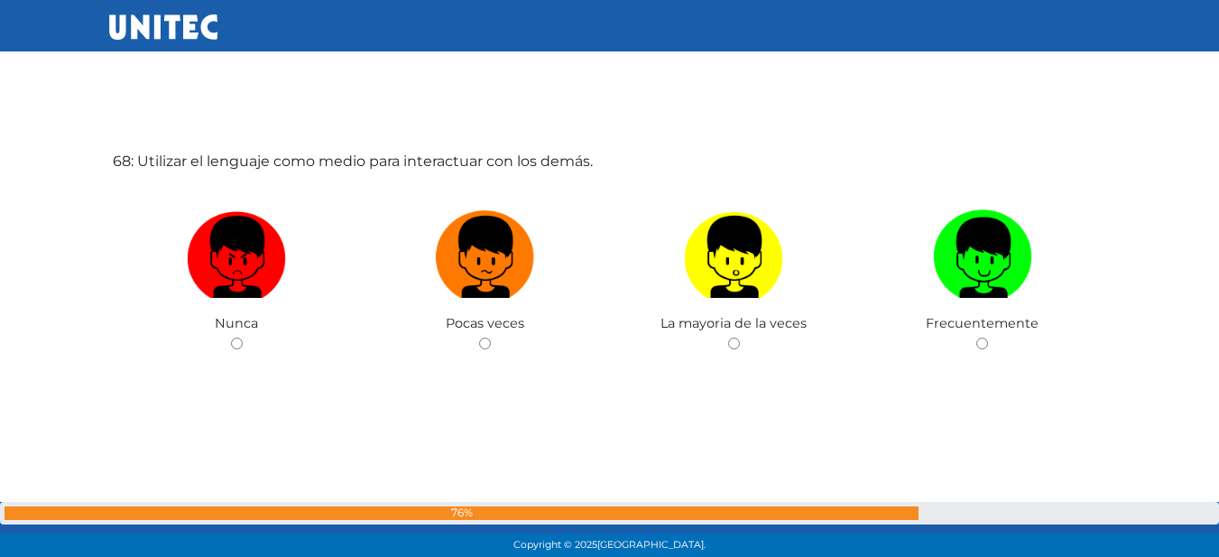
scroll to position [37372, 0]
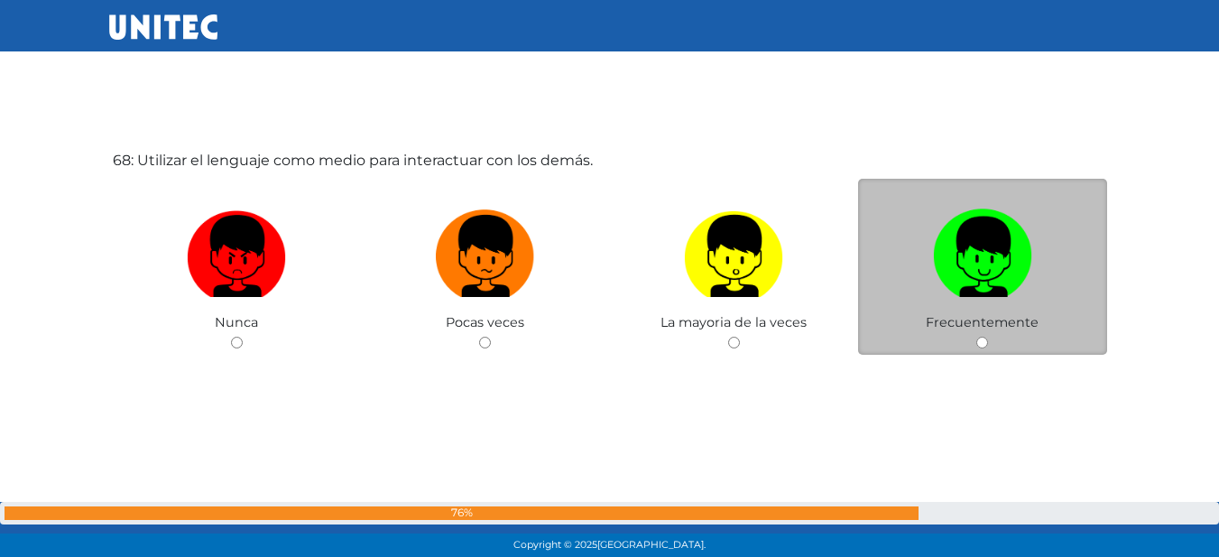
click at [930, 269] on label at bounding box center [982, 256] width 249 height 110
click at [976, 336] on input "radio" at bounding box center [982, 342] width 12 height 12
radio input "true"
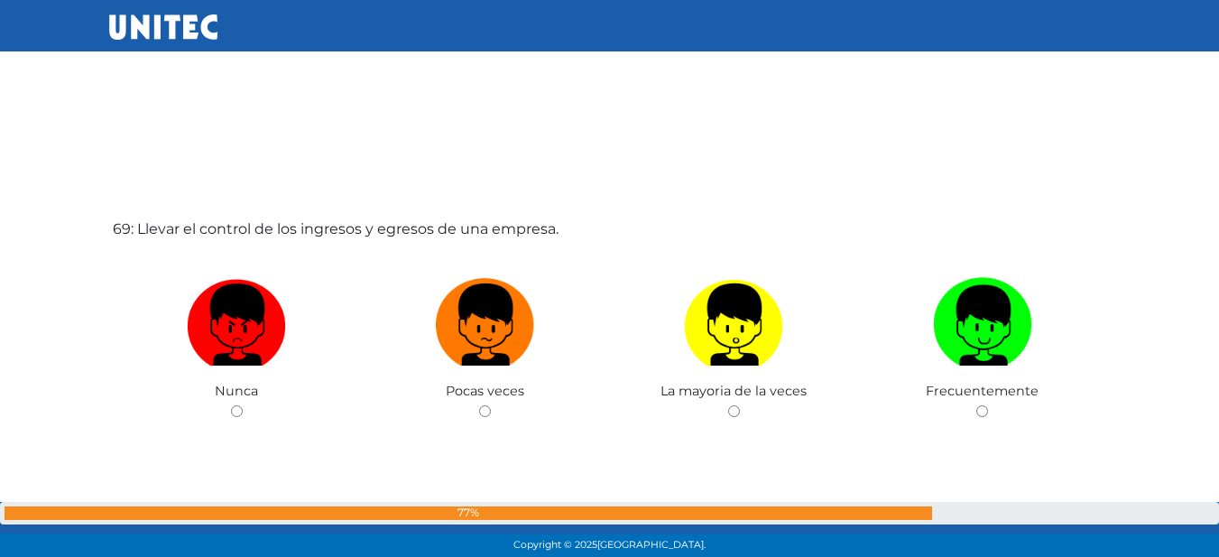
scroll to position [37900, 0]
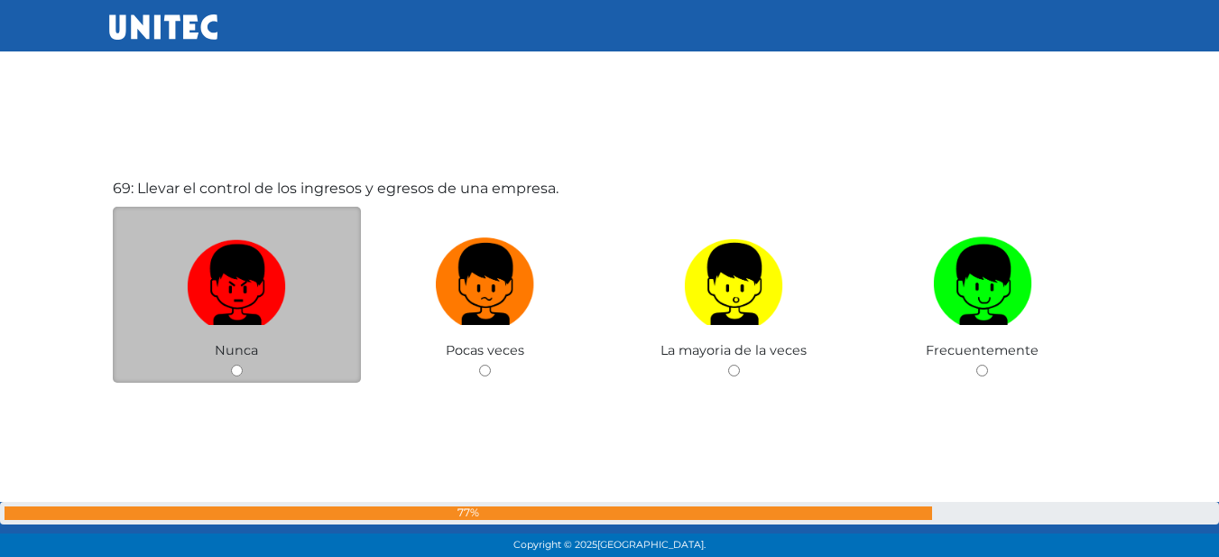
click at [216, 242] on img at bounding box center [236, 277] width 99 height 95
click at [231, 364] on input "radio" at bounding box center [237, 370] width 12 height 12
radio input "true"
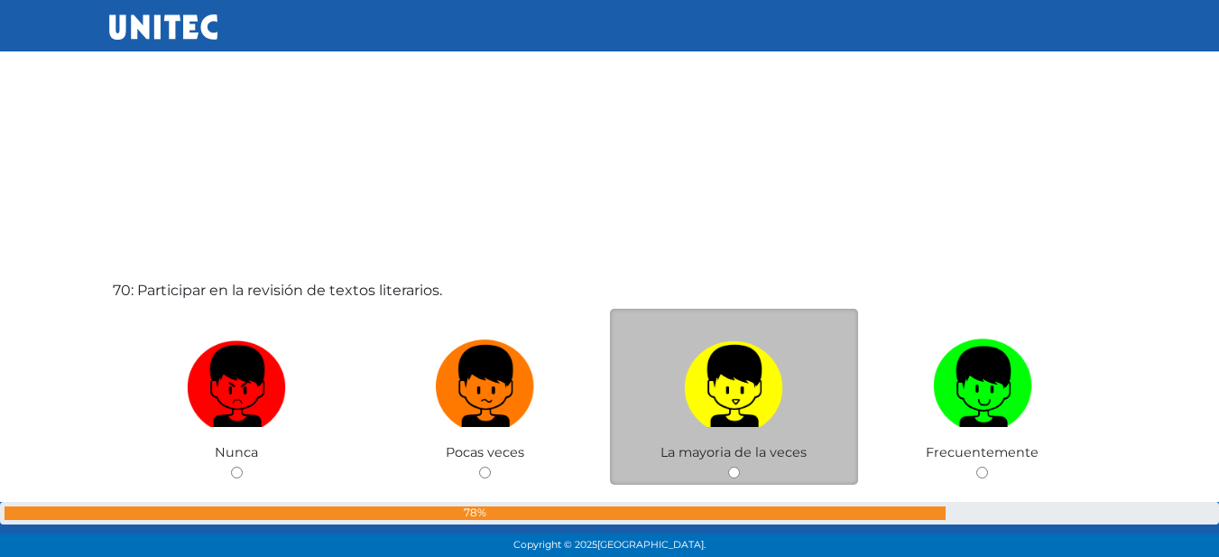
scroll to position [38445, 0]
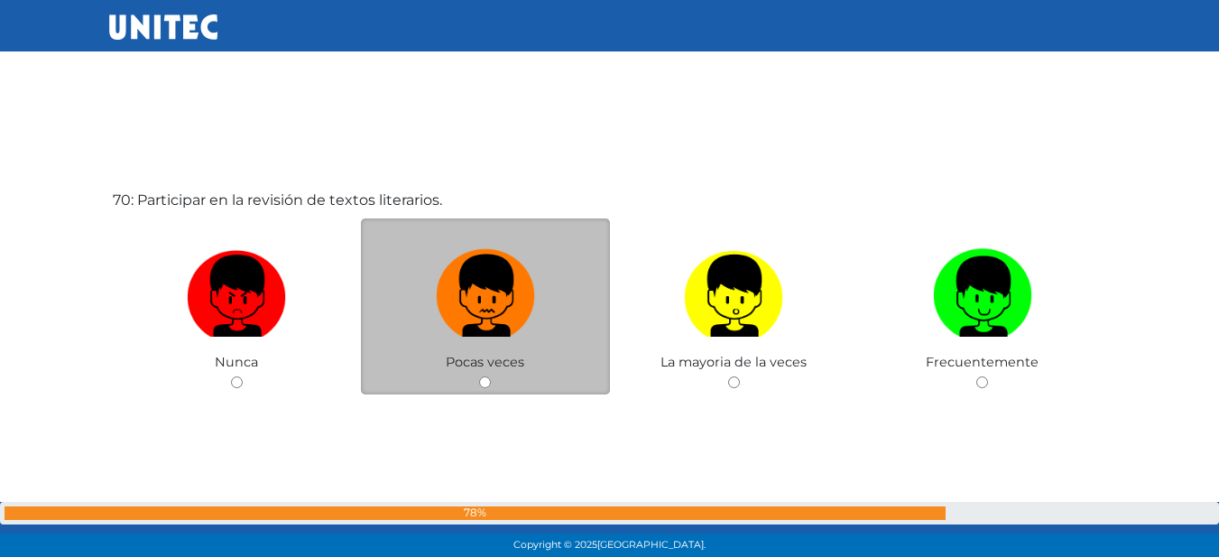
click at [507, 323] on img at bounding box center [485, 289] width 99 height 95
click at [491, 376] on input "radio" at bounding box center [485, 382] width 12 height 12
radio input "true"
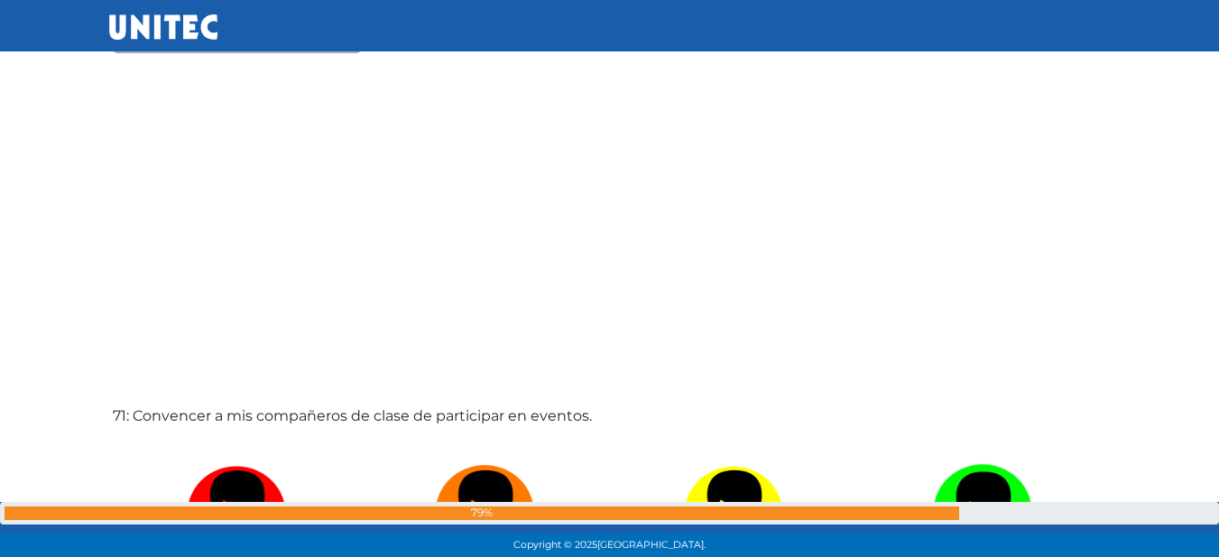
scroll to position [38978, 0]
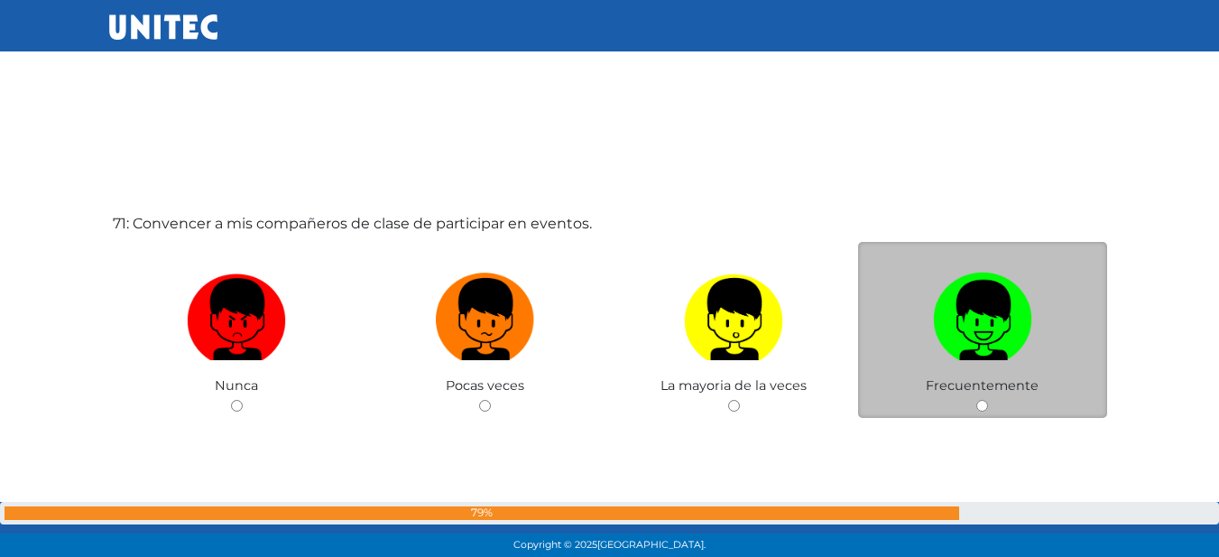
click at [1012, 281] on img at bounding box center [982, 312] width 99 height 95
click at [988, 400] on input "radio" at bounding box center [982, 406] width 12 height 12
radio input "true"
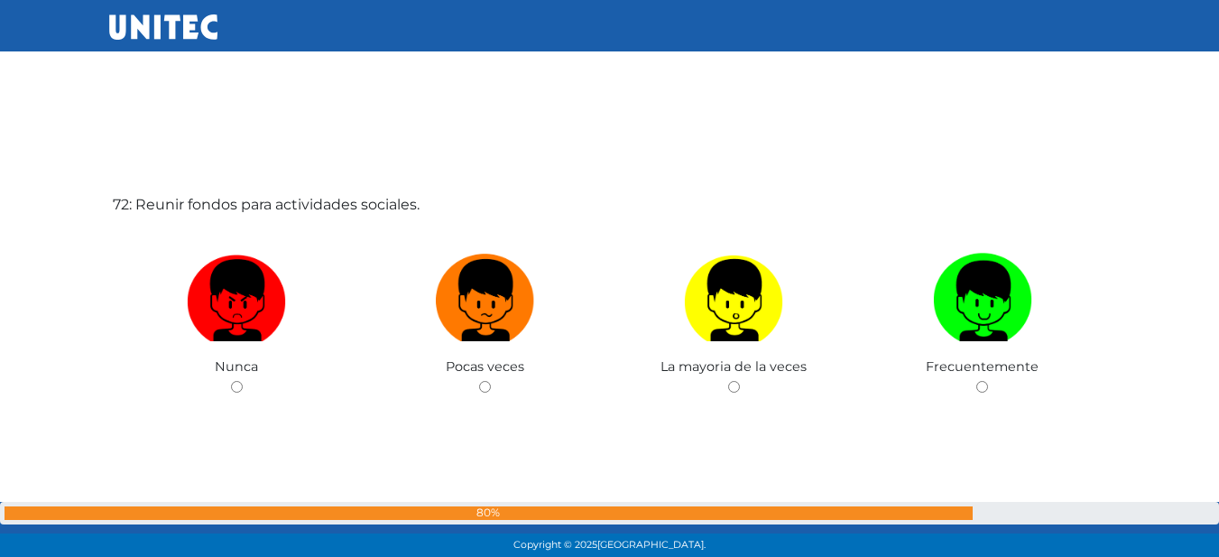
scroll to position [39586, 0]
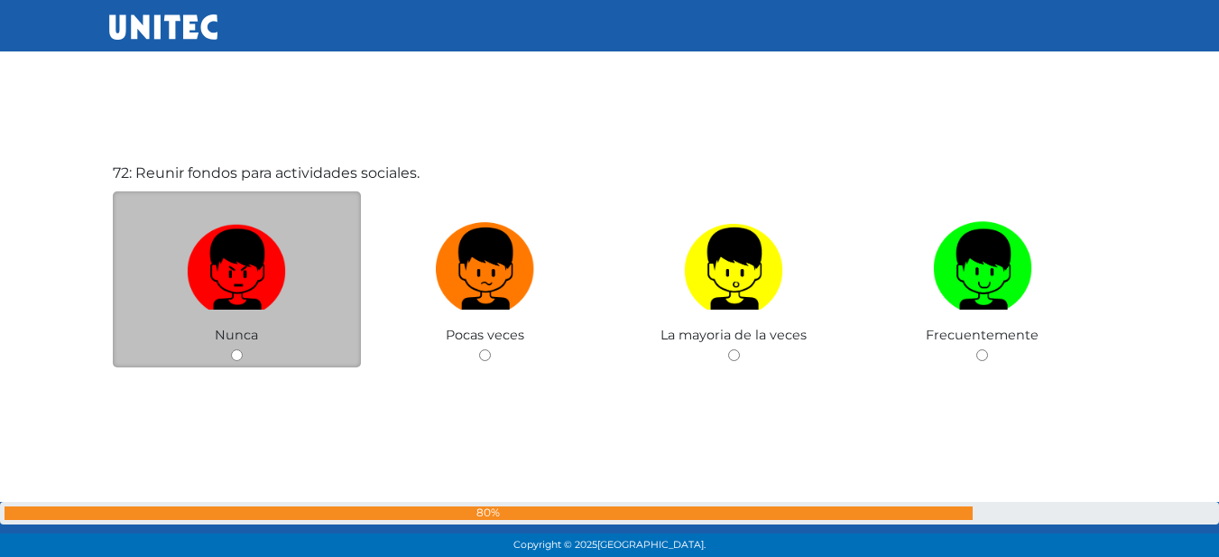
click at [277, 300] on img at bounding box center [236, 262] width 99 height 95
click at [243, 349] on input "radio" at bounding box center [237, 355] width 12 height 12
radio input "true"
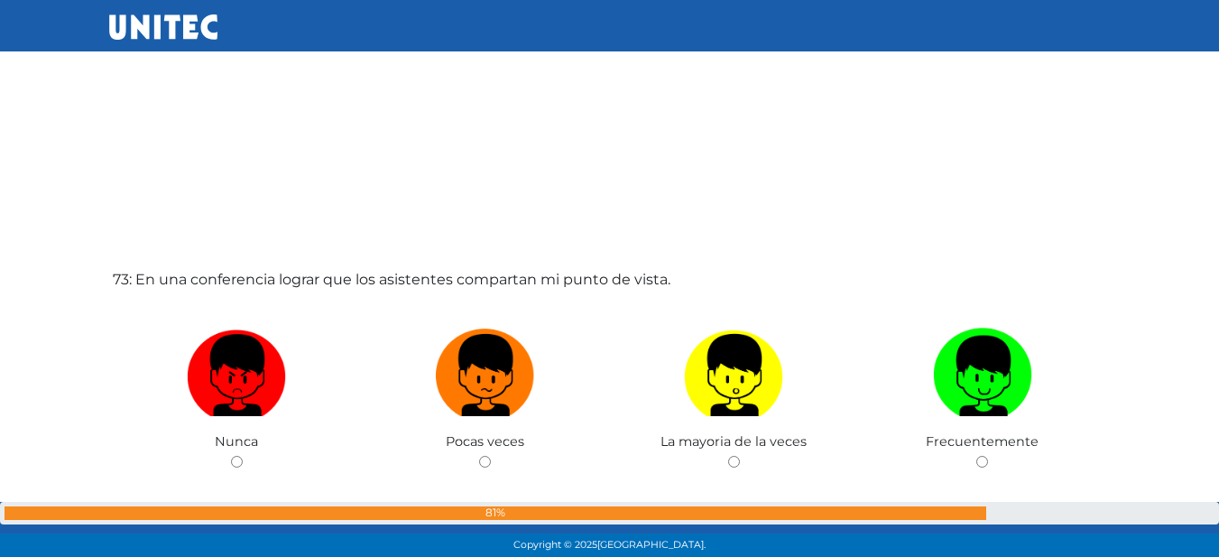
scroll to position [40039, 0]
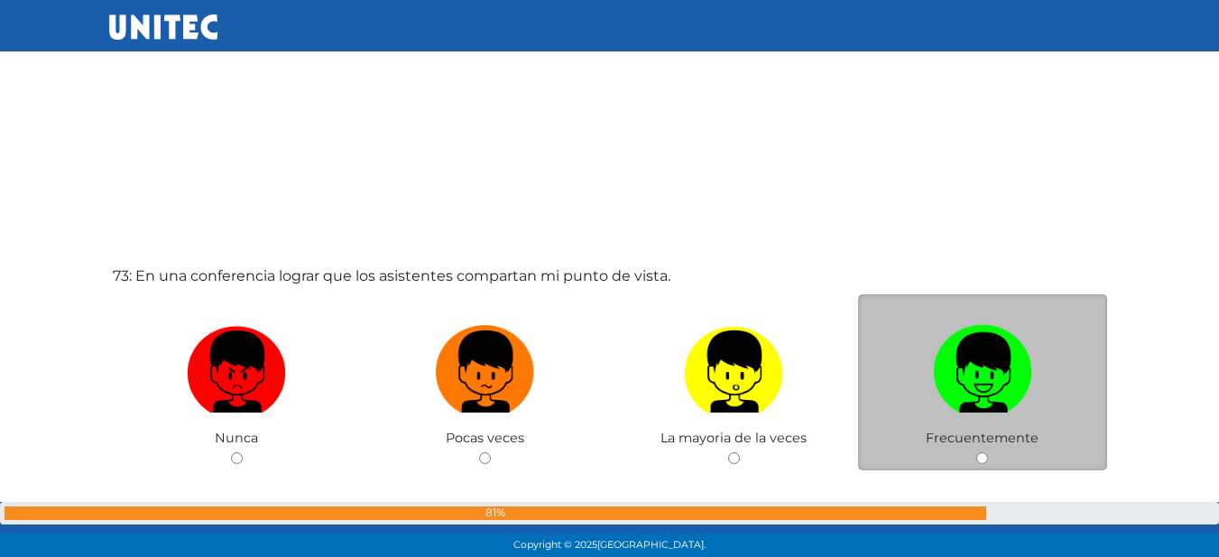
click at [1008, 368] on img at bounding box center [982, 365] width 99 height 95
click at [988, 452] on input "radio" at bounding box center [982, 458] width 12 height 12
radio input "true"
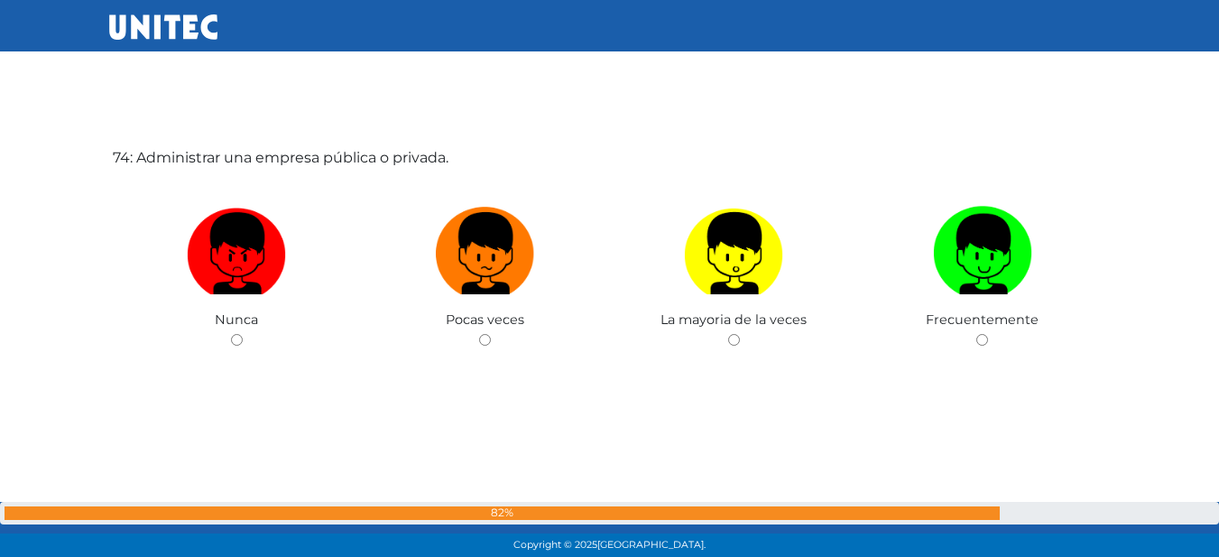
scroll to position [40722, 0]
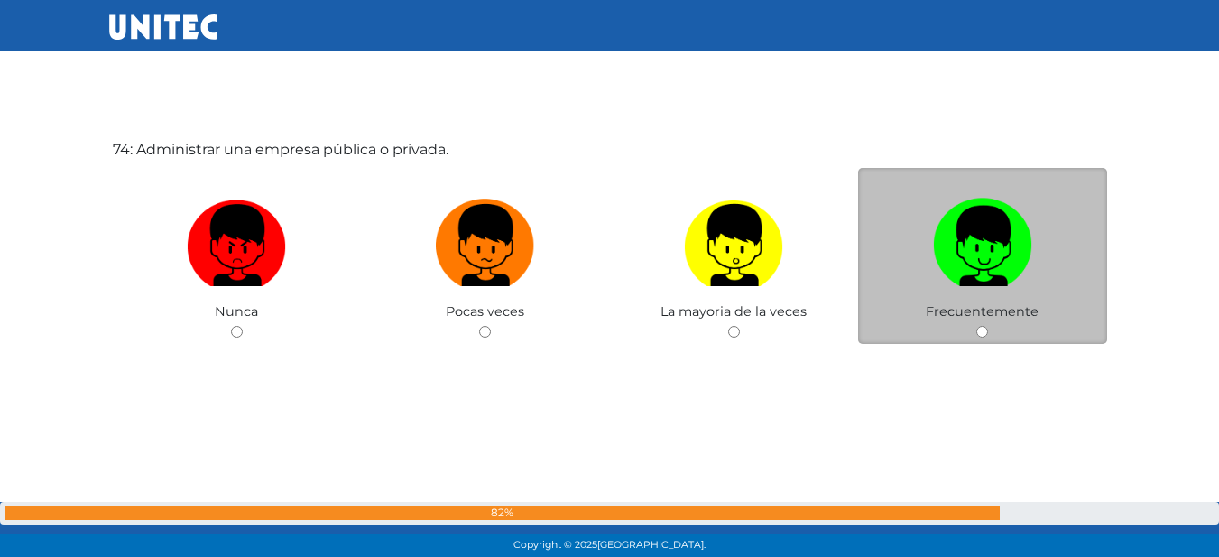
click at [925, 257] on label at bounding box center [982, 245] width 249 height 110
click at [976, 326] on input "radio" at bounding box center [982, 332] width 12 height 12
radio input "true"
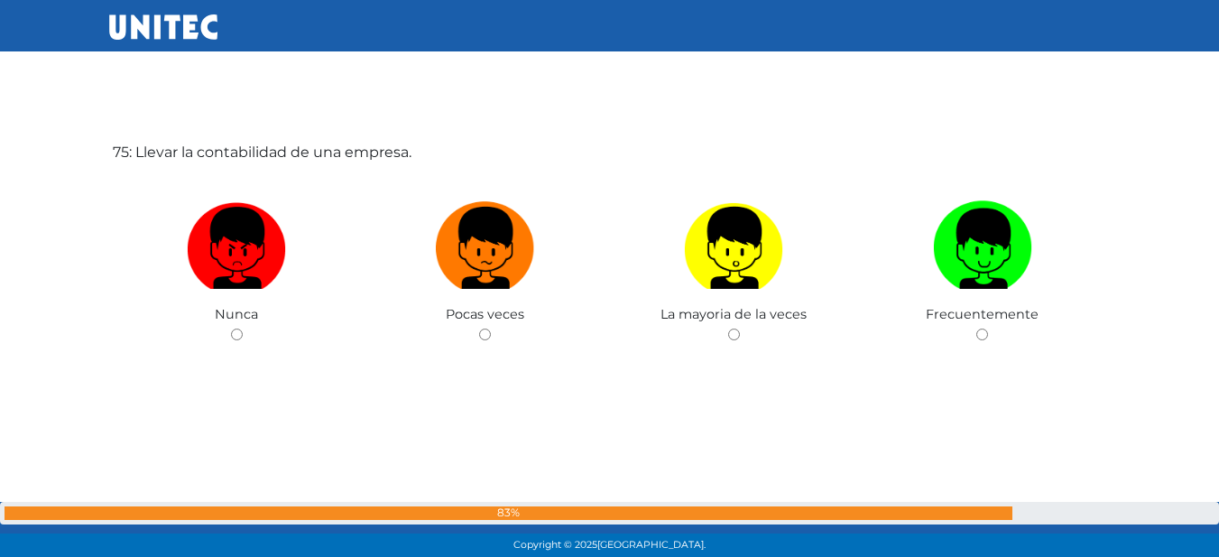
scroll to position [41279, 0]
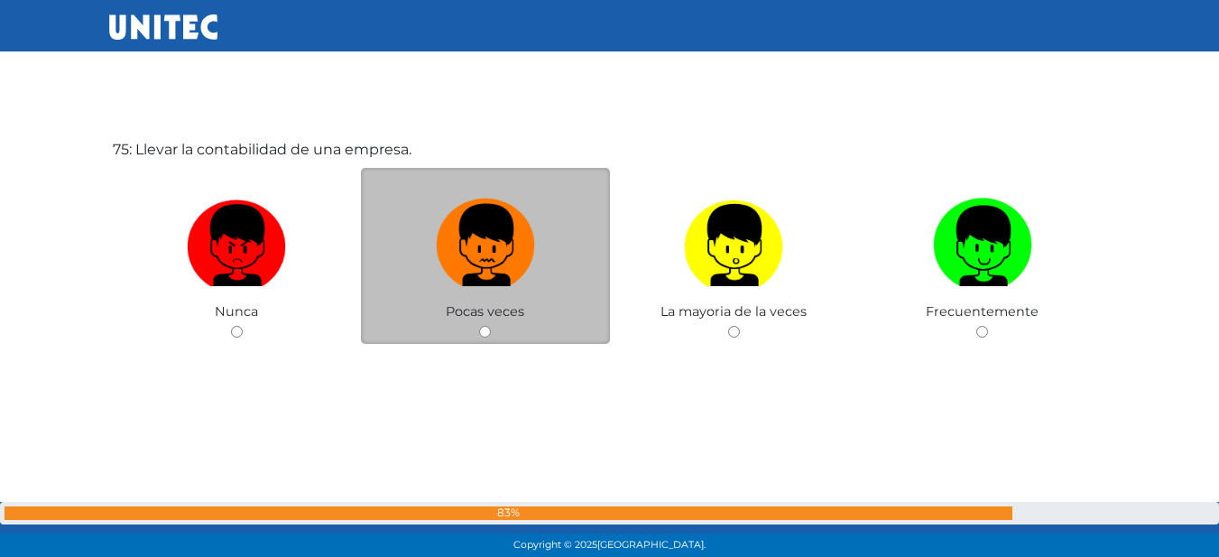
click at [533, 272] on img at bounding box center [485, 238] width 99 height 95
click at [491, 326] on input "radio" at bounding box center [485, 332] width 12 height 12
radio input "true"
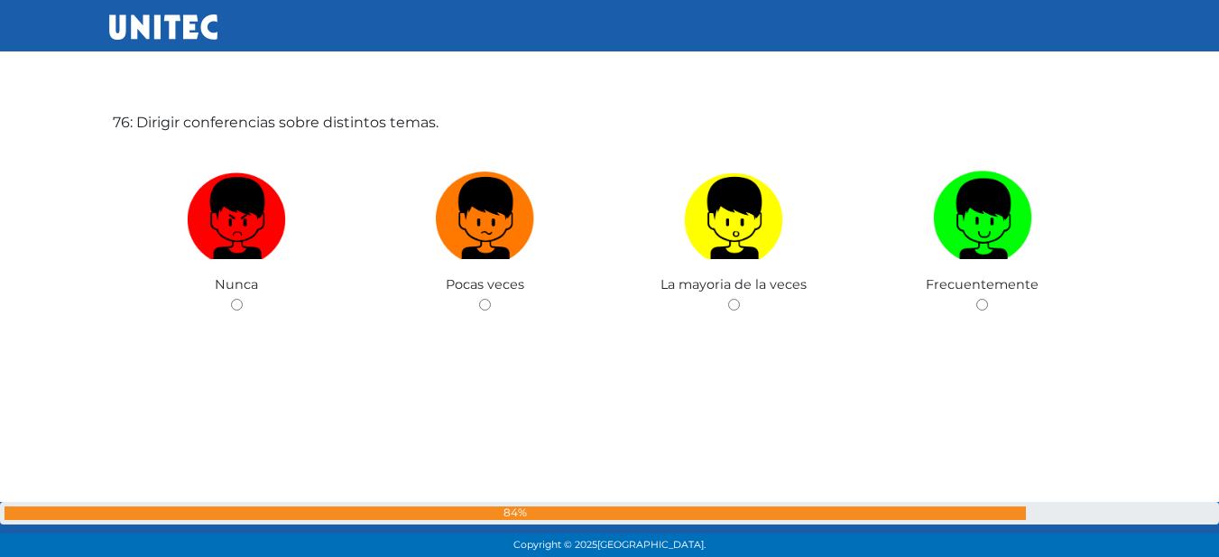
scroll to position [41894, 0]
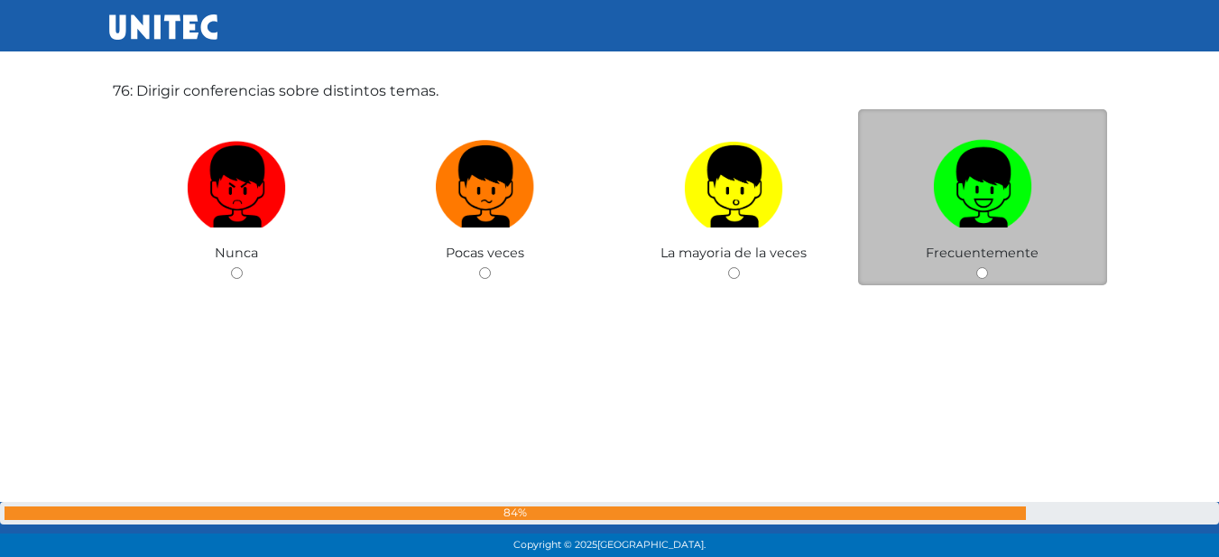
click at [983, 176] on img at bounding box center [982, 180] width 99 height 95
click at [983, 267] on input "radio" at bounding box center [982, 273] width 12 height 12
radio input "true"
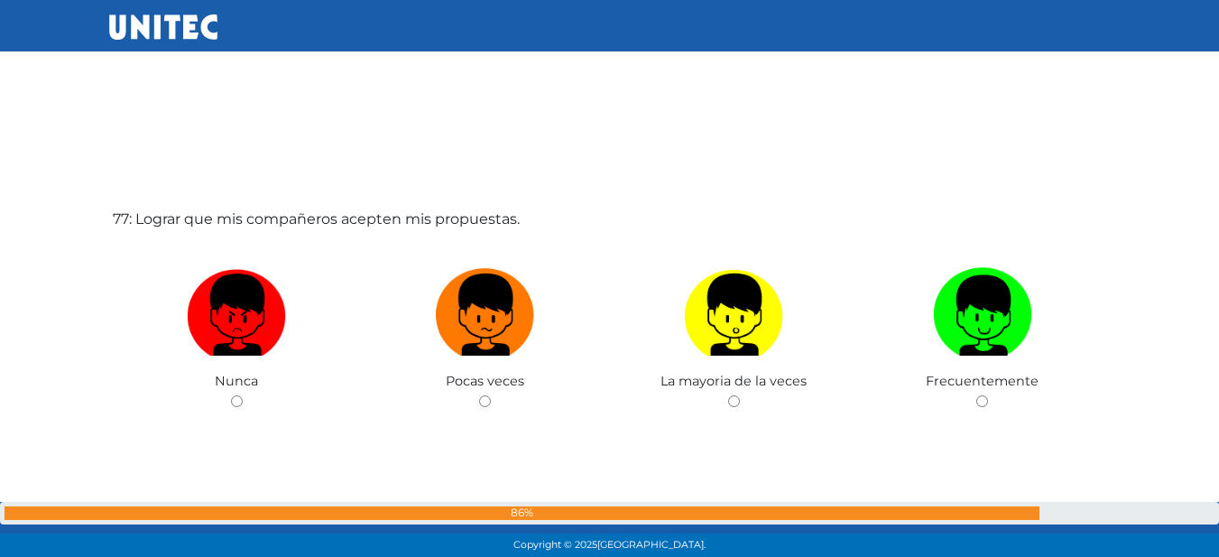
scroll to position [42352, 0]
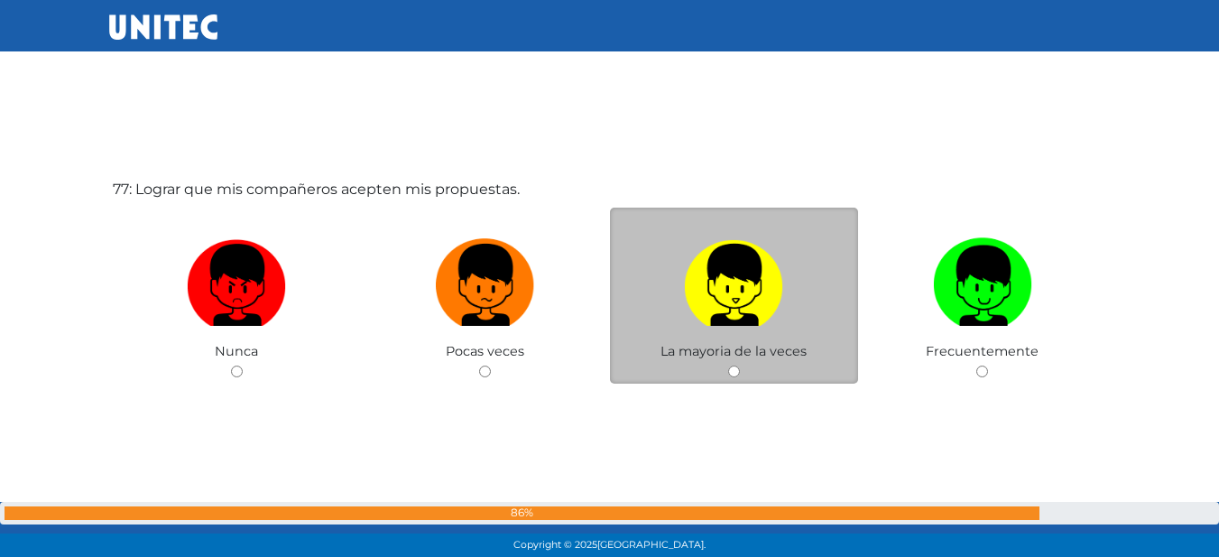
click at [757, 287] on img at bounding box center [733, 278] width 99 height 95
click at [740, 365] on input "radio" at bounding box center [734, 371] width 12 height 12
radio input "true"
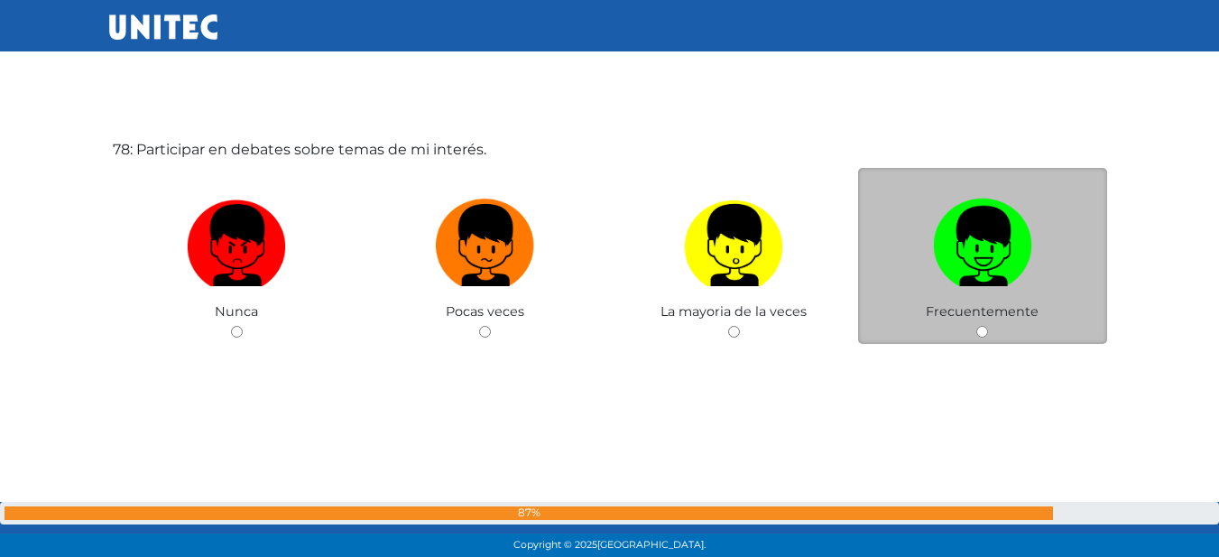
click at [994, 207] on img at bounding box center [982, 238] width 99 height 95
click at [988, 326] on input "radio" at bounding box center [982, 332] width 12 height 12
radio input "true"
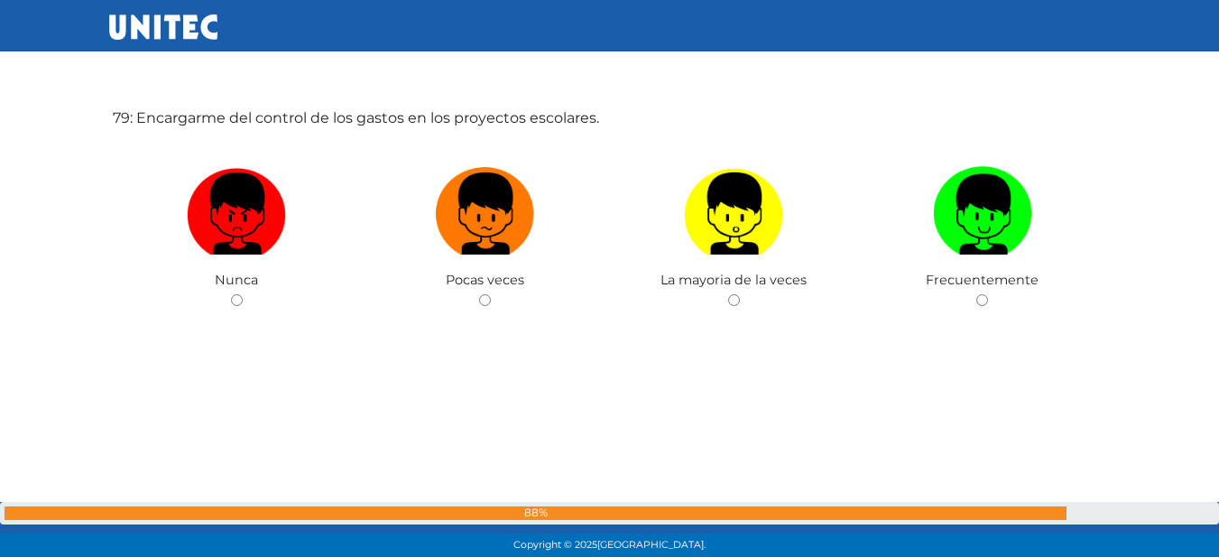
scroll to position [43505, 0]
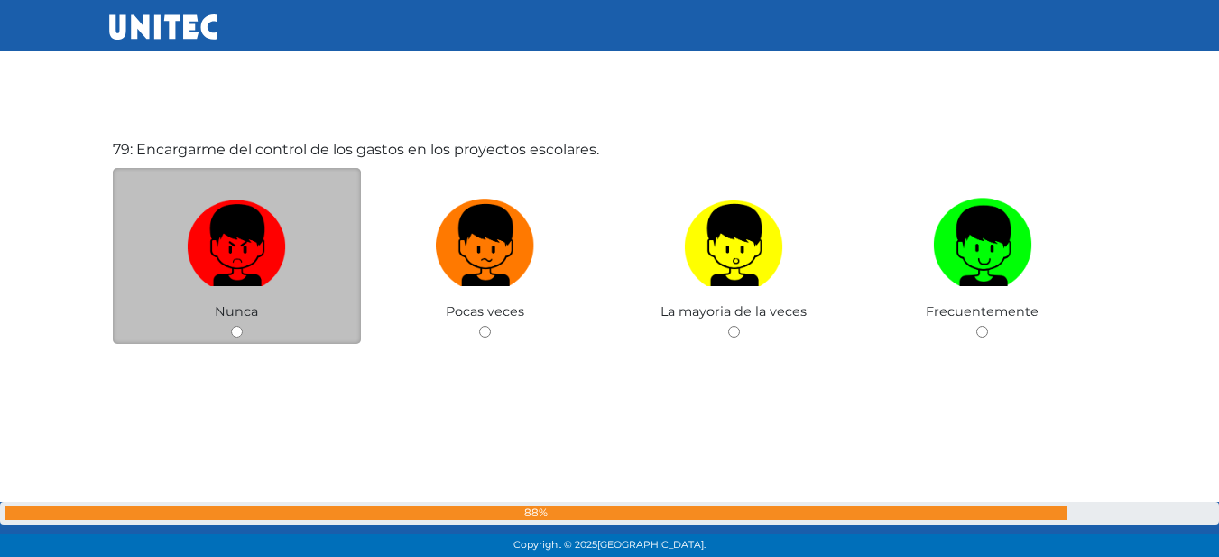
click at [309, 233] on label at bounding box center [237, 245] width 249 height 110
click at [243, 326] on input "radio" at bounding box center [237, 332] width 12 height 12
radio input "true"
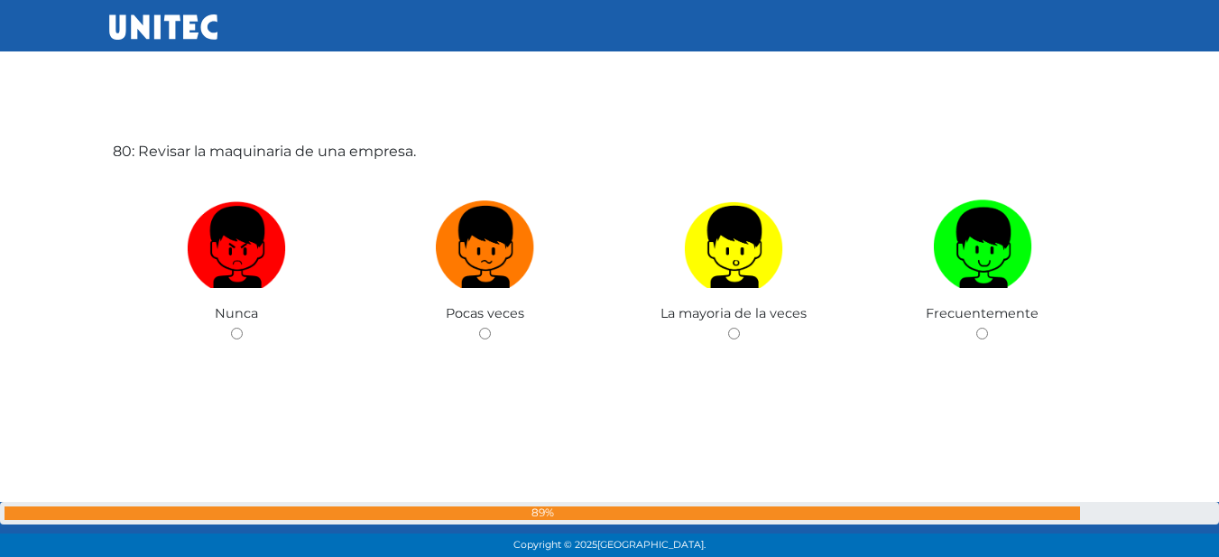
scroll to position [44062, 0]
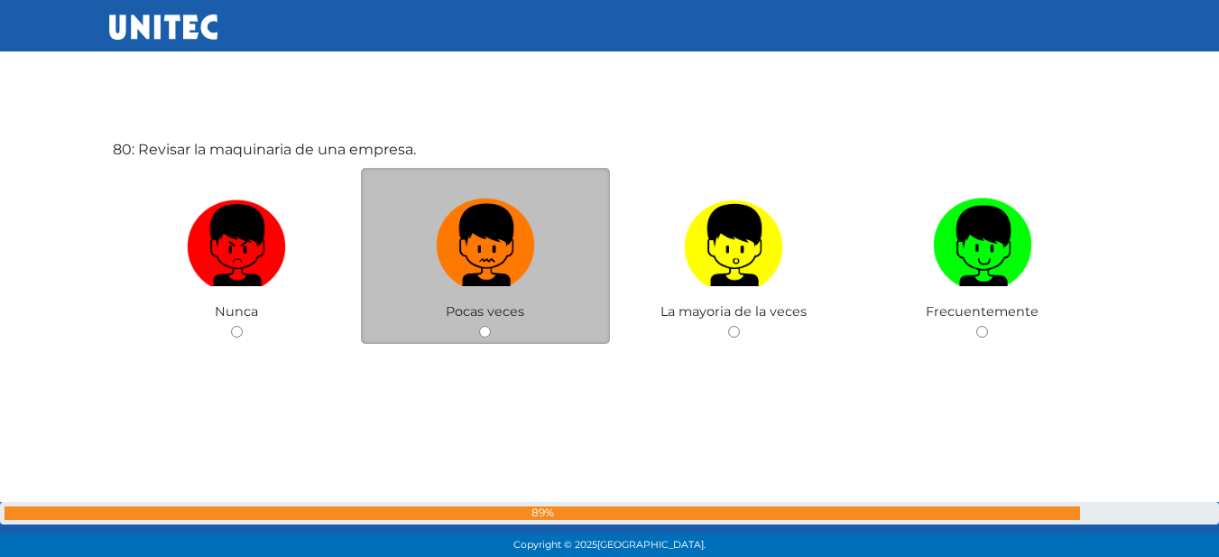
click at [502, 213] on img at bounding box center [485, 238] width 99 height 95
click at [491, 326] on input "radio" at bounding box center [485, 332] width 12 height 12
radio input "true"
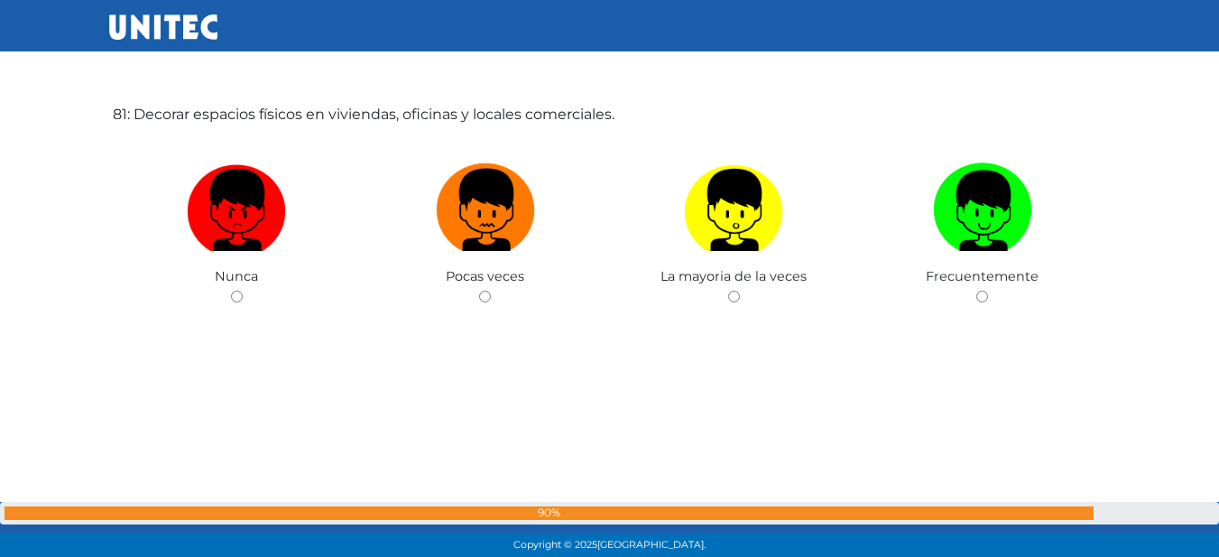
scroll to position [44563, 0]
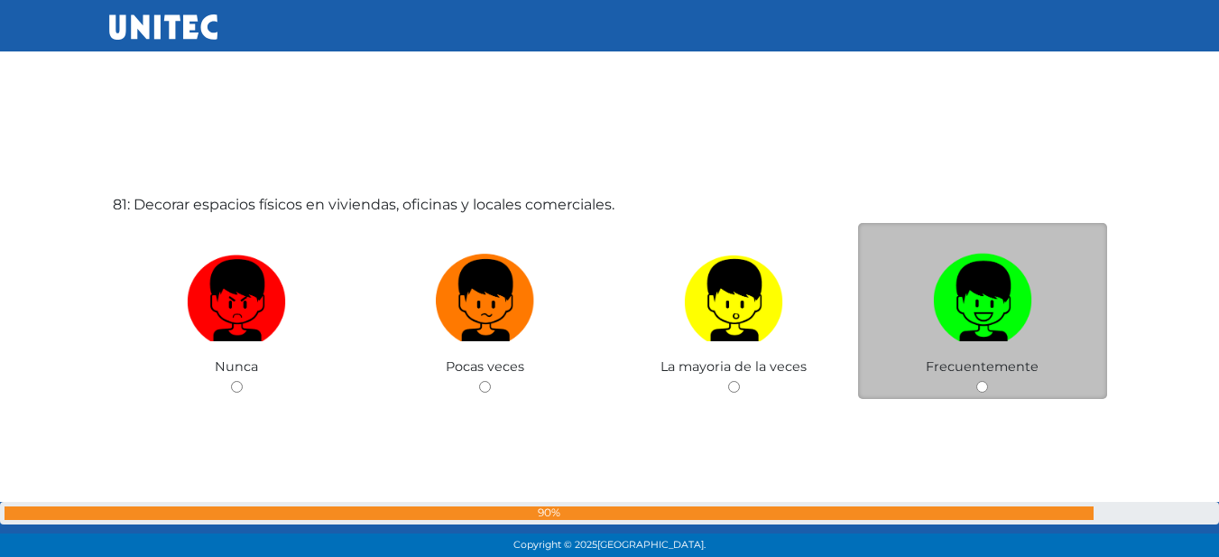
click at [995, 301] on img at bounding box center [982, 293] width 99 height 95
click at [988, 381] on input "radio" at bounding box center [982, 387] width 12 height 12
radio input "true"
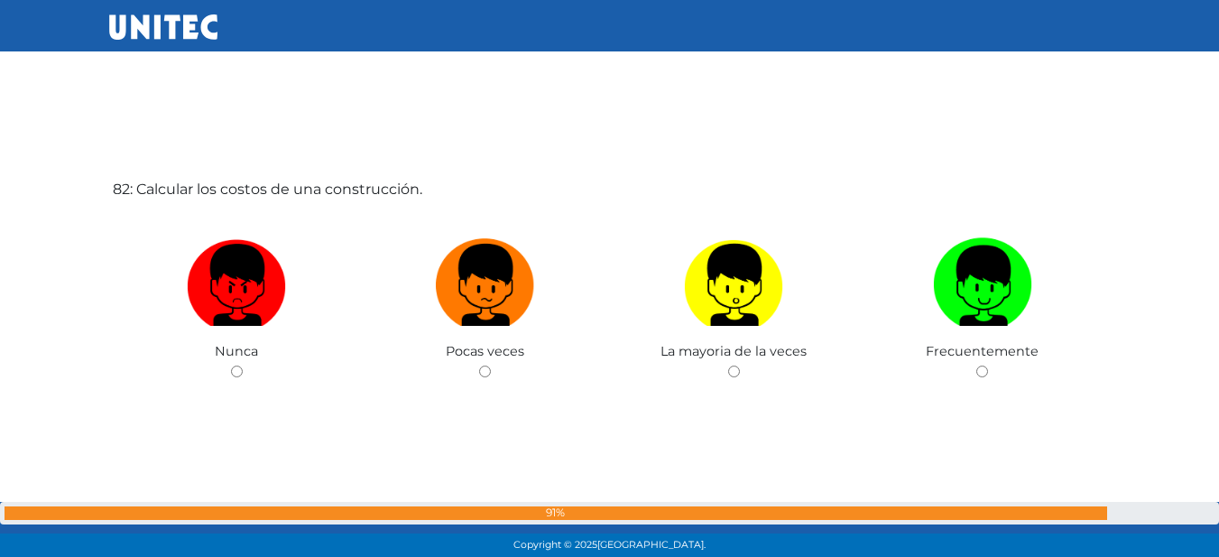
scroll to position [45104, 0]
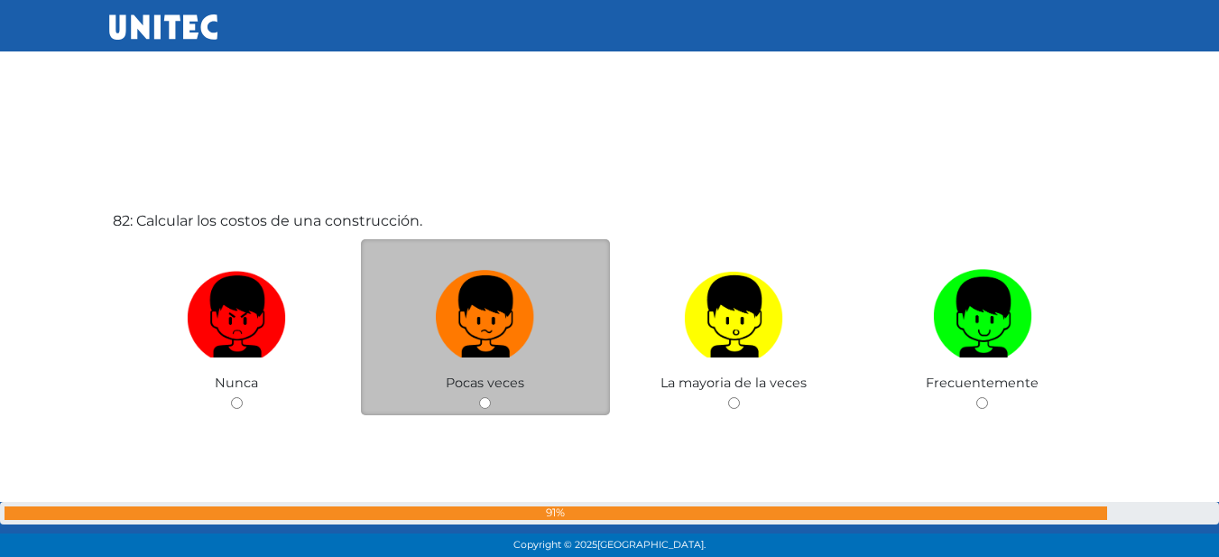
click at [424, 264] on label at bounding box center [485, 317] width 249 height 110
click at [479, 397] on input "radio" at bounding box center [485, 403] width 12 height 12
radio input "true"
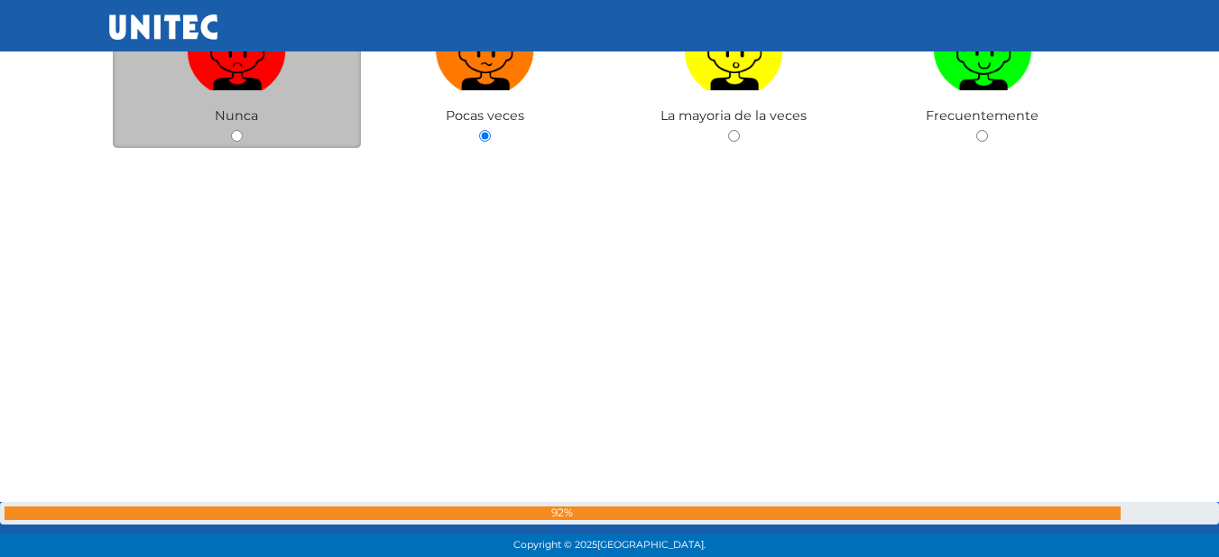
click at [238, 90] on label at bounding box center [237, 50] width 249 height 110
click at [238, 130] on input "radio" at bounding box center [237, 136] width 12 height 12
radio input "true"
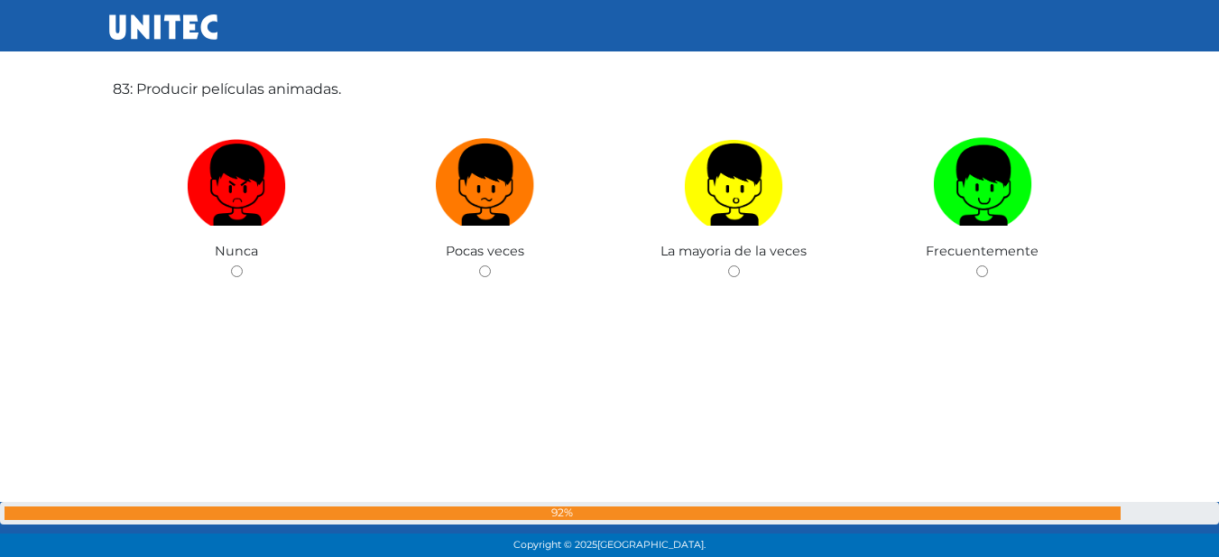
scroll to position [45812, 0]
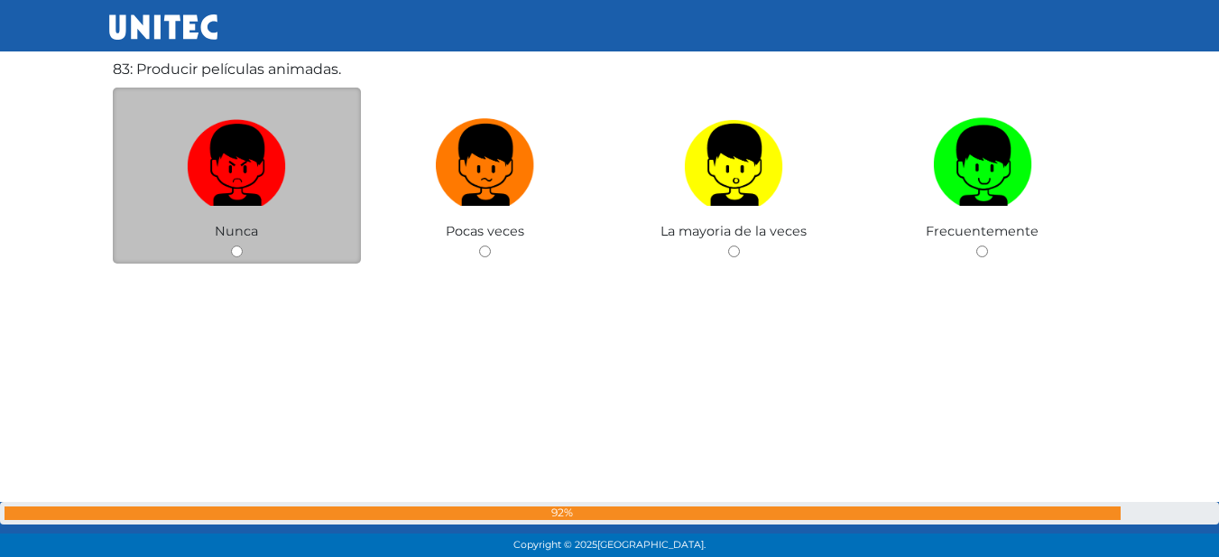
click at [301, 171] on label at bounding box center [237, 165] width 249 height 110
click at [243, 245] on input "radio" at bounding box center [237, 251] width 12 height 12
radio input "true"
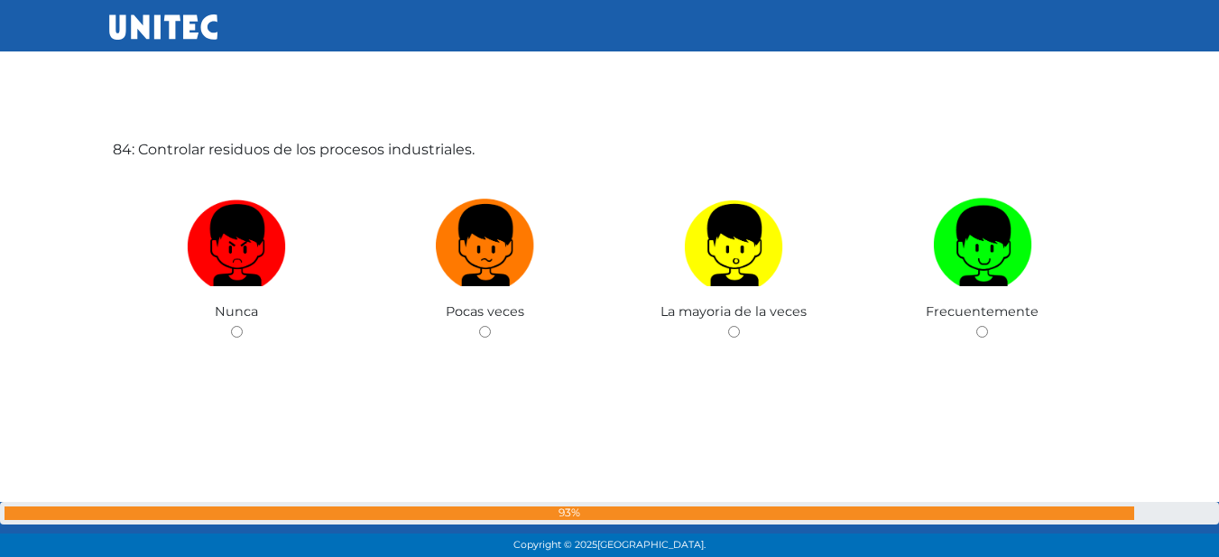
scroll to position [46246, 0]
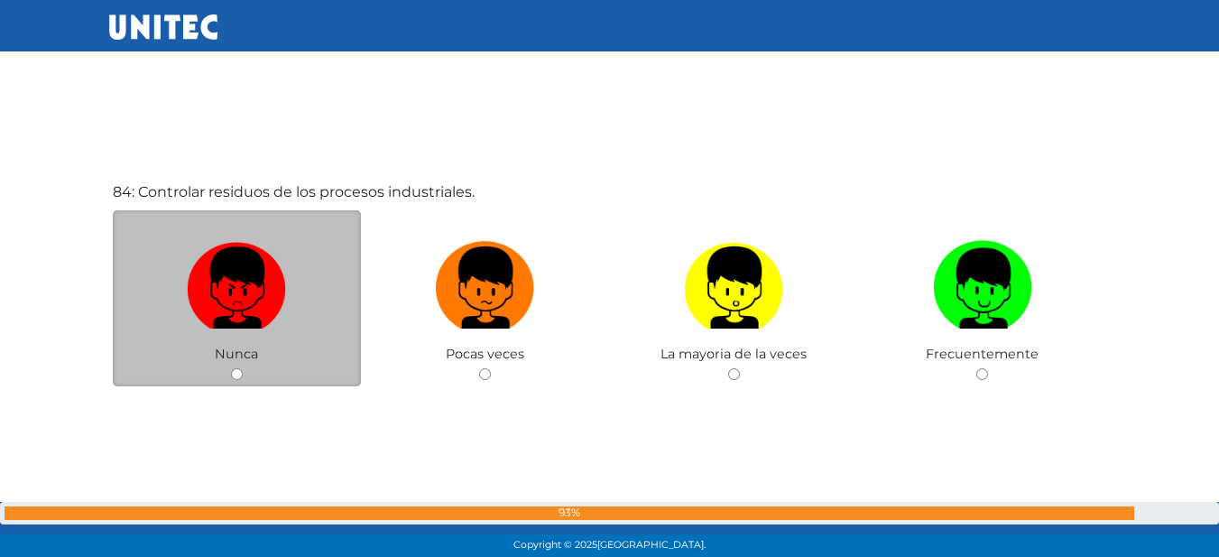
click at [330, 247] on label at bounding box center [237, 288] width 249 height 110
click at [243, 368] on input "radio" at bounding box center [237, 374] width 12 height 12
radio input "true"
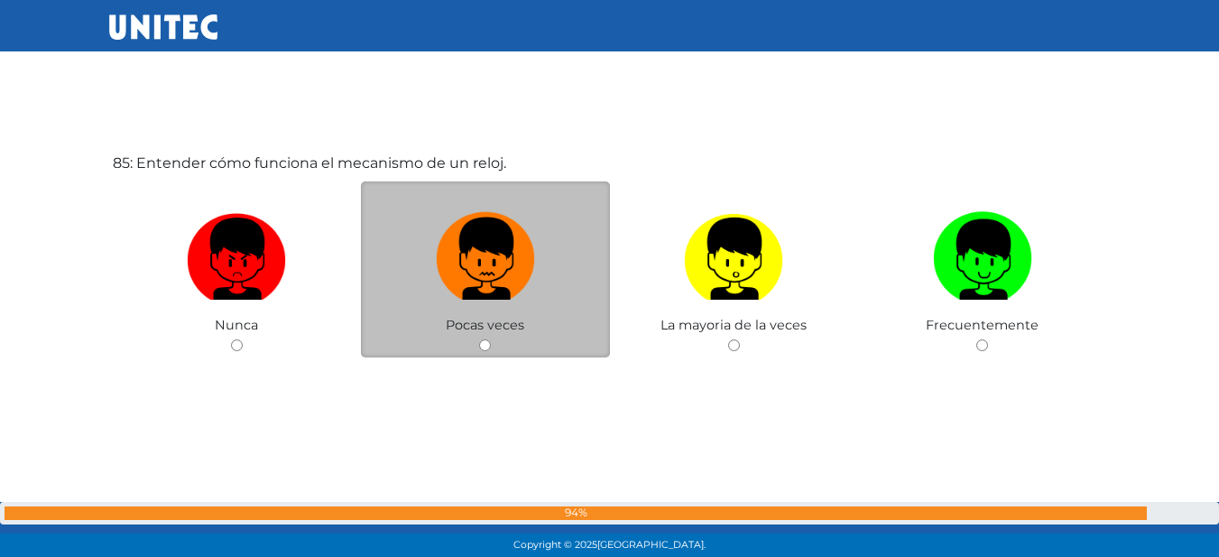
scroll to position [46845, 0]
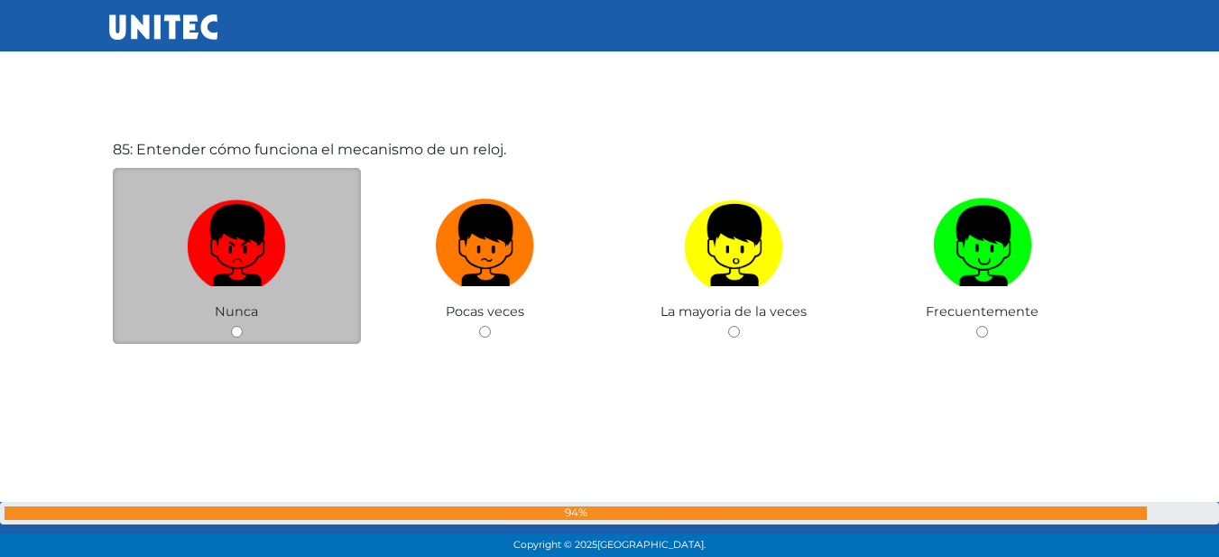
click at [316, 231] on label at bounding box center [237, 245] width 249 height 110
click at [243, 326] on input "radio" at bounding box center [237, 332] width 12 height 12
radio input "true"
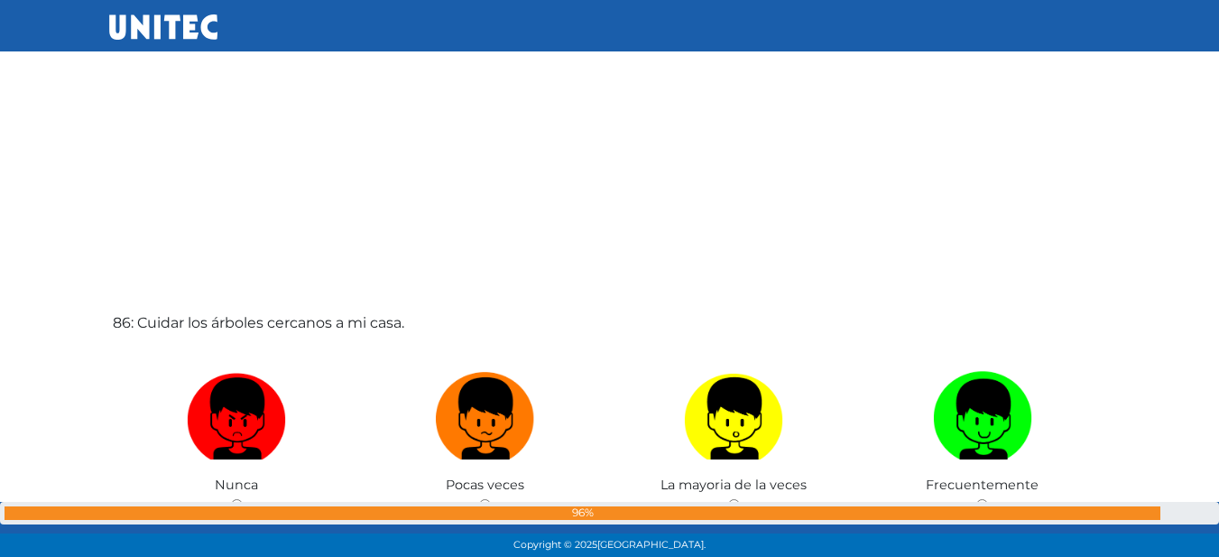
scroll to position [47318, 0]
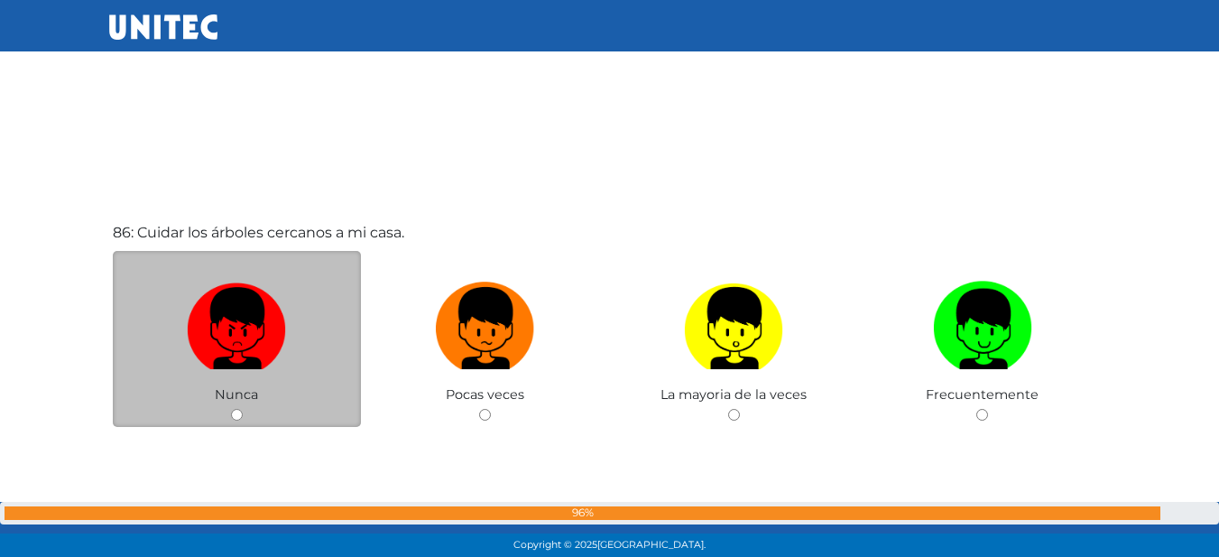
click at [311, 270] on div "Nunca" at bounding box center [237, 339] width 249 height 176
click at [317, 330] on label at bounding box center [237, 328] width 249 height 110
click at [243, 409] on input "radio" at bounding box center [237, 415] width 12 height 12
radio input "true"
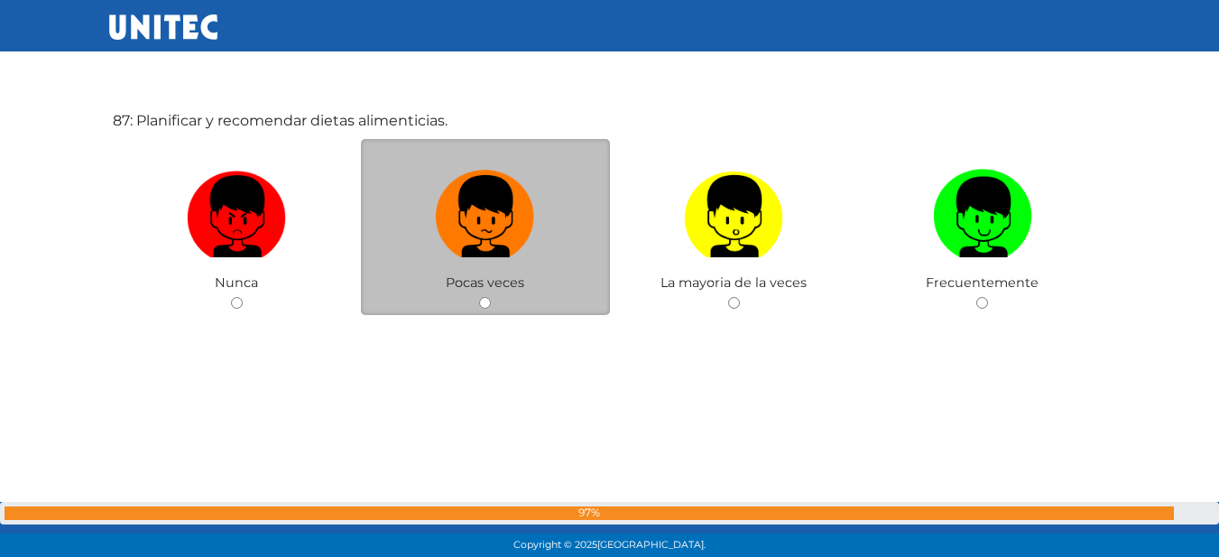
scroll to position [47868, 0]
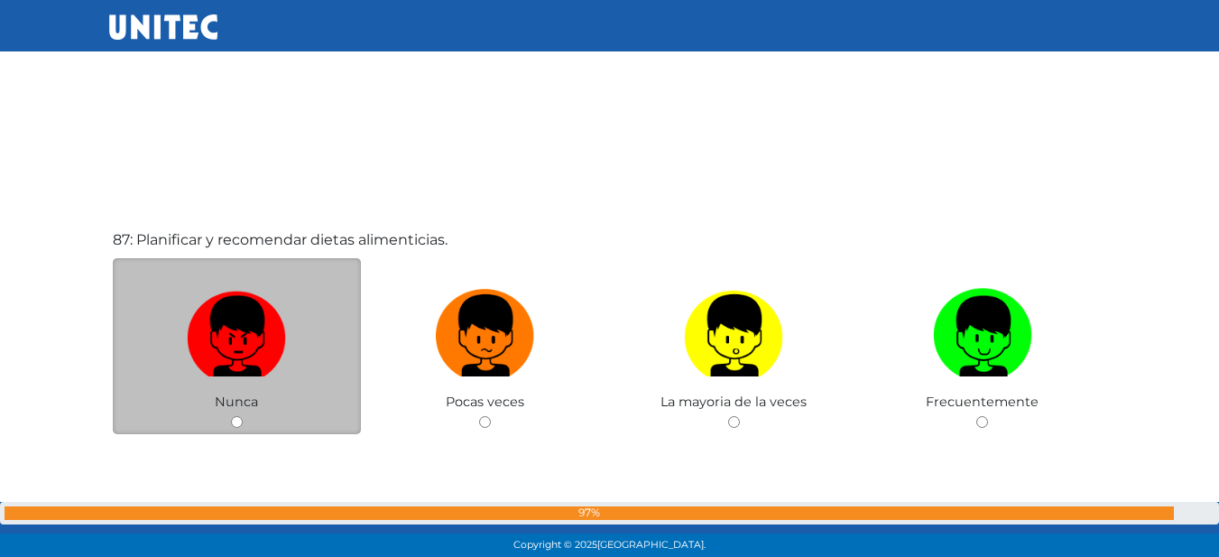
click at [219, 309] on img at bounding box center [236, 328] width 99 height 95
click at [231, 416] on input "radio" at bounding box center [237, 422] width 12 height 12
radio input "true"
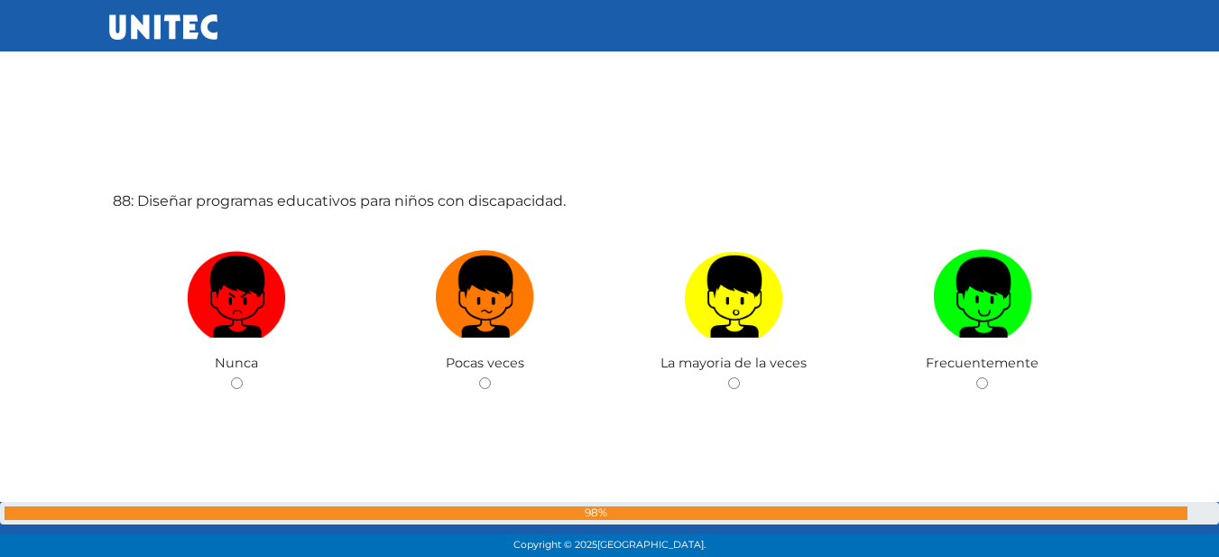
scroll to position [48473, 0]
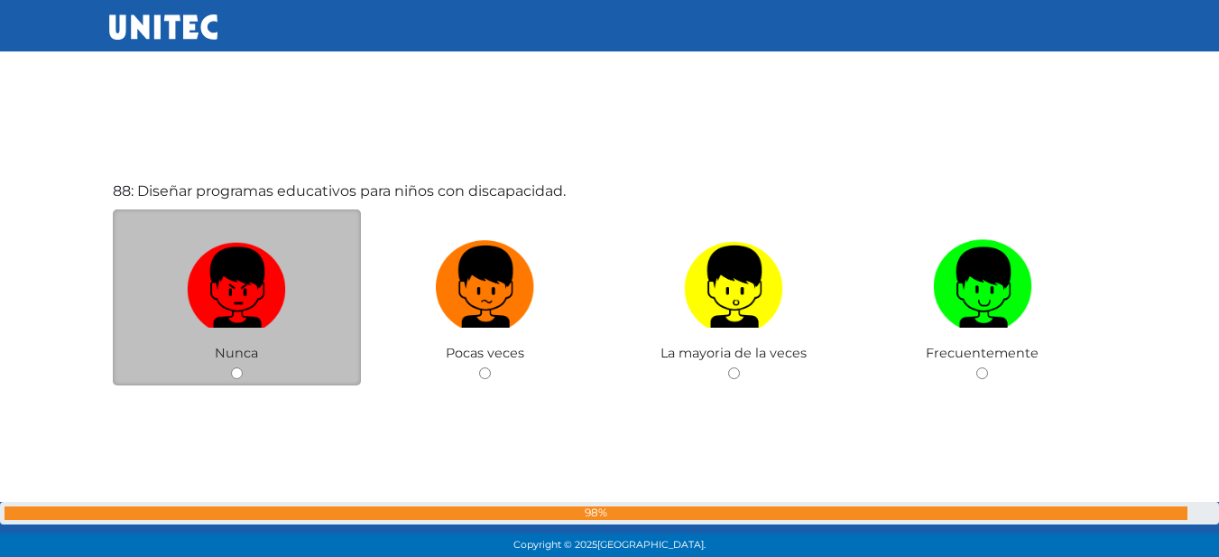
click at [257, 280] on img at bounding box center [236, 280] width 99 height 95
click at [243, 367] on input "radio" at bounding box center [237, 373] width 12 height 12
radio input "true"
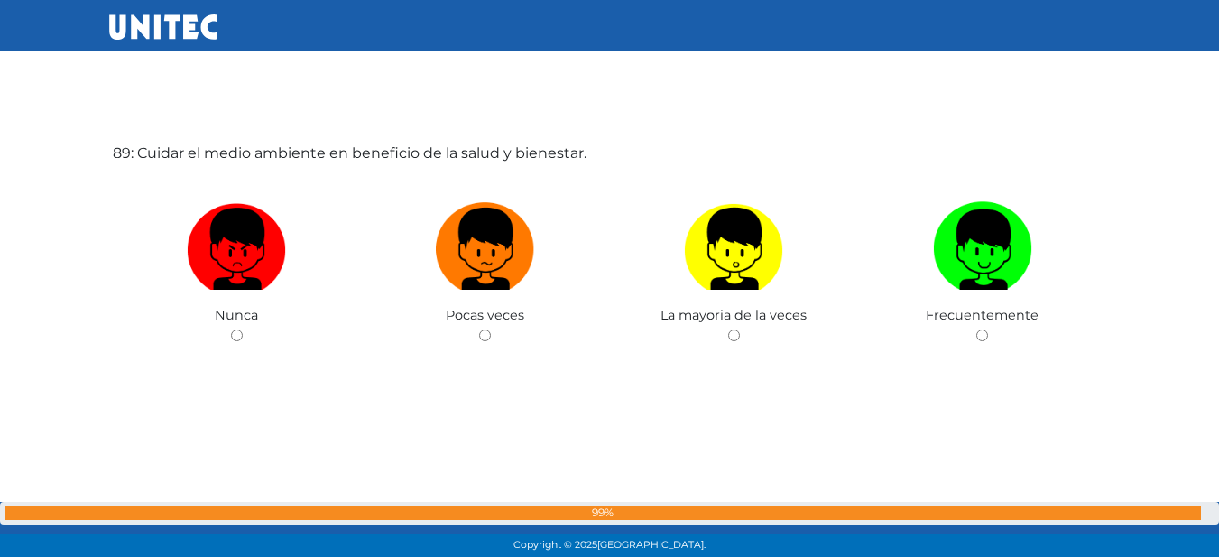
scroll to position [49071, 0]
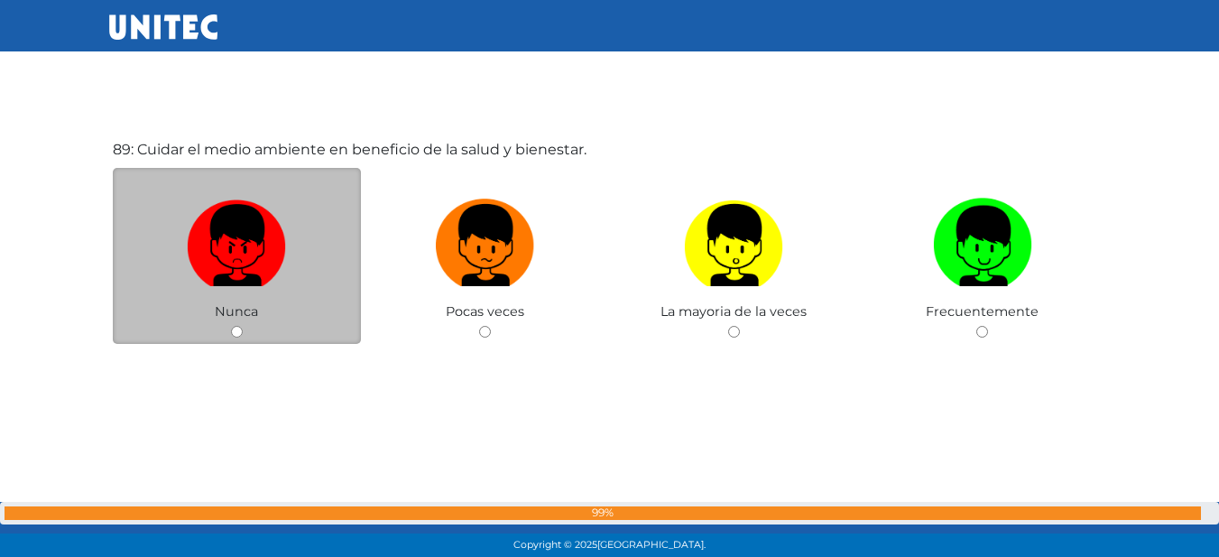
click at [170, 263] on label at bounding box center [237, 245] width 249 height 110
click at [231, 326] on input "radio" at bounding box center [237, 332] width 12 height 12
radio input "true"
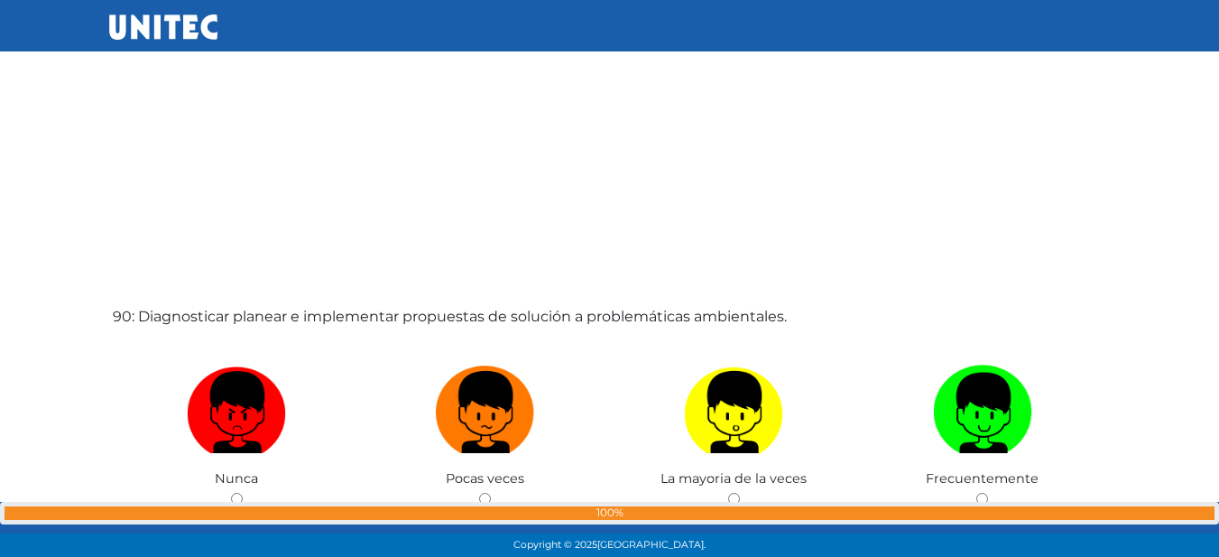
scroll to position [49493, 0]
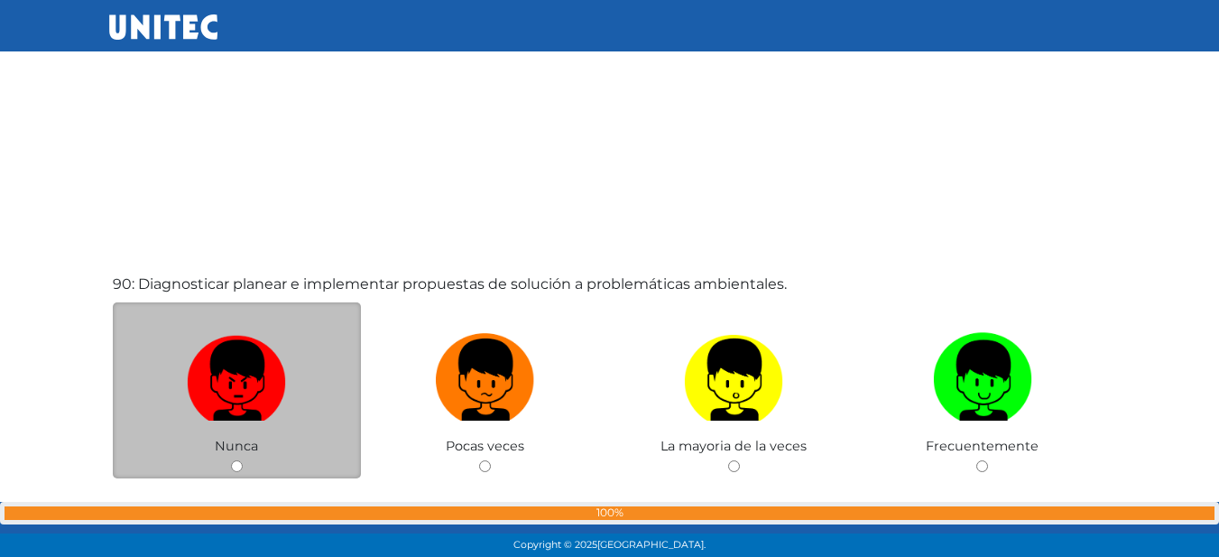
click at [211, 344] on img at bounding box center [236, 373] width 99 height 95
click at [231, 460] on input "radio" at bounding box center [237, 466] width 12 height 12
radio input "true"
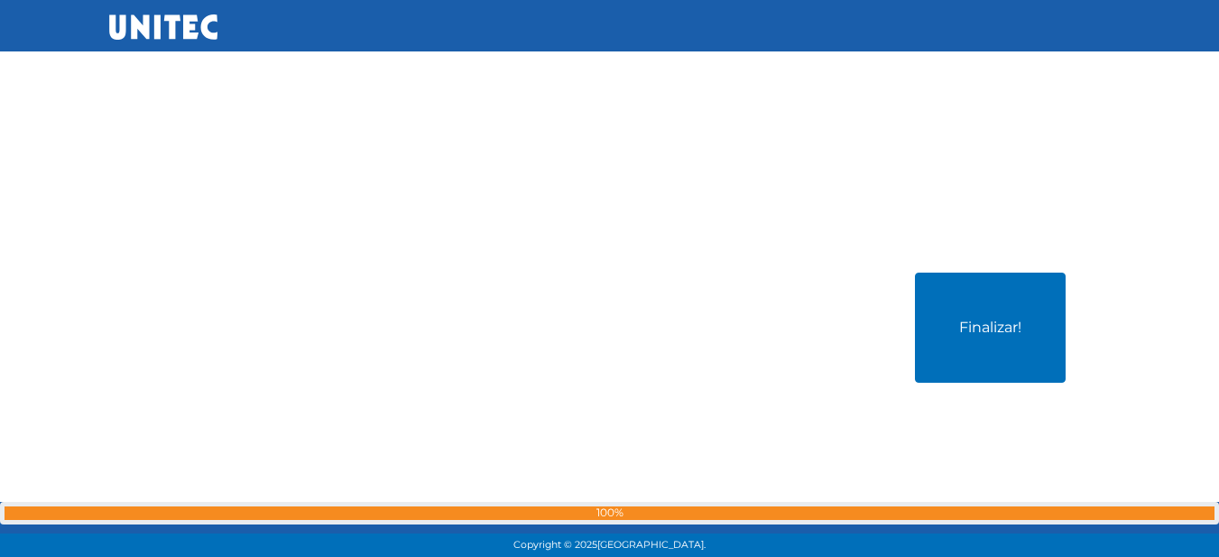
scroll to position [50004, 0]
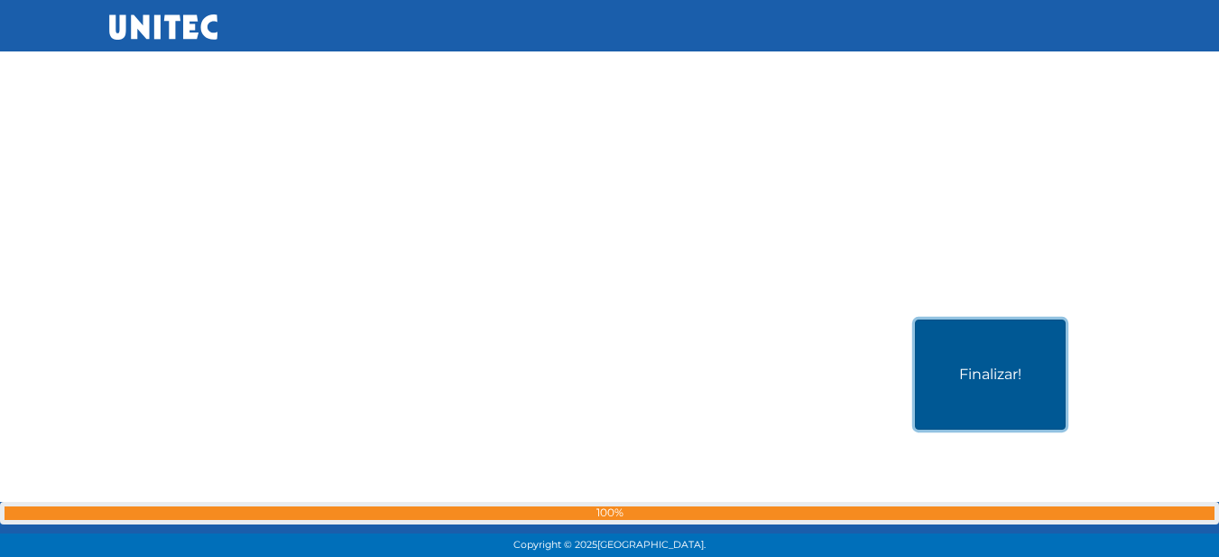
click at [992, 366] on button "Finalizar!" at bounding box center [990, 374] width 151 height 110
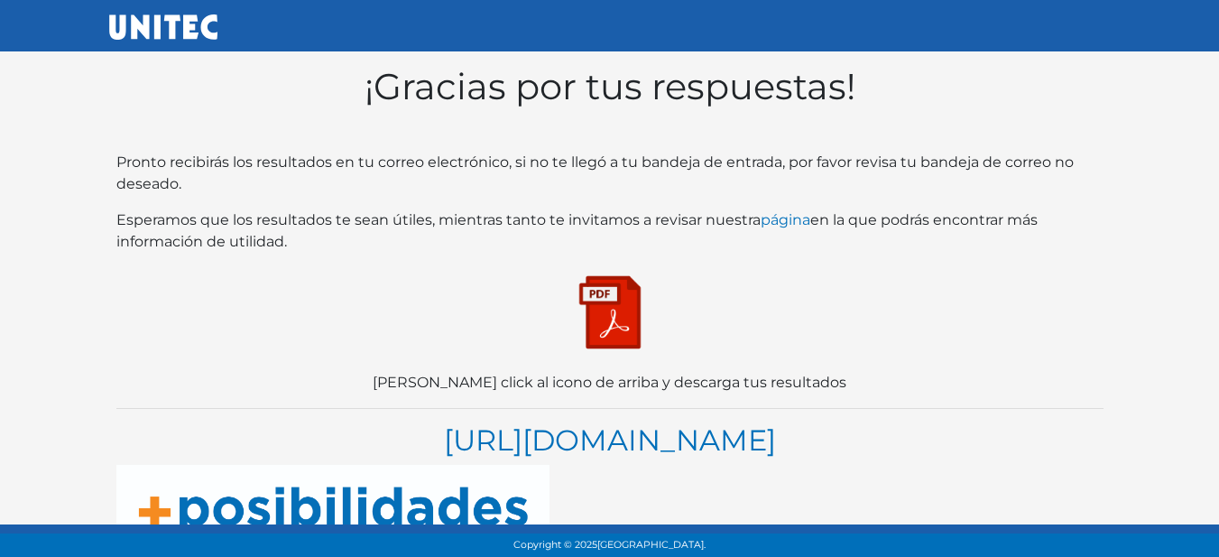
scroll to position [66, 0]
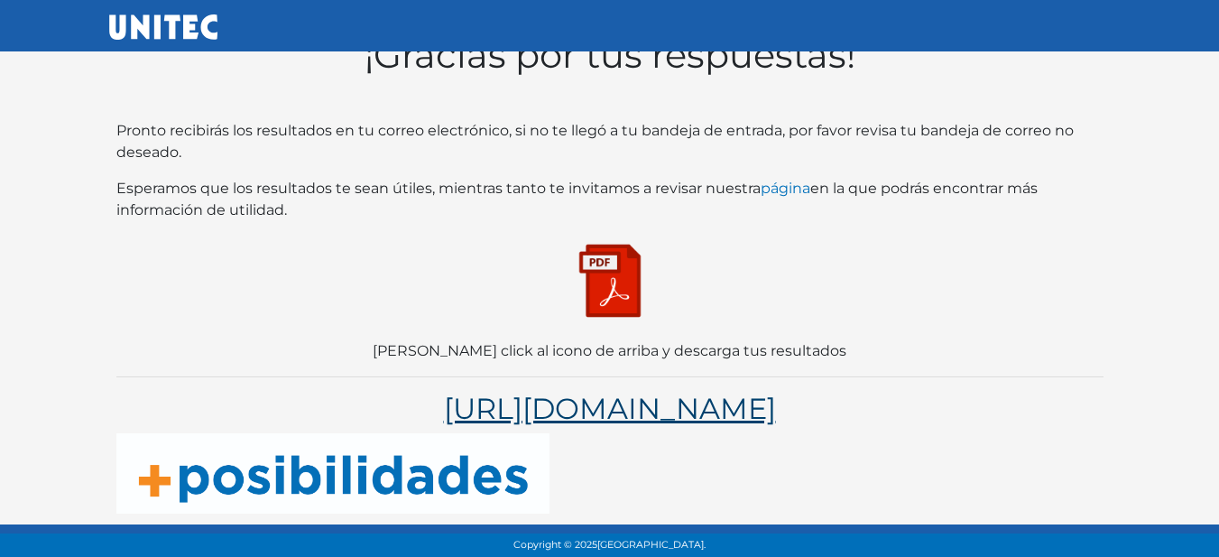
click at [444, 391] on link "[URL][DOMAIN_NAME]" at bounding box center [610, 408] width 332 height 35
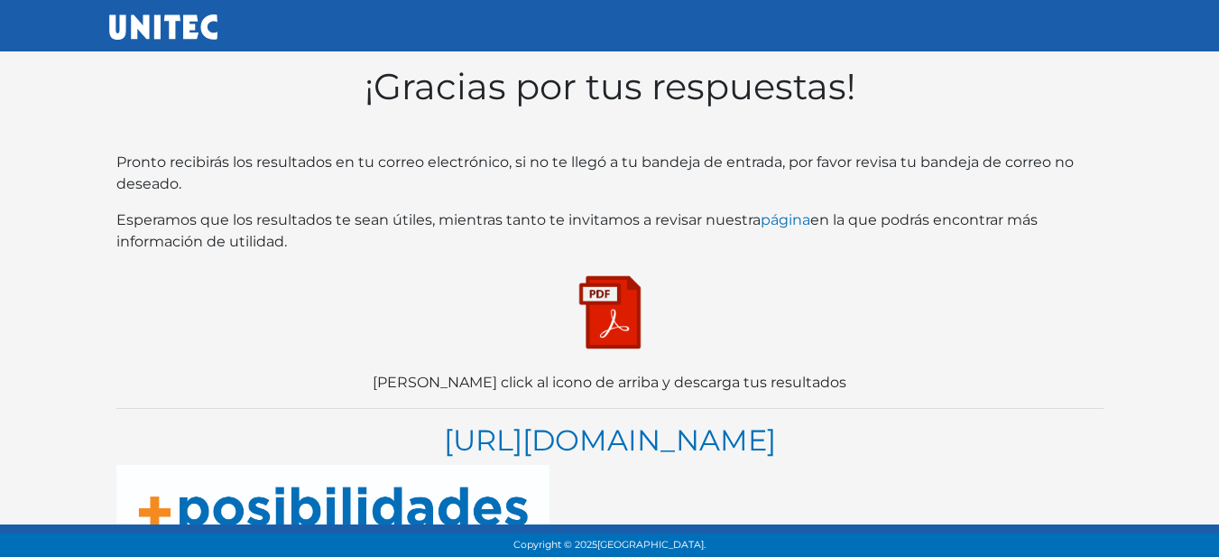
click at [631, 294] on img at bounding box center [610, 312] width 90 height 90
click at [573, 280] on img at bounding box center [610, 312] width 90 height 90
click at [626, 296] on img at bounding box center [610, 312] width 90 height 90
click at [619, 335] on img at bounding box center [610, 312] width 90 height 90
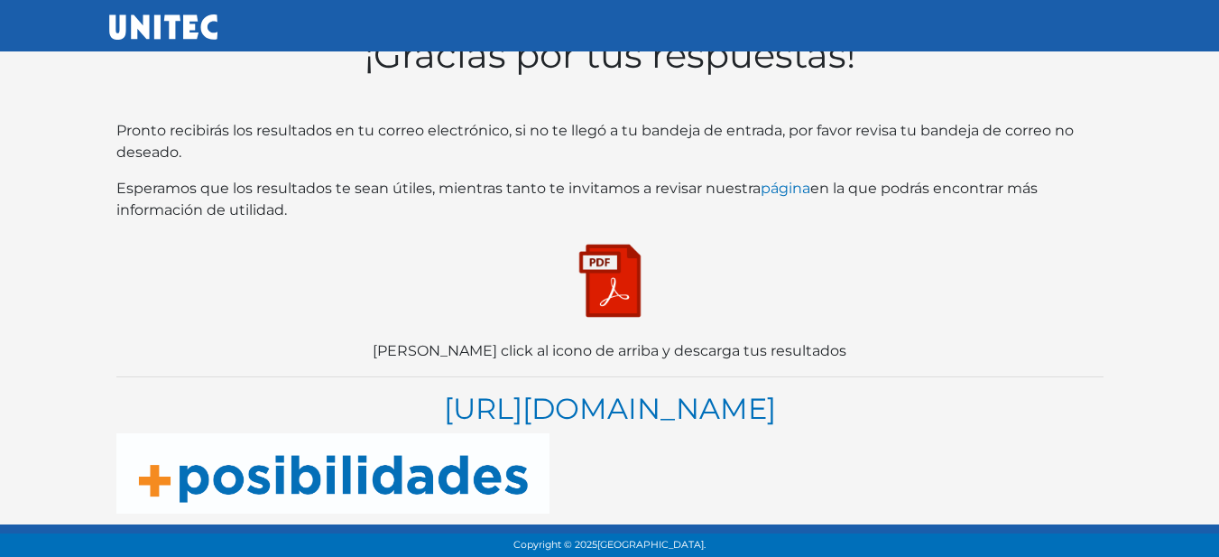
scroll to position [66, 0]
drag, startPoint x: 635, startPoint y: 208, endPoint x: 610, endPoint y: 229, distance: 32.7
